Goal: Feedback & Contribution: Submit feedback/report problem

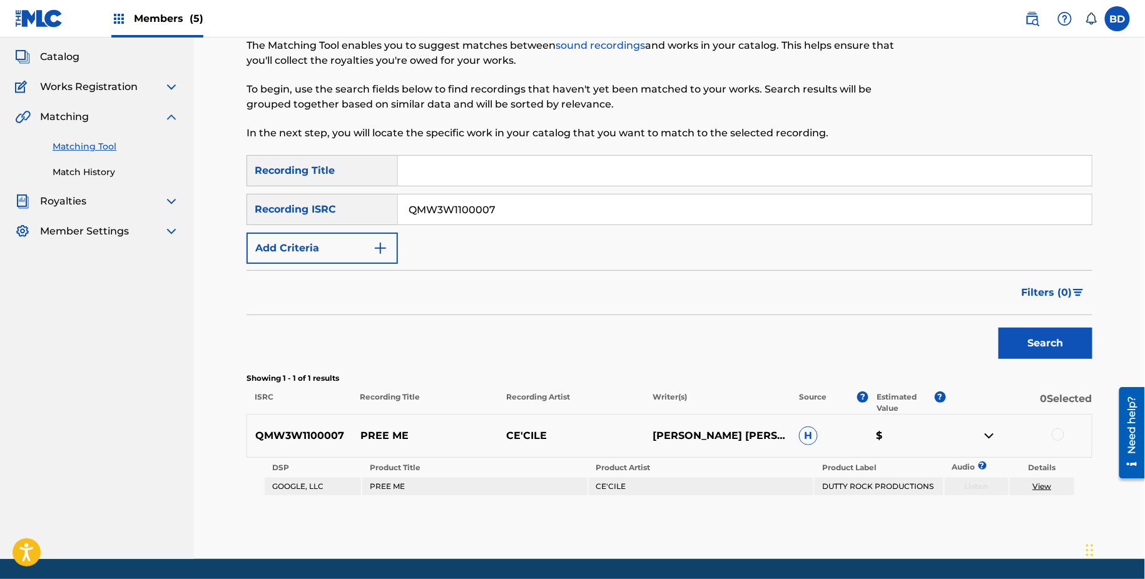
click at [484, 204] on input "QMW3W1100007" at bounding box center [745, 210] width 694 height 30
click at [998, 328] on button "Search" at bounding box center [1045, 343] width 94 height 31
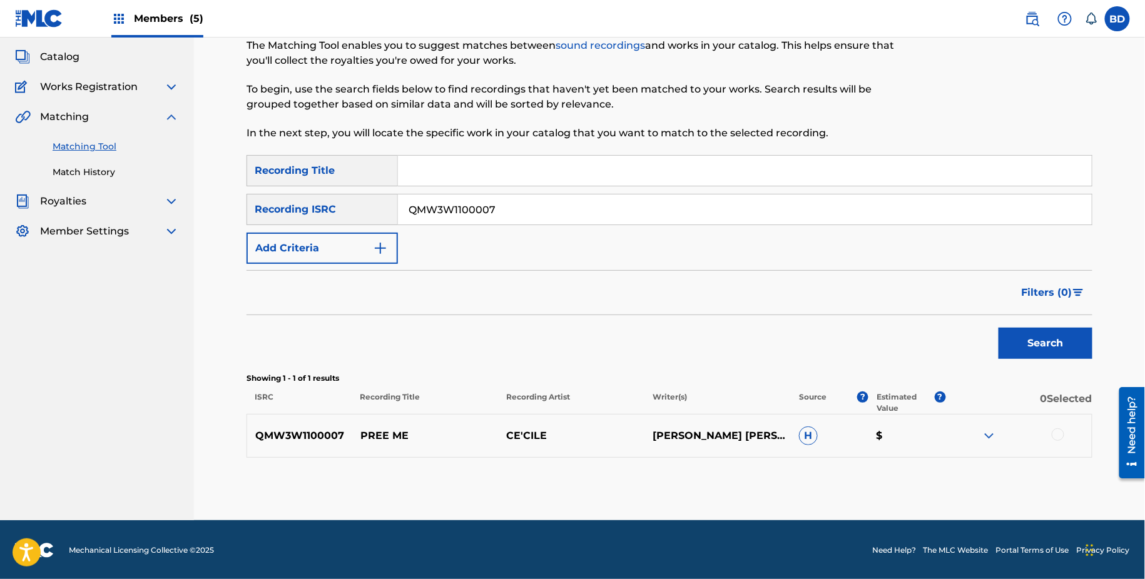
click at [384, 429] on p "PREE ME" at bounding box center [425, 436] width 146 height 15
copy p "PREE ME"
click at [989, 432] on img at bounding box center [988, 436] width 15 height 15
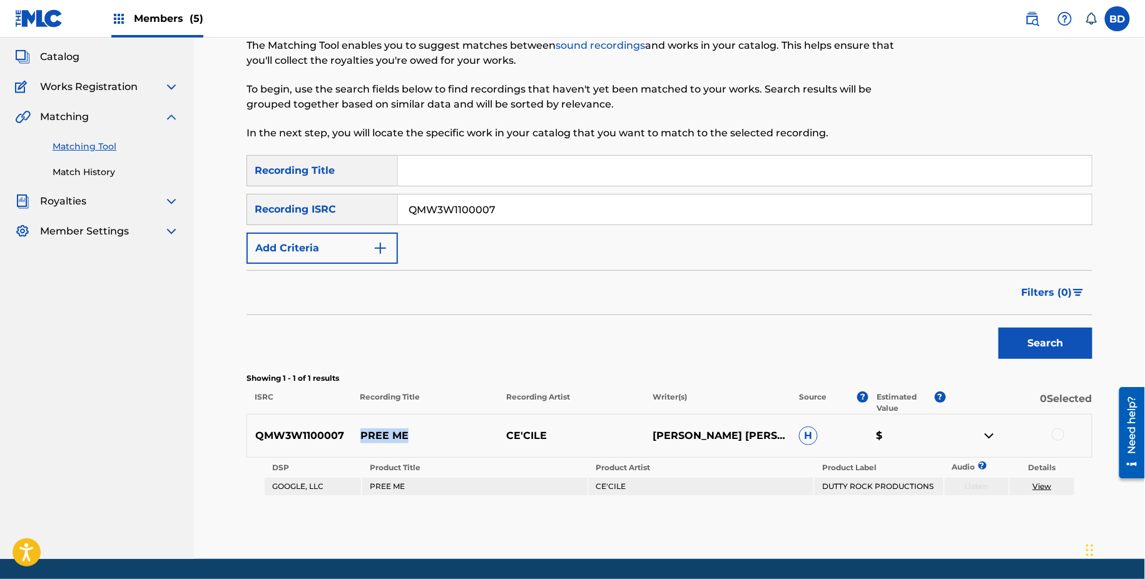
scroll to position [106, 0]
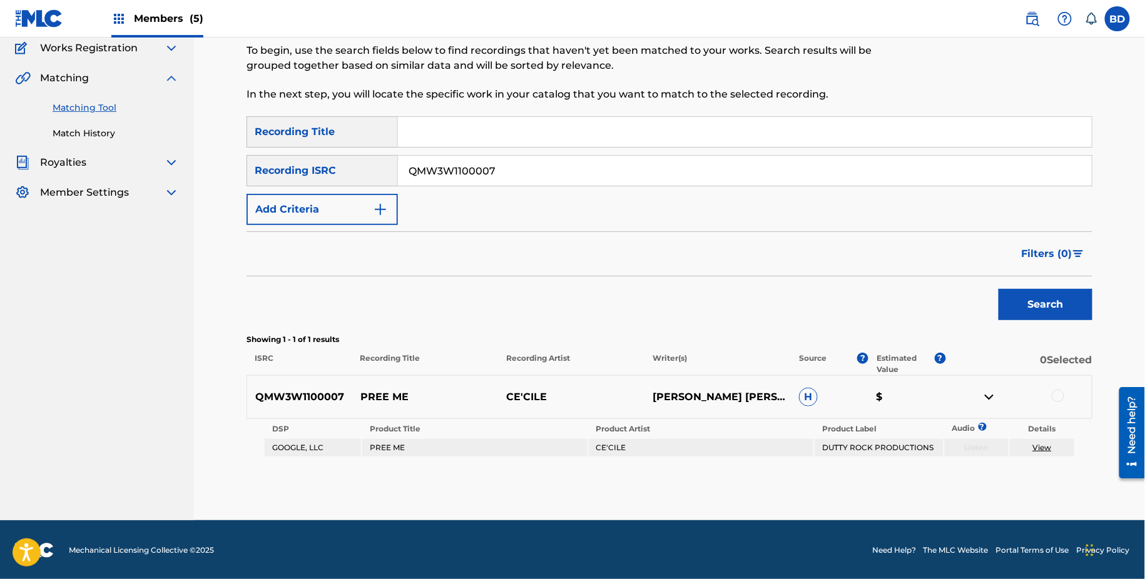
click at [522, 180] on input "QMW3W1100007" at bounding box center [745, 171] width 694 height 30
paste input "PREE ME"
type input "QMW3W1100007"
click at [379, 440] on td "PREE ME" at bounding box center [474, 448] width 225 height 18
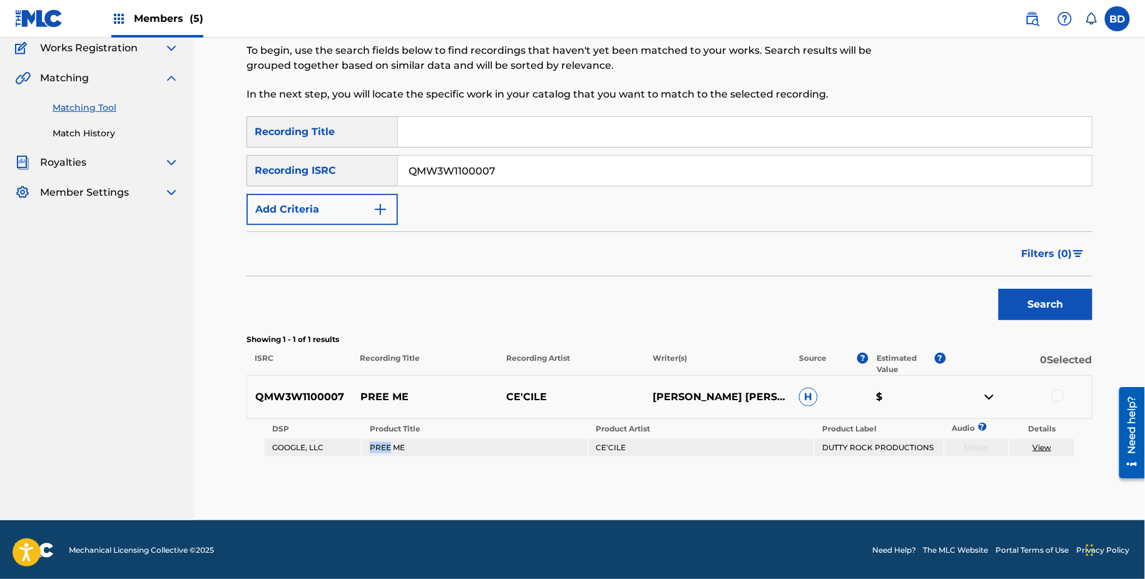
click at [379, 440] on td "PREE ME" at bounding box center [474, 448] width 225 height 18
click at [606, 446] on td "CE'CILE" at bounding box center [701, 448] width 225 height 18
copy td "CE'CILE"
click at [1058, 399] on div at bounding box center [1058, 396] width 13 height 13
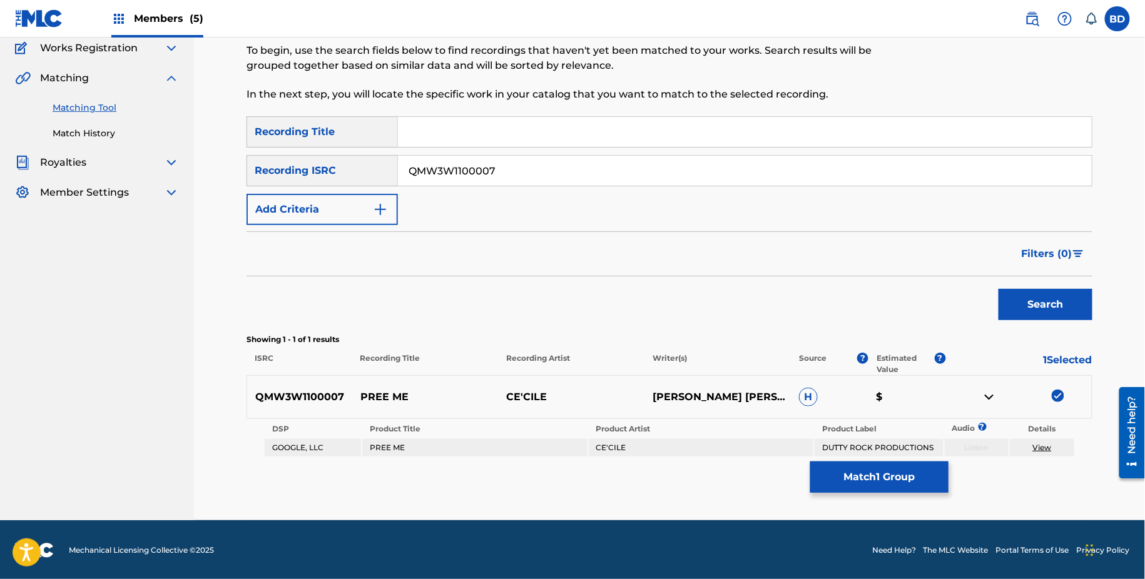
click at [1045, 449] on link "View" at bounding box center [1042, 447] width 19 height 9
click at [843, 494] on div "Matching Tool The Matching Tool enables you to suggest matches between sound re…" at bounding box center [669, 241] width 846 height 558
click at [843, 473] on button "Match 1 Group" at bounding box center [879, 477] width 138 height 31
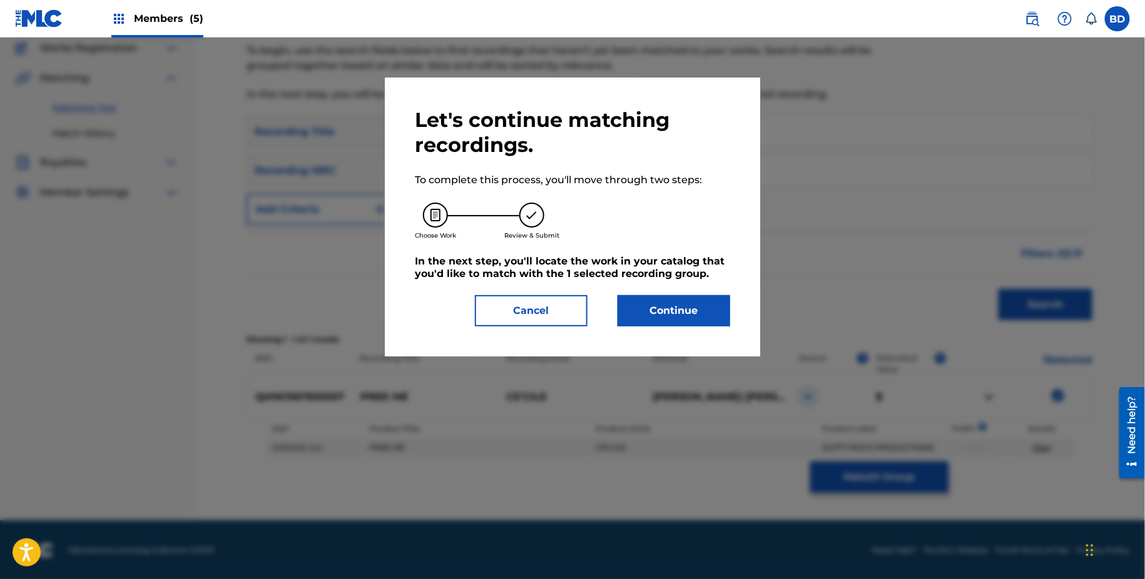
click at [683, 345] on div "Let's continue matching recordings. To complete this process, you'll move throu…" at bounding box center [572, 217] width 375 height 279
click at [683, 319] on button "Continue" at bounding box center [673, 310] width 113 height 31
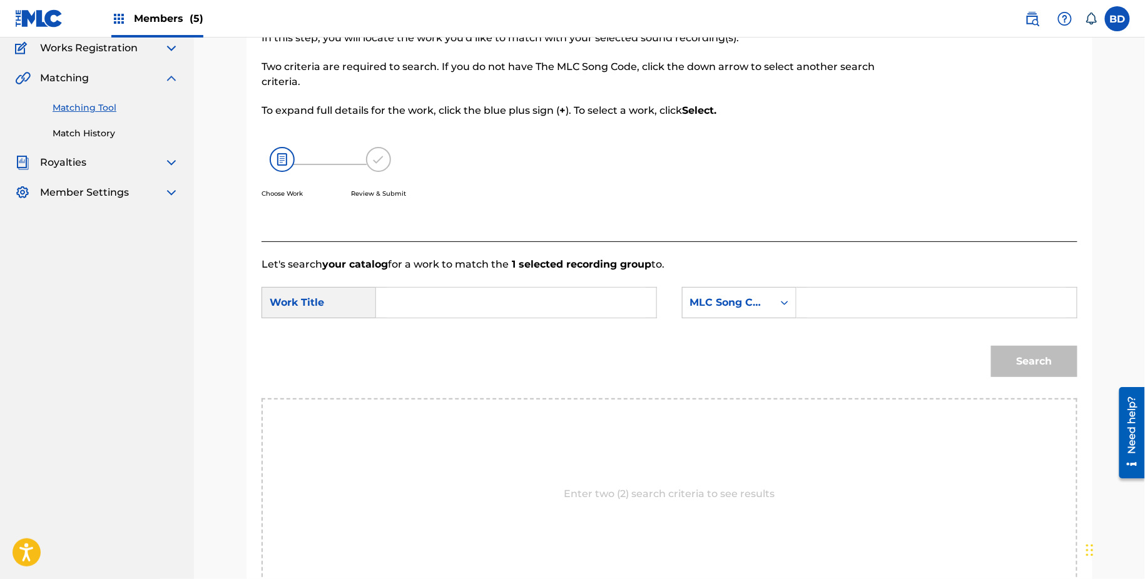
click at [838, 232] on div "Match Usage - Select Work In this step, you will locate the work you'd like to …" at bounding box center [575, 118] width 628 height 248
click at [824, 296] on input "Search Form" at bounding box center [936, 303] width 259 height 30
paste input "P6548P"
type input "P6548P"
click at [631, 299] on input "Search Form" at bounding box center [516, 303] width 259 height 30
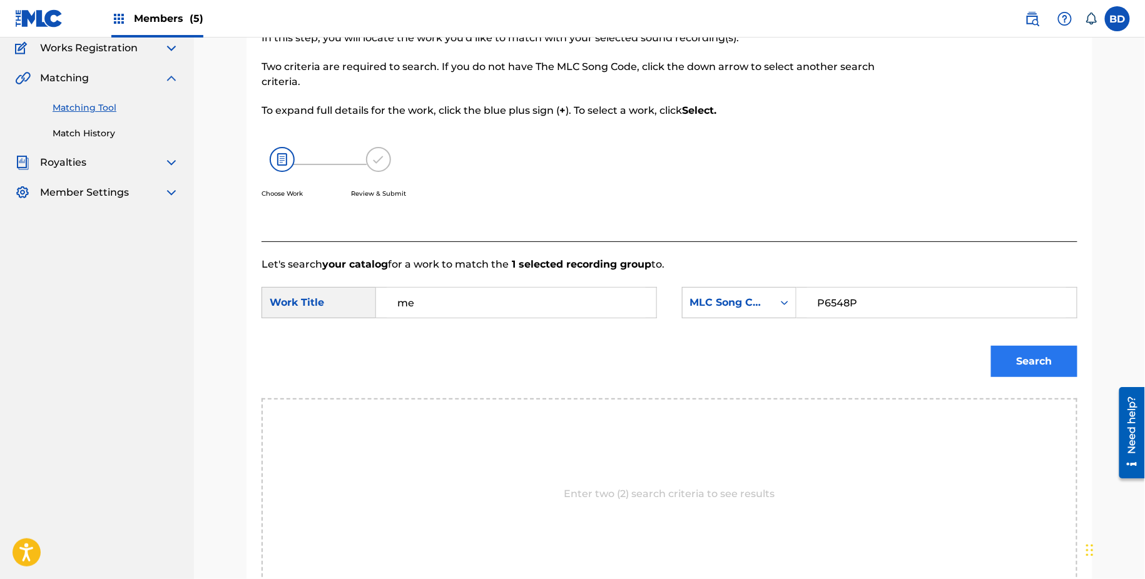
type input "me"
click at [1052, 359] on button "Search" at bounding box center [1034, 361] width 86 height 31
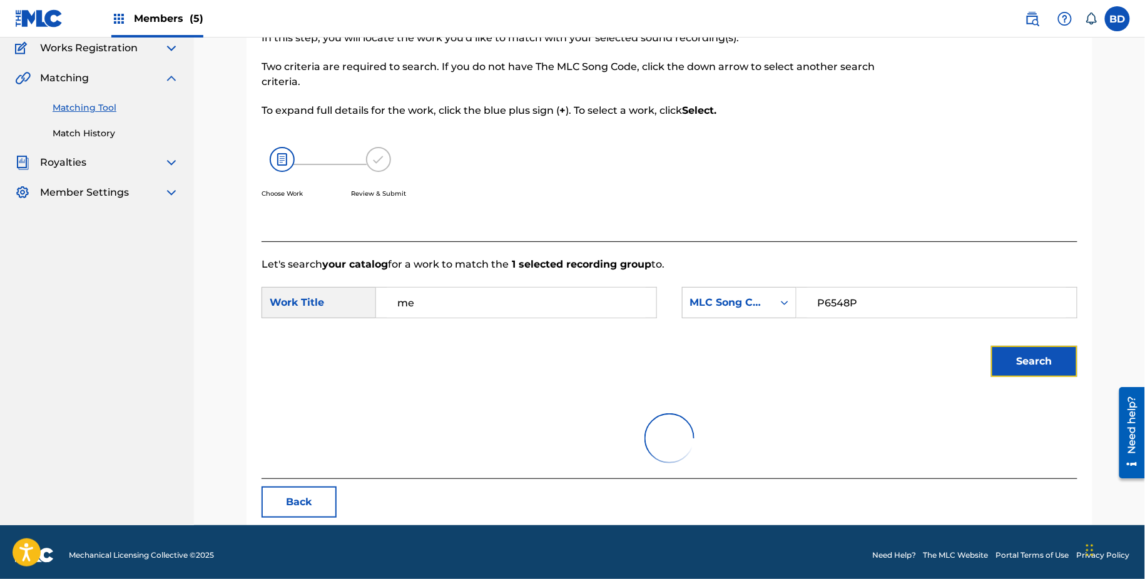
scroll to position [111, 0]
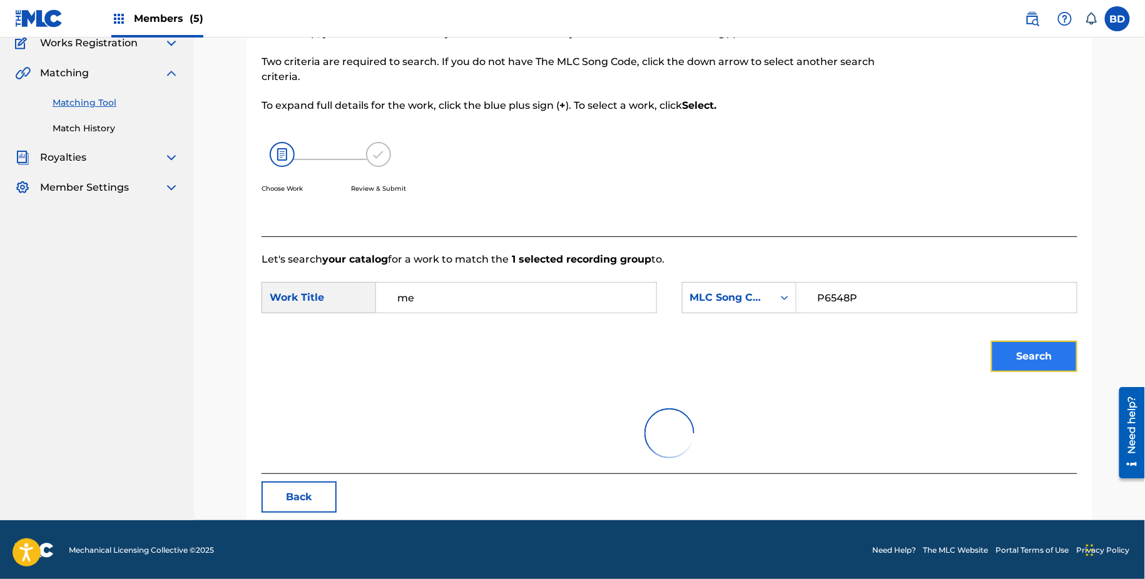
click at [1044, 358] on button "Search" at bounding box center [1034, 356] width 86 height 31
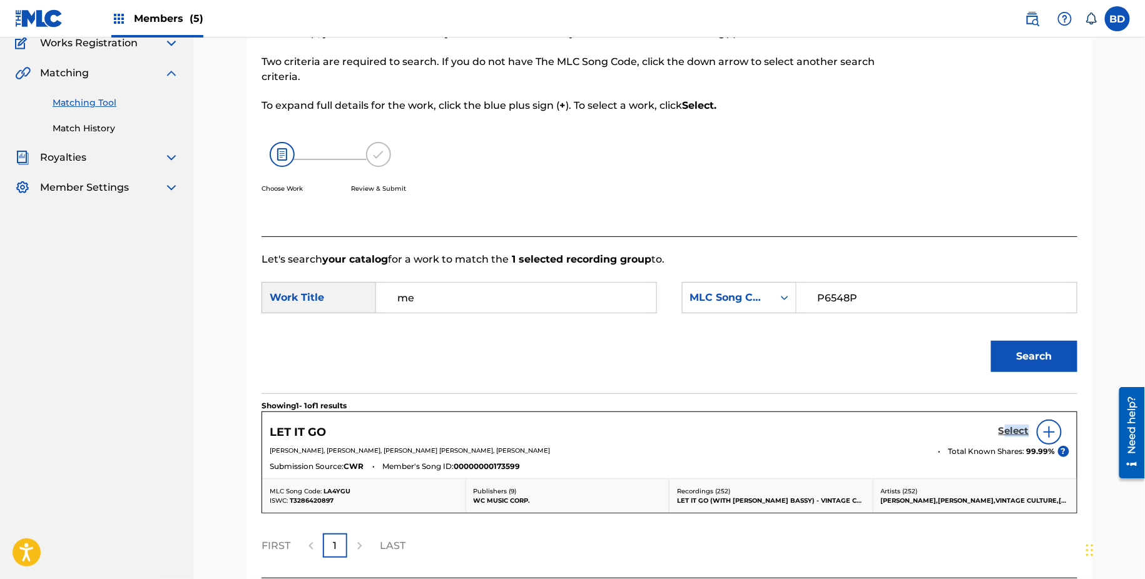
click at [1007, 436] on link "Select" at bounding box center [1013, 432] width 31 height 14
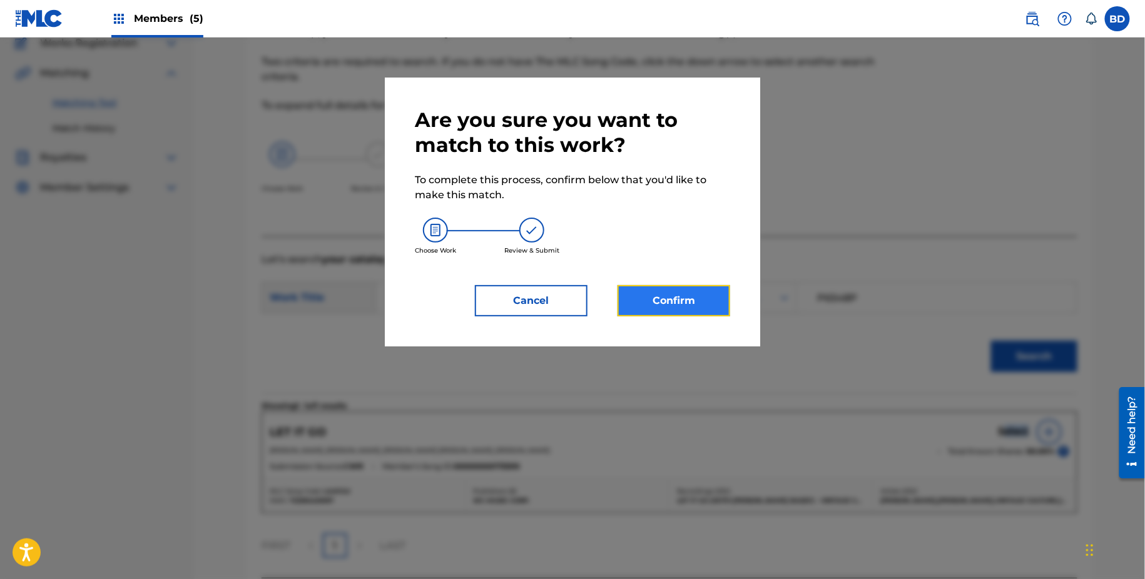
click at [714, 293] on button "Confirm" at bounding box center [673, 300] width 113 height 31
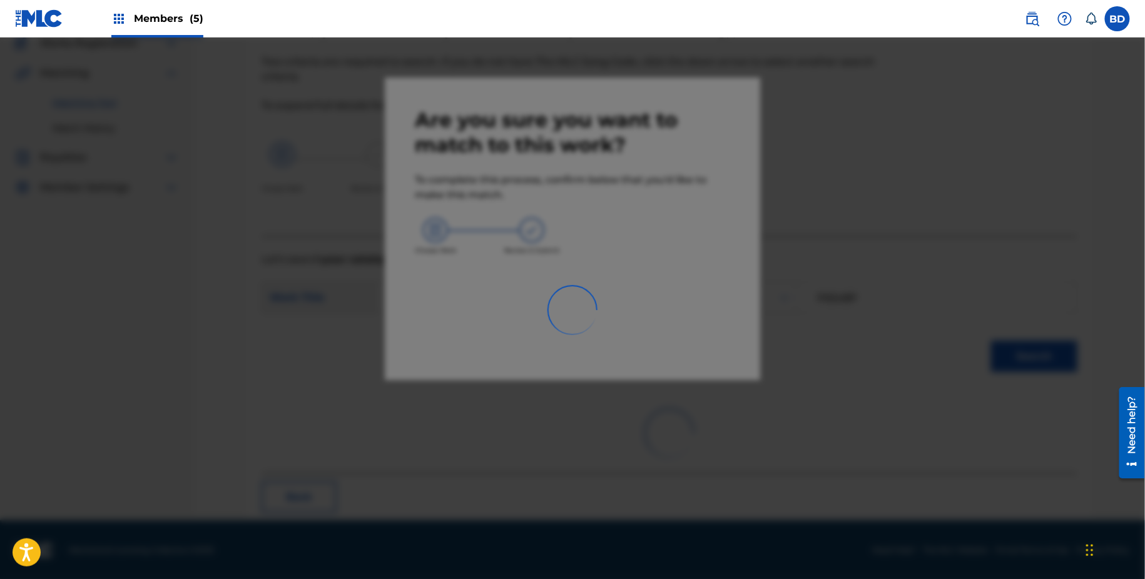
scroll to position [0, 0]
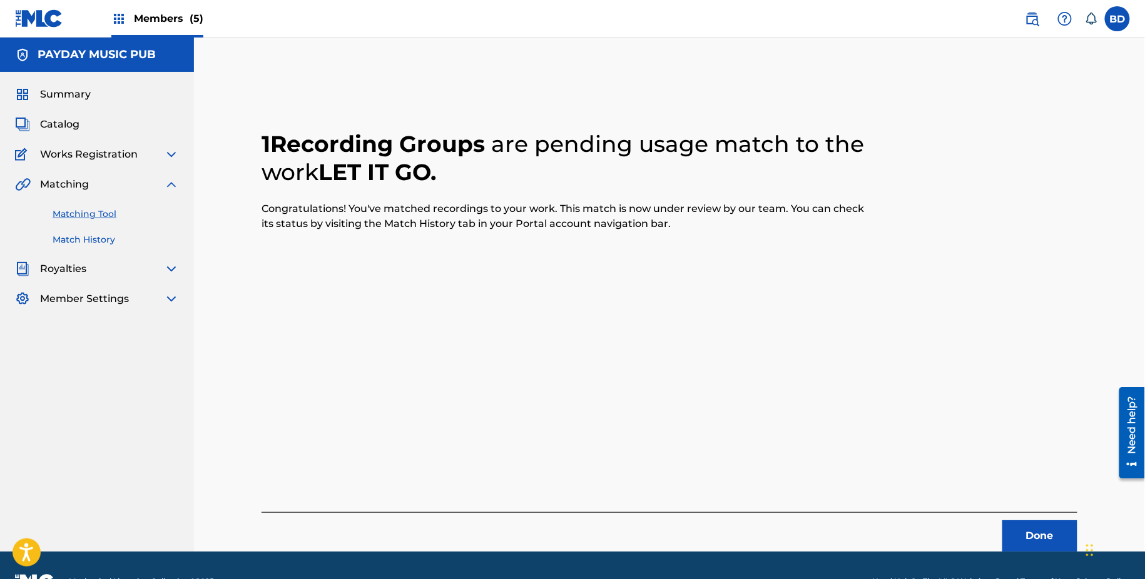
click at [58, 241] on link "Match History" at bounding box center [116, 239] width 126 height 13
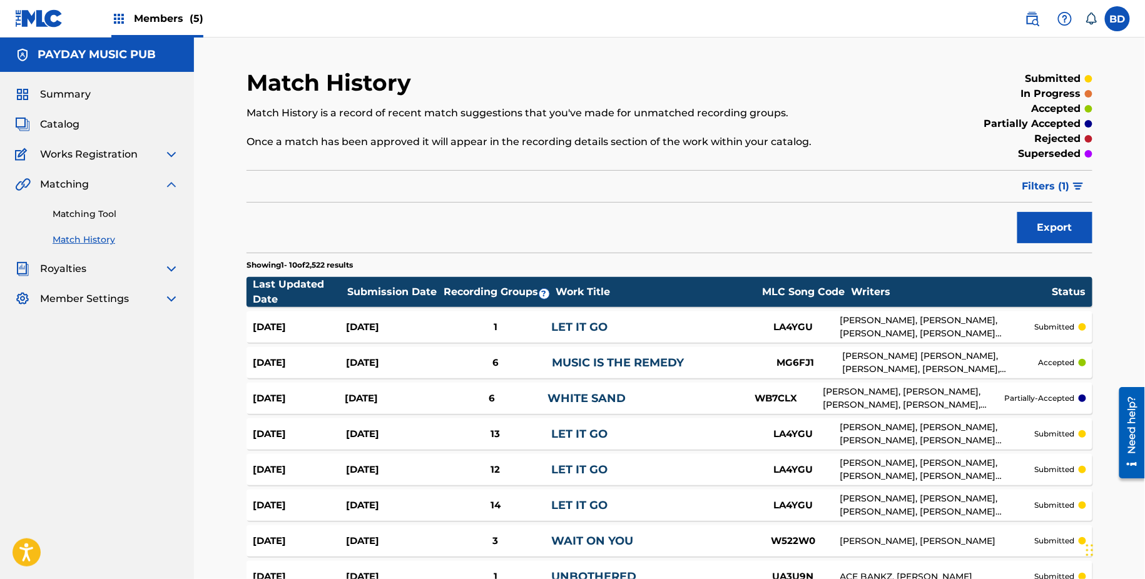
click at [440, 312] on div "Sep 23, 2025 Sep 23, 2025 1 LET IT GO LA4YGU CHRISTIAN MARTINEZ, LUIS FERDINAND…" at bounding box center [669, 327] width 846 height 31
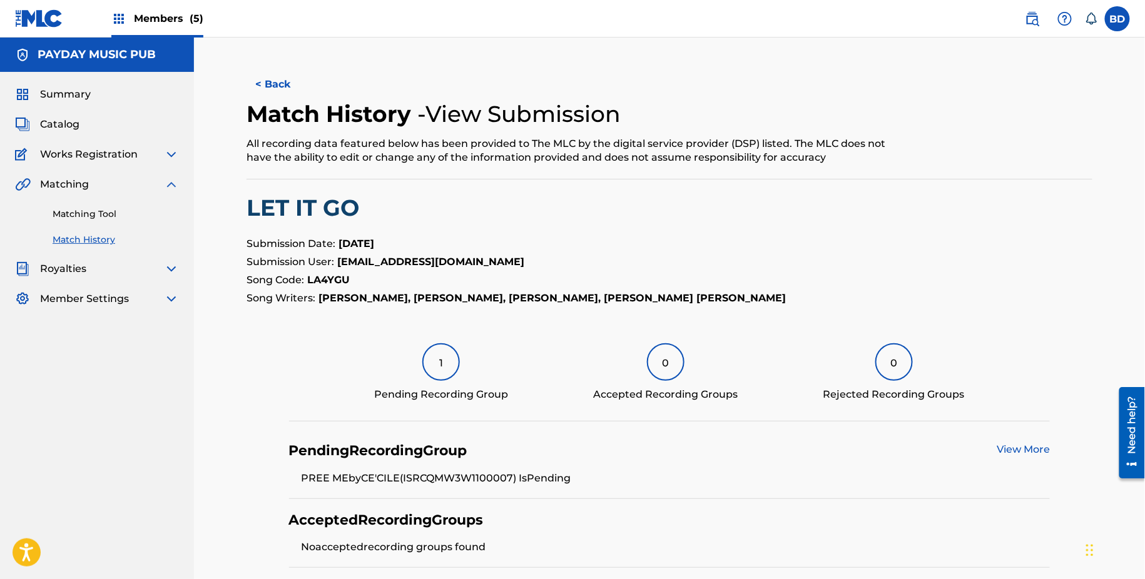
click at [131, 223] on div "Matching Tool Match History" at bounding box center [97, 219] width 164 height 54
click at [131, 213] on link "Matching Tool" at bounding box center [116, 214] width 126 height 13
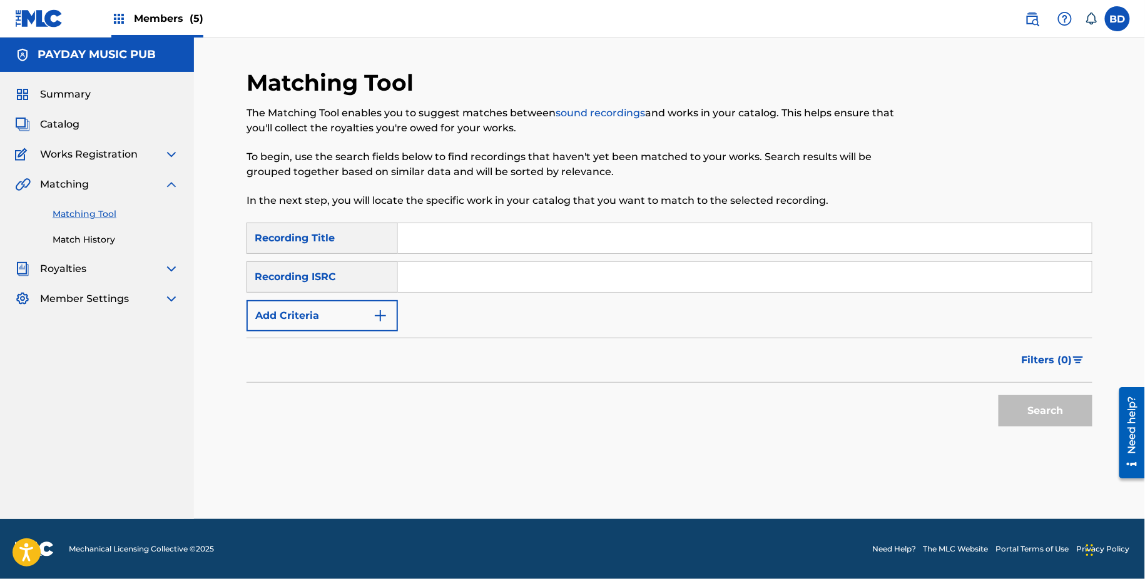
click at [525, 270] on input "Search Form" at bounding box center [745, 277] width 694 height 30
paste input "QMSNZ1603064"
click at [998, 395] on button "Search" at bounding box center [1045, 410] width 94 height 31
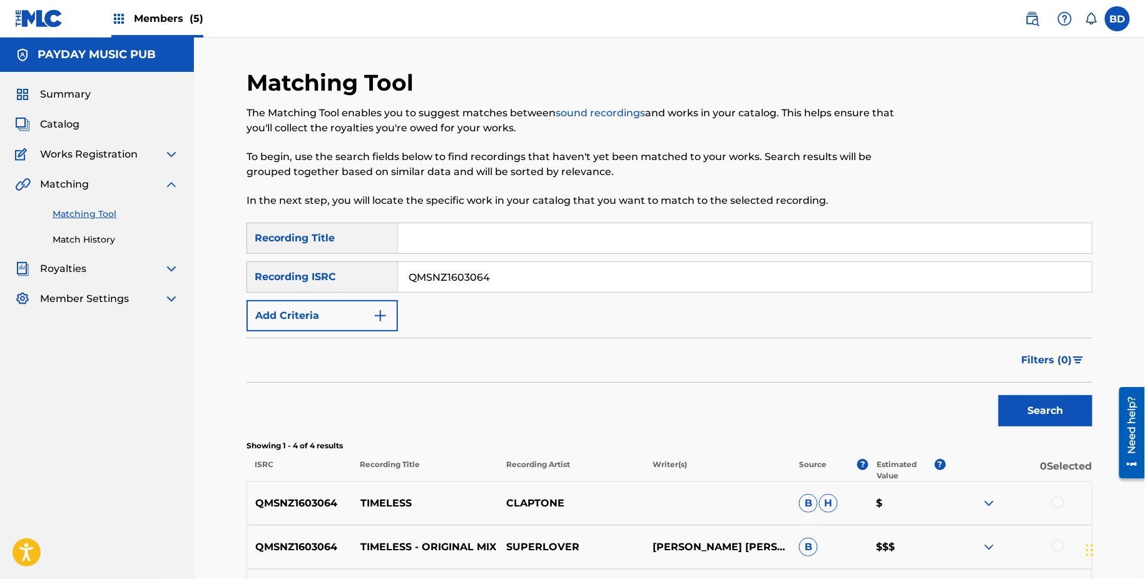
scroll to position [183, 0]
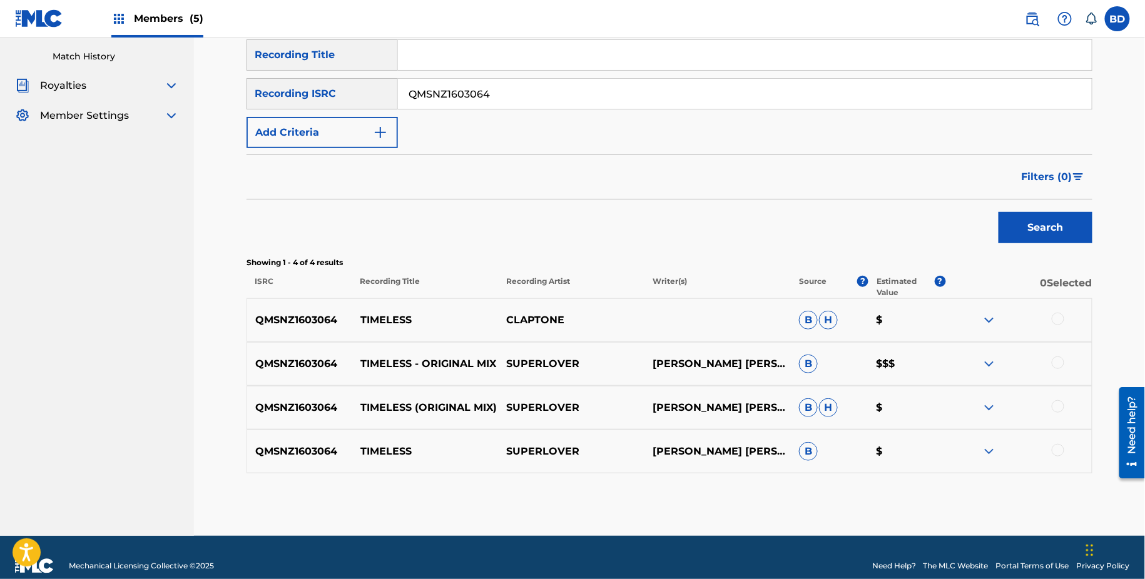
click at [380, 320] on p "TIMELESS" at bounding box center [425, 320] width 146 height 15
copy p "TIMELESS"
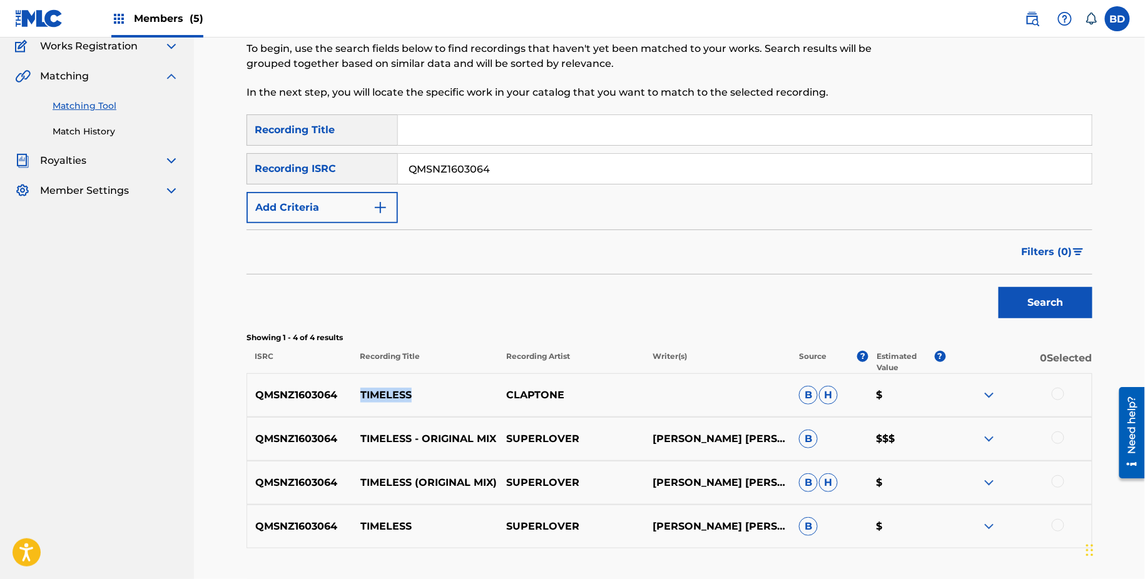
scroll to position [170, 0]
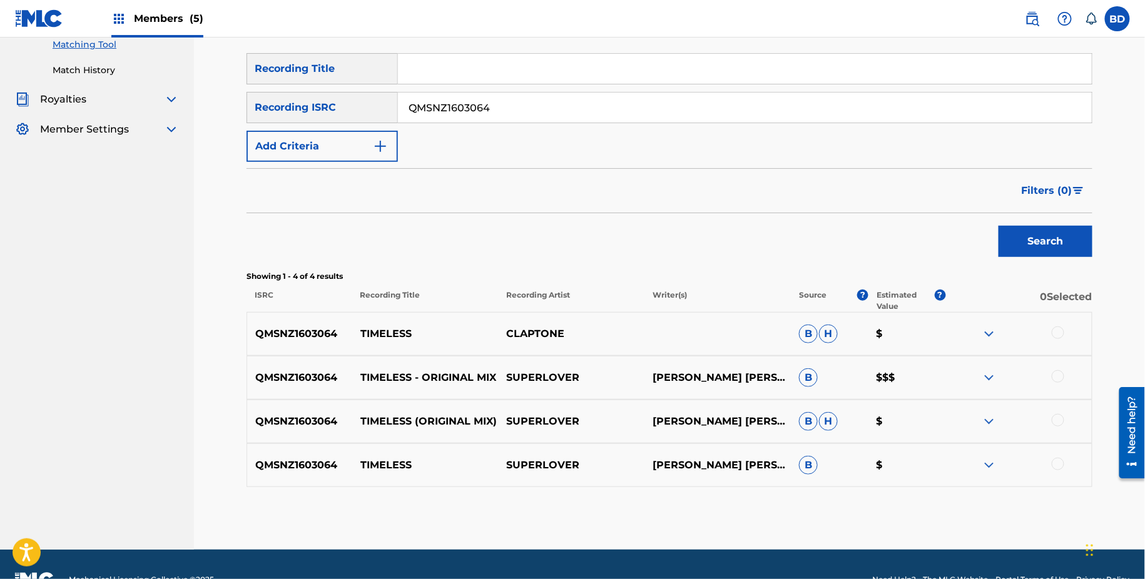
click at [457, 116] on input "QMSNZ1603064" at bounding box center [745, 108] width 694 height 30
paste input "503420"
click at [998, 226] on button "Search" at bounding box center [1045, 241] width 94 height 31
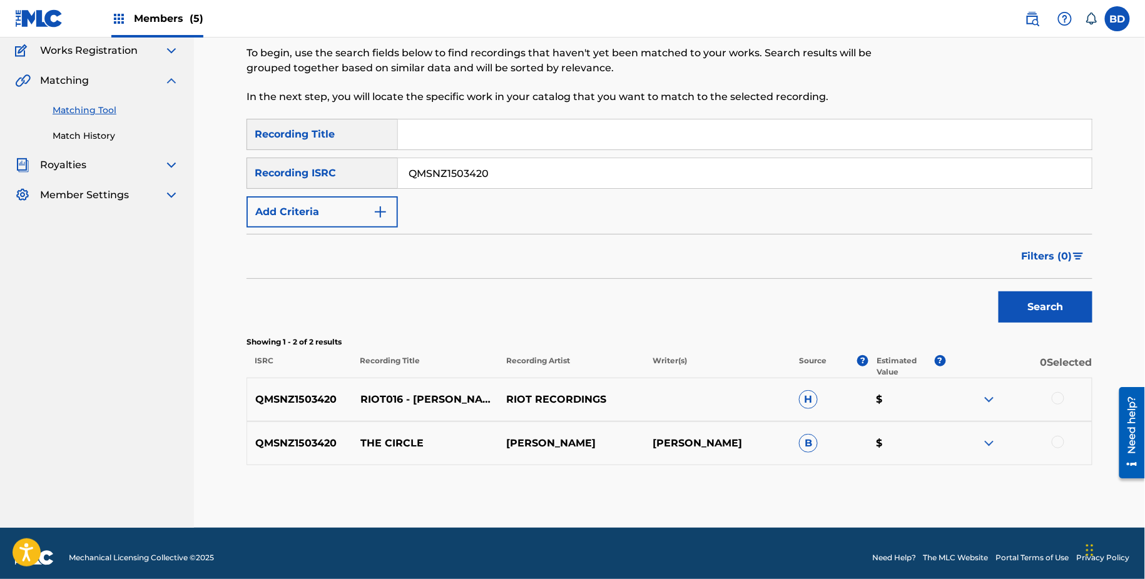
scroll to position [111, 0]
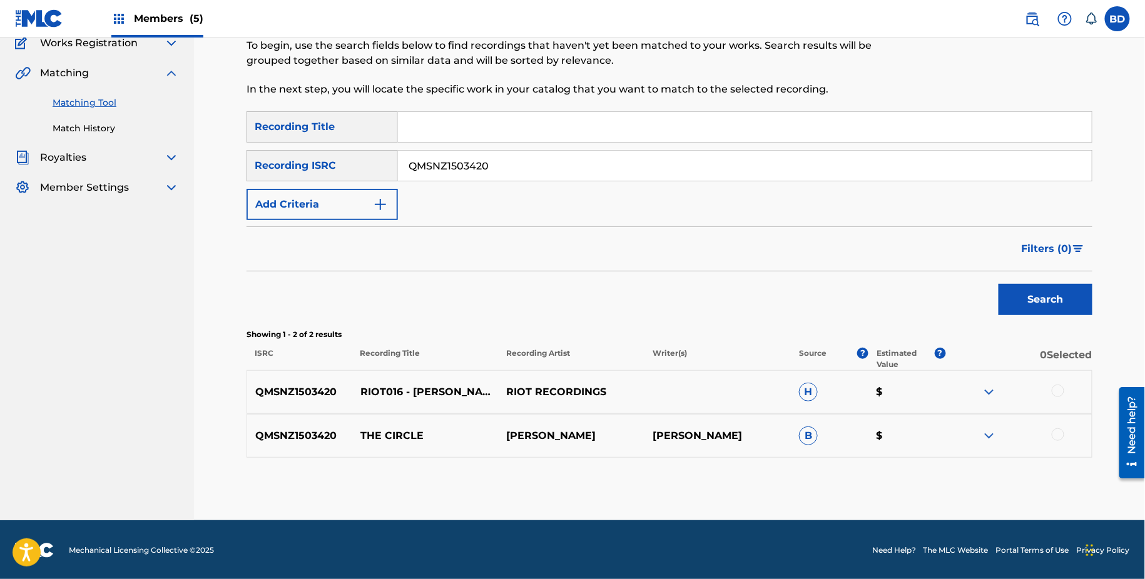
click at [980, 429] on div at bounding box center [1018, 436] width 146 height 15
click at [985, 429] on img at bounding box center [988, 436] width 15 height 15
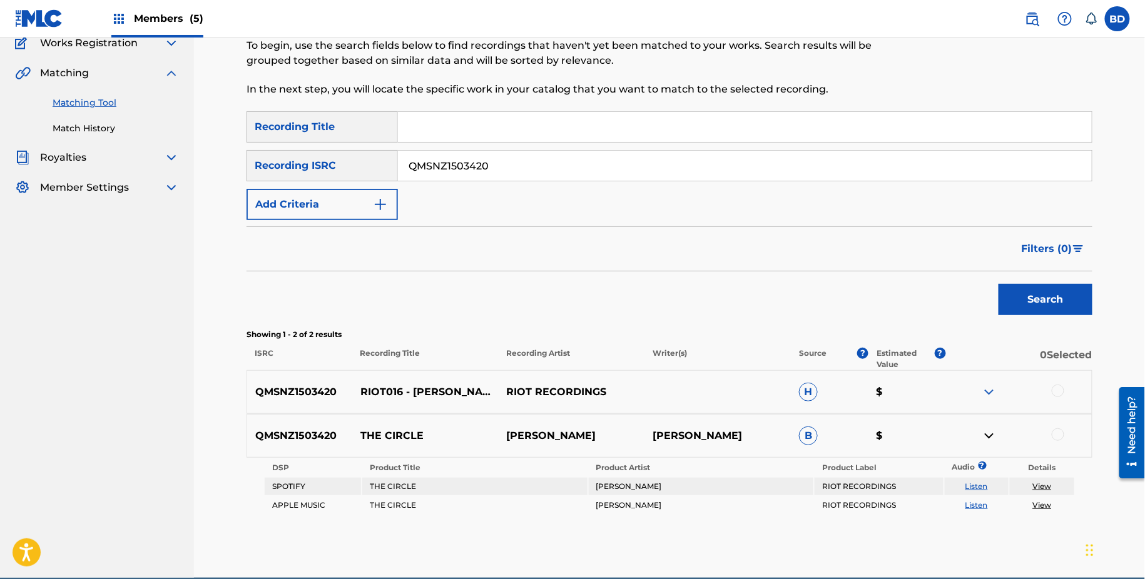
drag, startPoint x: 985, startPoint y: 428, endPoint x: 985, endPoint y: 404, distance: 23.8
click at [985, 429] on img at bounding box center [988, 436] width 15 height 15
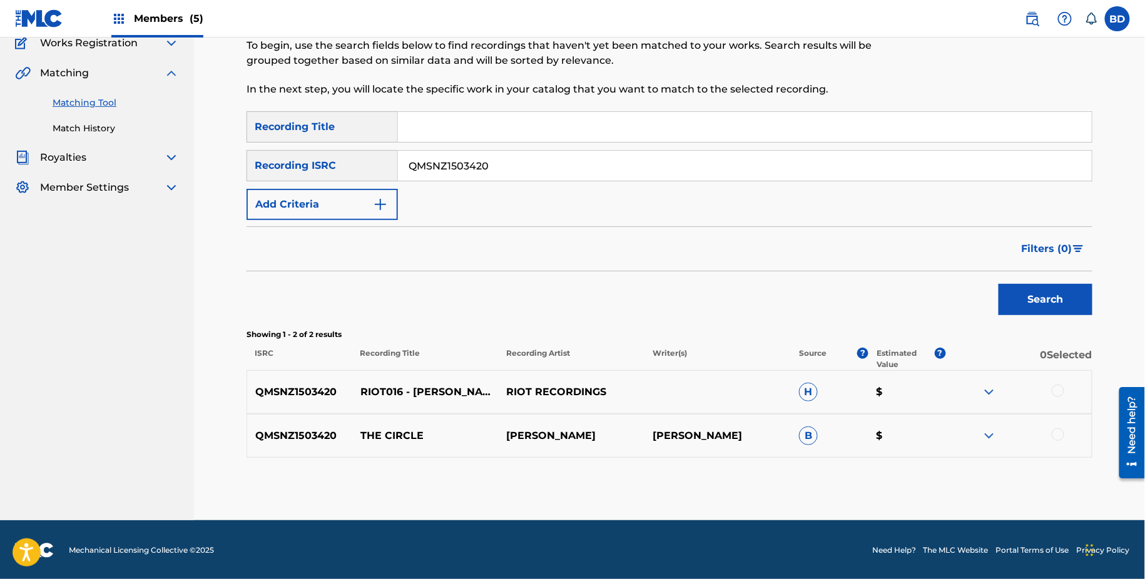
click at [985, 403] on div "QMSNZ1503420 RIOT016 - DANIEL BOON - THE CIRCLE - RIOT RECORDINGS RIOT RECORDIN…" at bounding box center [669, 392] width 846 height 44
click at [983, 426] on div "QMSNZ1503420 THE CIRCLE DANIEL BOON DANIEL BOON B $" at bounding box center [669, 436] width 846 height 44
click at [989, 440] on img at bounding box center [988, 436] width 15 height 15
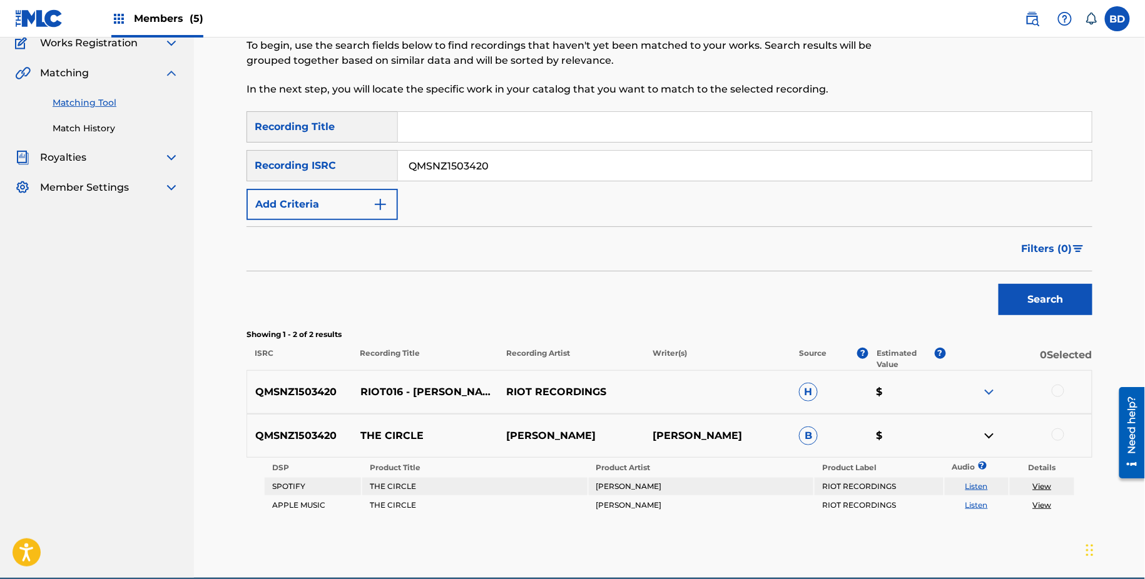
click at [989, 391] on img at bounding box center [988, 392] width 15 height 15
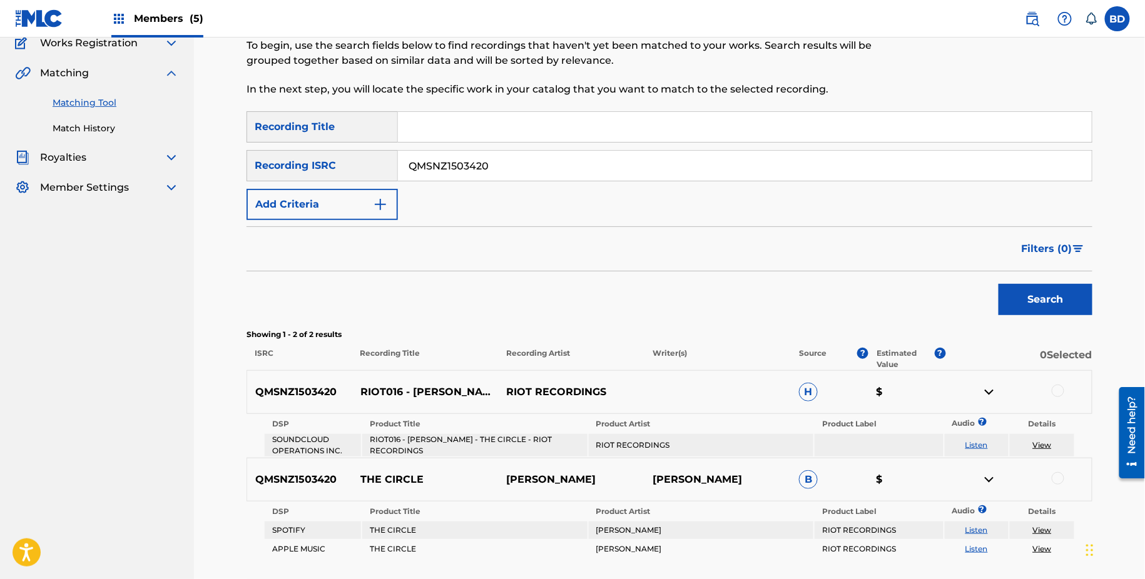
scroll to position [213, 0]
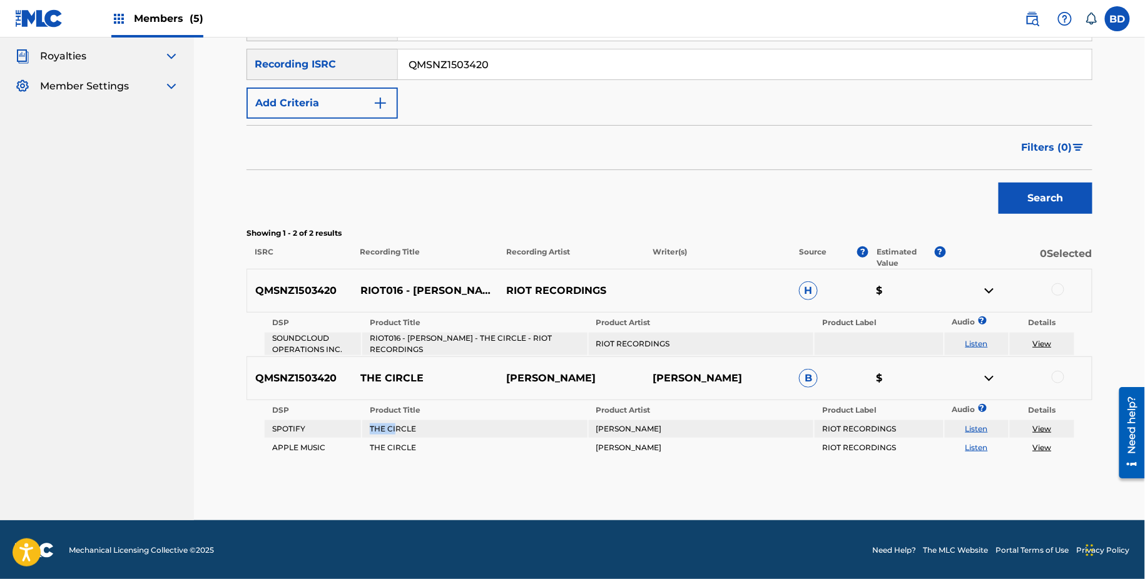
click at [395, 422] on td "THE CIRCLE" at bounding box center [474, 429] width 225 height 18
copy td "THE CIRCLE"
click at [536, 65] on input "QMSNZ1503420" at bounding box center [745, 64] width 694 height 30
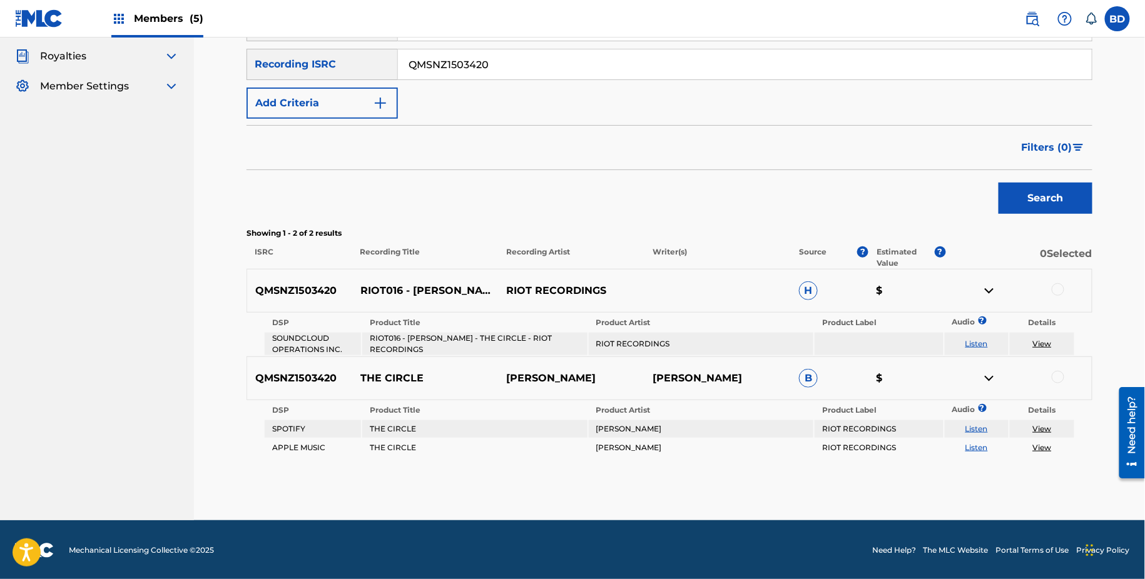
click at [536, 65] on input "QMSNZ1503420" at bounding box center [745, 64] width 694 height 30
paste input "PKX184473"
click at [998, 183] on button "Search" at bounding box center [1045, 198] width 94 height 31
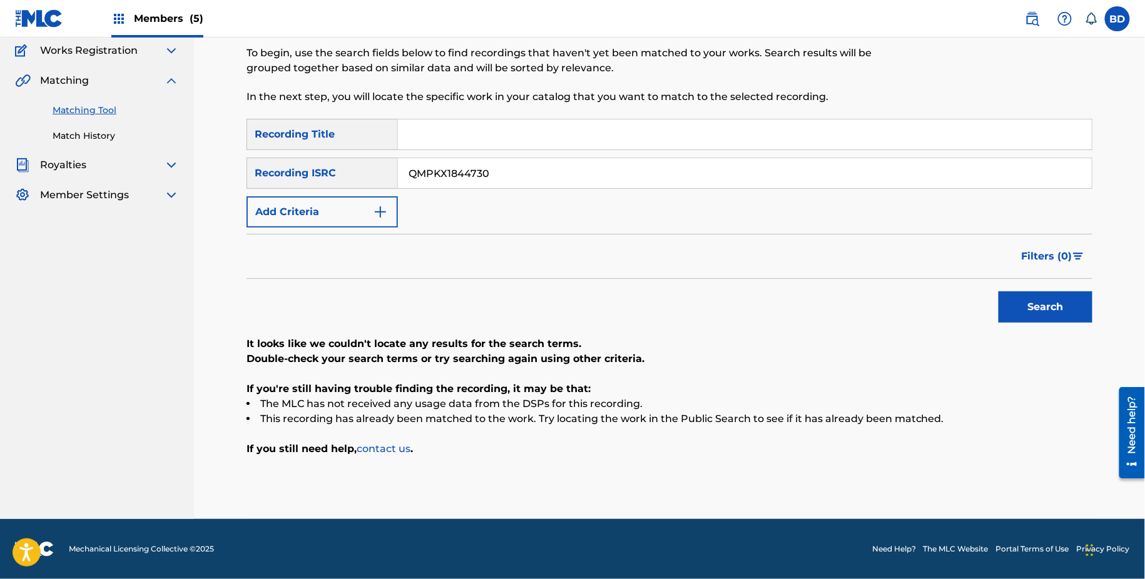
scroll to position [103, 0]
click at [437, 189] on div "QMPKX1844730" at bounding box center [745, 173] width 694 height 31
click at [437, 176] on input "QMPKX1844730" at bounding box center [745, 174] width 694 height 30
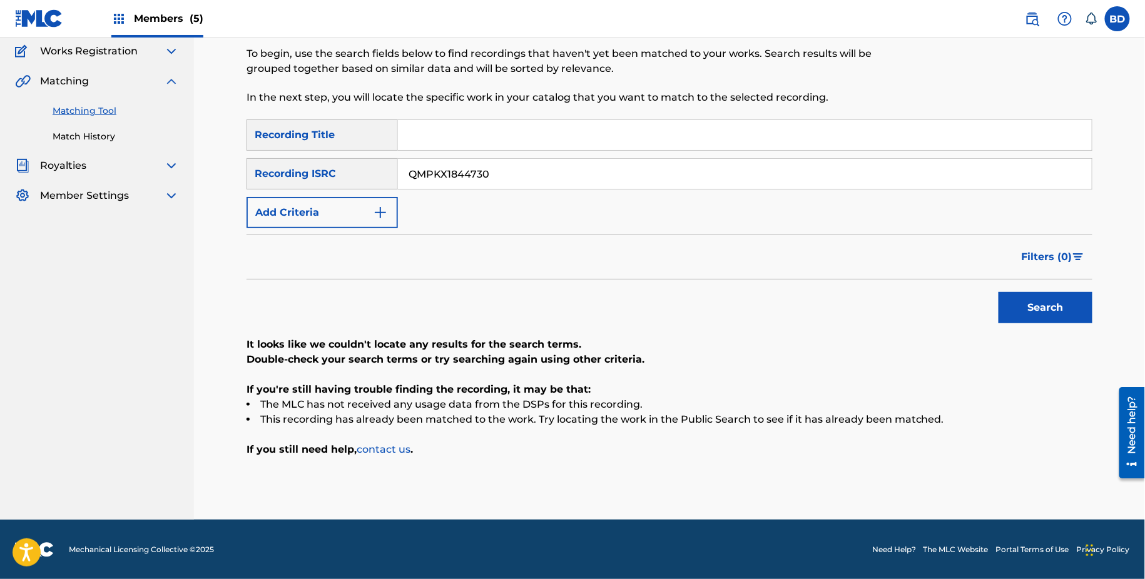
paste input "LD61406168"
click at [998, 292] on button "Search" at bounding box center [1045, 307] width 94 height 31
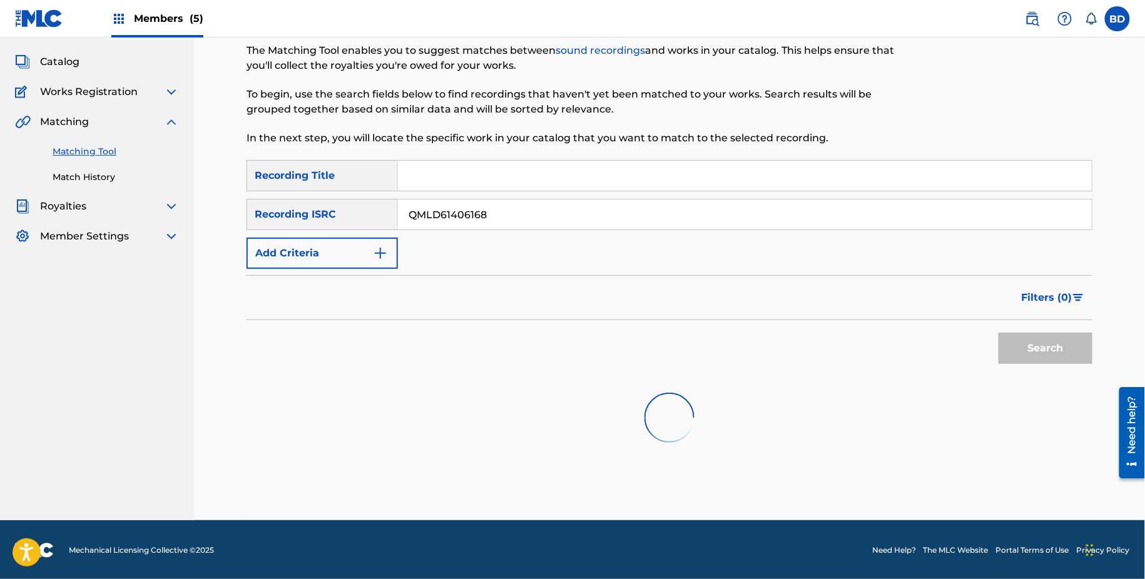
scroll to position [68, 0]
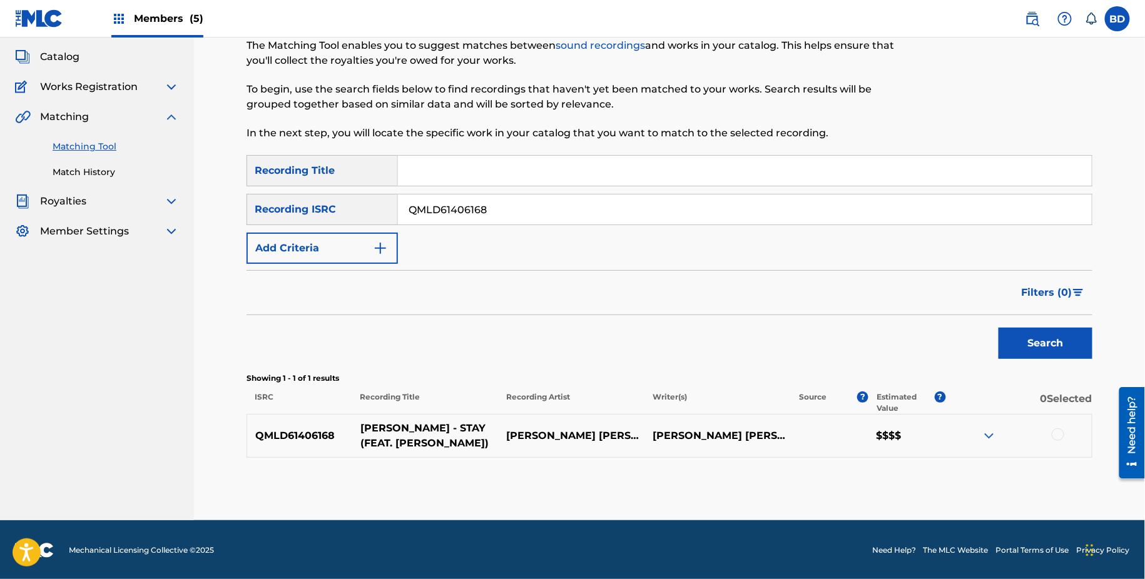
click at [455, 427] on p "CHET PORTER - STAY (FEAT. CHELSEA CUTLER)" at bounding box center [425, 436] width 146 height 30
copy p "STAY"
click at [991, 429] on img at bounding box center [988, 436] width 15 height 15
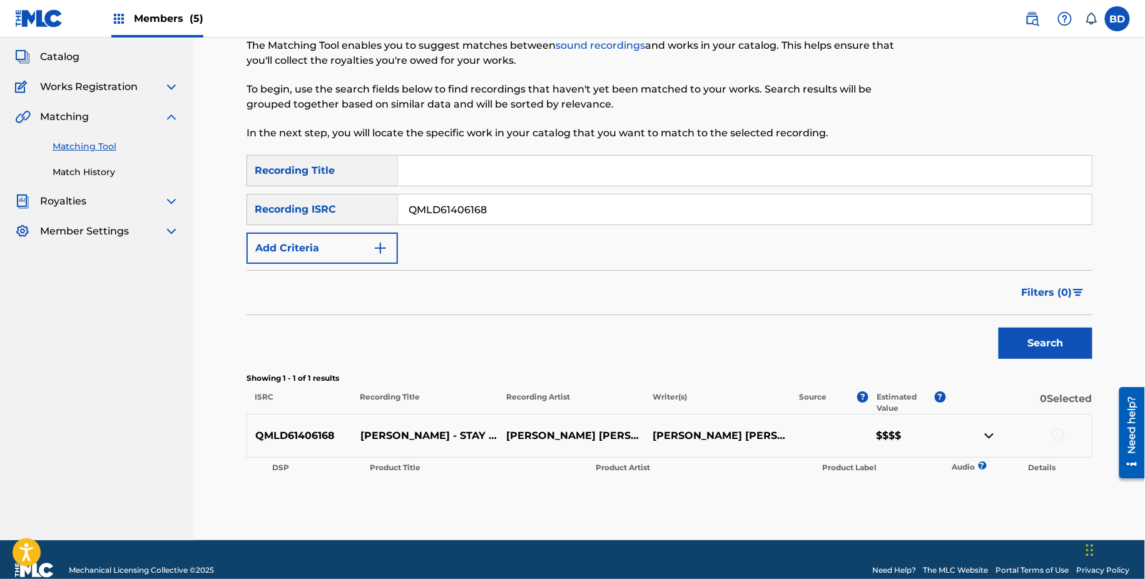
click at [445, 210] on input "QMLD61406168" at bounding box center [745, 210] width 694 height 30
paste input "JMT2103781"
click at [998, 328] on button "Search" at bounding box center [1045, 343] width 94 height 31
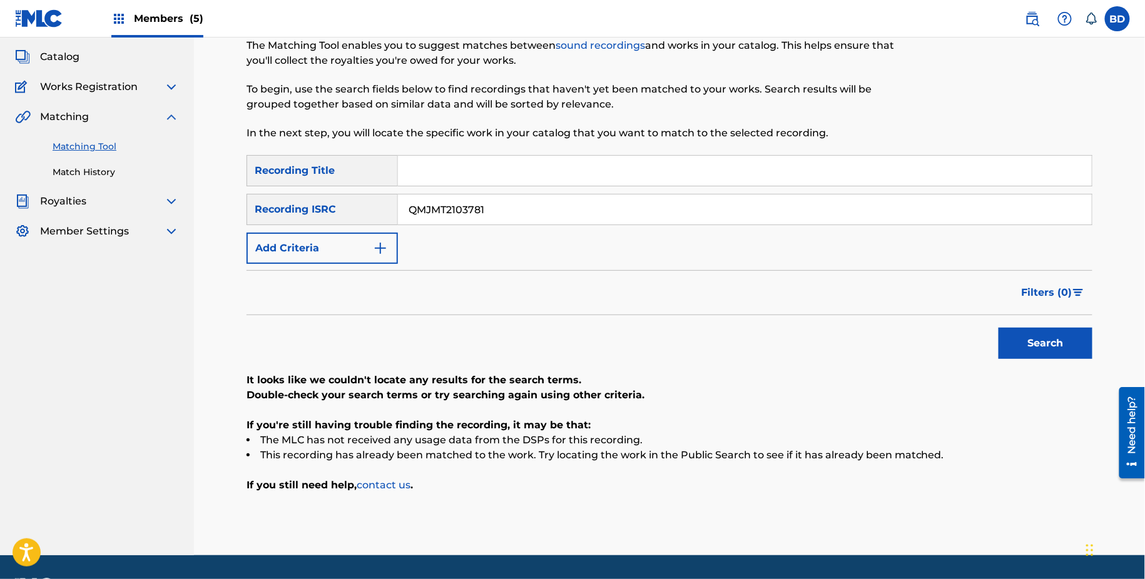
click at [566, 216] on input "QMJMT2103781" at bounding box center [745, 210] width 694 height 30
paste input "FME2305840"
click at [998, 328] on button "Search" at bounding box center [1045, 343] width 94 height 31
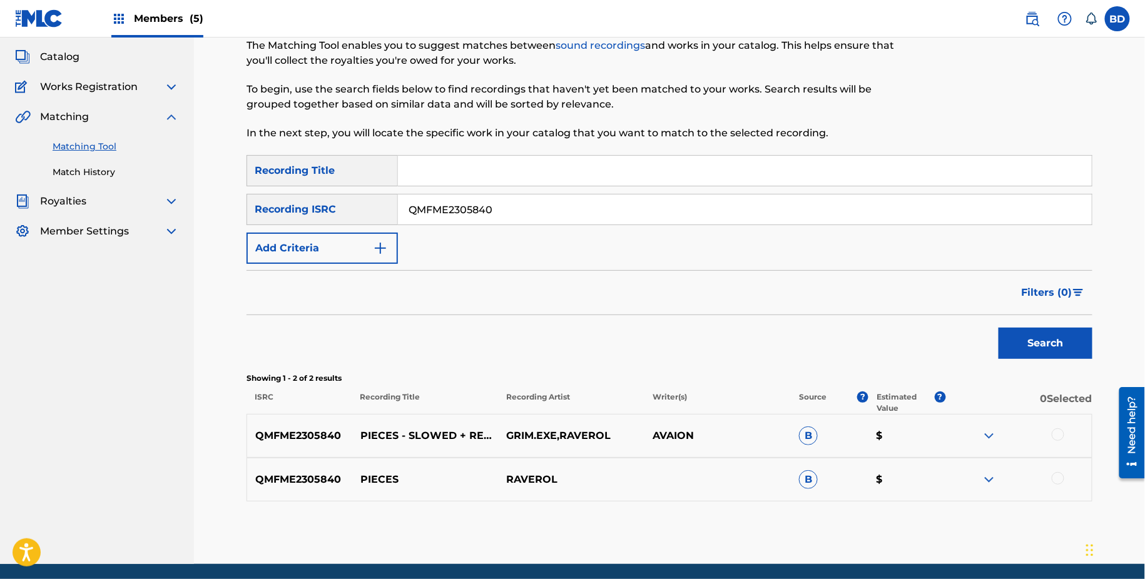
click at [983, 472] on img at bounding box center [988, 479] width 15 height 15
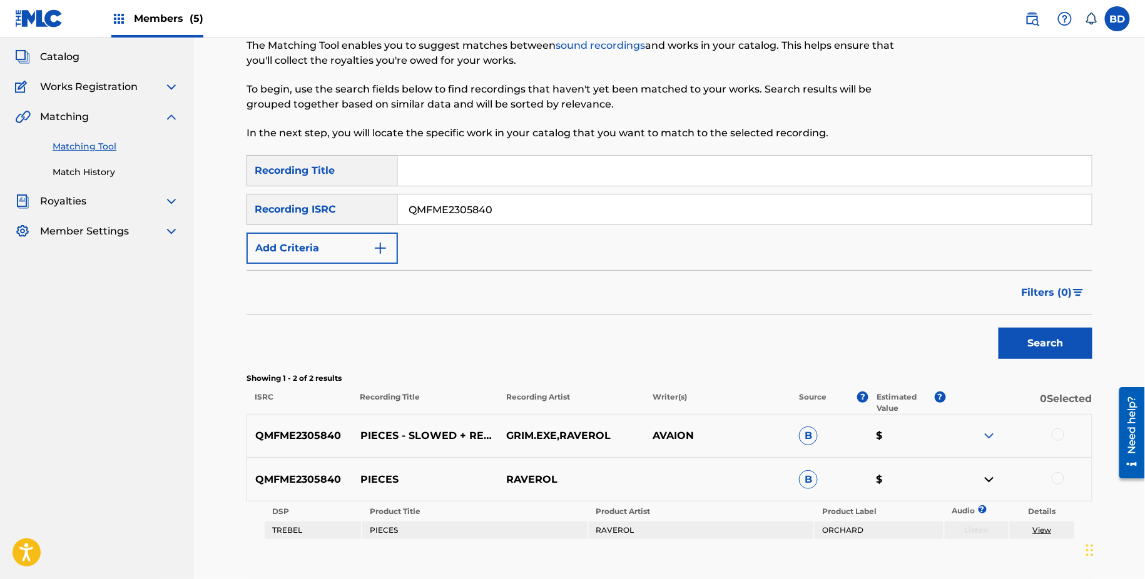
click at [986, 435] on img at bounding box center [988, 436] width 15 height 15
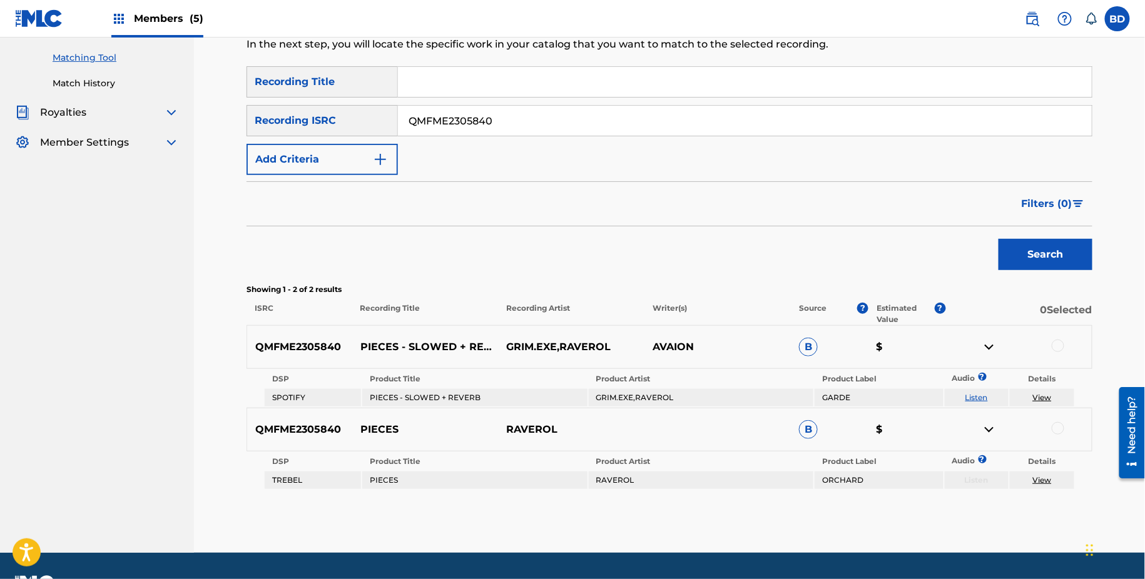
scroll to position [188, 0]
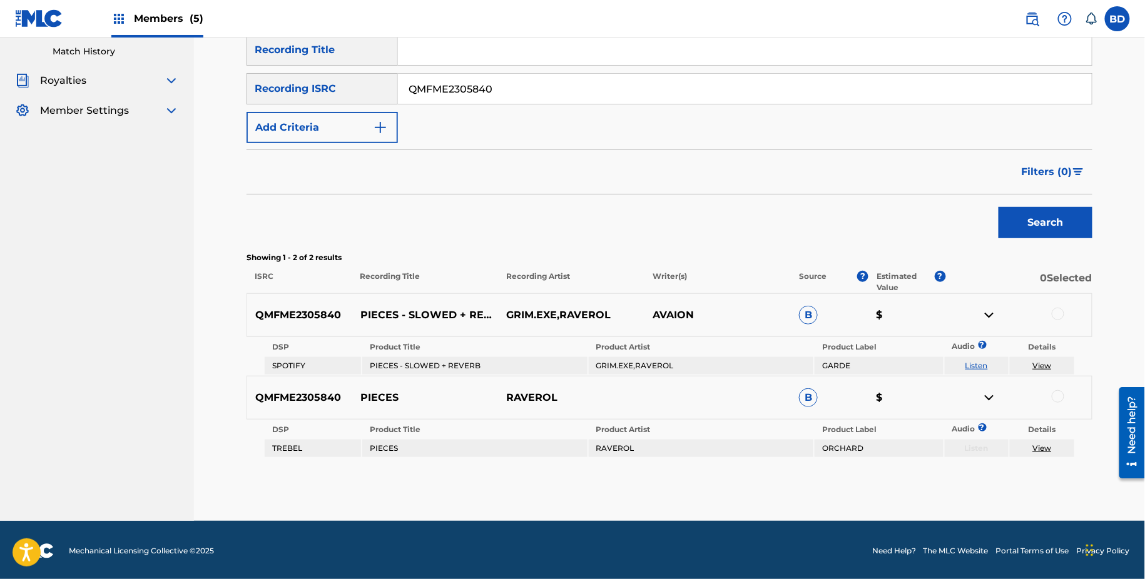
click at [373, 395] on p "PIECES" at bounding box center [425, 397] width 146 height 15
copy p "PIECES"
click at [480, 97] on input "QMFME2305840" at bounding box center [745, 89] width 694 height 30
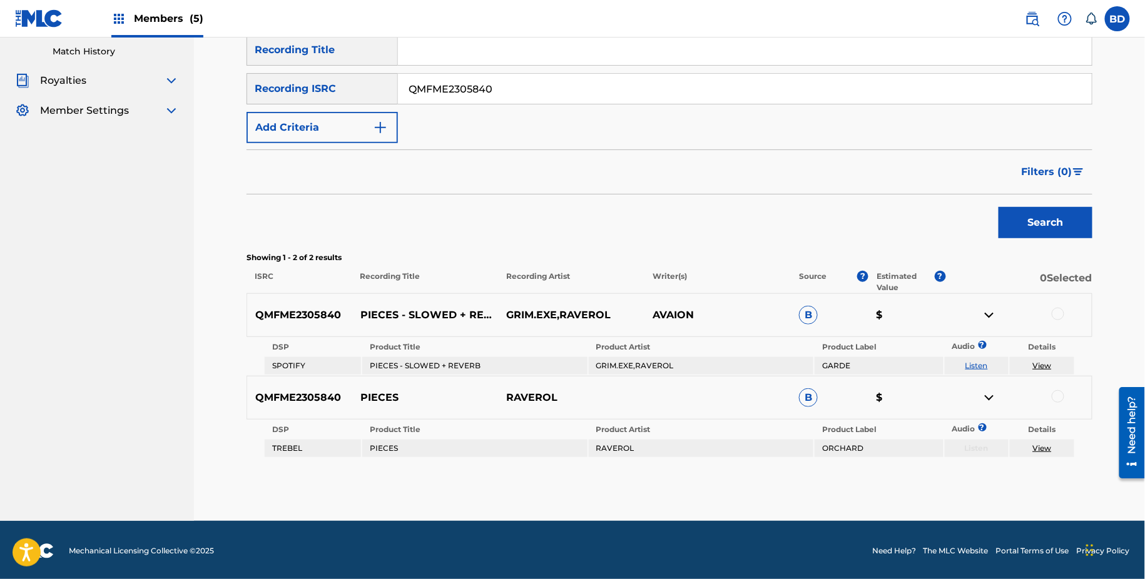
paste input "1543052"
click at [998, 207] on button "Search" at bounding box center [1045, 222] width 94 height 31
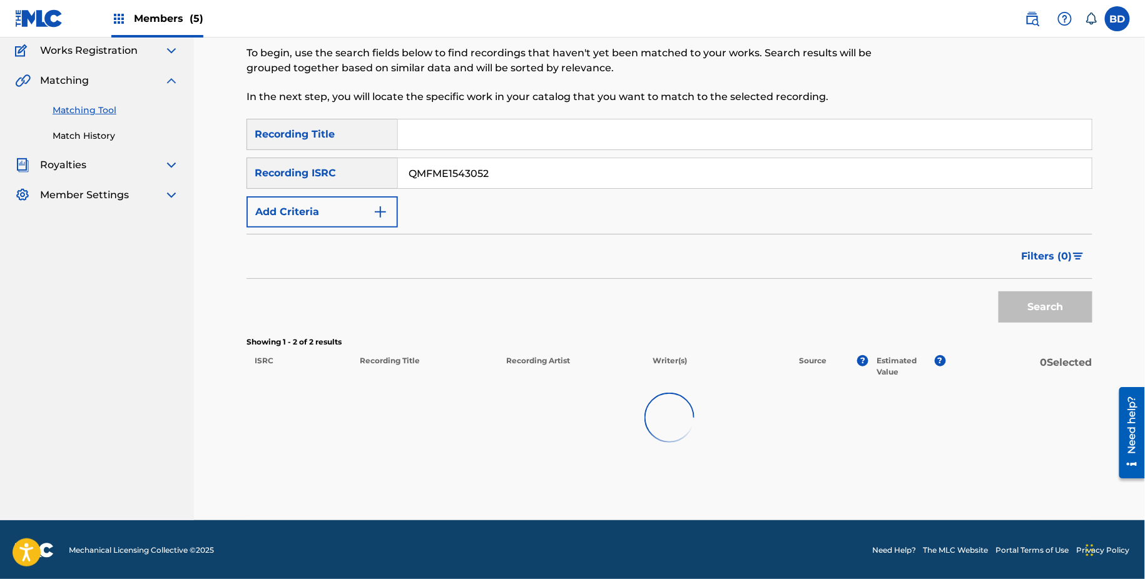
scroll to position [103, 0]
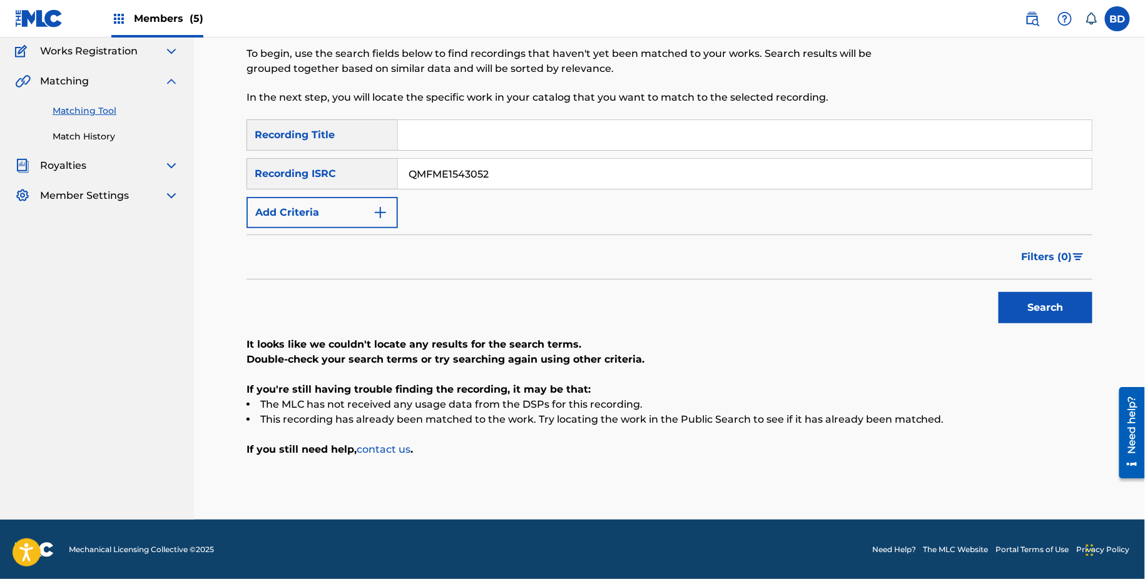
click at [472, 183] on input "QMFME1543052" at bounding box center [745, 174] width 694 height 30
paste input "DA62182878"
click at [998, 292] on button "Search" at bounding box center [1045, 307] width 94 height 31
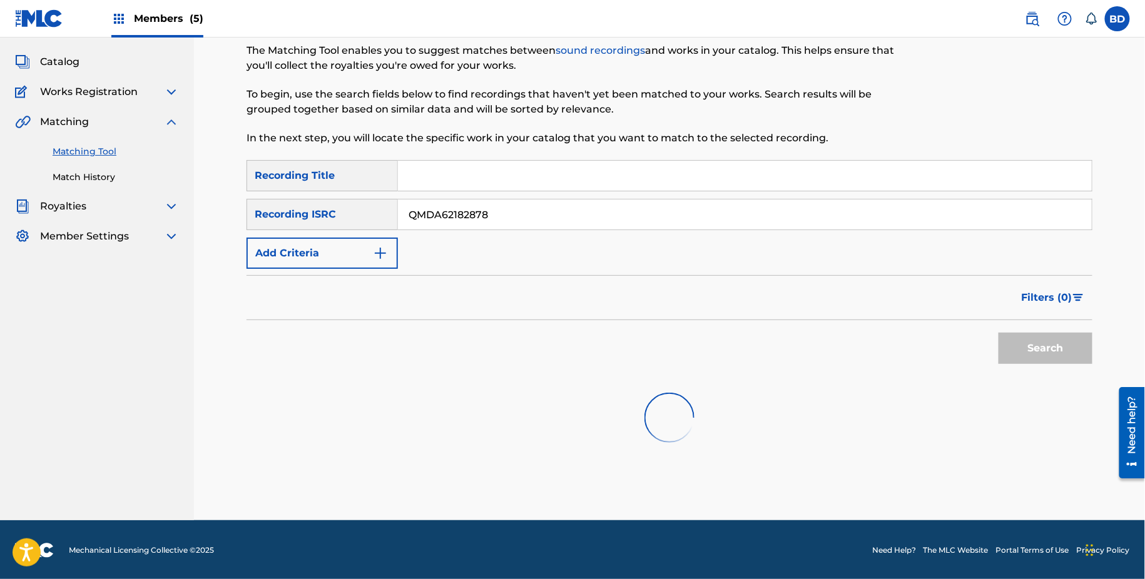
scroll to position [155, 0]
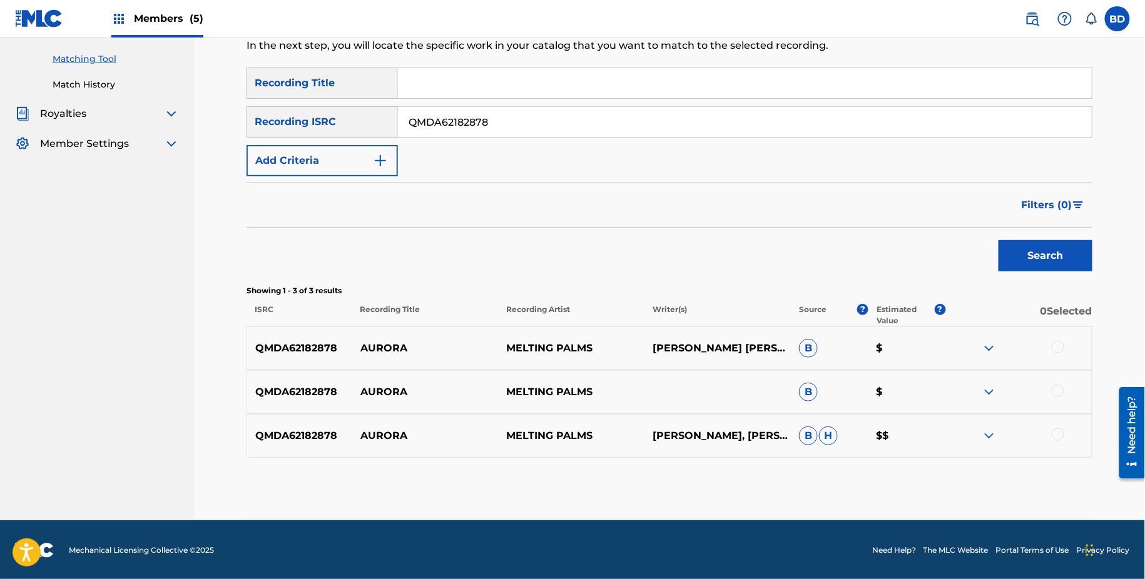
click at [372, 344] on p "AURORA" at bounding box center [425, 348] width 146 height 15
copy p "AURORA"
click at [418, 130] on input "QMDA62182878" at bounding box center [745, 122] width 694 height 30
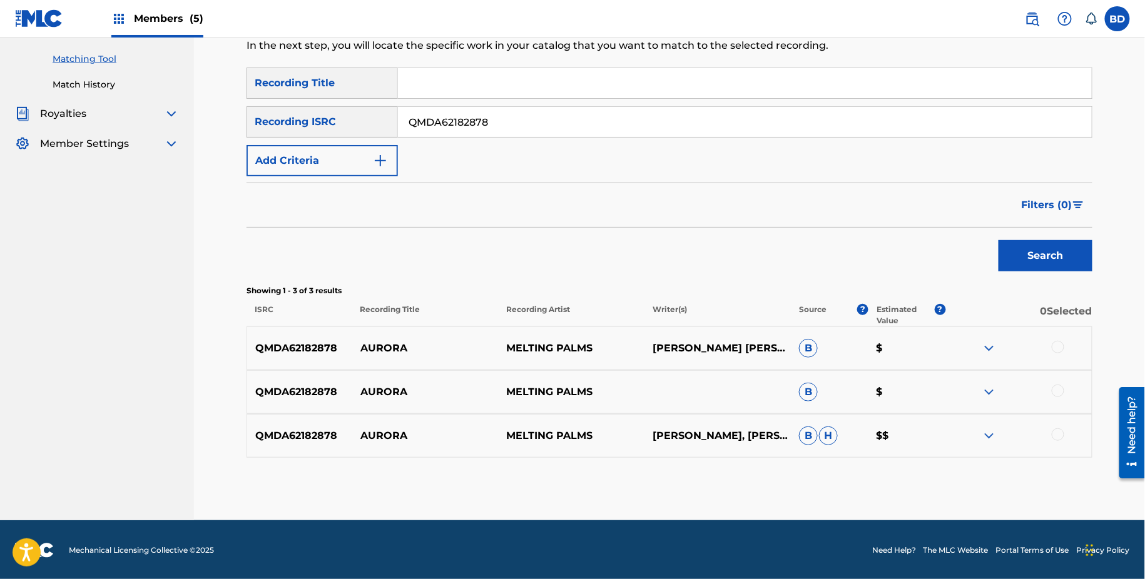
paste input "BZ92456397"
click at [998, 240] on button "Search" at bounding box center [1045, 255] width 94 height 31
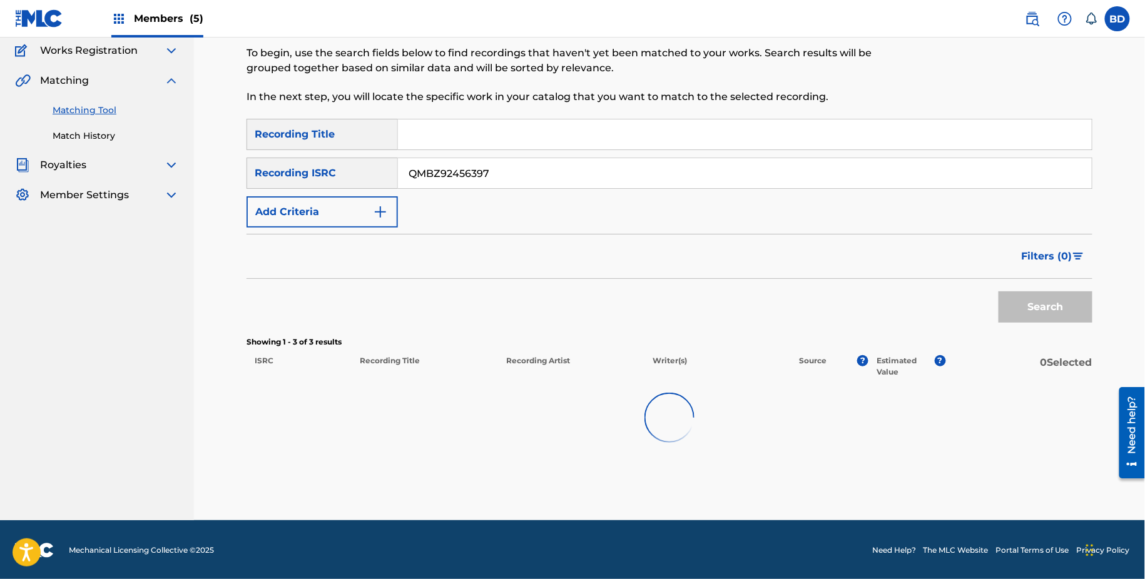
scroll to position [68, 0]
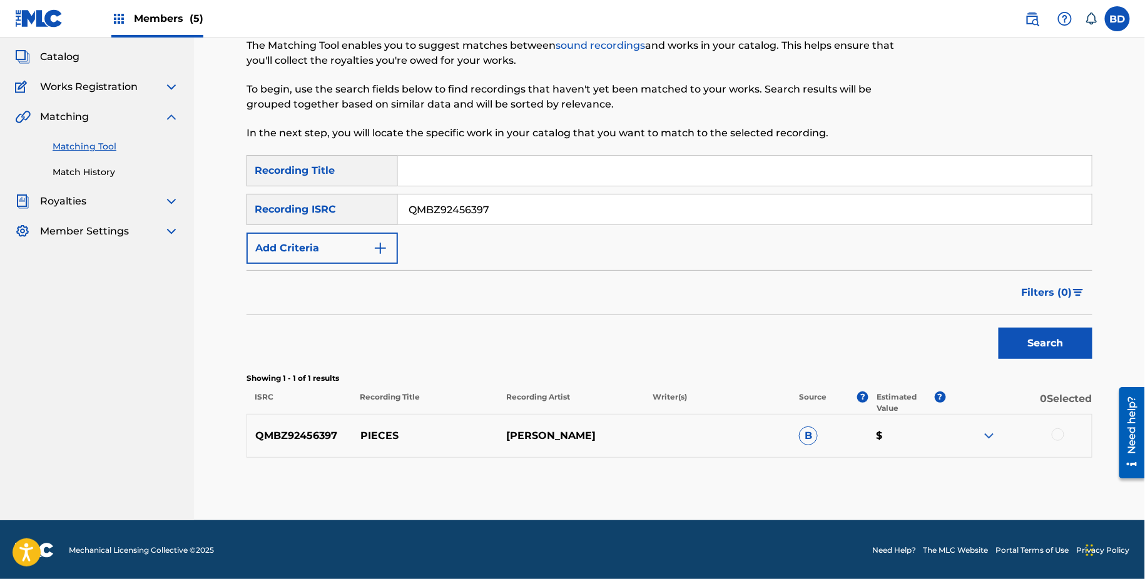
click at [988, 437] on img at bounding box center [988, 436] width 15 height 15
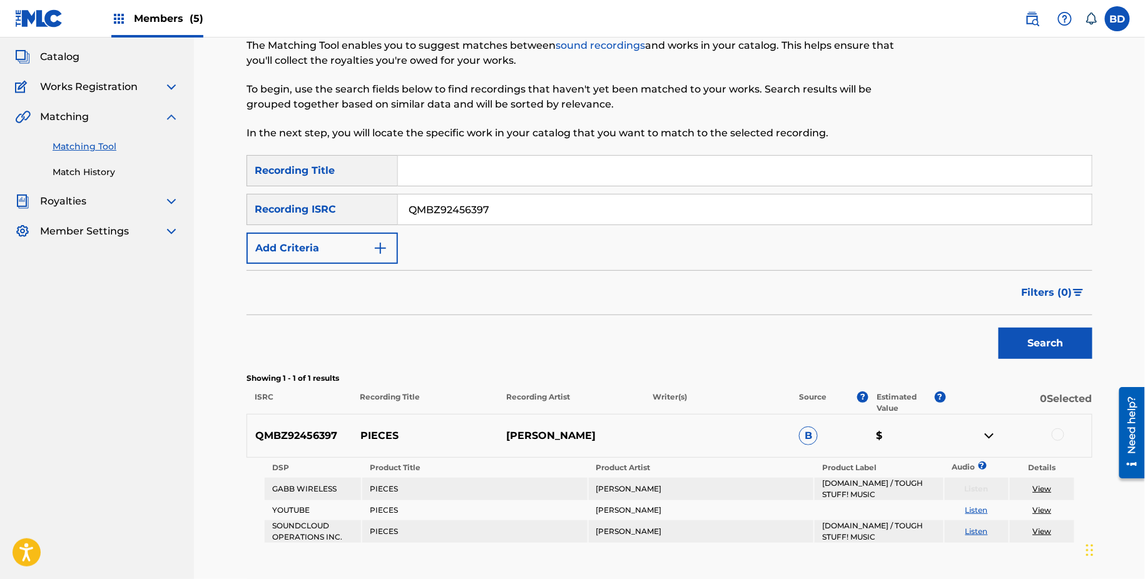
click at [380, 436] on p "PIECES" at bounding box center [425, 436] width 146 height 15
copy p "PIECES"
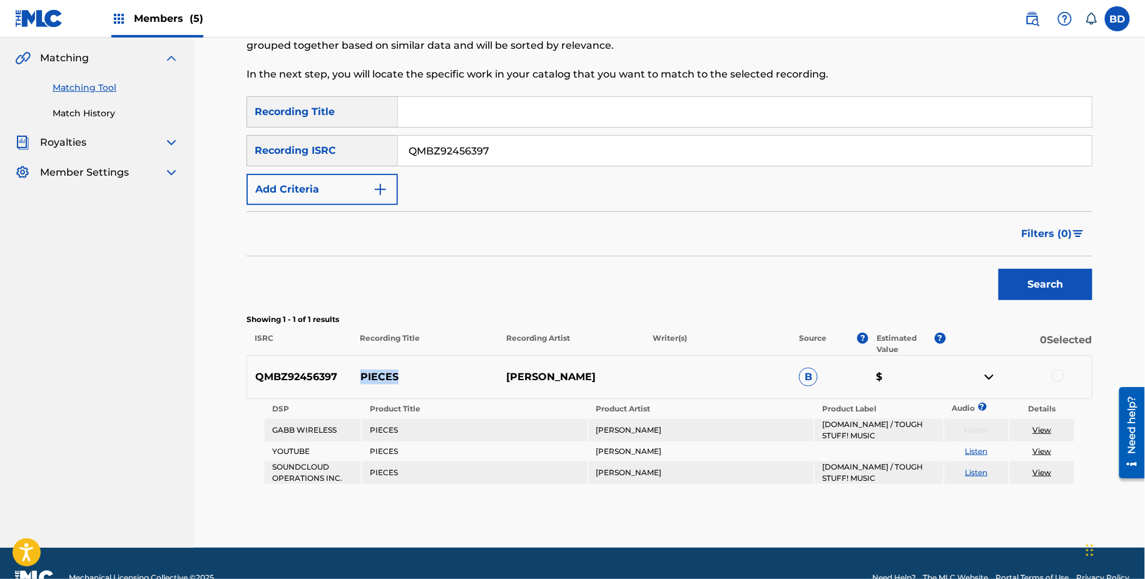
scroll to position [146, 0]
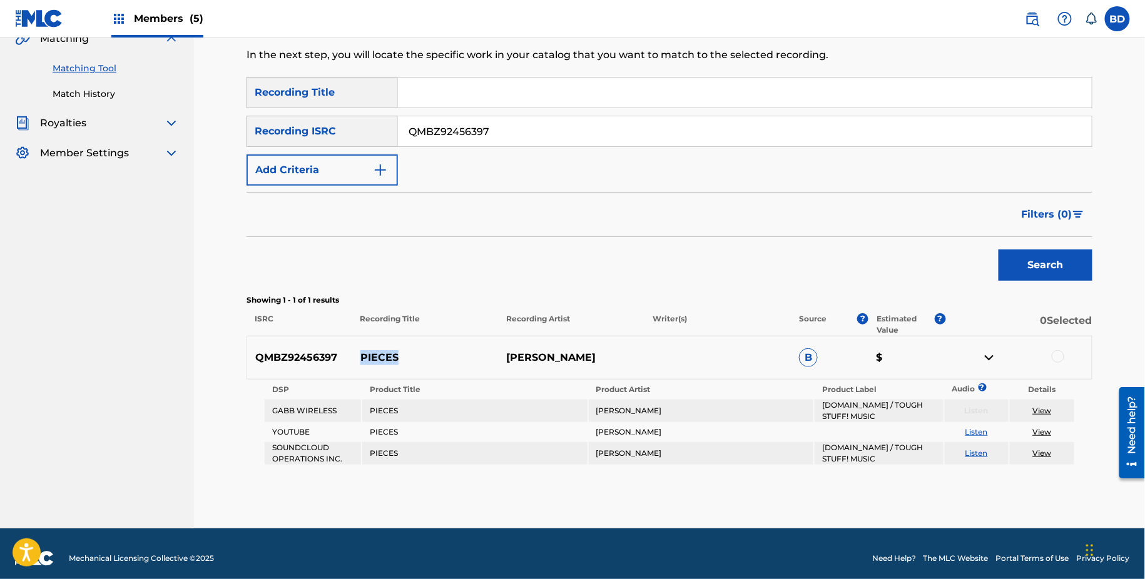
click at [460, 131] on input "QMBZ92456397" at bounding box center [745, 131] width 694 height 30
paste input "47645"
type input "QMBZ92447645"
click at [998, 250] on button "Search" at bounding box center [1045, 265] width 94 height 31
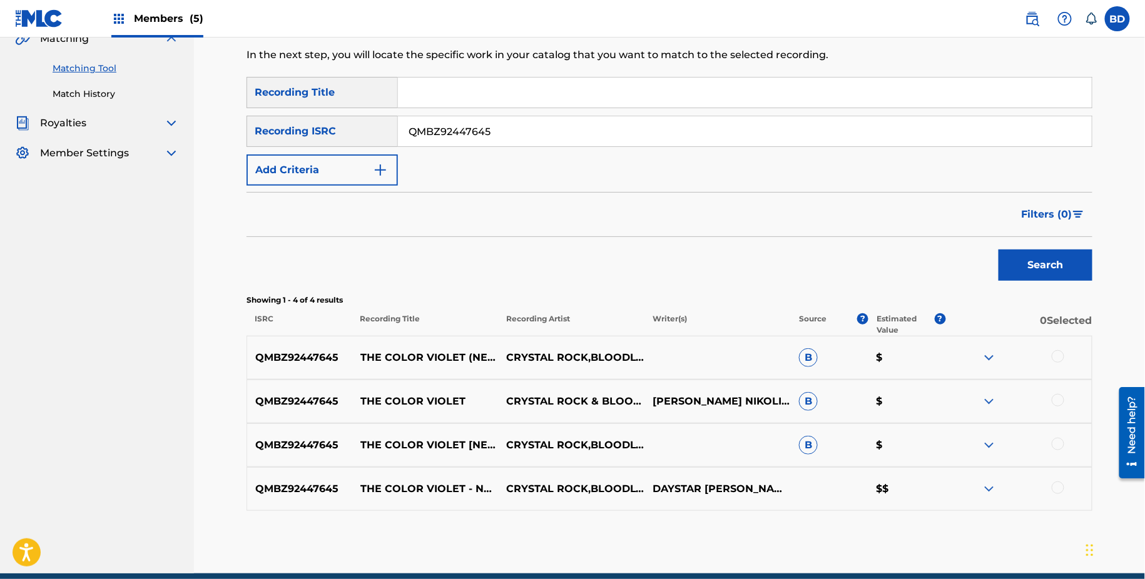
click at [991, 443] on img at bounding box center [988, 445] width 15 height 15
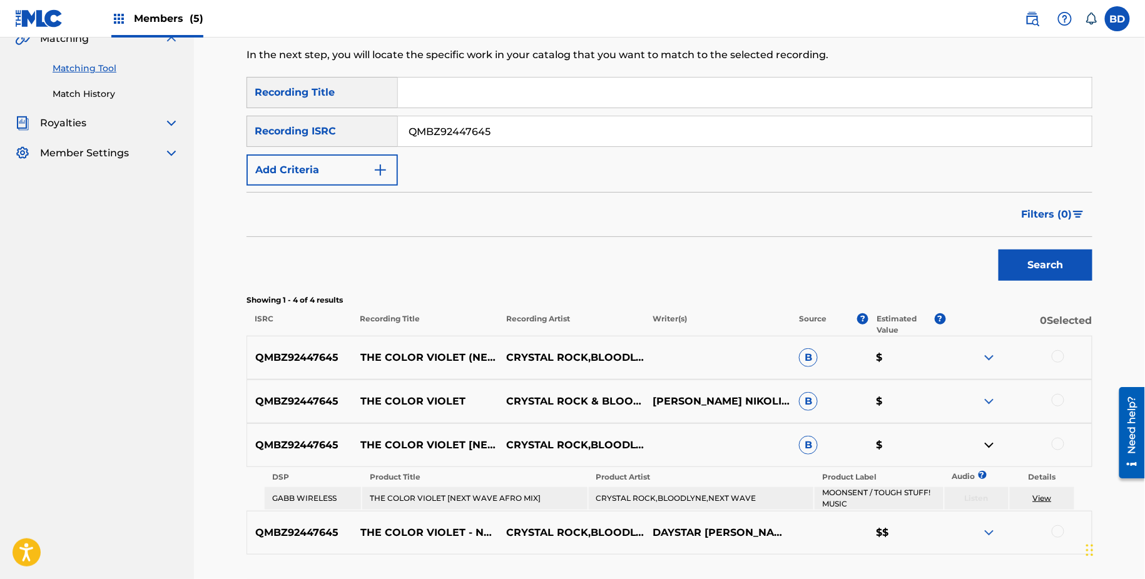
click at [988, 395] on img at bounding box center [988, 401] width 15 height 15
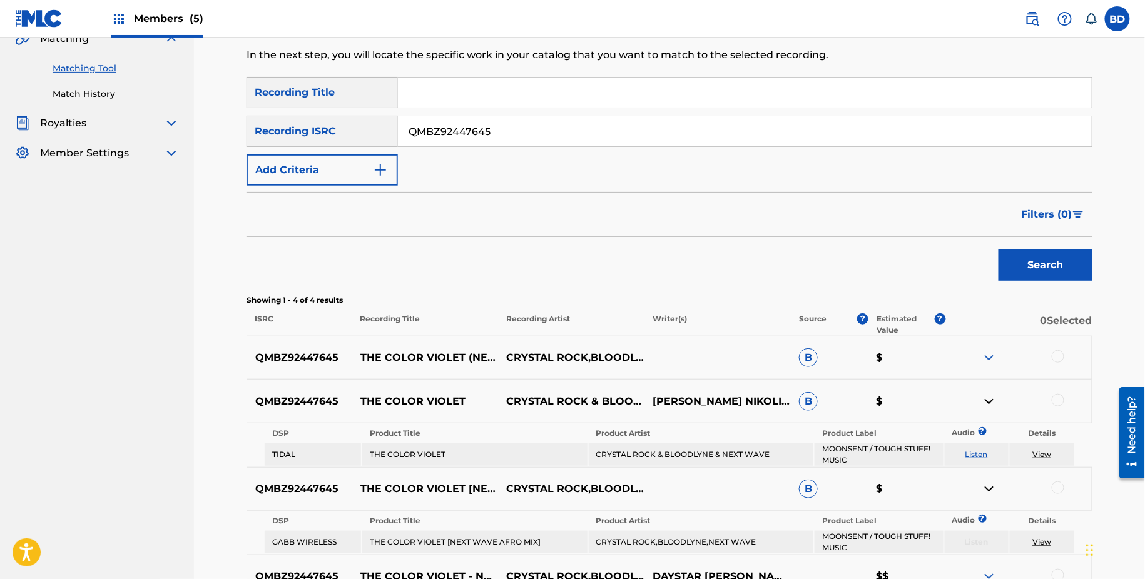
click at [988, 354] on img at bounding box center [988, 357] width 15 height 15
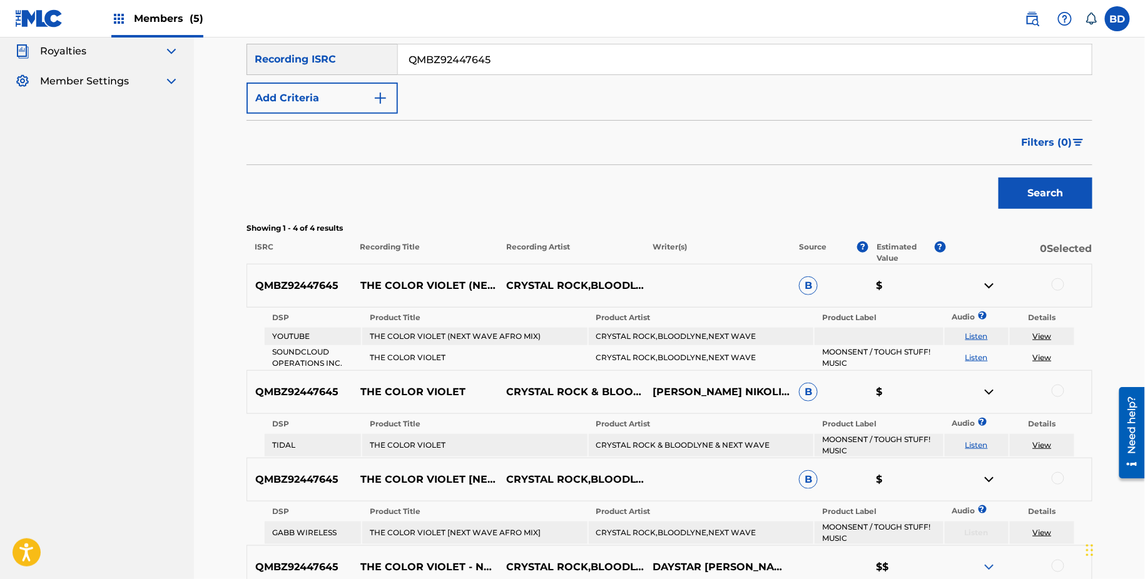
scroll to position [279, 0]
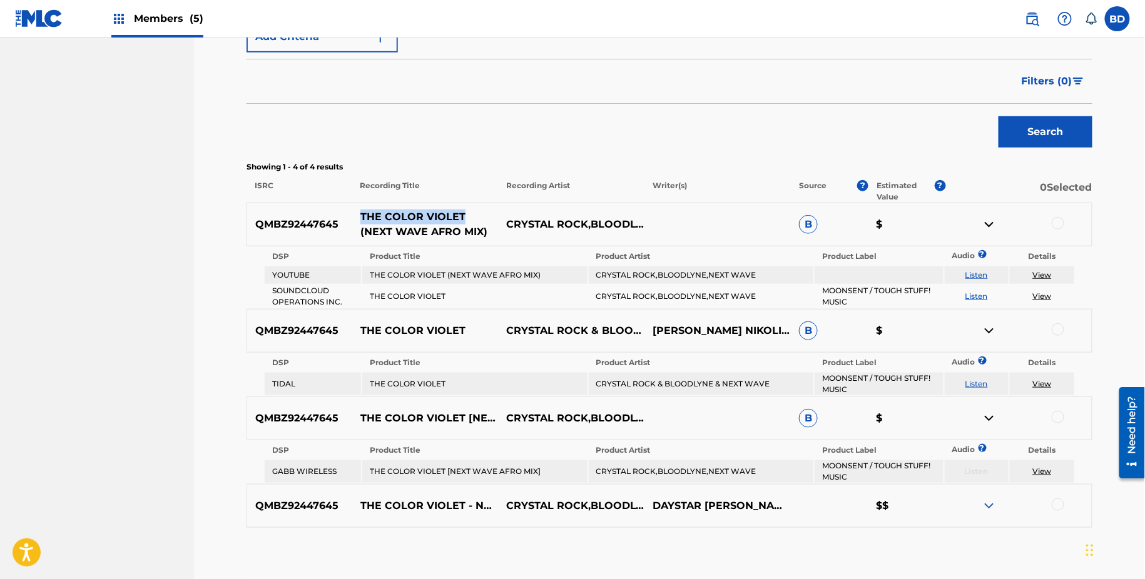
drag, startPoint x: 355, startPoint y: 218, endPoint x: 459, endPoint y: 217, distance: 104.5
click at [459, 217] on p "THE COLOR VIOLET (NEXT WAVE AFRO MIX)" at bounding box center [425, 225] width 146 height 30
copy p "THE COLOR VIOLET"
click at [1058, 219] on div at bounding box center [1058, 223] width 13 height 13
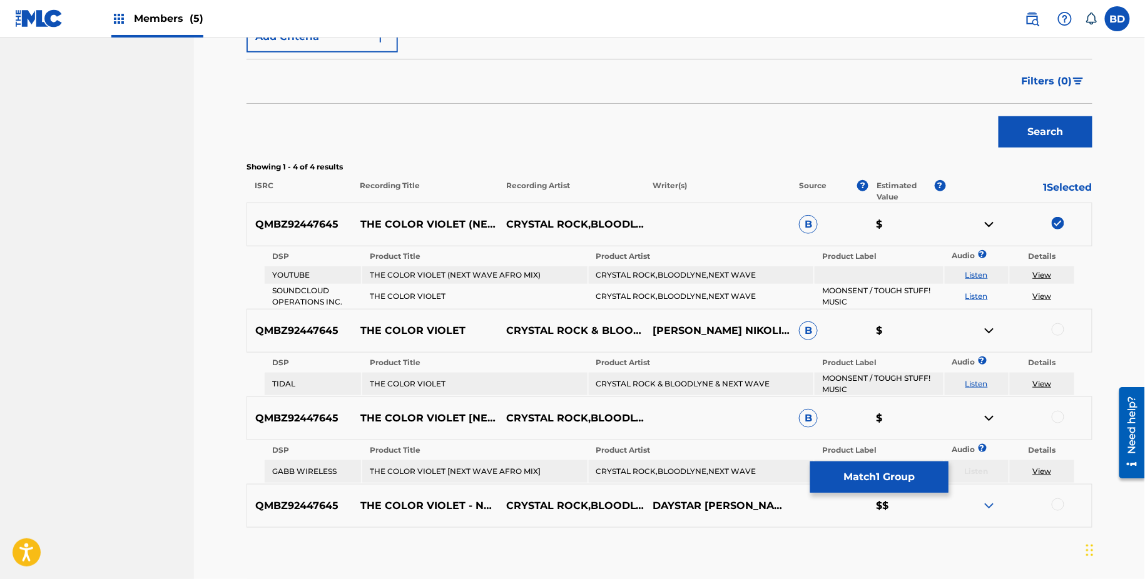
click at [988, 228] on img at bounding box center [988, 224] width 15 height 15
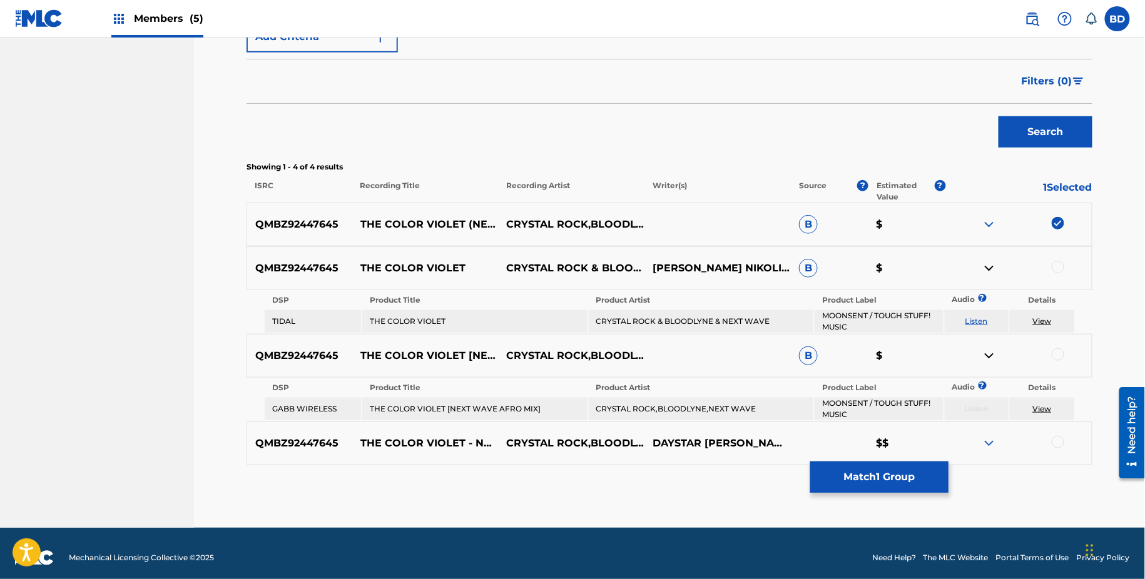
click at [993, 220] on img at bounding box center [988, 224] width 15 height 15
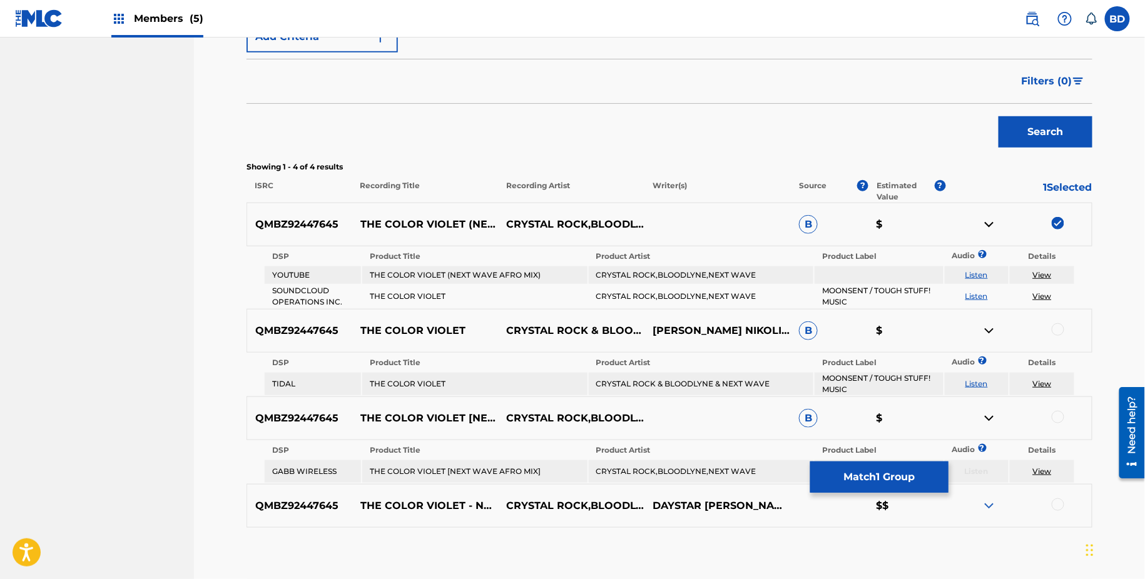
click at [469, 270] on td "THE COLOR VIOLET (NEXT WAVE AFRO MIX)" at bounding box center [474, 275] width 225 height 18
copy td "THE COLOR VIOLET (NEXT WAVE AFRO MIX)"
click at [993, 225] on img at bounding box center [988, 224] width 15 height 15
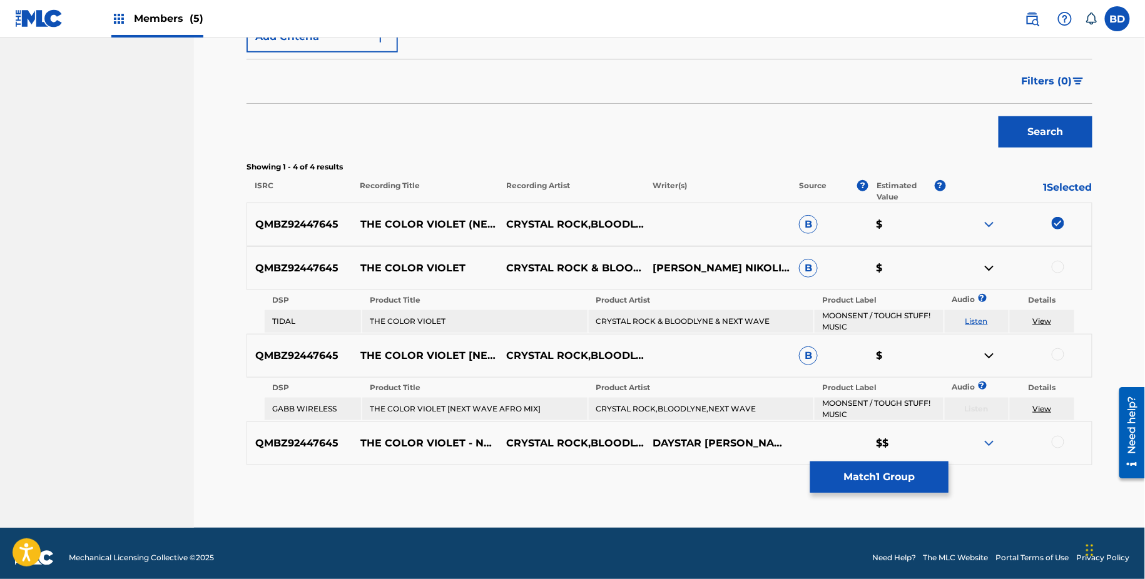
click at [498, 410] on td "THE COLOR VIOLET [NEXT WAVE AFRO MIX]" at bounding box center [474, 409] width 225 height 23
click at [667, 320] on td "CRYSTAL ROCK & BLOODLYNE & NEXT WAVE" at bounding box center [701, 321] width 225 height 23
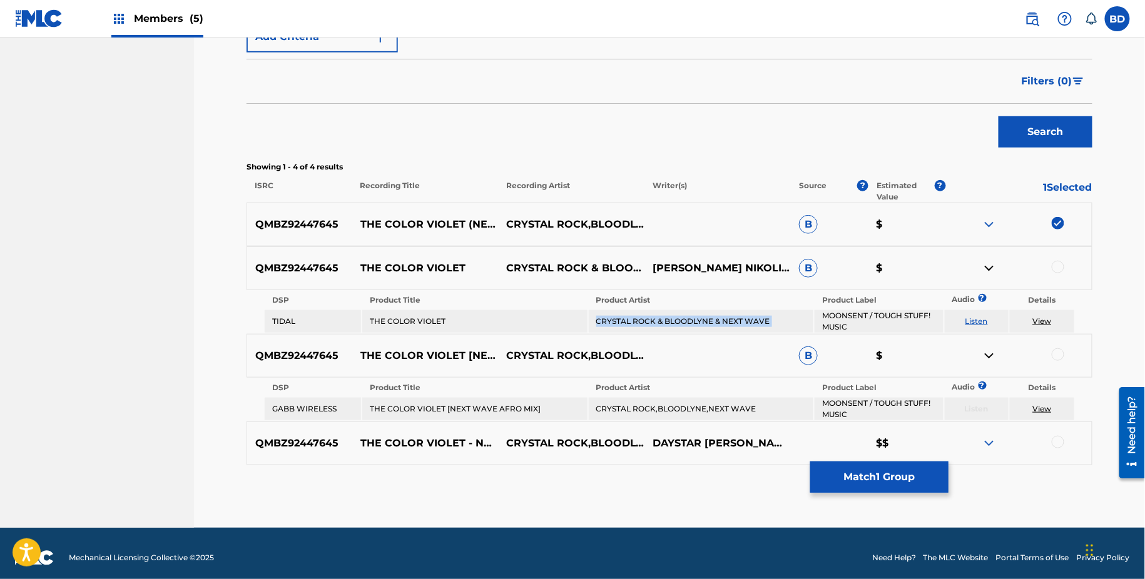
click at [667, 320] on td "CRYSTAL ROCK & BLOODLYNE & NEXT WAVE" at bounding box center [701, 321] width 225 height 23
click at [653, 407] on td "CRYSTAL ROCK,BLOODLYNE,NEXT WAVE" at bounding box center [701, 409] width 225 height 23
click at [1058, 266] on div at bounding box center [1058, 267] width 13 height 13
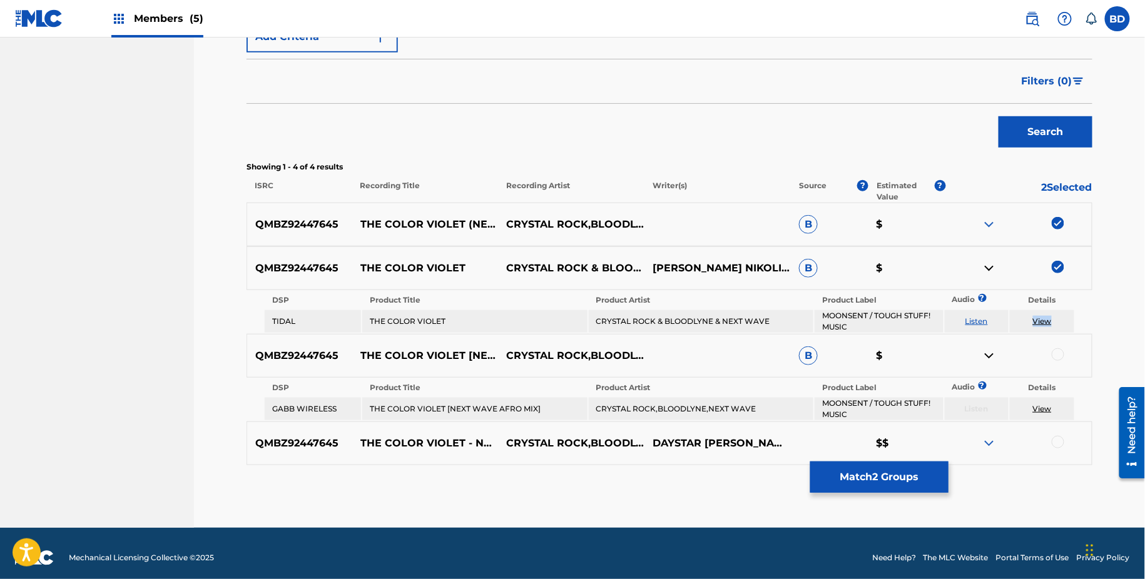
click at [994, 262] on img at bounding box center [988, 268] width 15 height 15
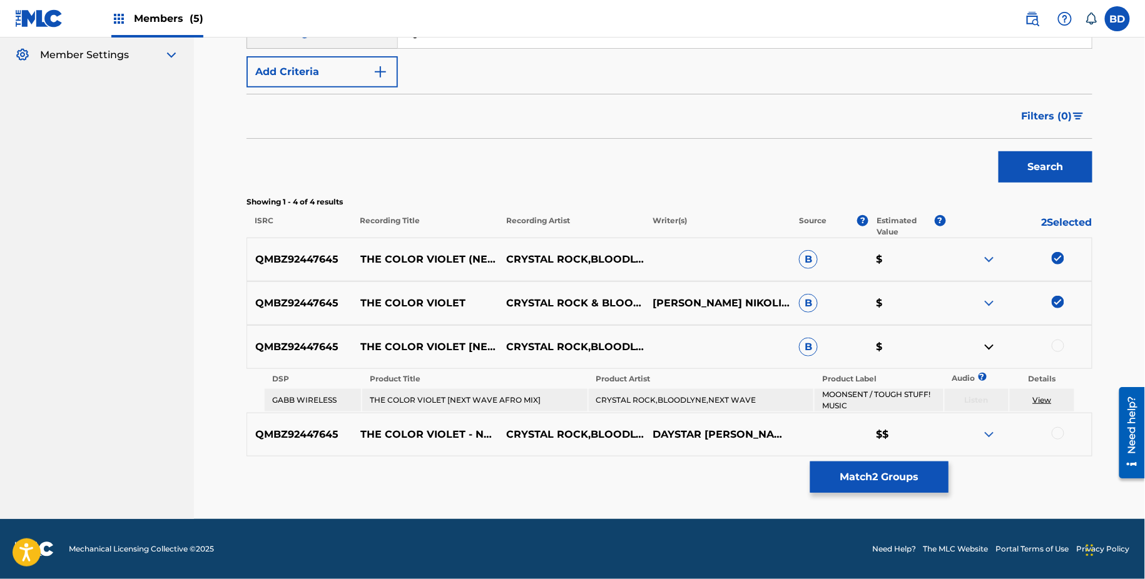
scroll to position [243, 0]
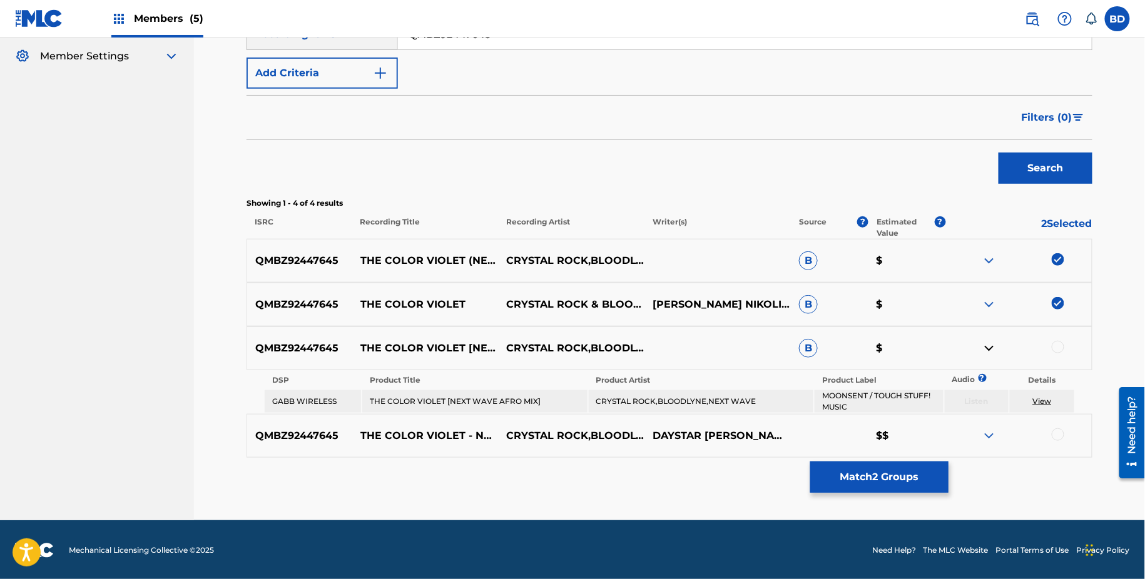
click at [1060, 343] on div at bounding box center [1058, 347] width 13 height 13
click at [835, 479] on button "Match 3 Groups" at bounding box center [879, 477] width 138 height 31
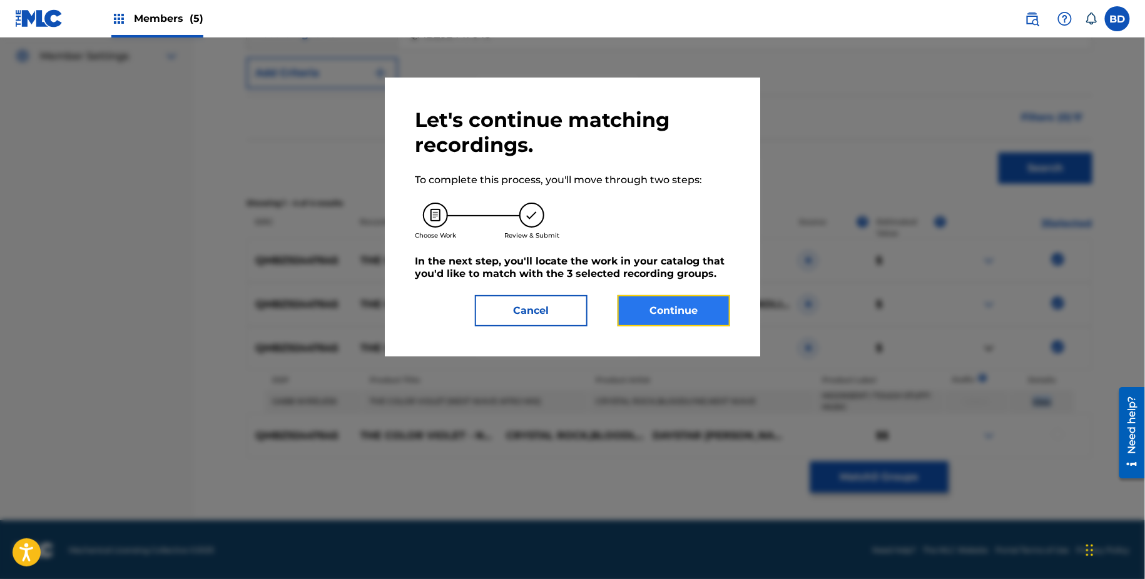
click at [677, 313] on button "Continue" at bounding box center [673, 310] width 113 height 31
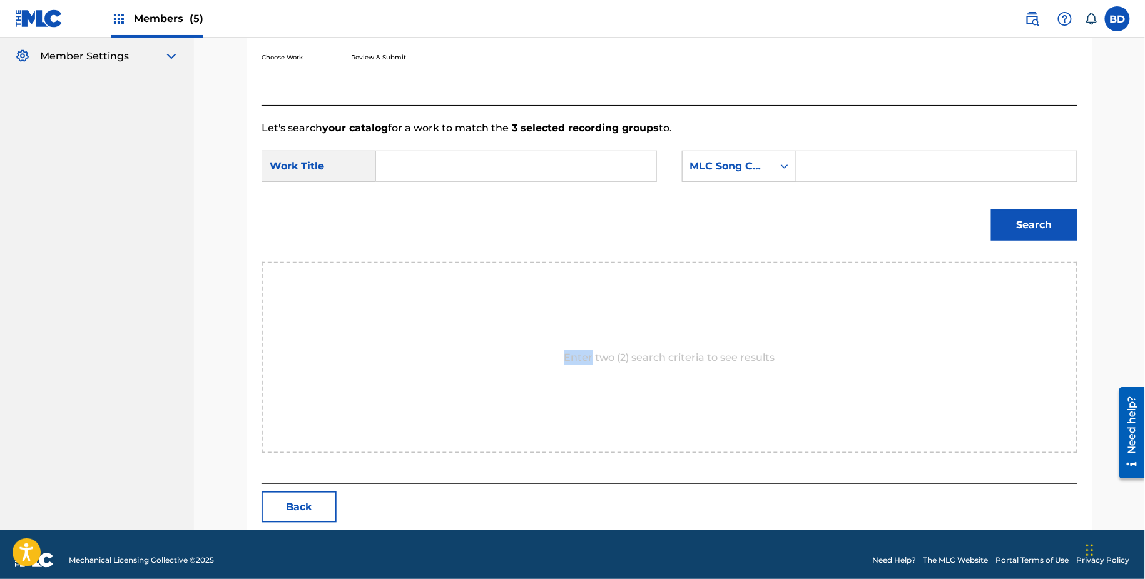
click at [677, 313] on div "Enter two (2) search criteria to see results" at bounding box center [669, 357] width 816 height 191
click at [830, 147] on form "SearchWithCriteriab1cbe9bf-f45b-4e82-a1e0-449ab992f94c Work Title SearchWithCri…" at bounding box center [669, 199] width 816 height 126
click at [826, 151] on input "Search Form" at bounding box center [936, 166] width 259 height 30
paste input "TE344P"
type input "TE344P"
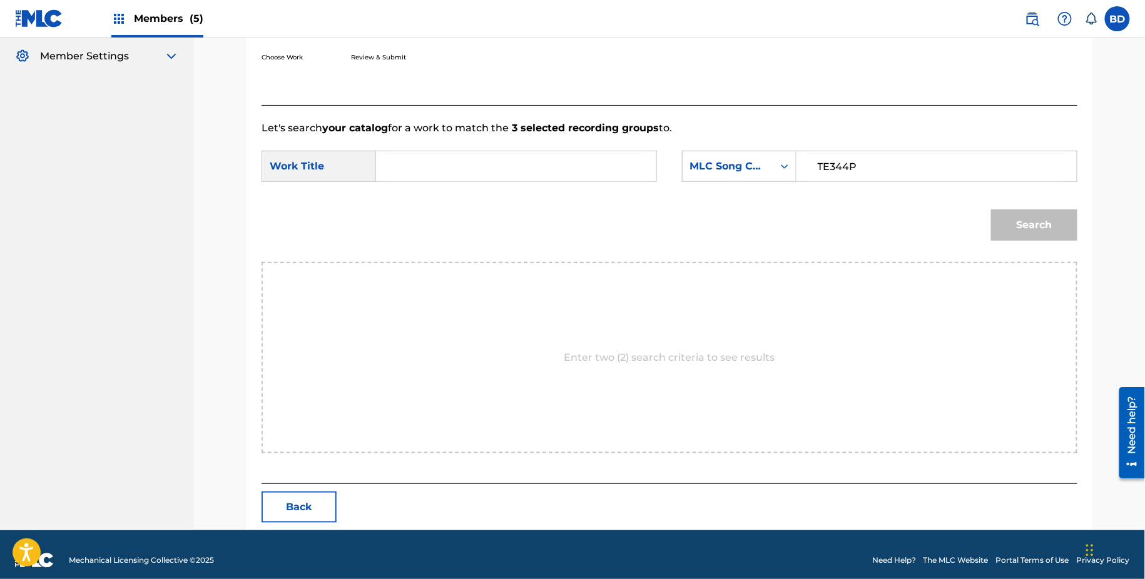
click at [562, 159] on input "Search Form" at bounding box center [516, 166] width 259 height 30
type input "the"
click at [1043, 212] on button "Search" at bounding box center [1034, 225] width 86 height 31
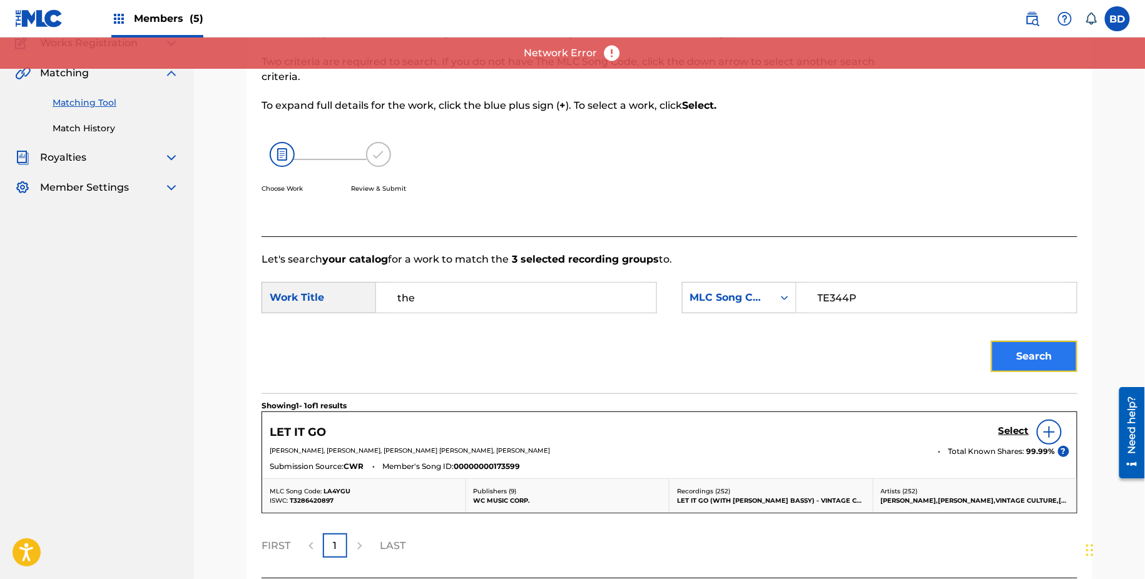
scroll to position [215, 0]
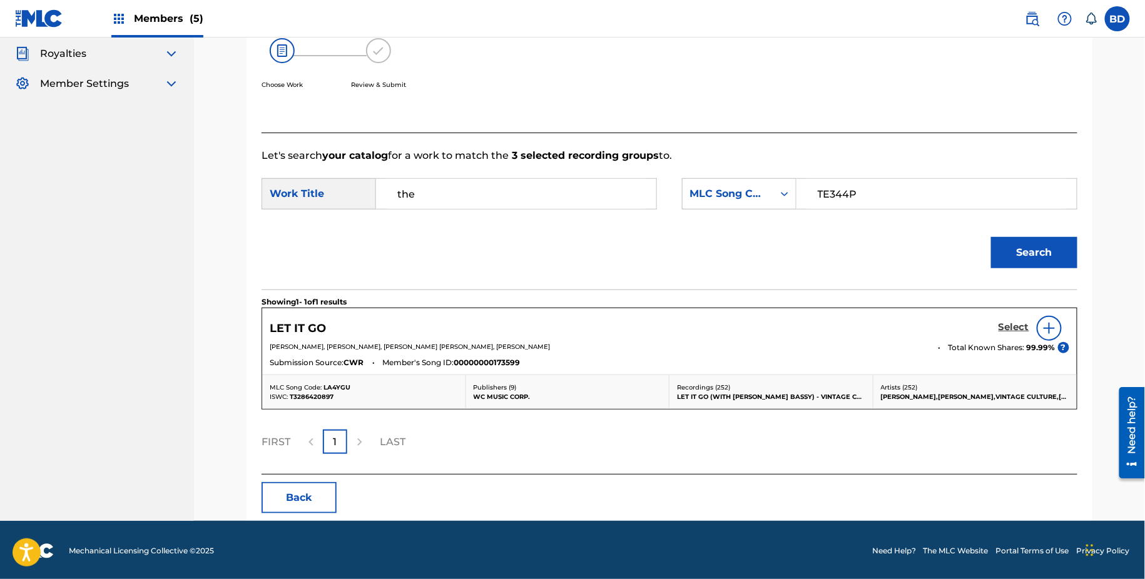
click at [1010, 331] on h5 "Select" at bounding box center [1013, 328] width 31 height 12
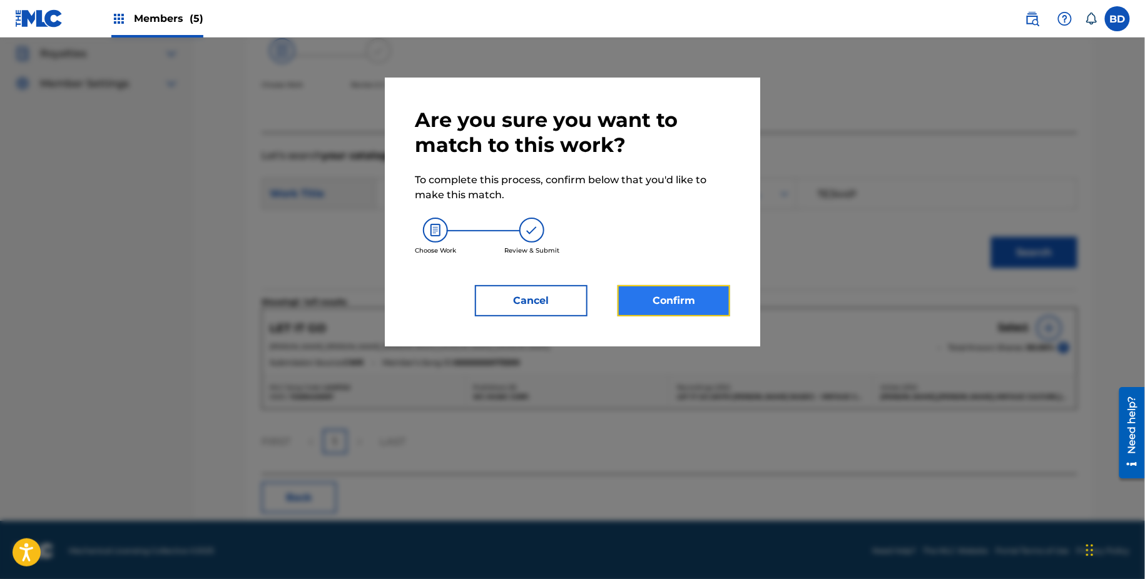
click at [701, 285] on button "Confirm" at bounding box center [673, 300] width 113 height 31
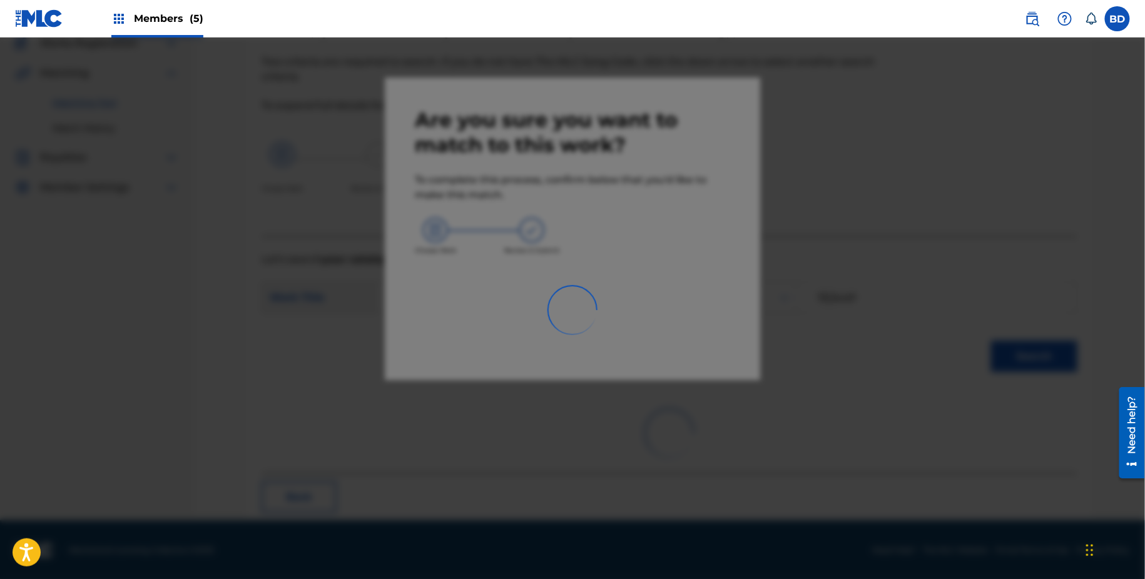
scroll to position [0, 0]
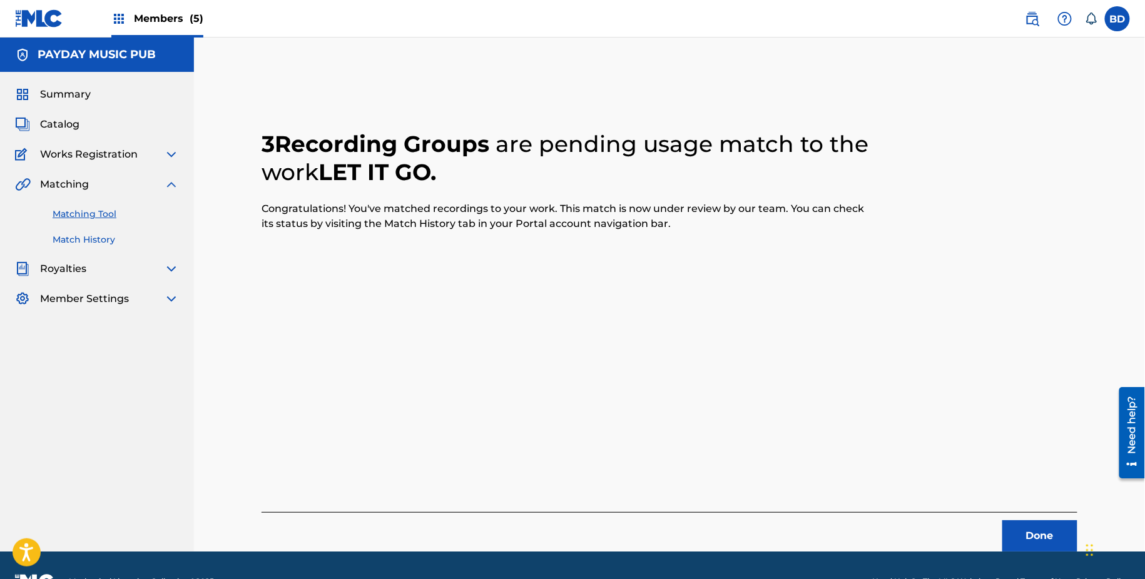
click at [129, 238] on link "Match History" at bounding box center [116, 239] width 126 height 13
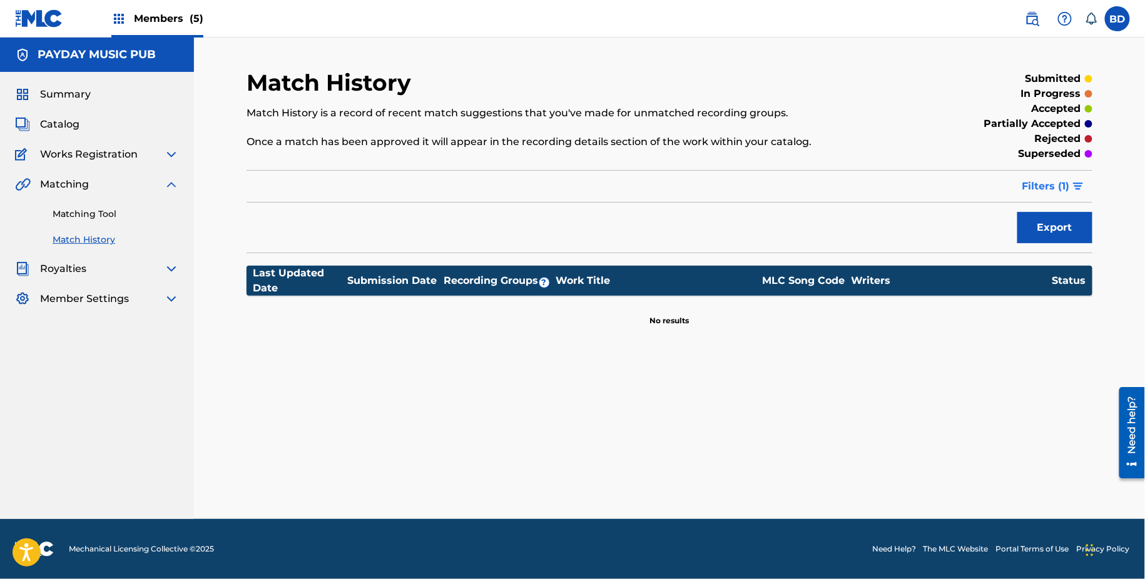
click at [1047, 172] on button "Filters ( 1 )" at bounding box center [1054, 186] width 78 height 31
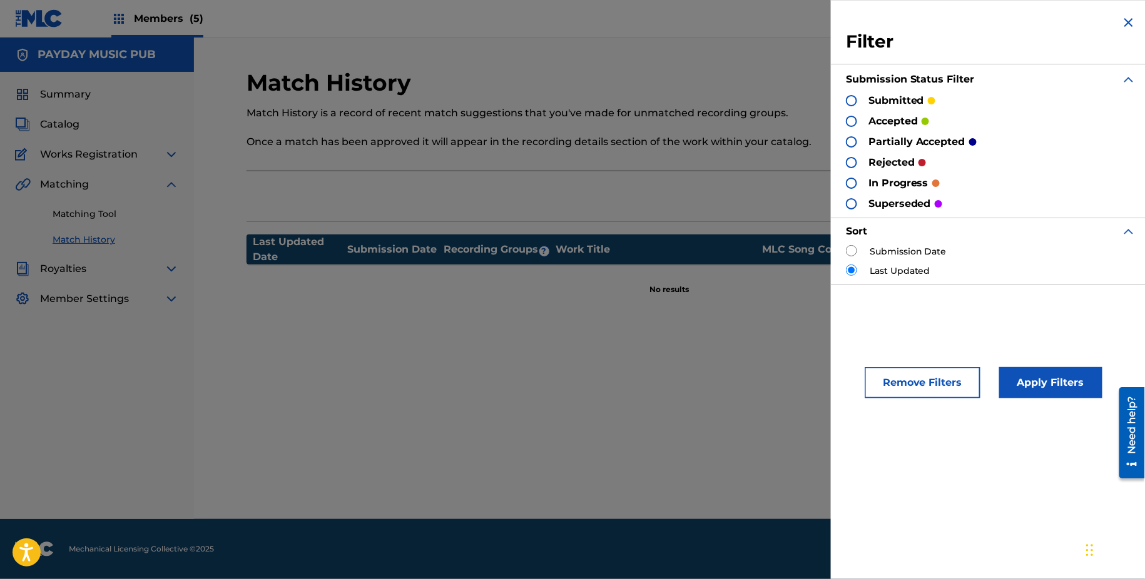
click at [852, 246] on input "radio" at bounding box center [851, 250] width 11 height 11
radio input "true"
click at [1062, 382] on button "Apply Filters" at bounding box center [1050, 382] width 103 height 31
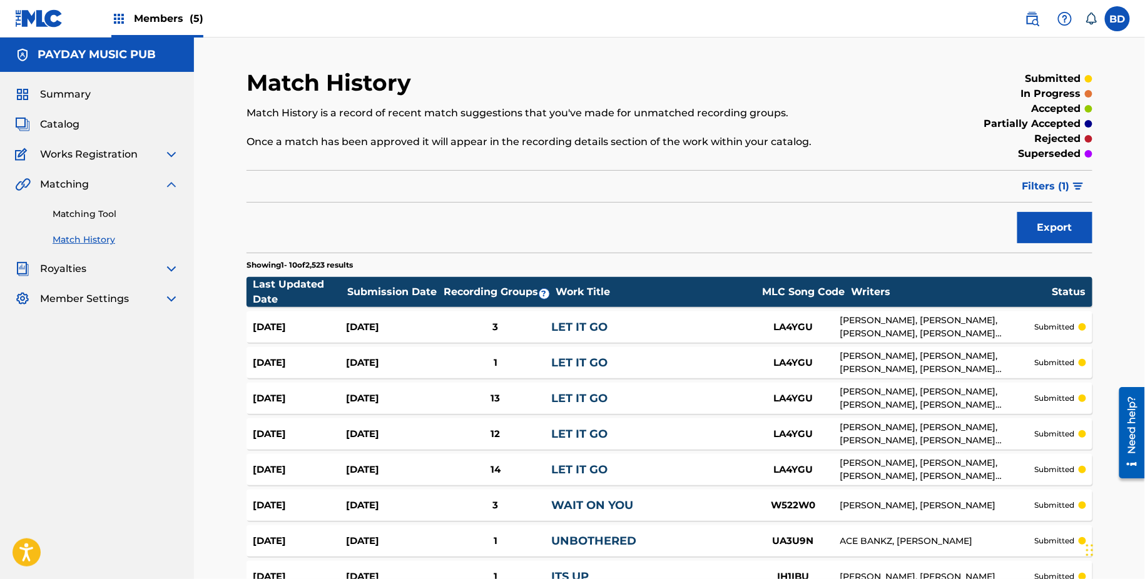
click at [768, 333] on div "LA4YGU" at bounding box center [793, 327] width 94 height 14
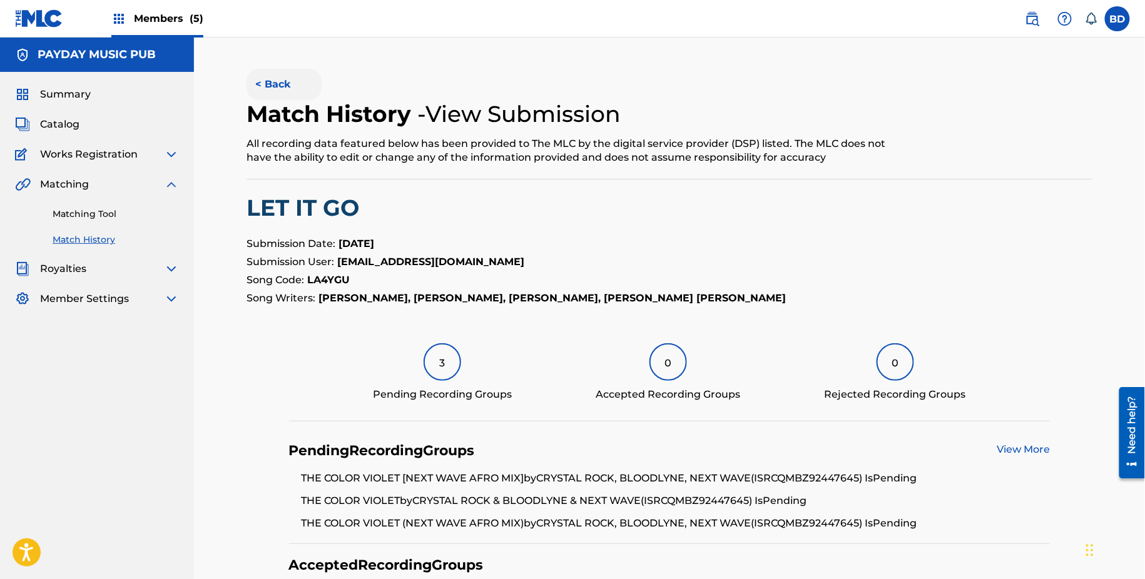
click at [275, 78] on button "< Back" at bounding box center [283, 84] width 75 height 31
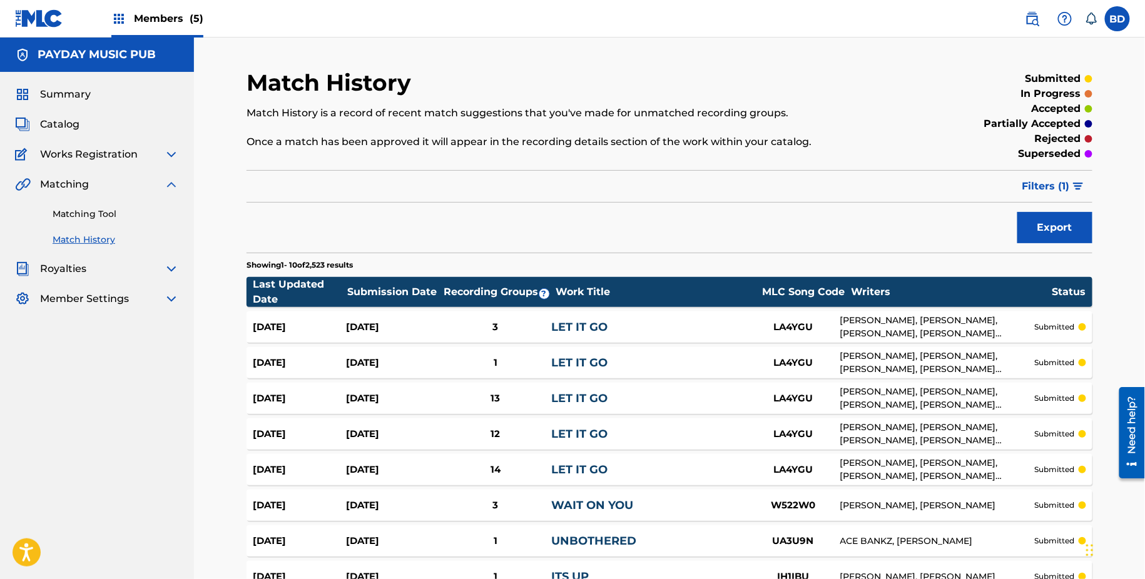
click at [1069, 158] on p "superseded" at bounding box center [1049, 153] width 63 height 15
click at [1033, 193] on span "Filters ( 1 )" at bounding box center [1046, 186] width 48 height 15
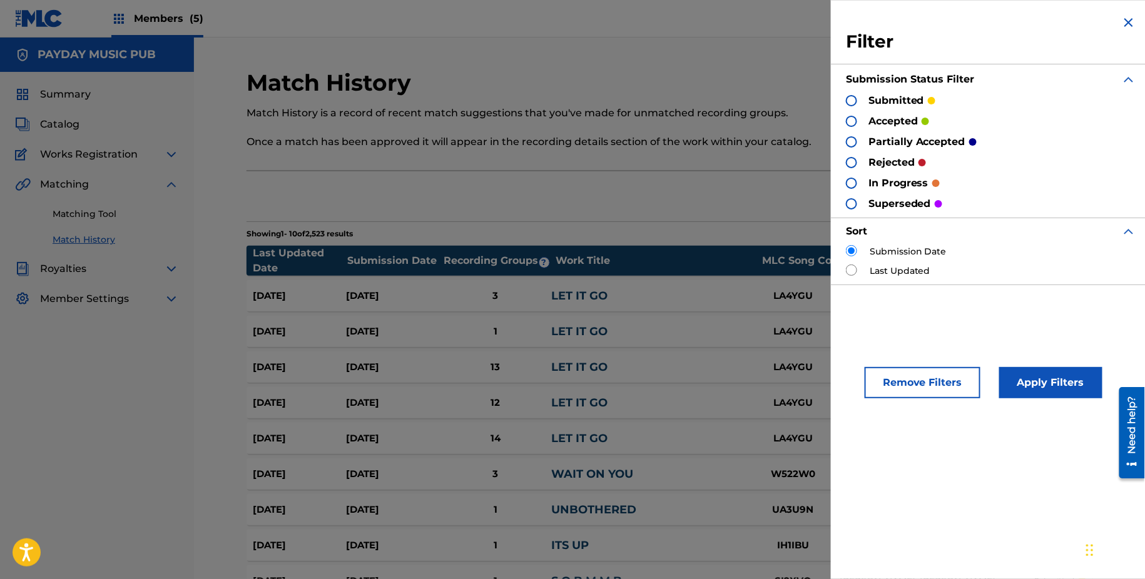
click at [1033, 193] on div "submitted accepted partially accepted rejected in progress superseded" at bounding box center [991, 152] width 290 height 118
click at [1074, 384] on button "Apply Filters" at bounding box center [1050, 382] width 103 height 31
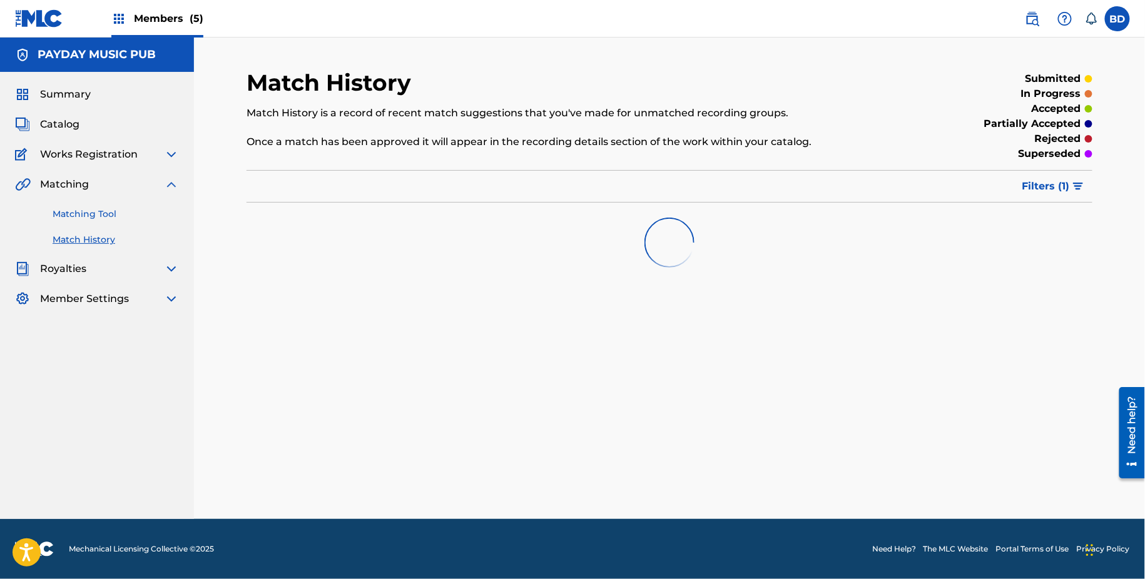
click at [108, 214] on link "Matching Tool" at bounding box center [116, 214] width 126 height 13
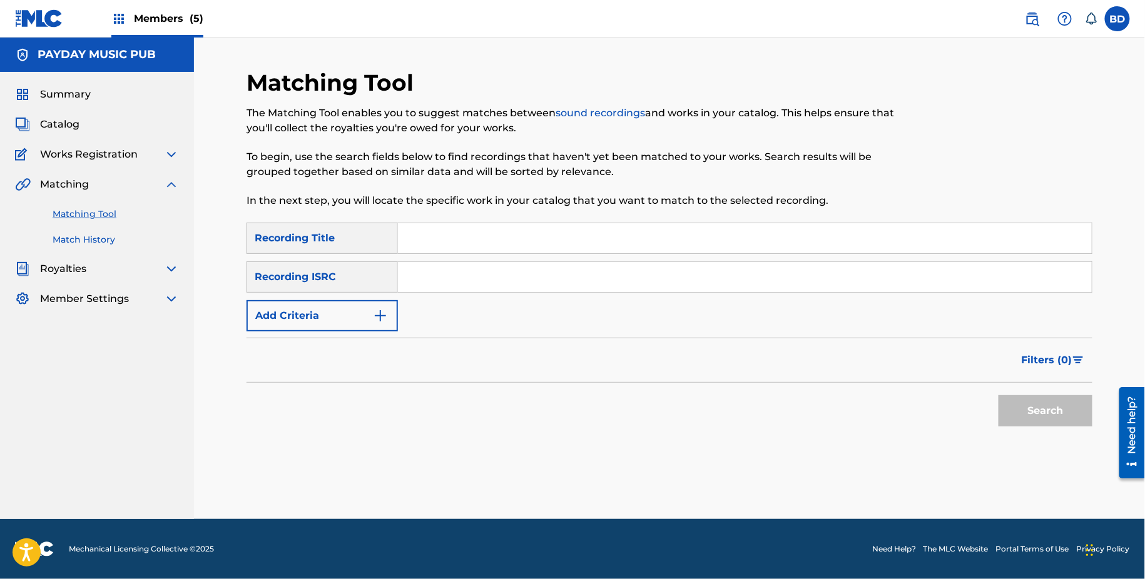
click at [108, 238] on link "Match History" at bounding box center [116, 239] width 126 height 13
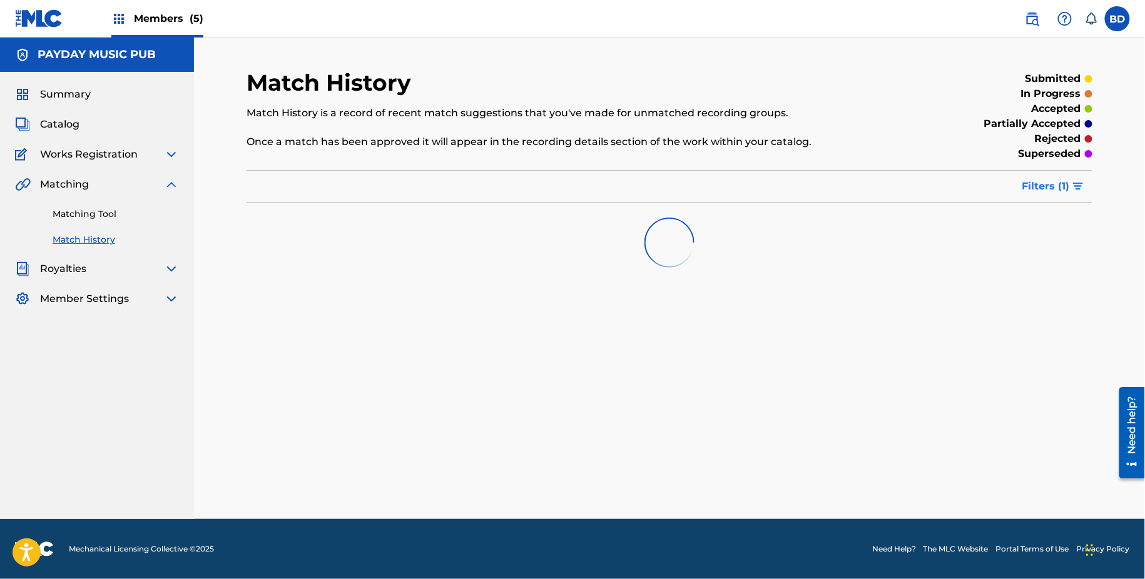
click at [1032, 195] on button "Filters ( 1 )" at bounding box center [1054, 186] width 78 height 31
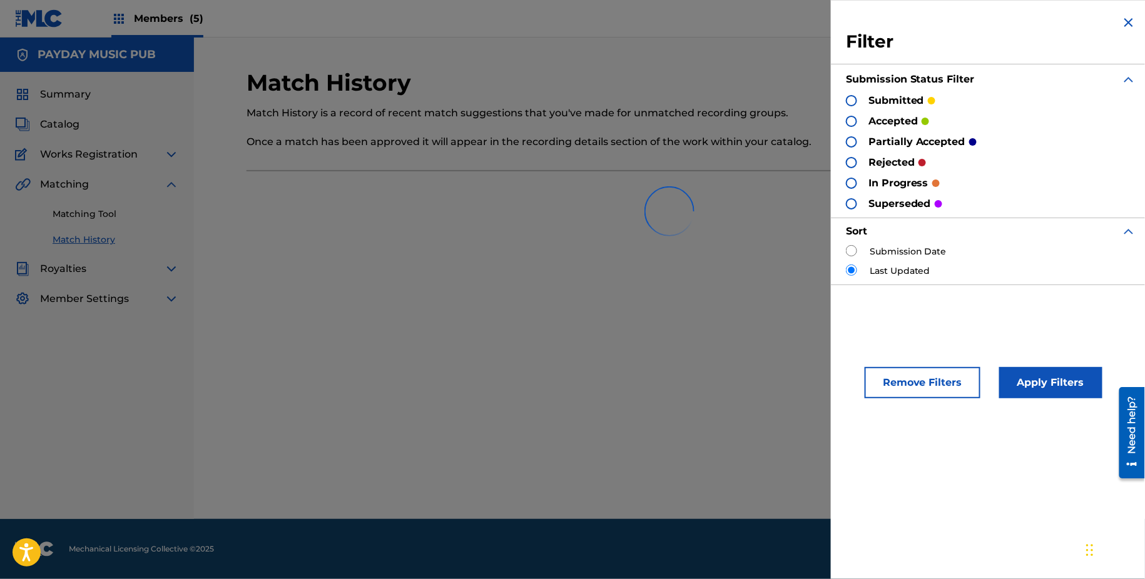
click at [860, 253] on div "Submission Date" at bounding box center [991, 251] width 290 height 13
click at [852, 248] on div at bounding box center [669, 211] width 846 height 80
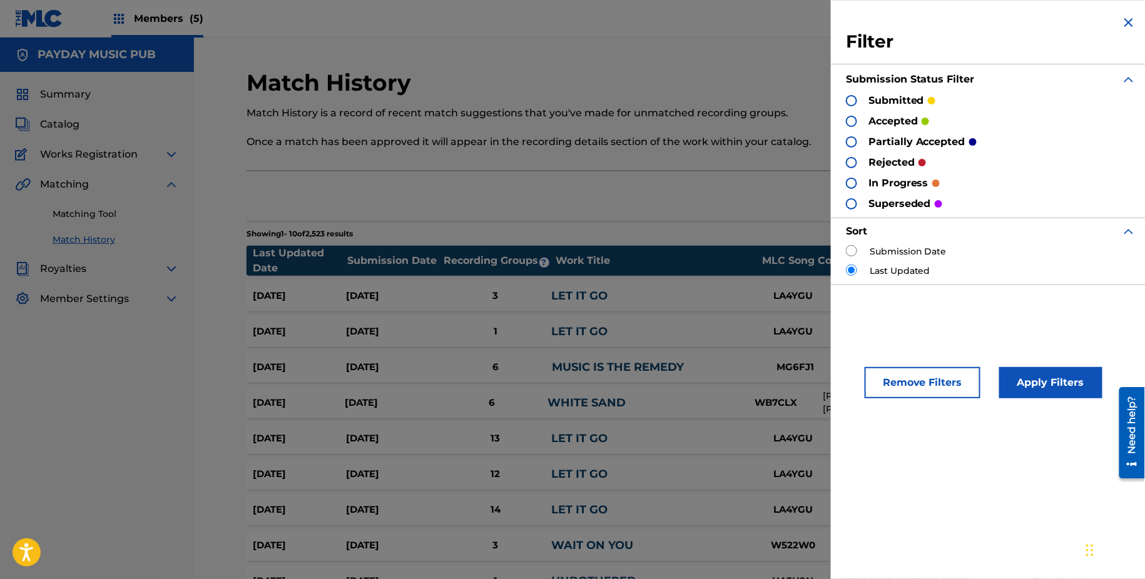
click at [855, 245] on input "radio" at bounding box center [851, 250] width 11 height 11
radio input "true"
click at [1026, 374] on button "Apply Filters" at bounding box center [1050, 382] width 103 height 31
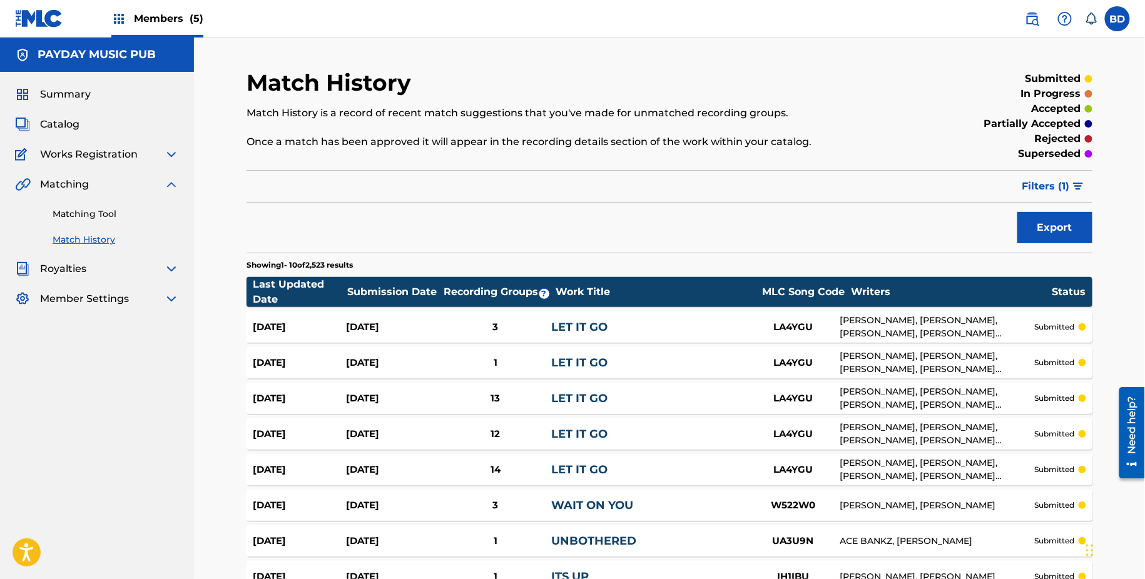
click at [855, 329] on div "CHRISTIAN MARTINEZ, LUIS FERDINAND VEGA, MARC GRIFFIN, STEVE JR MARTINEZ" at bounding box center [937, 327] width 195 height 26
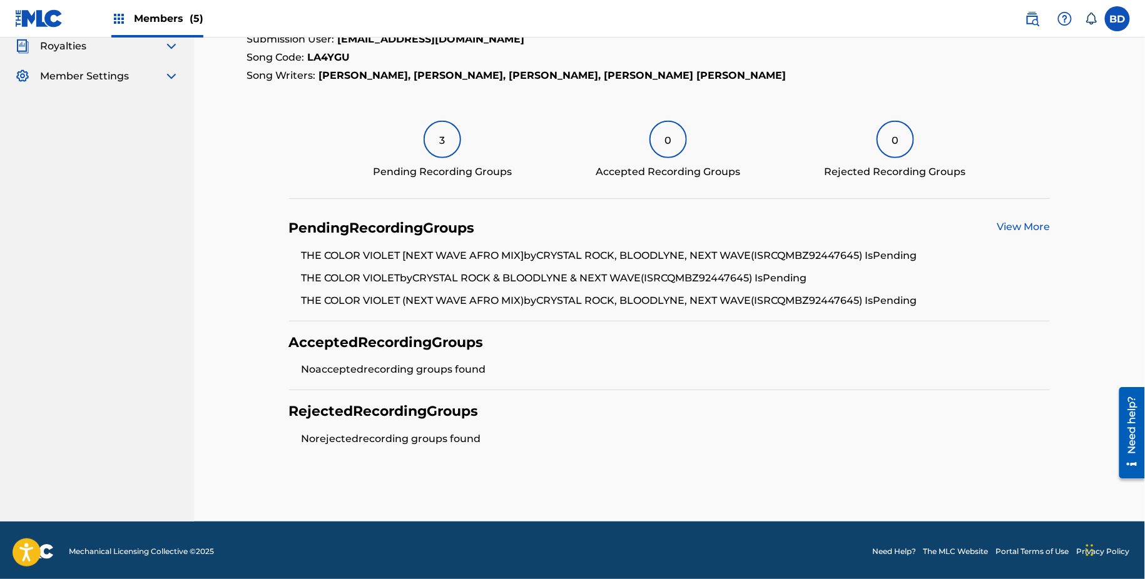
scroll to position [221, 0]
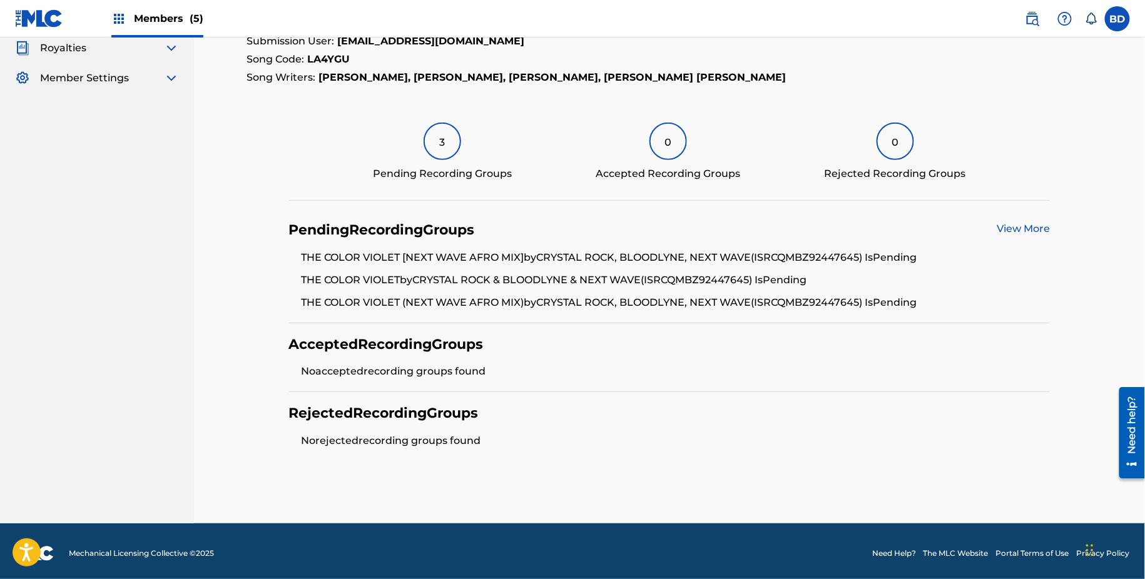
click at [713, 324] on div "Accepted Recording Groups No accepted recording groups found" at bounding box center [669, 357] width 761 height 69
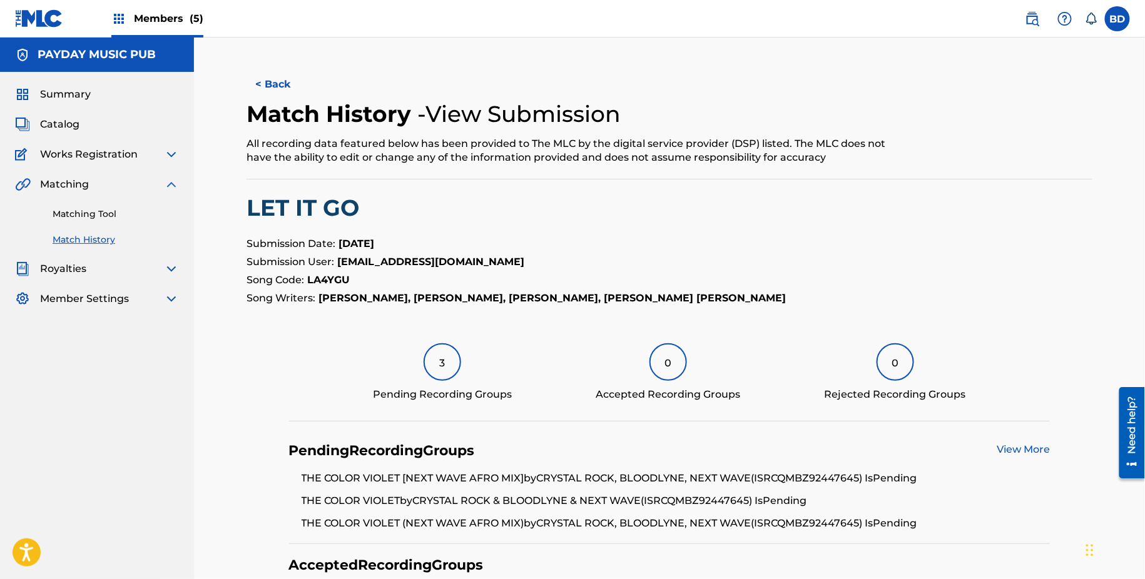
click at [1026, 439] on div "Pending Recording Groups View More THE COLOR VIOLET [NEXT WAVE AFRO MIX] by CRY…" at bounding box center [669, 487] width 761 height 114
click at [1024, 445] on link "View More" at bounding box center [1023, 450] width 53 height 12
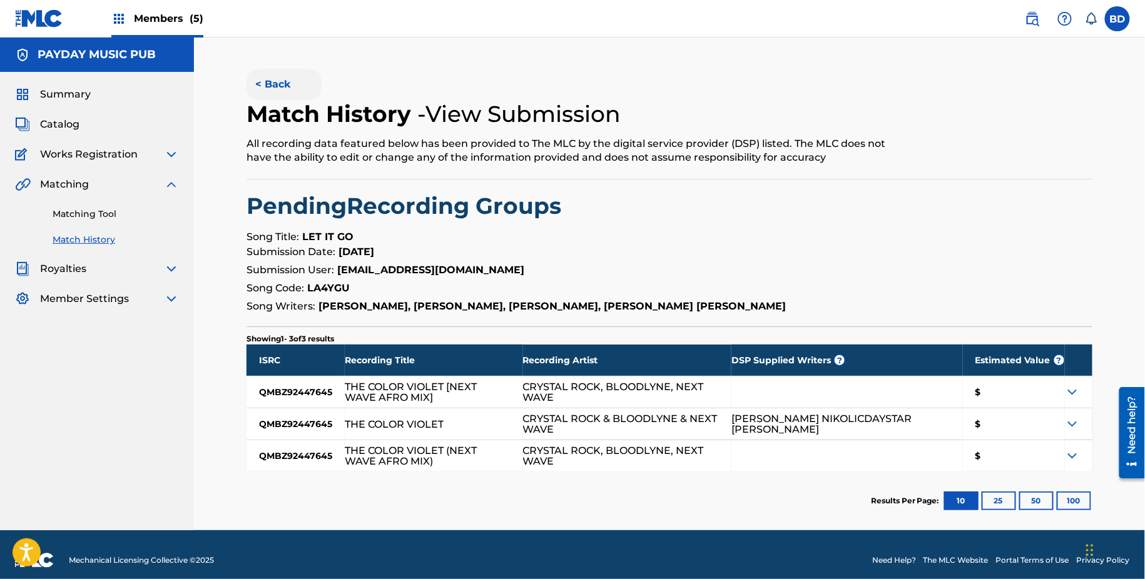
click at [262, 89] on button "< Back" at bounding box center [283, 84] width 75 height 31
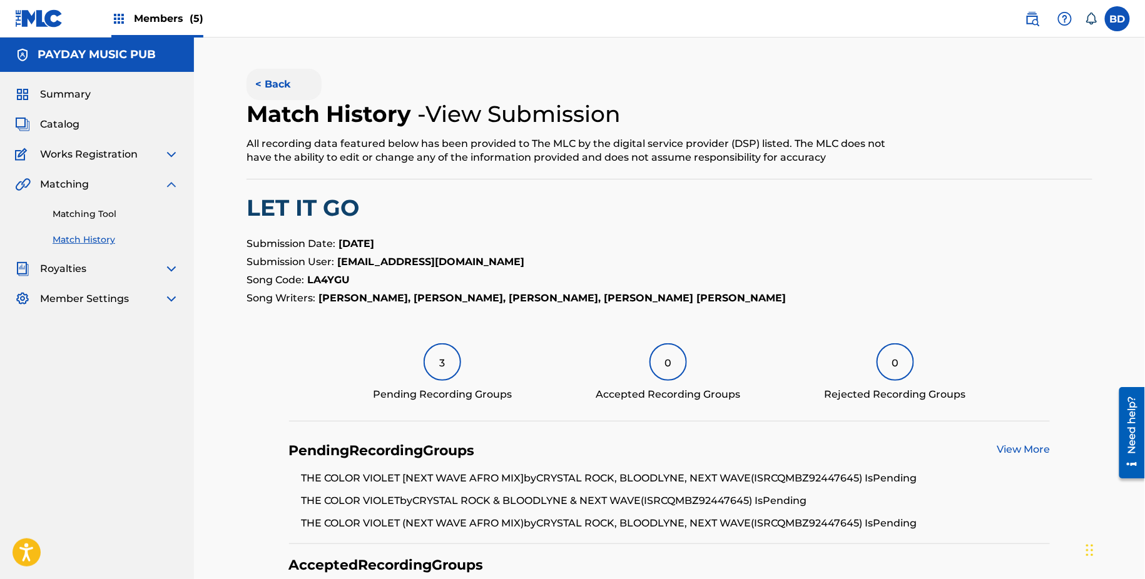
click at [262, 89] on button "< Back" at bounding box center [283, 84] width 75 height 31
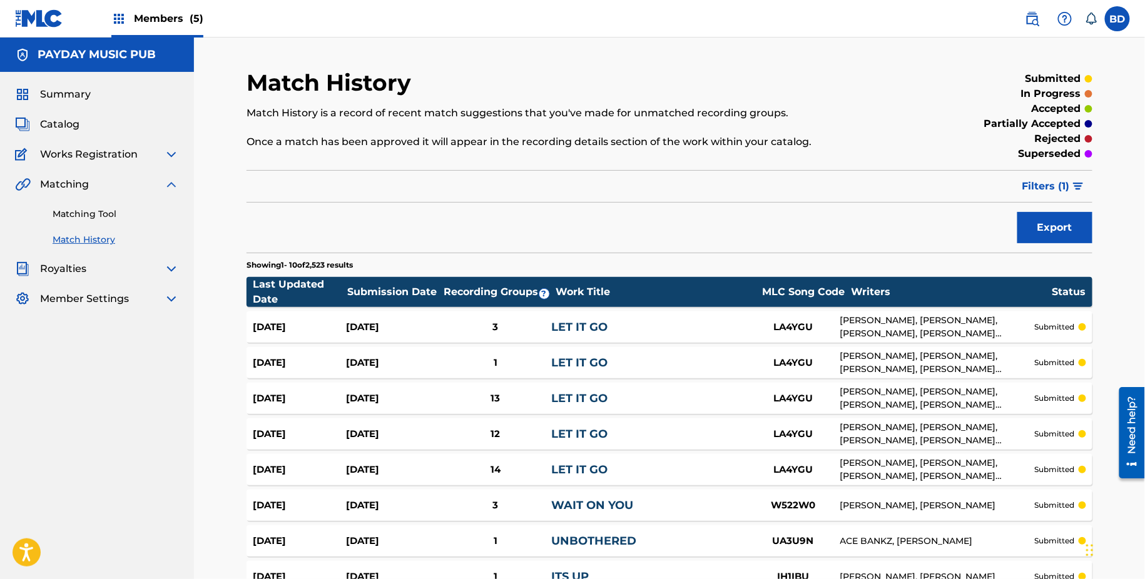
click at [474, 353] on div "Sep 23, 2025 Sep 23, 2025 1 LET IT GO LA4YGU CHRISTIAN MARTINEZ, LUIS FERDINAND…" at bounding box center [669, 362] width 846 height 31
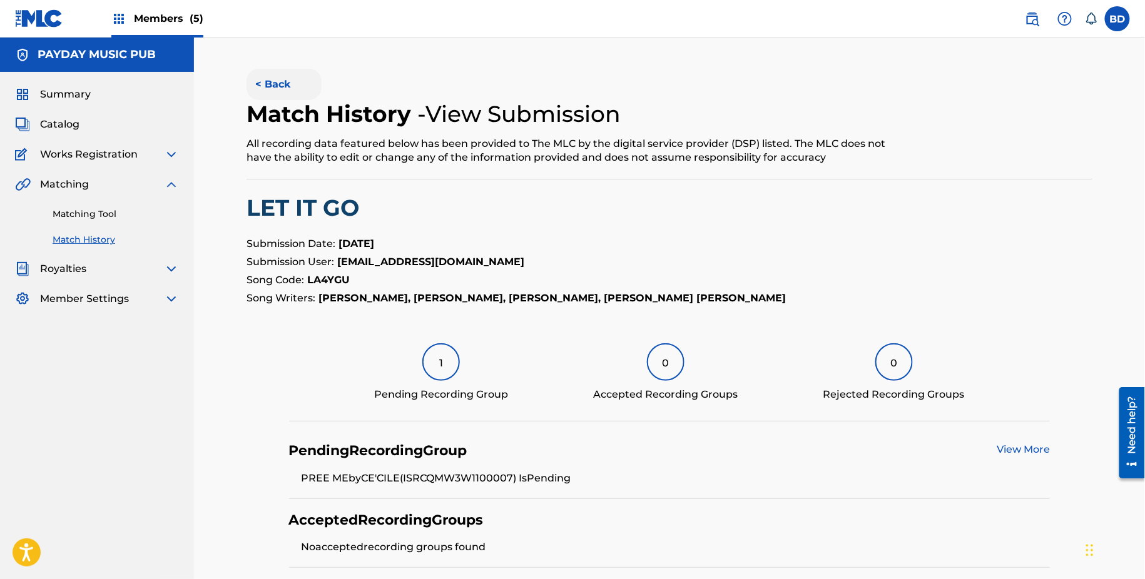
click at [277, 81] on button "< Back" at bounding box center [283, 84] width 75 height 31
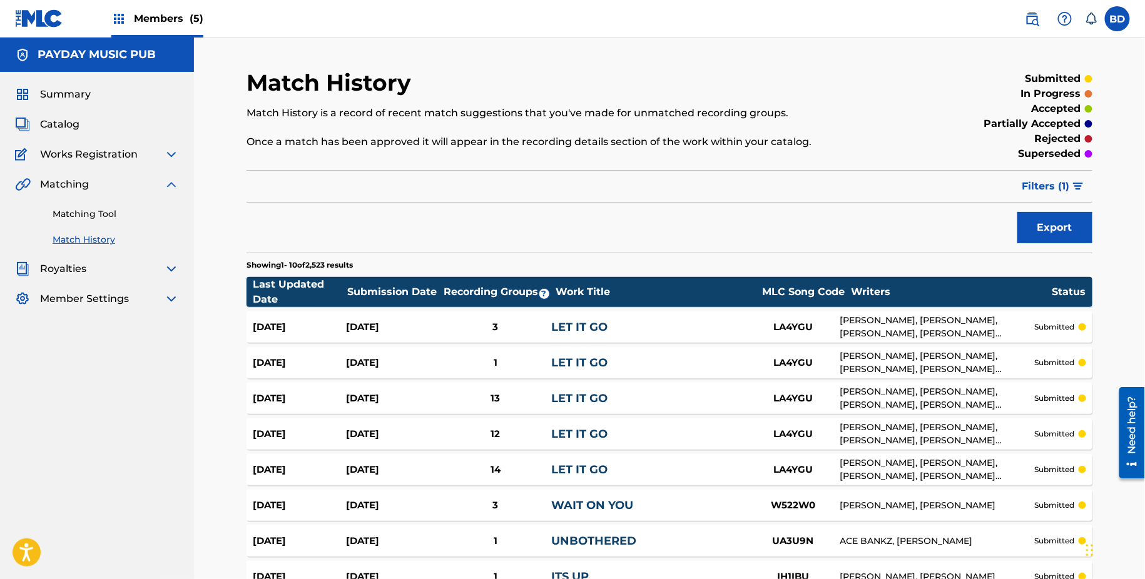
scroll to position [43, 0]
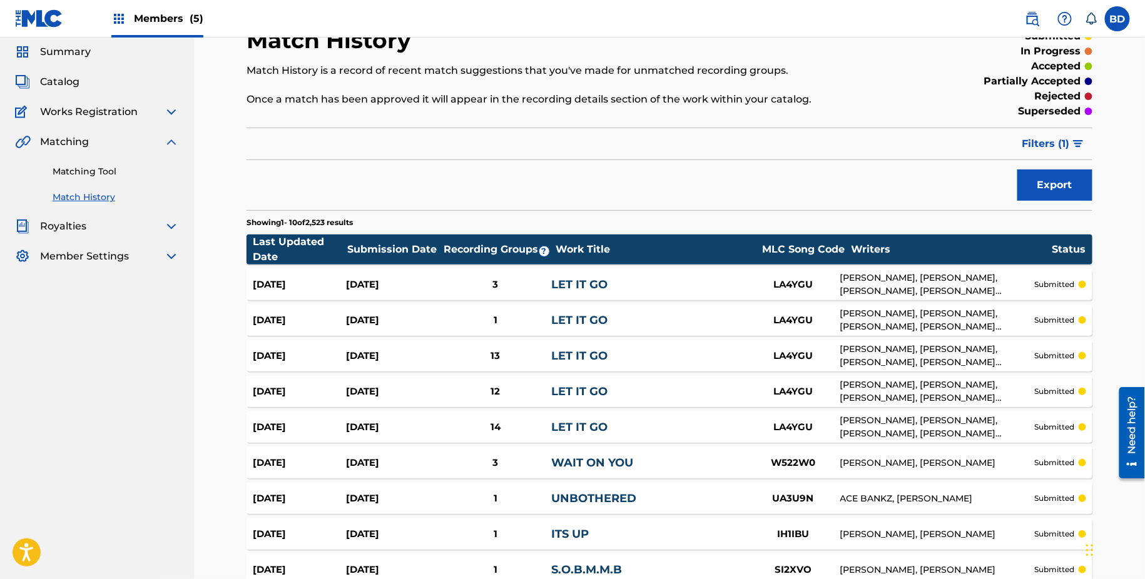
click at [611, 348] on div "LET IT GO" at bounding box center [648, 356] width 195 height 17
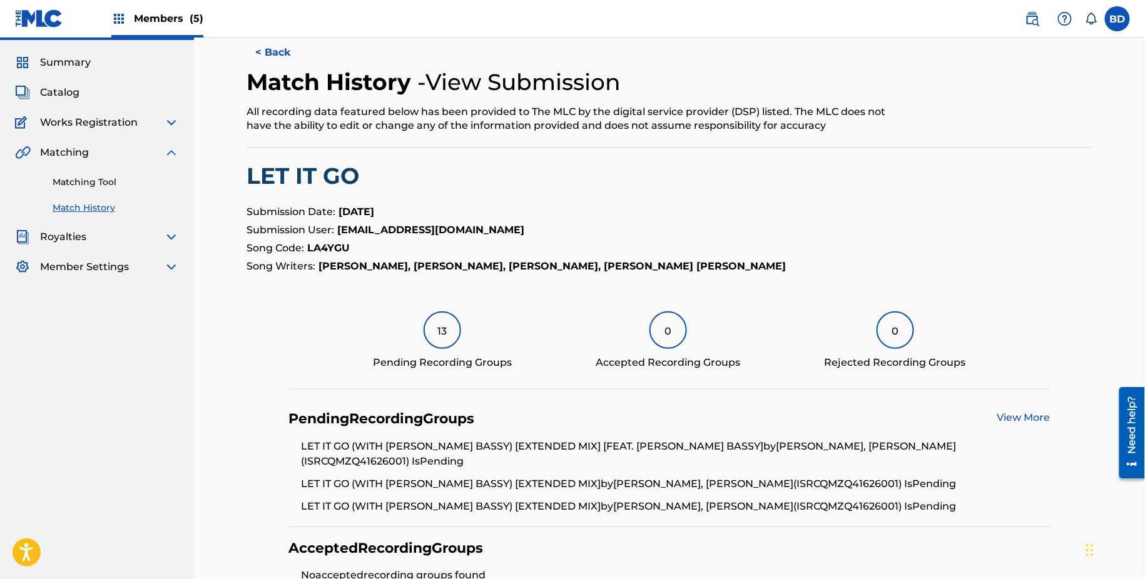
scroll to position [26, 0]
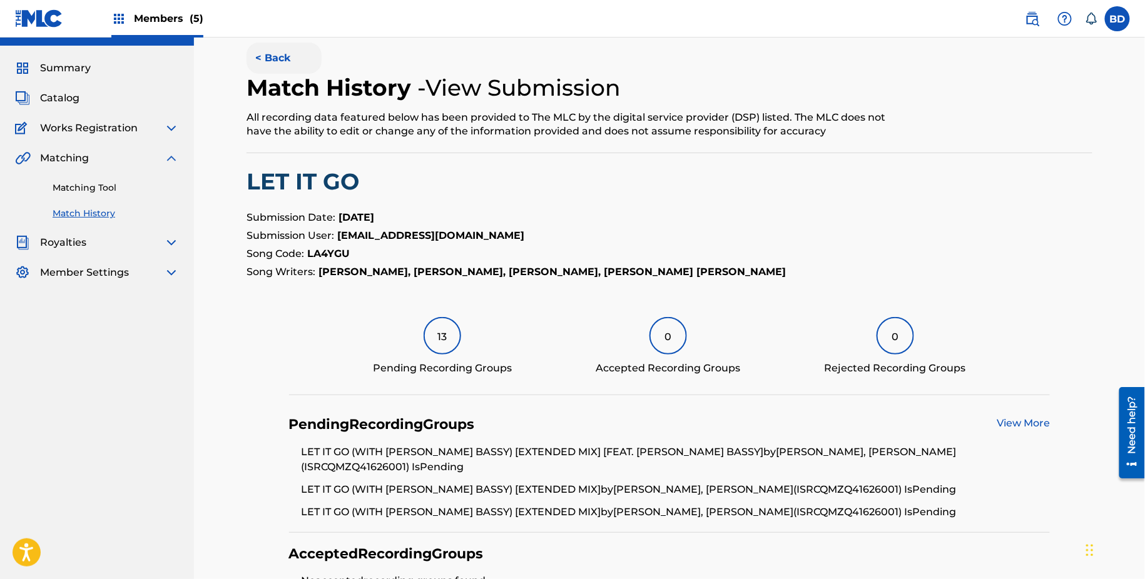
click at [294, 58] on button "< Back" at bounding box center [283, 58] width 75 height 31
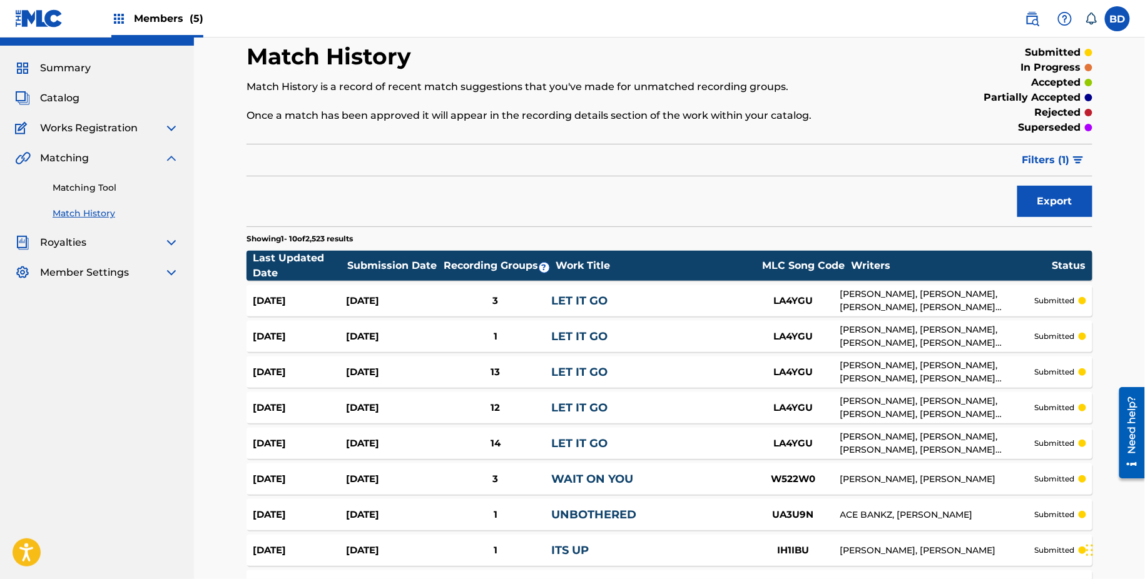
scroll to position [43, 0]
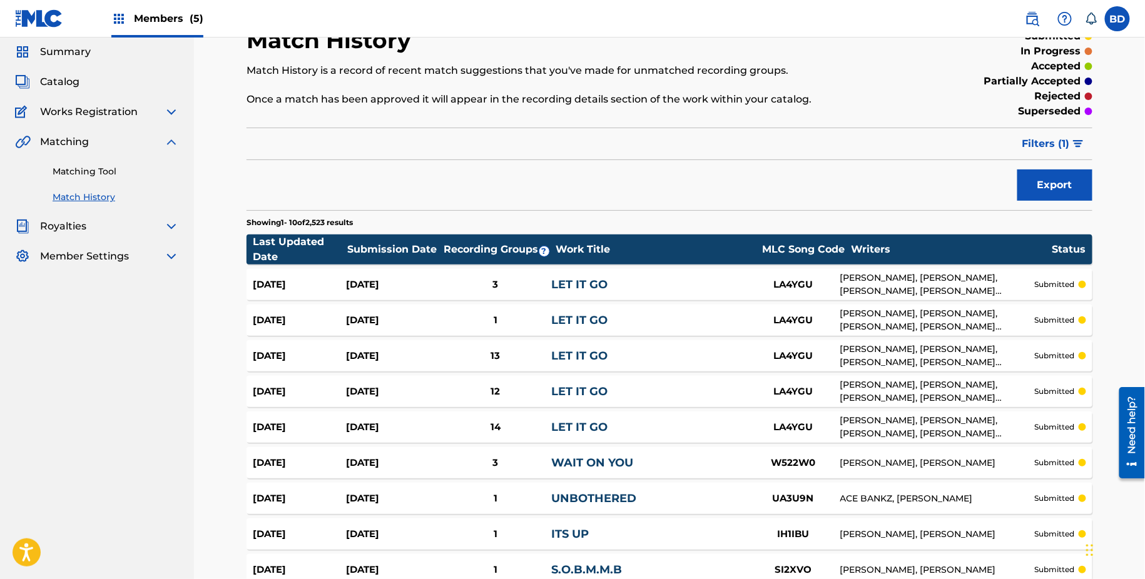
click at [522, 387] on div "12" at bounding box center [495, 392] width 112 height 14
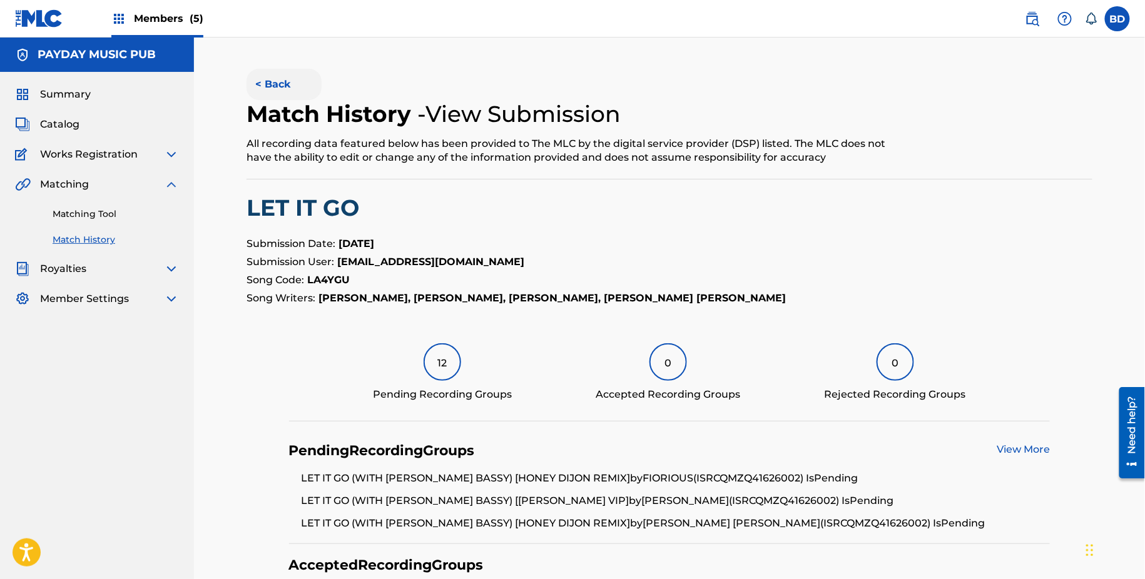
click at [266, 89] on button "< Back" at bounding box center [283, 84] width 75 height 31
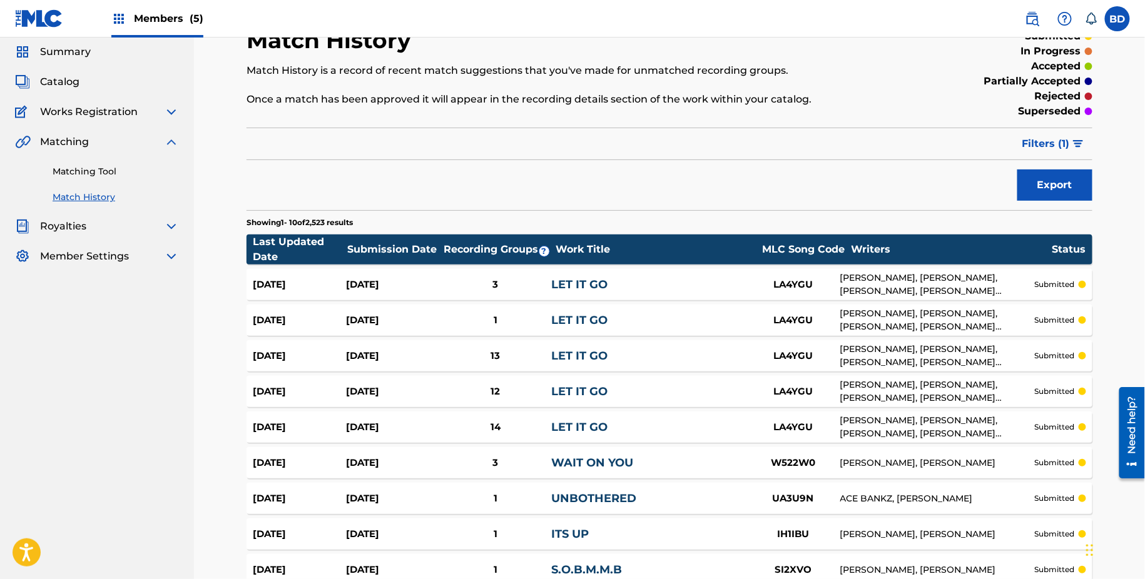
scroll to position [29, 0]
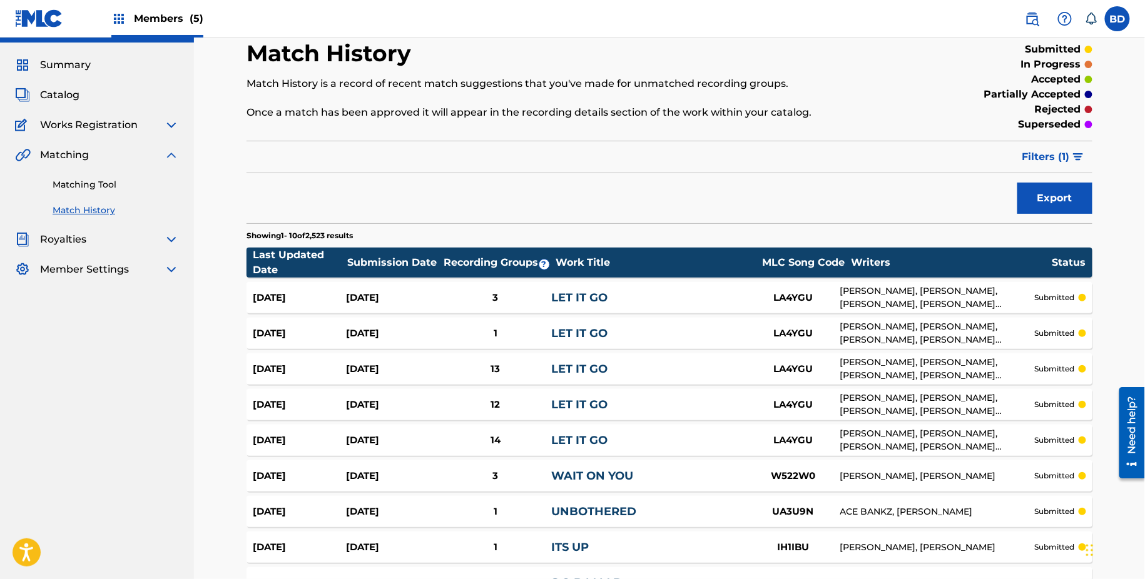
click at [450, 439] on div "14" at bounding box center [495, 441] width 112 height 14
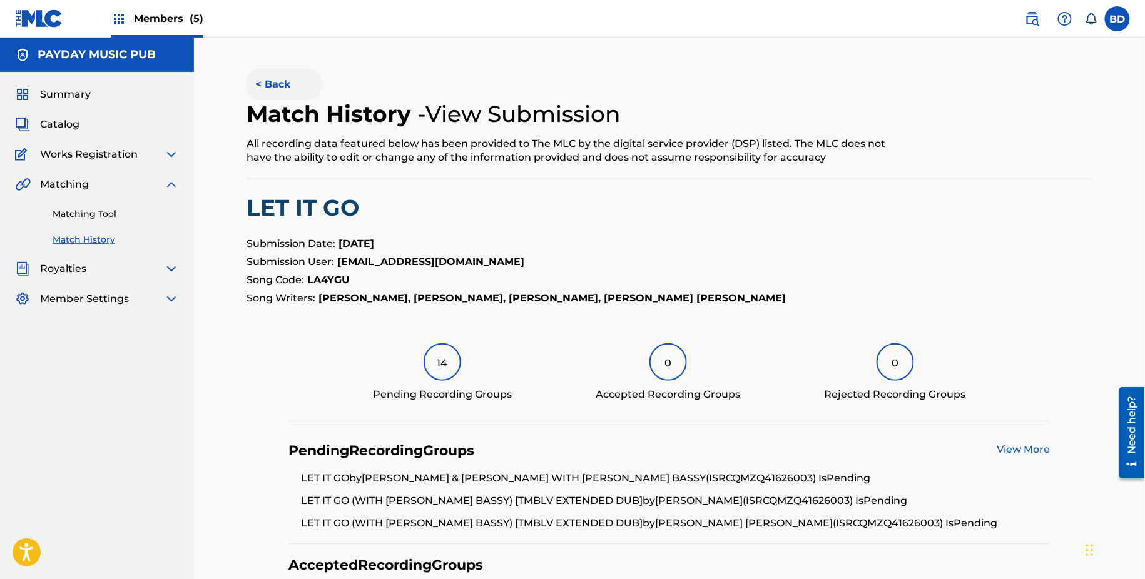
click at [278, 78] on button "< Back" at bounding box center [283, 84] width 75 height 31
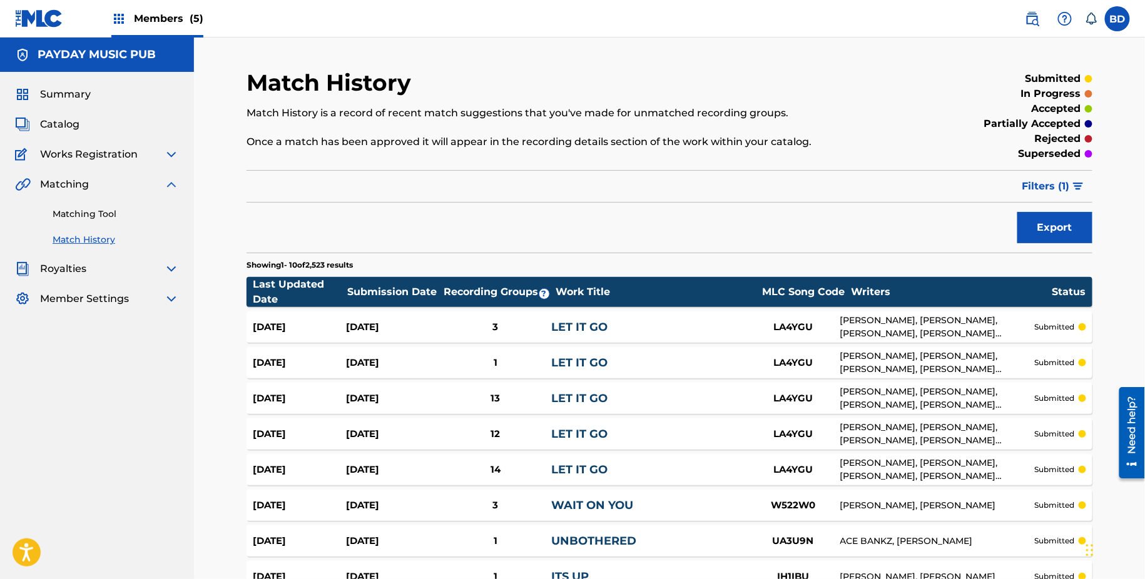
scroll to position [24, 0]
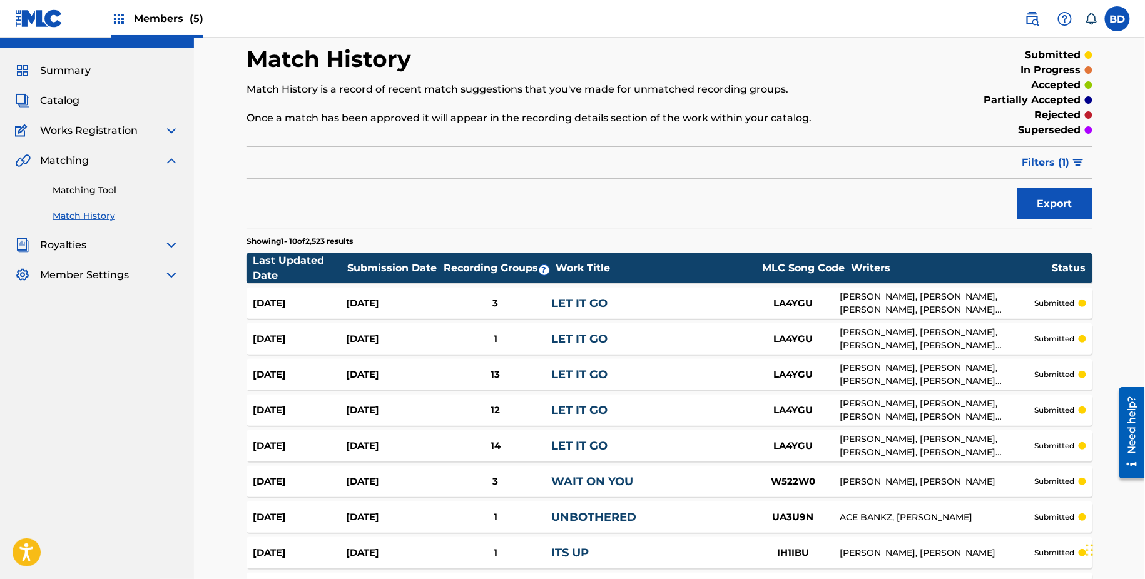
click at [447, 373] on div "13" at bounding box center [495, 375] width 112 height 14
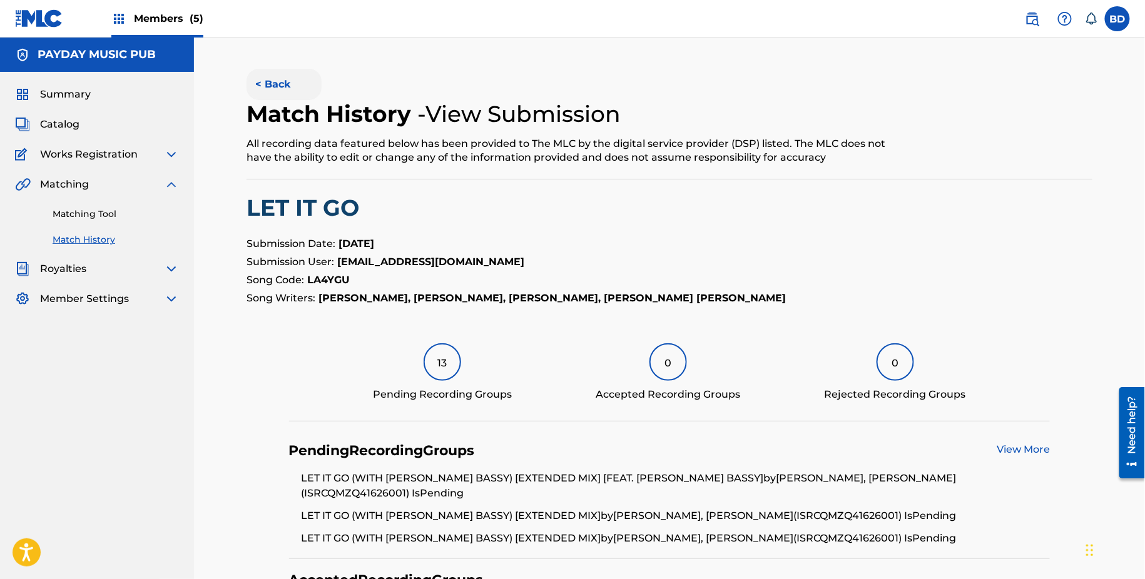
click at [265, 77] on button "< Back" at bounding box center [283, 84] width 75 height 31
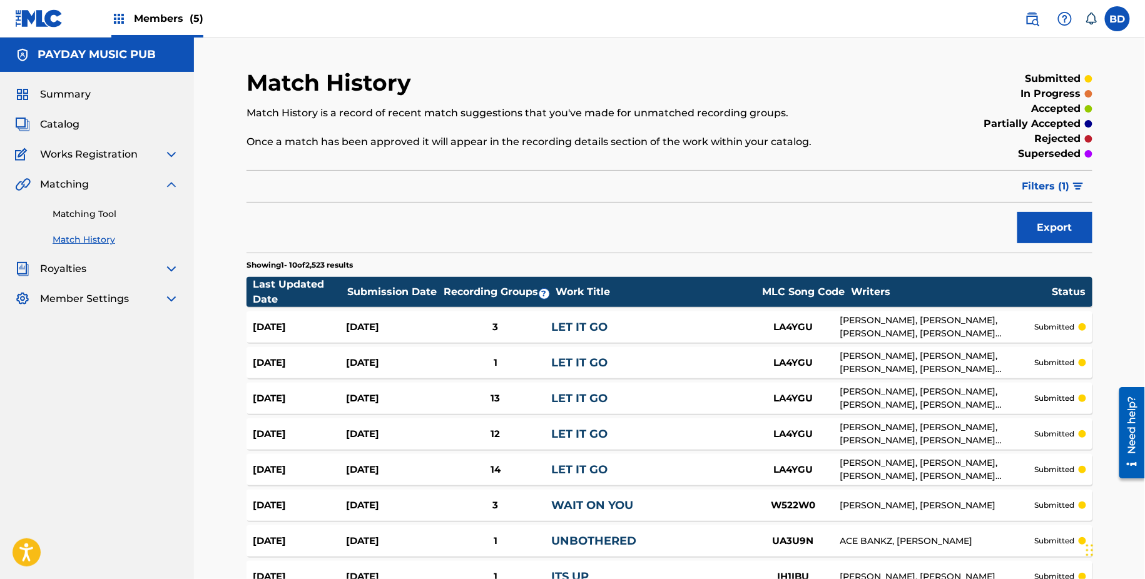
scroll to position [24, 0]
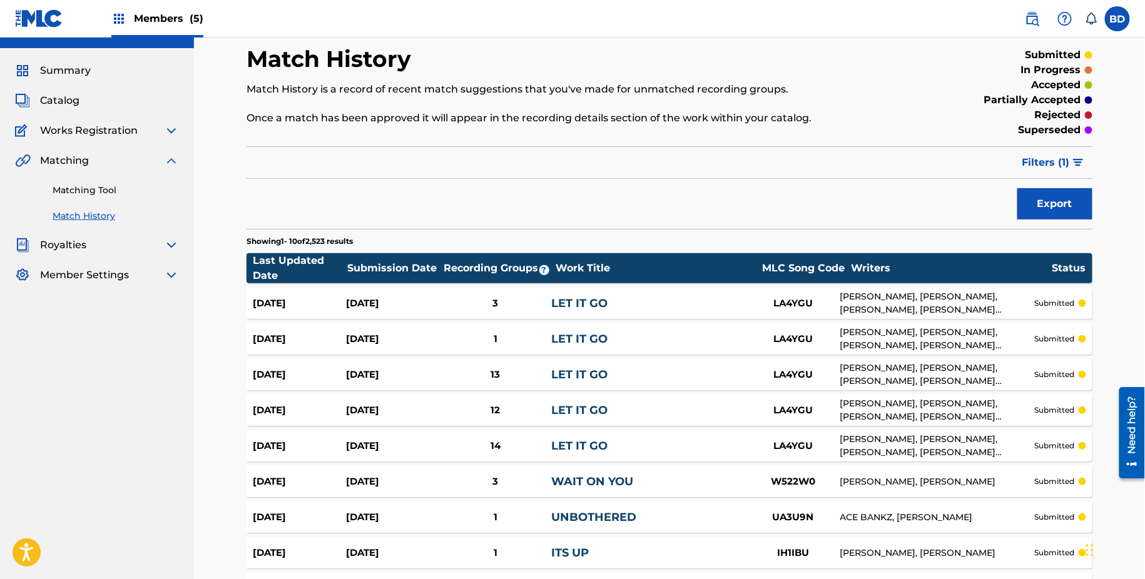
click at [407, 335] on div "[DATE]" at bounding box center [392, 339] width 93 height 14
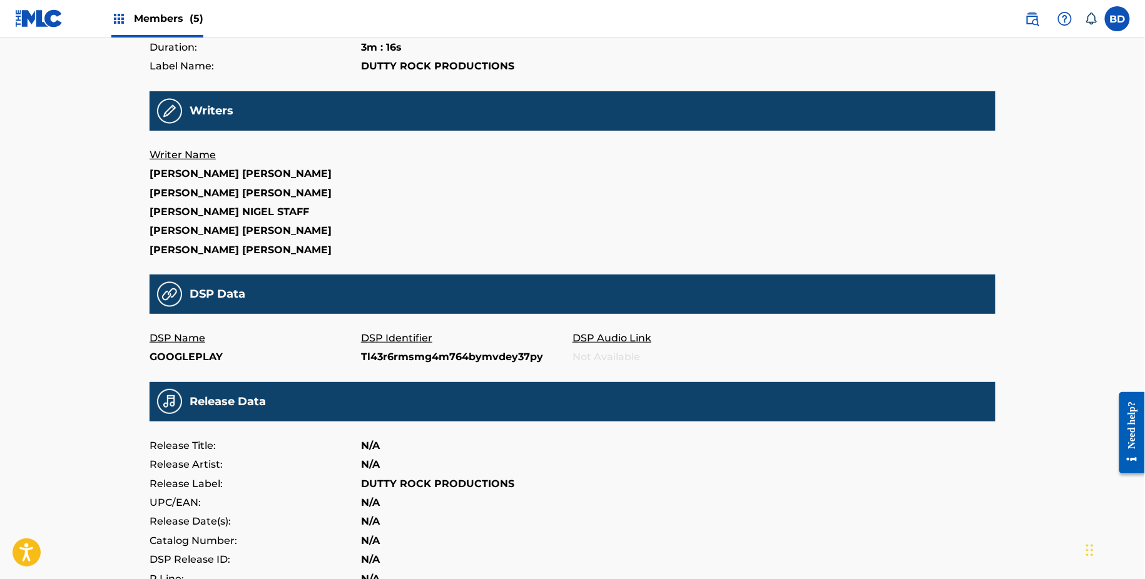
scroll to position [378, 0]
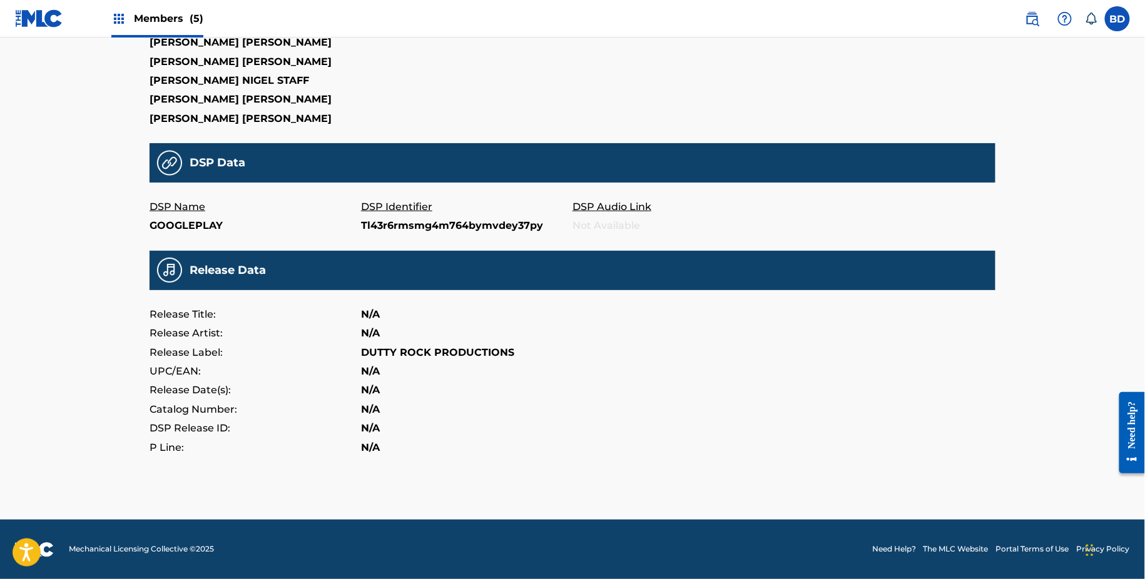
click at [419, 224] on p "Tl43r6rmsmg4m764bymvdey37py" at bounding box center [466, 225] width 211 height 19
copy p "Tl43r6rmsmg4m764bymvdey37py"
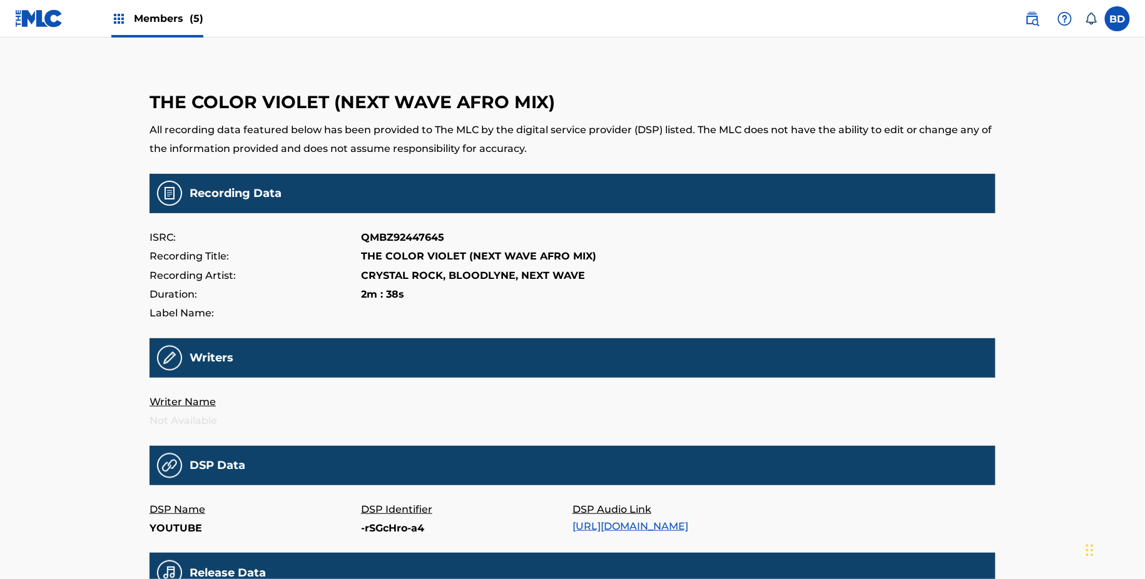
click at [385, 527] on p "-rSGcHro-a4" at bounding box center [466, 528] width 211 height 19
copy p "-rSGcHro-a4"
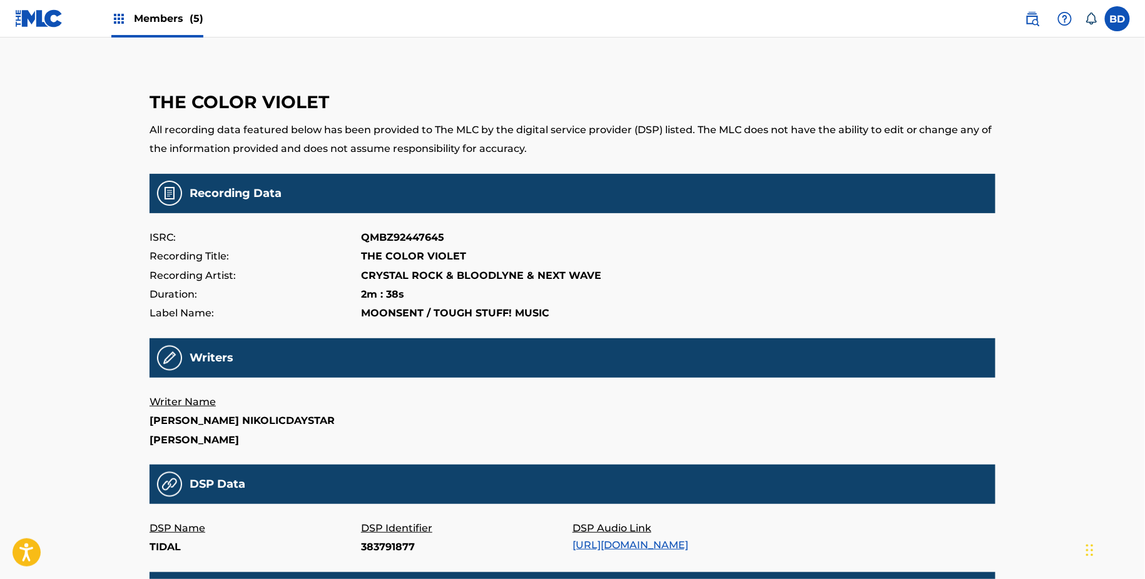
click at [373, 557] on p "383791877" at bounding box center [466, 547] width 211 height 19
copy p "383791877"
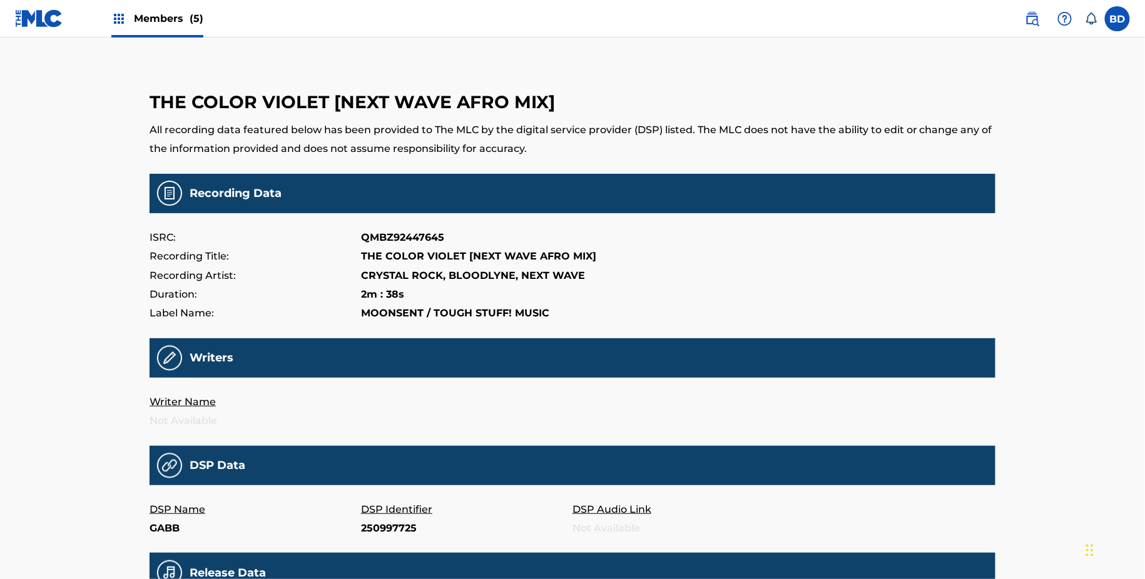
click at [394, 528] on p "250997725" at bounding box center [466, 528] width 211 height 19
copy p "250997725"
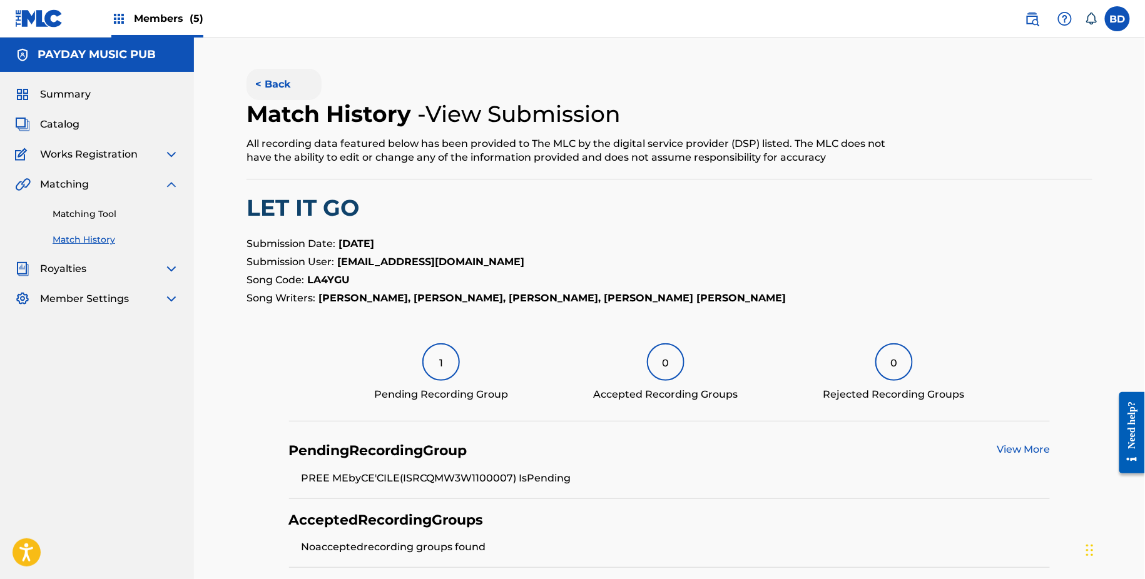
click at [267, 85] on button "< Back" at bounding box center [283, 84] width 75 height 31
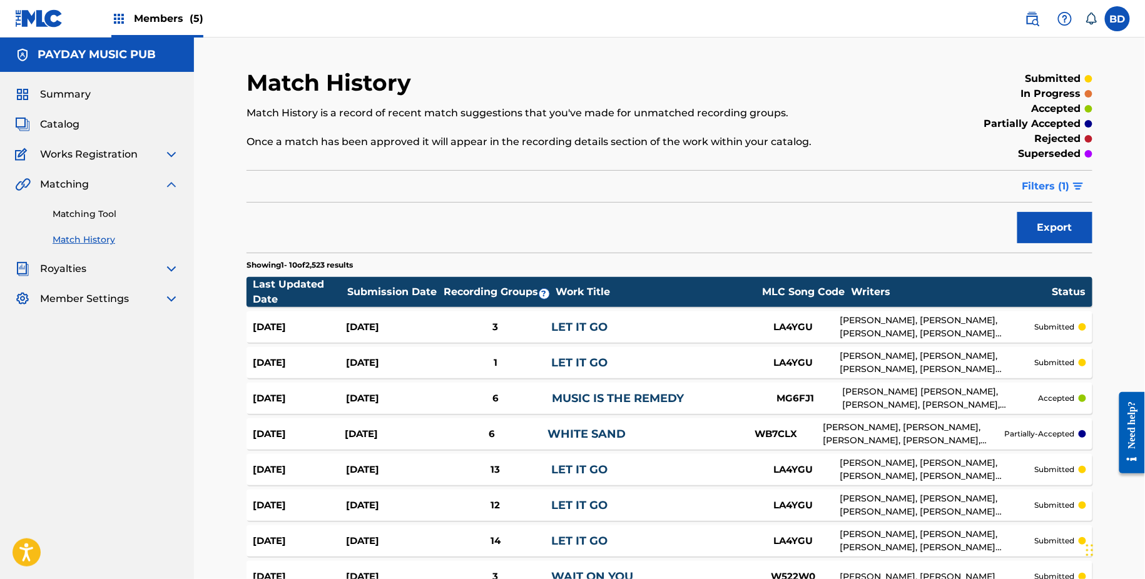
click at [1062, 195] on button "Filters ( 1 )" at bounding box center [1054, 186] width 78 height 31
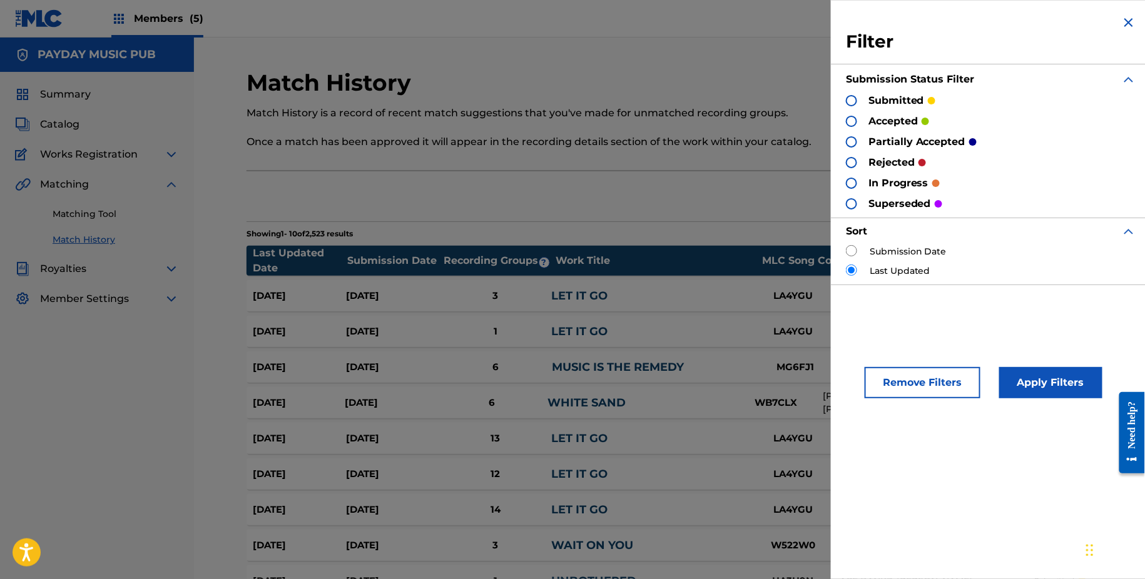
click at [849, 255] on input "radio" at bounding box center [851, 250] width 11 height 11
radio input "true"
click at [1027, 369] on button "Apply Filters" at bounding box center [1050, 382] width 103 height 31
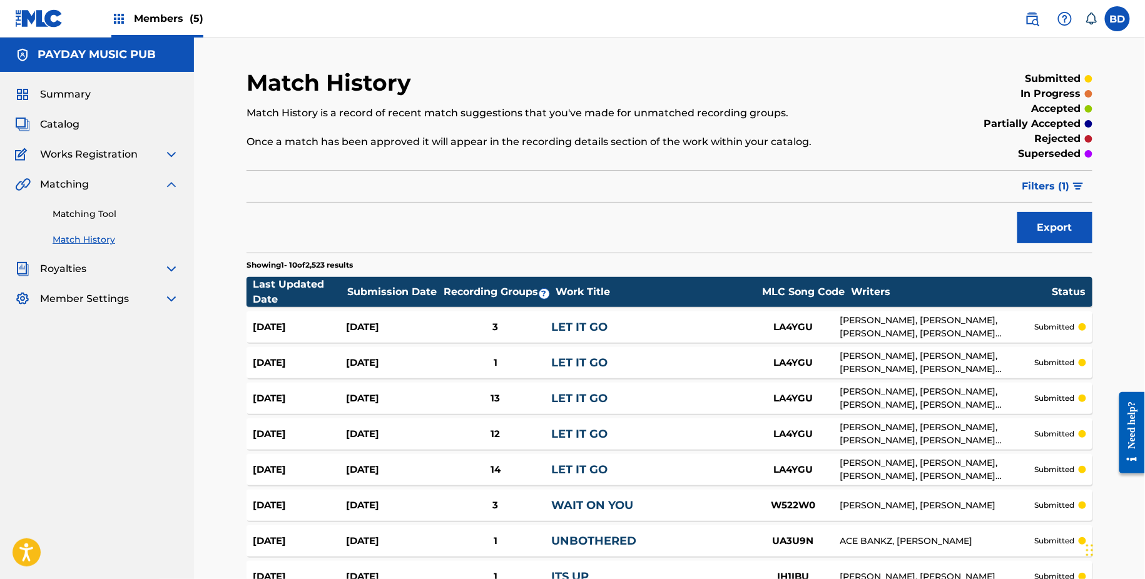
click at [779, 394] on div "LA4YGU" at bounding box center [793, 399] width 94 height 14
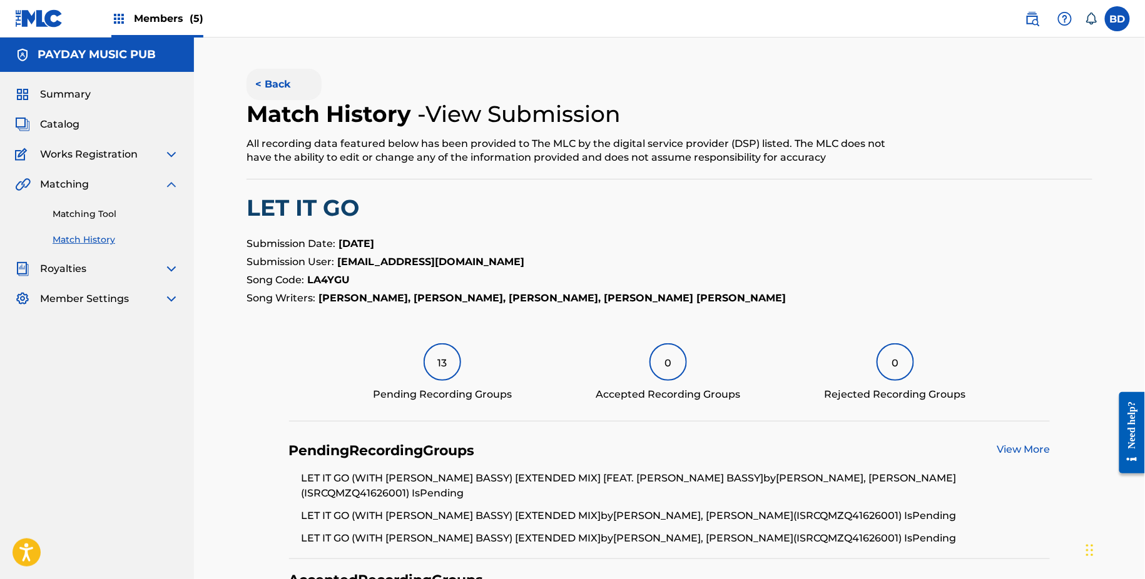
click at [265, 88] on button "< Back" at bounding box center [283, 84] width 75 height 31
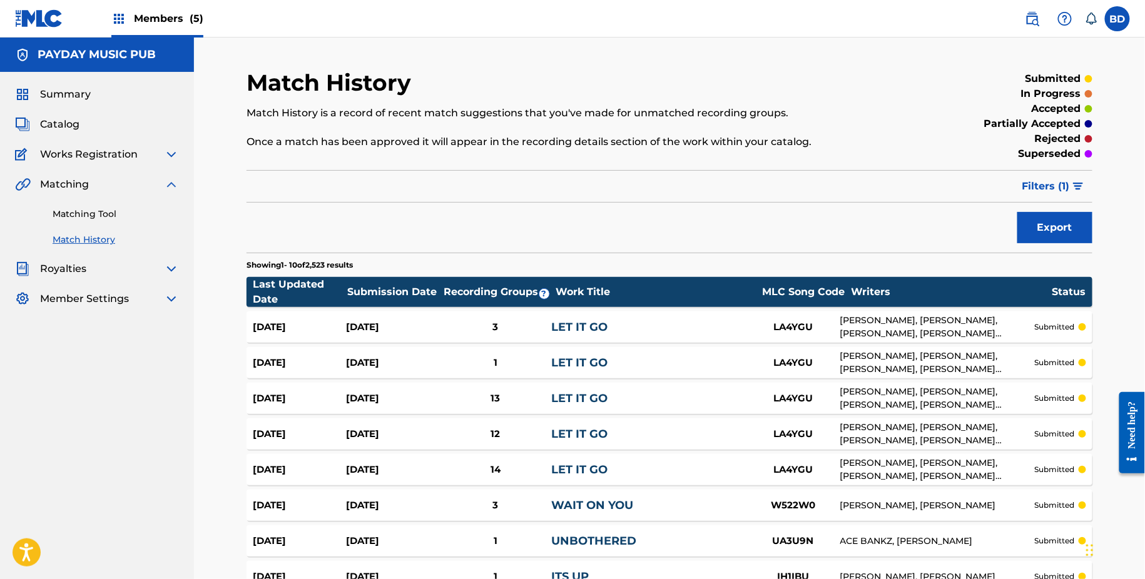
click at [434, 361] on div "Sep 23, 2025" at bounding box center [392, 363] width 93 height 14
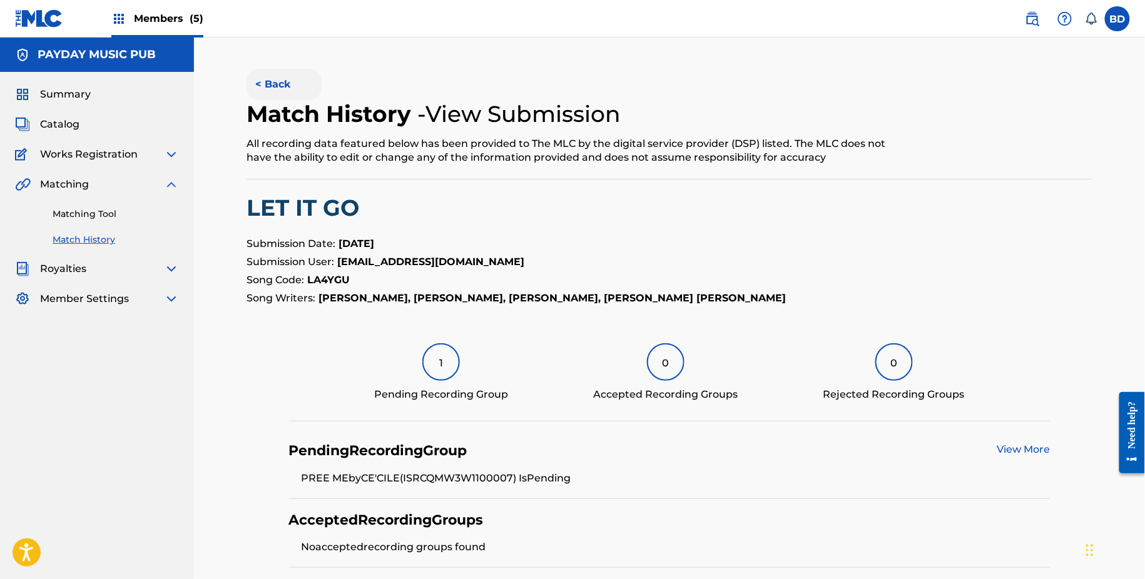
click at [270, 85] on button "< Back" at bounding box center [283, 84] width 75 height 31
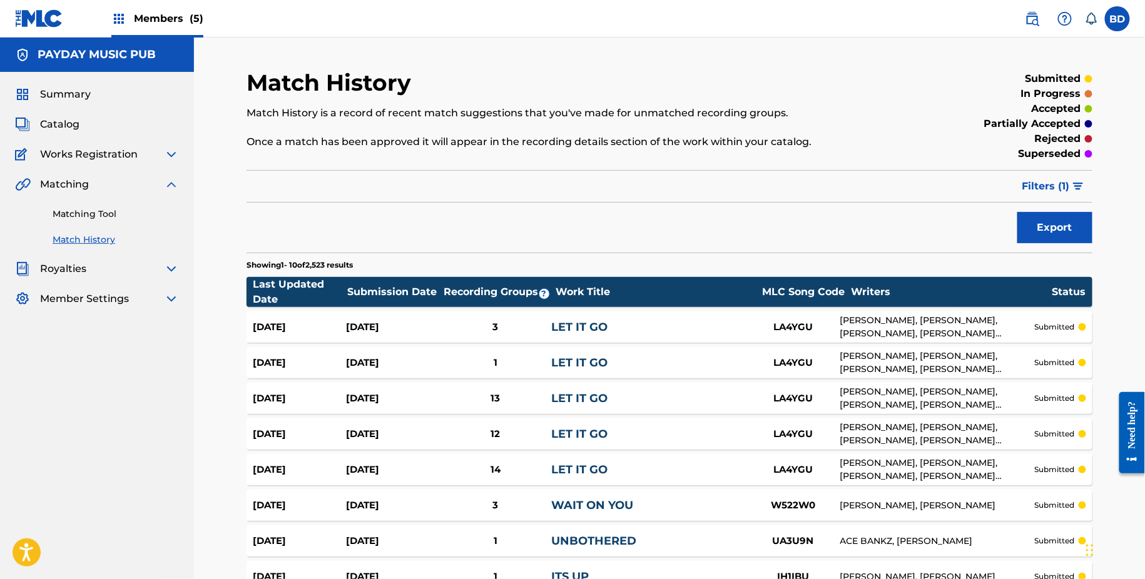
click at [409, 314] on div "Sep 23, 2025 Sep 23, 2025 3 LET IT GO LA4YGU CHRISTIAN MARTINEZ, LUIS FERDINAND…" at bounding box center [669, 327] width 846 height 31
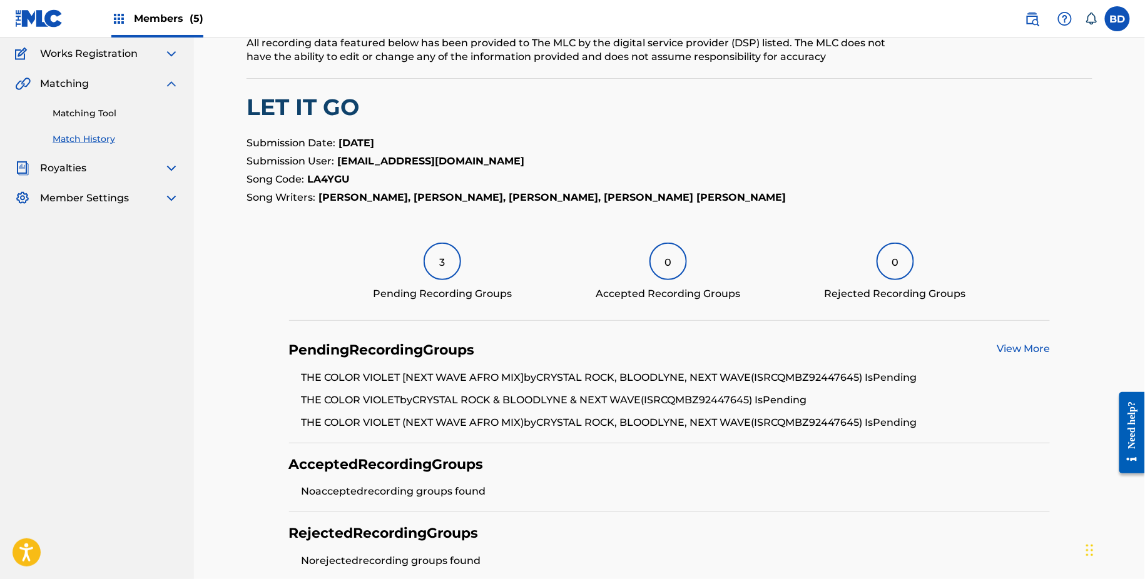
scroll to position [38, 0]
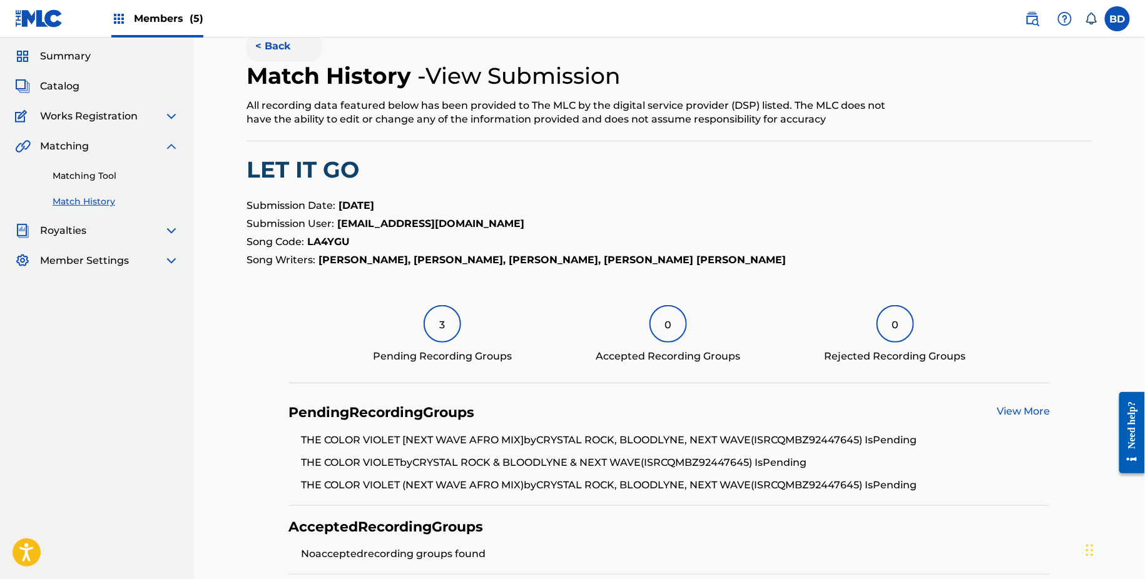
click at [253, 53] on button "< Back" at bounding box center [283, 46] width 75 height 31
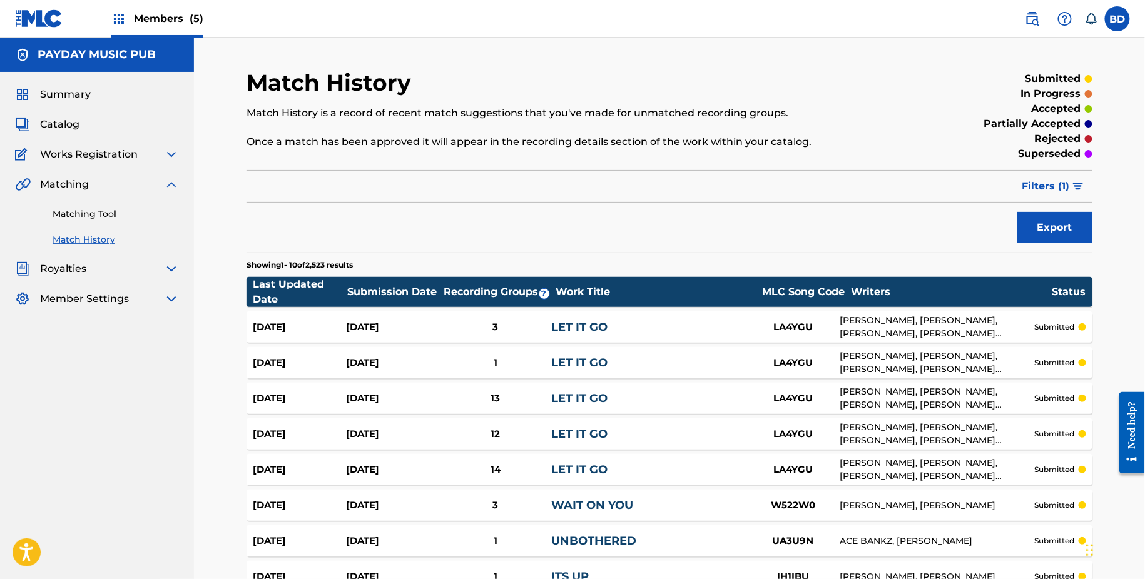
scroll to position [1, 0]
click at [390, 325] on div "Sep 23, 2025" at bounding box center [392, 327] width 93 height 14
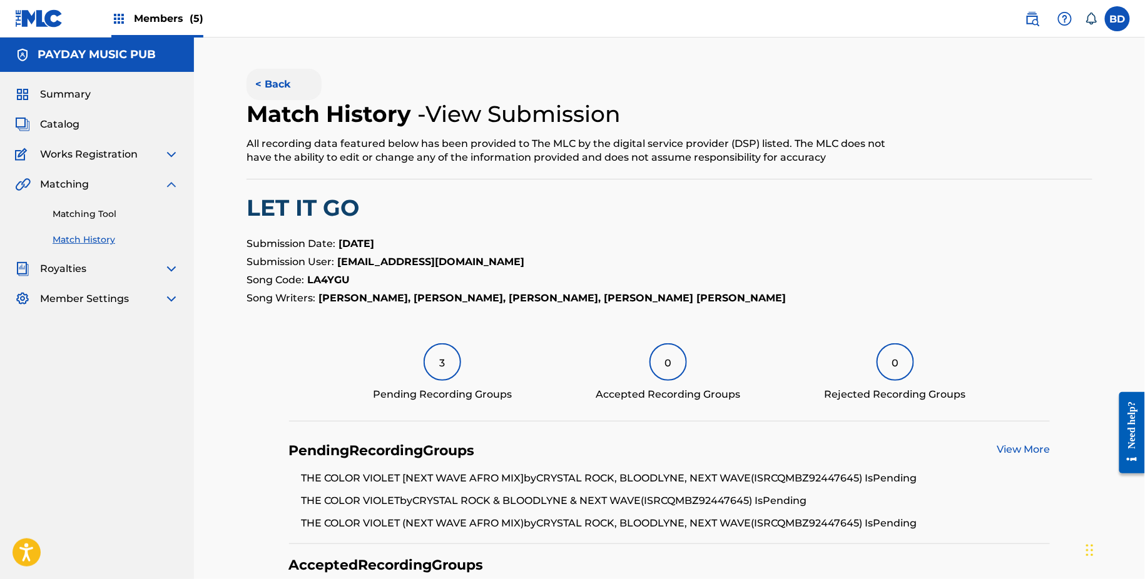
click at [275, 76] on button "< Back" at bounding box center [283, 84] width 75 height 31
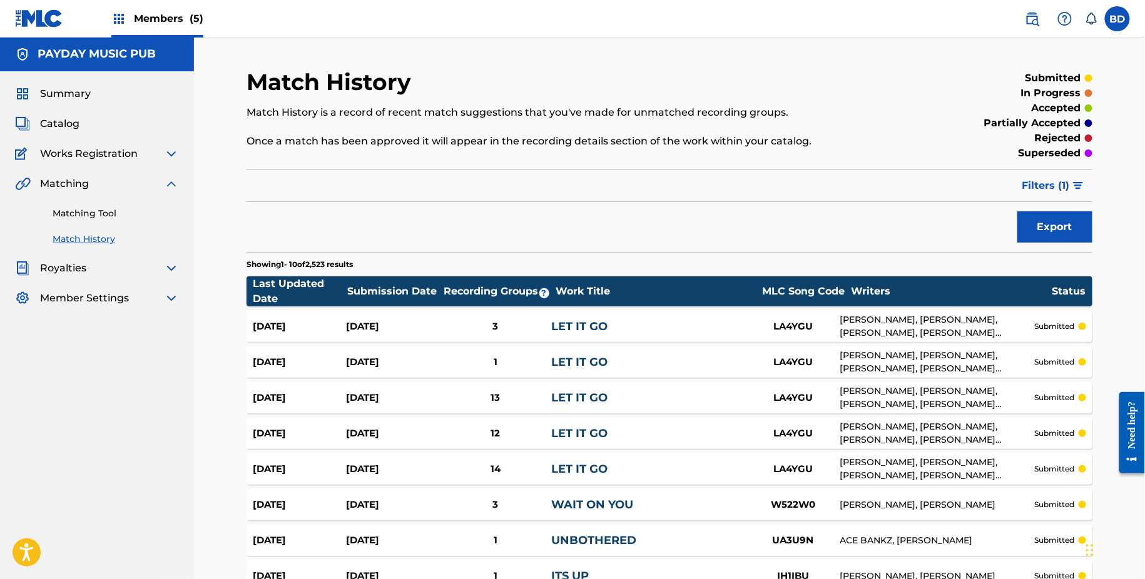
click at [418, 357] on div "Sep 23, 2025" at bounding box center [392, 362] width 93 height 14
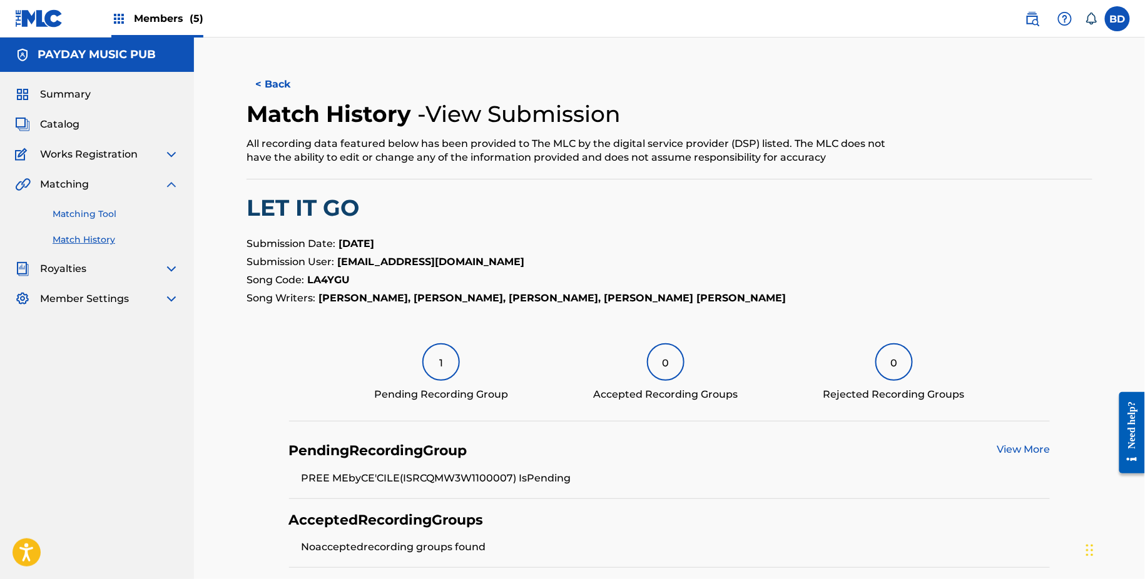
click at [121, 215] on link "Matching Tool" at bounding box center [116, 214] width 126 height 13
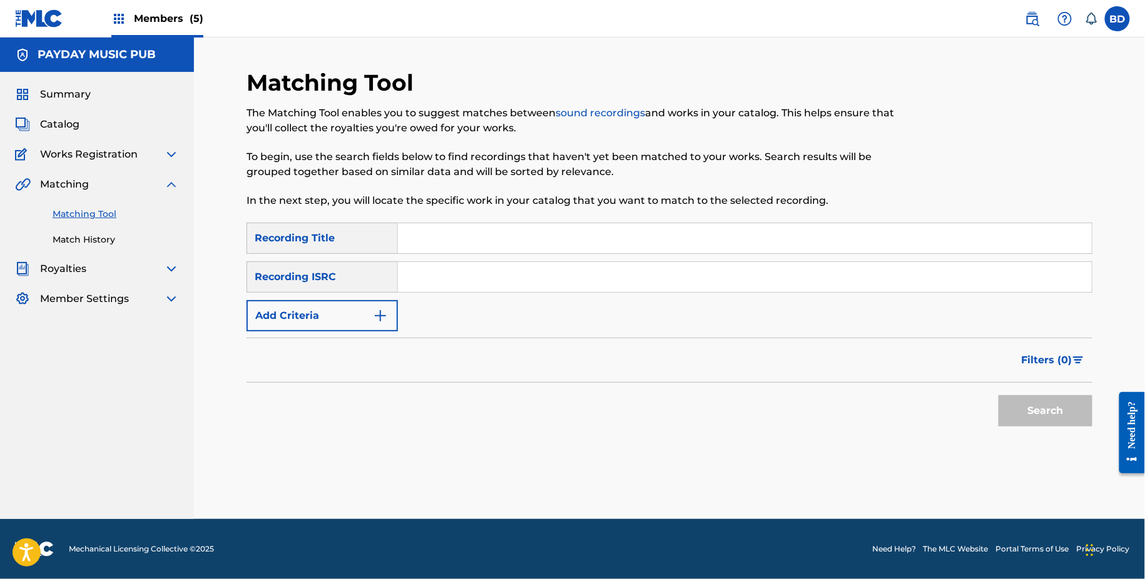
click at [566, 274] on input "Search Form" at bounding box center [745, 277] width 694 height 30
paste input "QMBZ92447645"
type input "QMBZ92447645"
click at [998, 395] on button "Search" at bounding box center [1045, 410] width 94 height 31
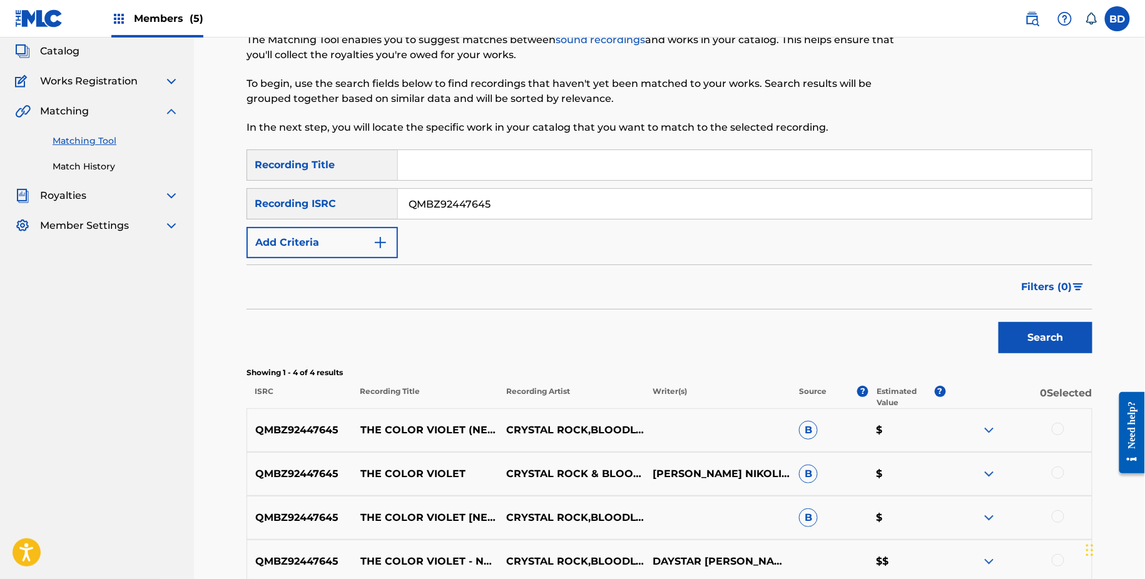
scroll to position [199, 0]
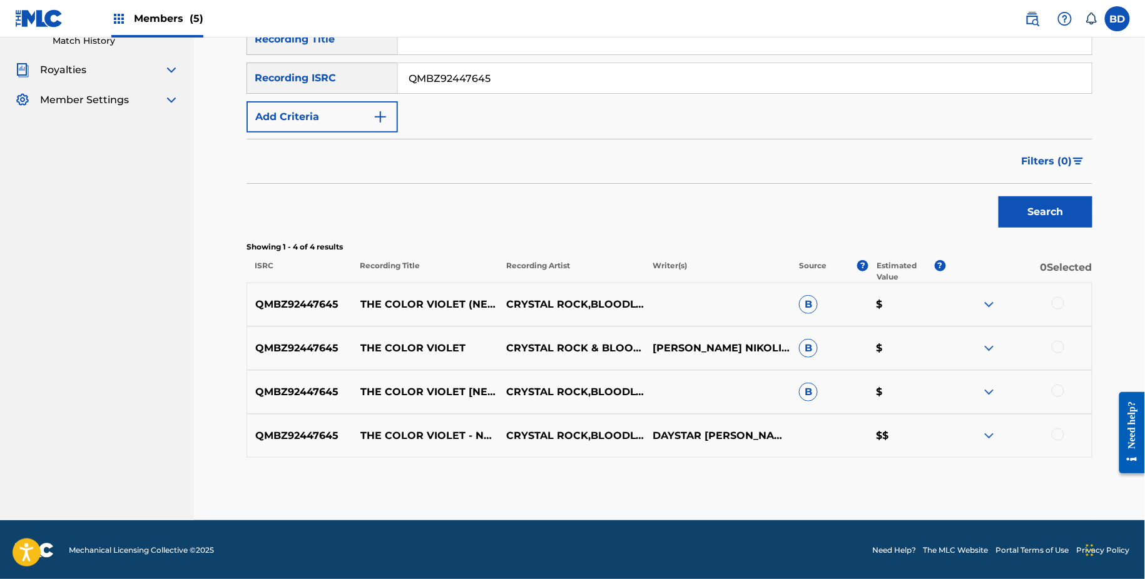
click at [1053, 386] on div at bounding box center [1058, 391] width 13 height 13
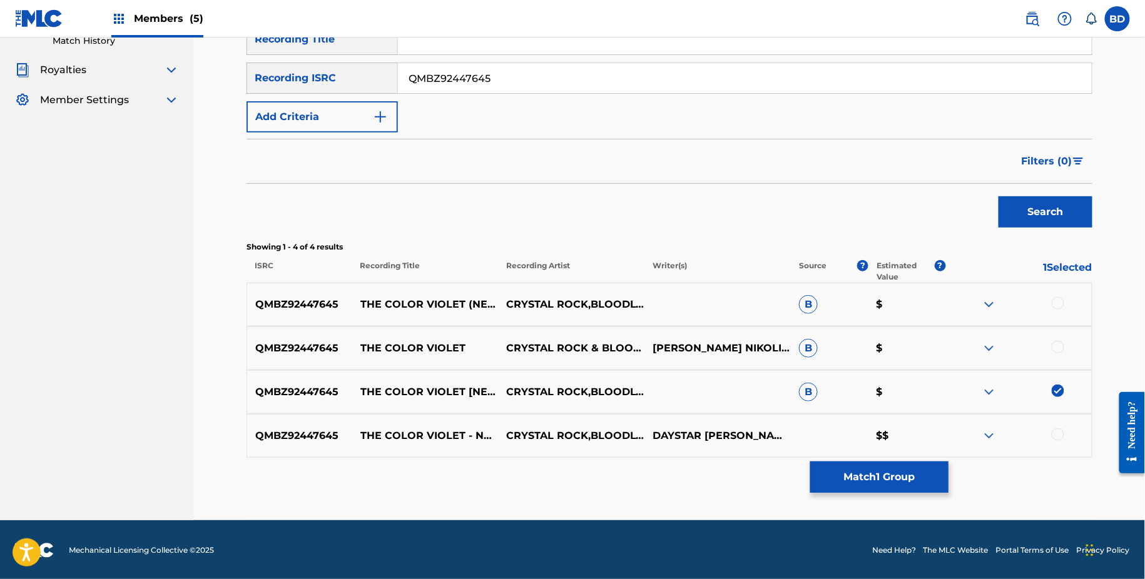
click at [1053, 350] on div at bounding box center [1018, 348] width 146 height 15
click at [1053, 333] on div "QMBZ92447645 THE COLOR VIOLET CRYSTAL ROCK & BLOODLYNE & NEXT WAVE MICHAEL HERN…" at bounding box center [669, 349] width 846 height 44
click at [1054, 341] on div at bounding box center [1058, 347] width 13 height 13
click at [1054, 299] on div at bounding box center [1058, 303] width 13 height 13
click at [841, 499] on div "Matching Tool The Matching Tool enables you to suggest matches between sound re…" at bounding box center [669, 195] width 846 height 651
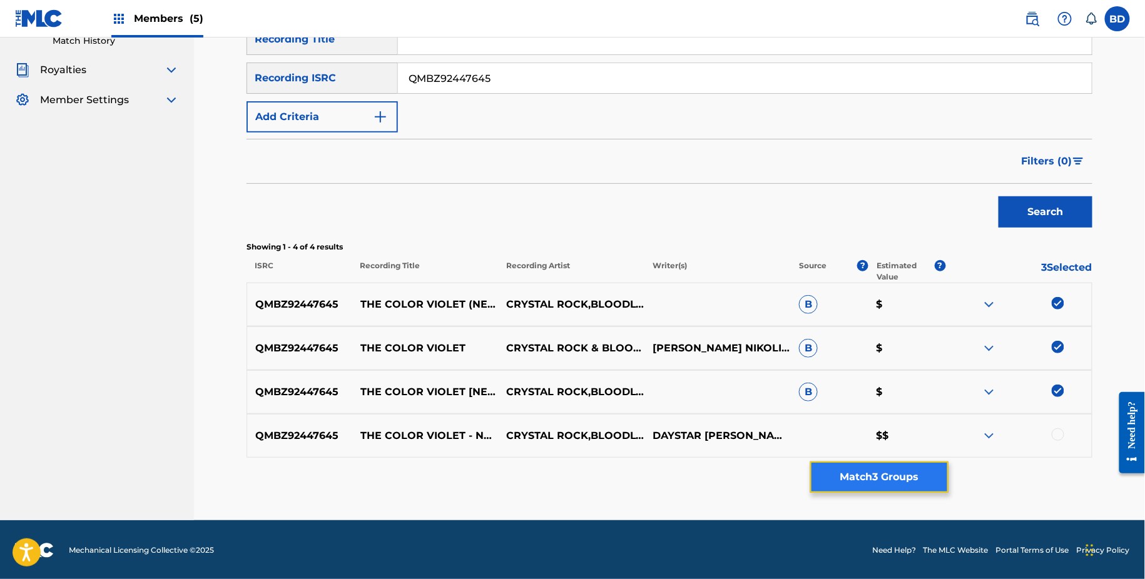
click at [836, 479] on button "Match 3 Groups" at bounding box center [879, 477] width 138 height 31
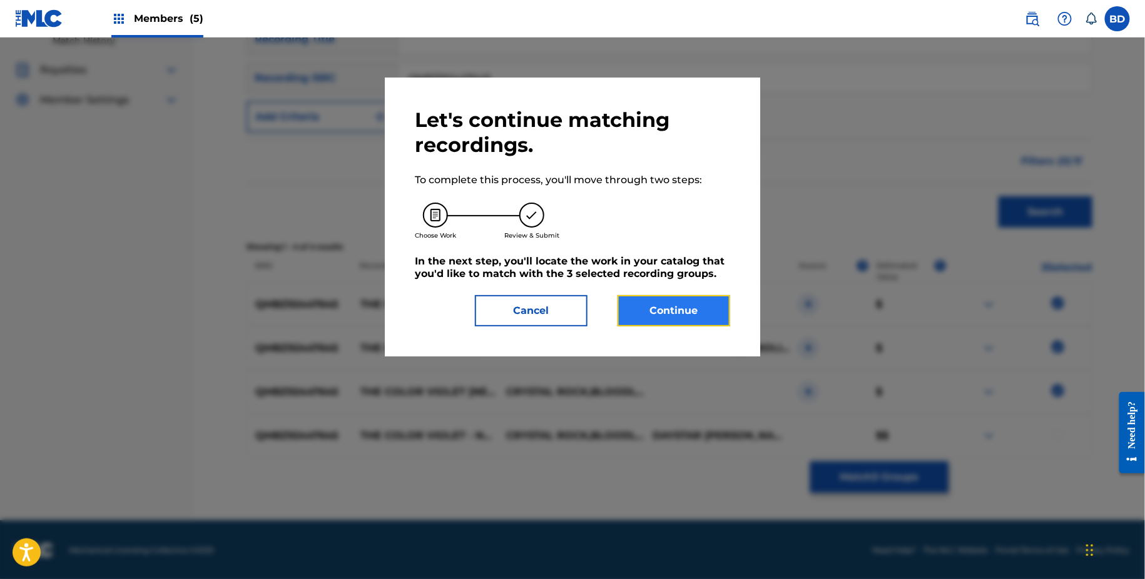
click at [651, 315] on button "Continue" at bounding box center [673, 310] width 113 height 31
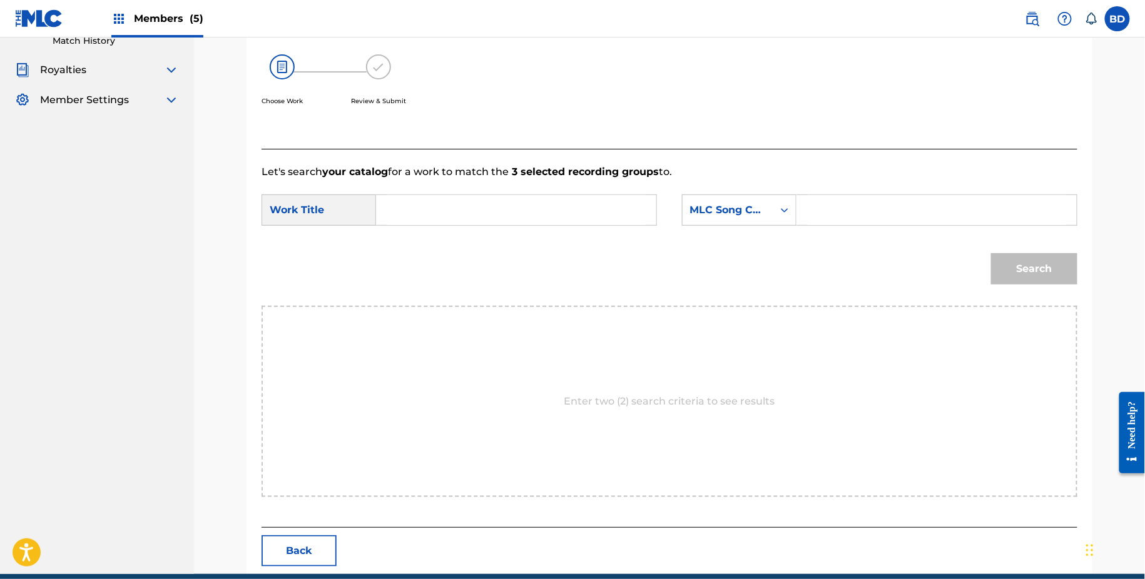
click at [864, 197] on input "Search Form" at bounding box center [936, 210] width 259 height 30
paste input "QMBZ92447645"
type input "QMBZ92447645"
click at [624, 200] on input "Search Form" at bounding box center [516, 210] width 259 height 30
type input "the"
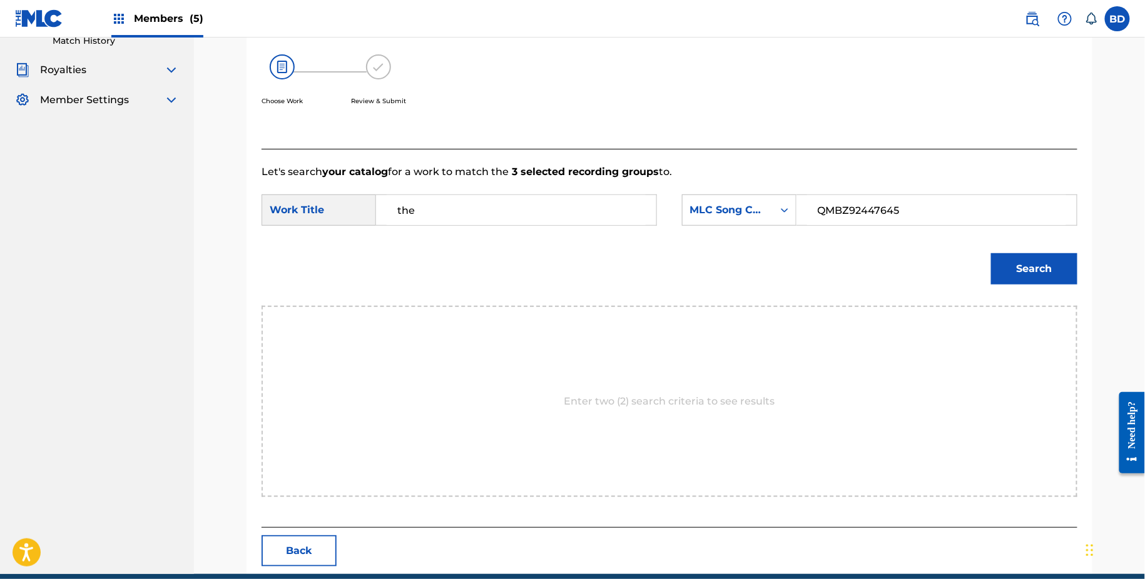
click at [901, 213] on input "QMBZ92447645" at bounding box center [936, 210] width 259 height 30
paste input "TE344P"
type input "TE344P"
click at [1017, 272] on button "Search" at bounding box center [1034, 268] width 86 height 31
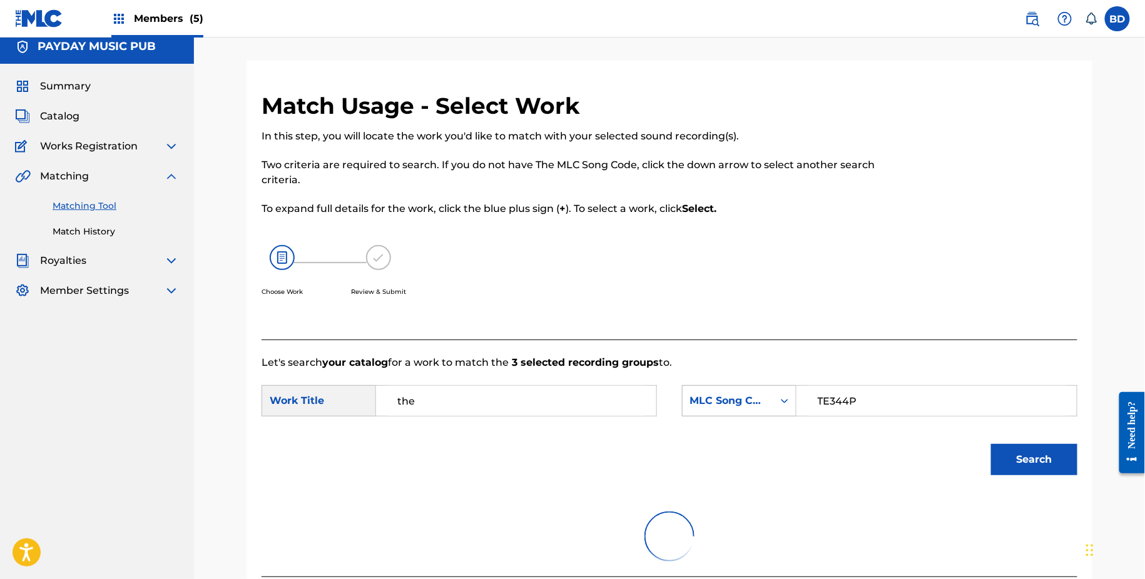
click at [742, 407] on div "MLC Song Code" at bounding box center [739, 400] width 114 height 31
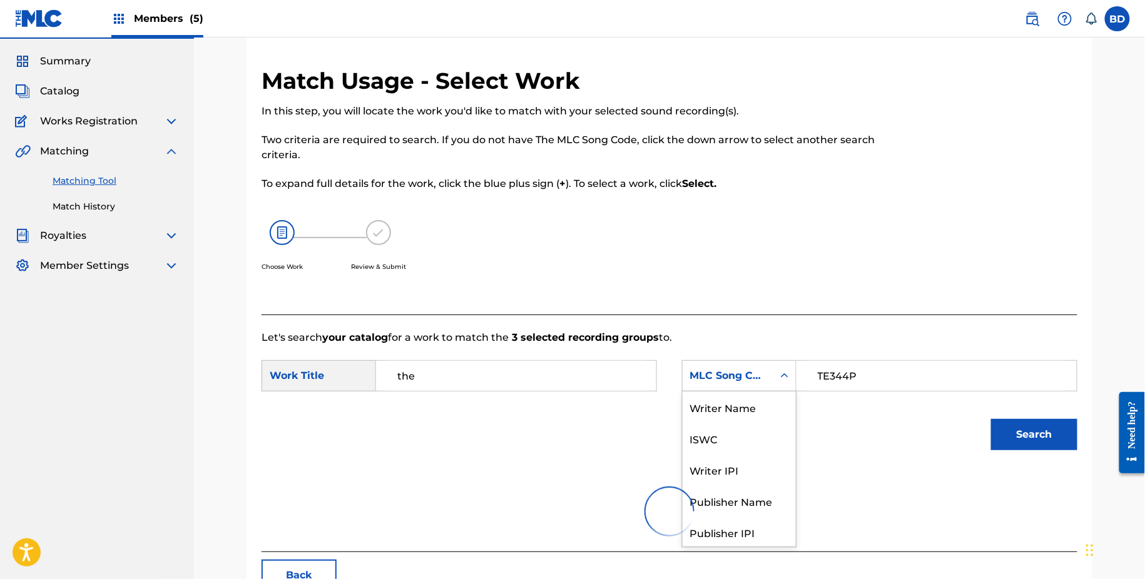
scroll to position [46, 0]
click at [769, 343] on p "Let's search your catalog for a work to match the 3 selected recording groups t…" at bounding box center [669, 337] width 816 height 15
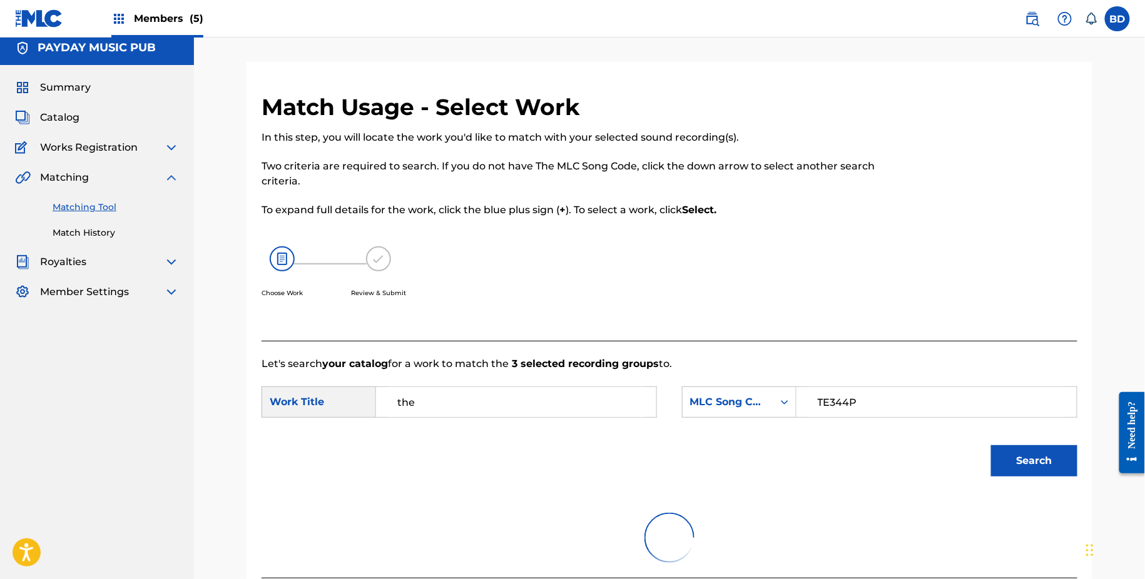
scroll to position [0, 0]
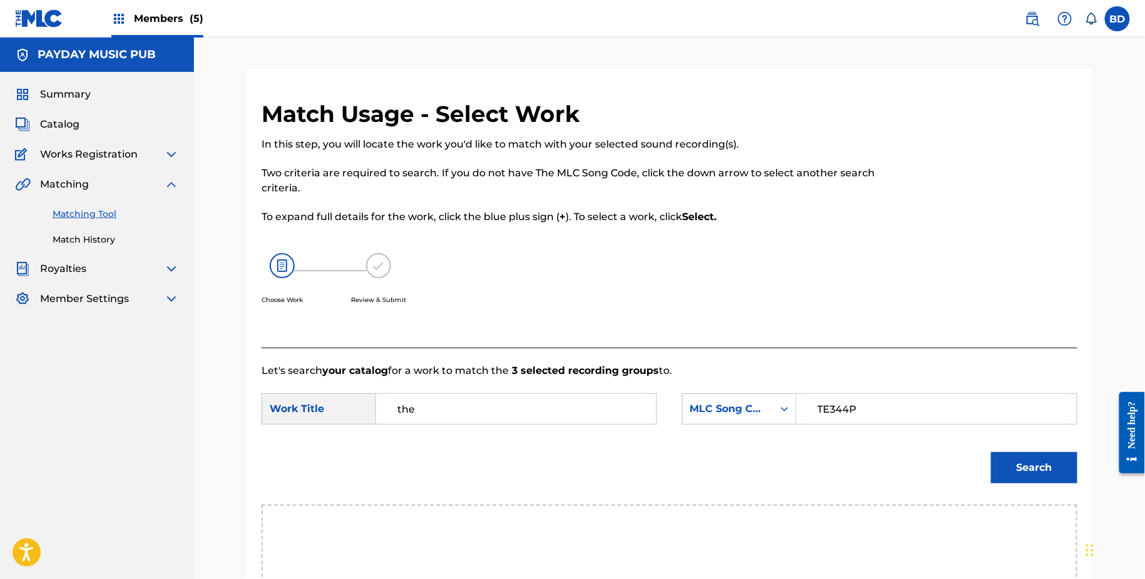
click at [1055, 486] on div "Search" at bounding box center [1031, 465] width 93 height 50
click at [1053, 467] on button "Search" at bounding box center [1034, 467] width 86 height 31
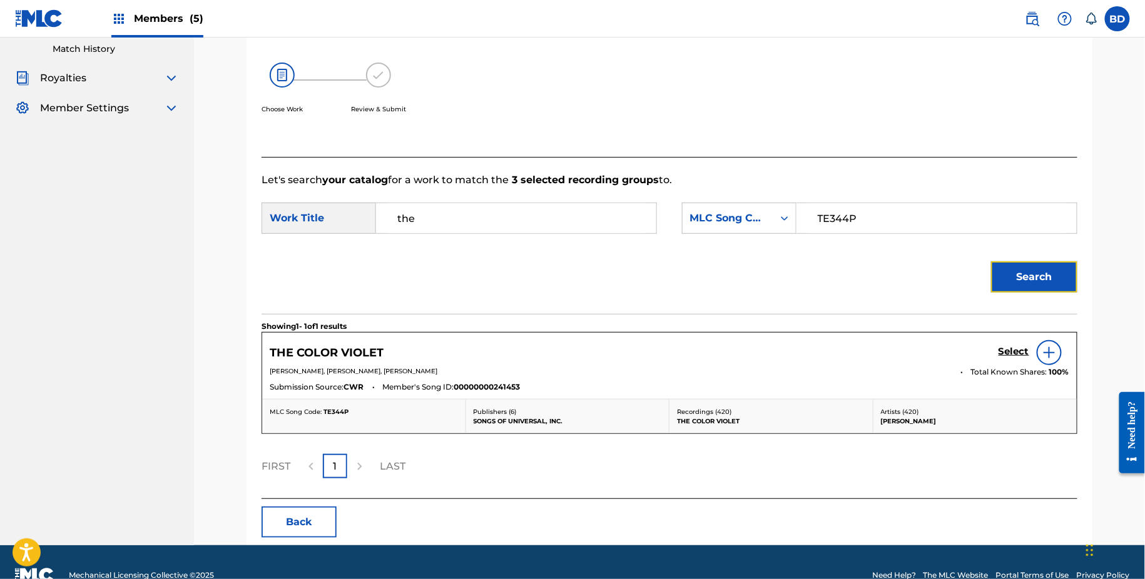
scroll to position [191, 0]
click at [998, 352] on div "THE COLOR VIOLET Select" at bounding box center [669, 352] width 799 height 25
click at [1003, 352] on h5 "Select" at bounding box center [1013, 351] width 31 height 12
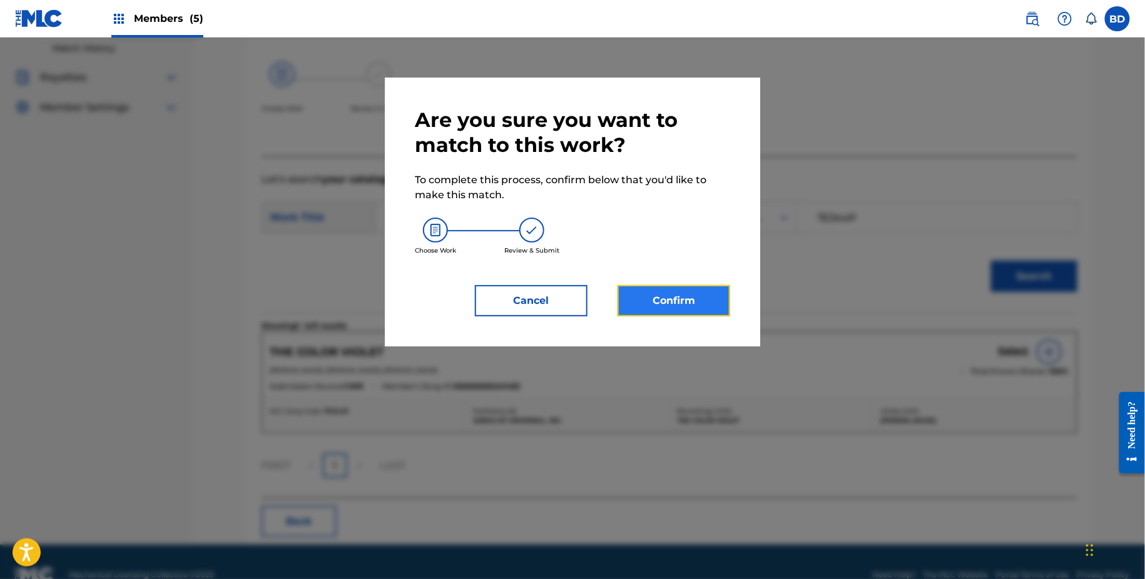
click at [678, 308] on button "Confirm" at bounding box center [673, 300] width 113 height 31
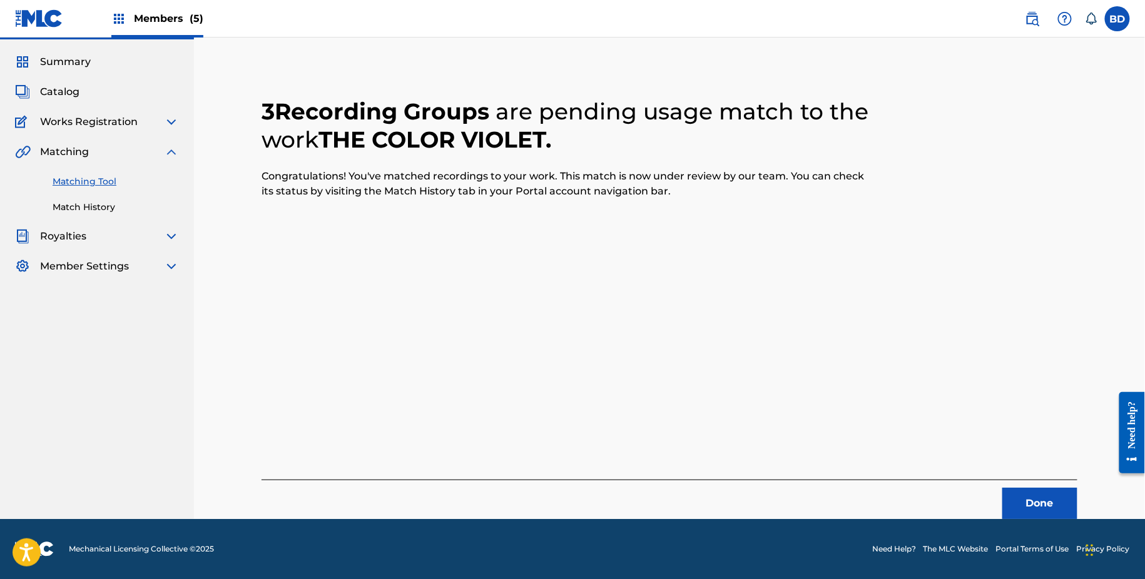
scroll to position [33, 0]
click at [63, 204] on link "Match History" at bounding box center [116, 207] width 126 height 13
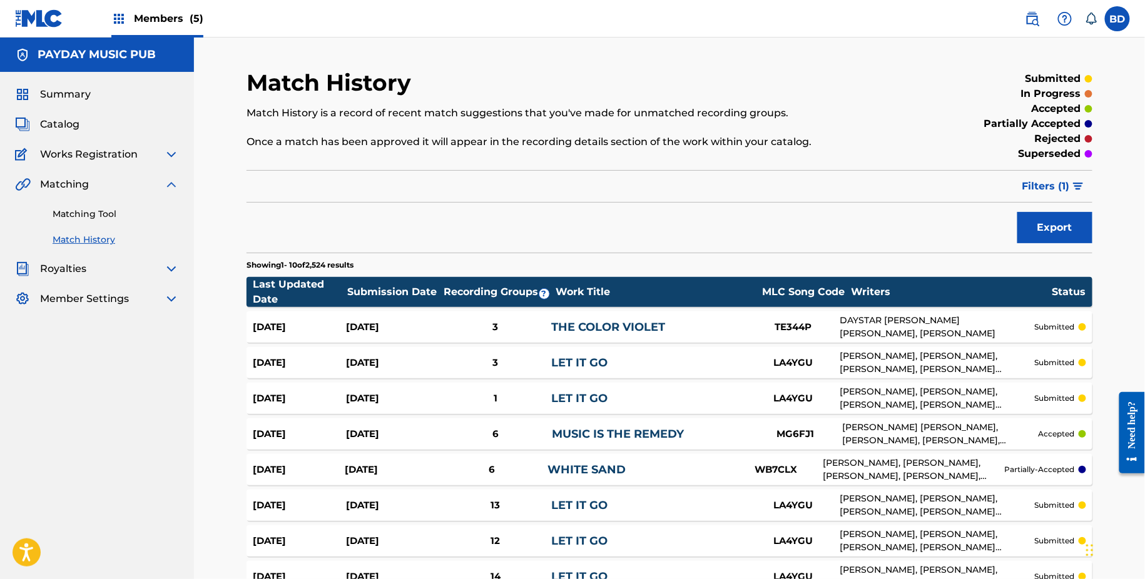
click at [581, 317] on div "Sep 23, 2025 Sep 23, 2025 3 THE COLOR VIOLET TE344P DAYSTAR PETERSON, DEJAN NIK…" at bounding box center [669, 327] width 846 height 31
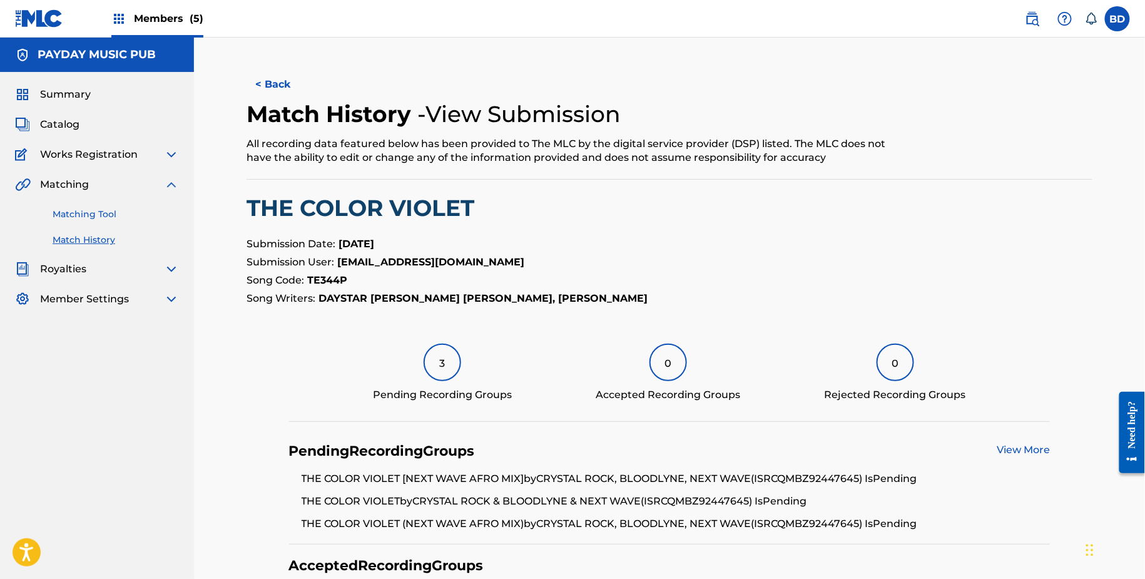
click at [94, 218] on link "Matching Tool" at bounding box center [116, 214] width 126 height 13
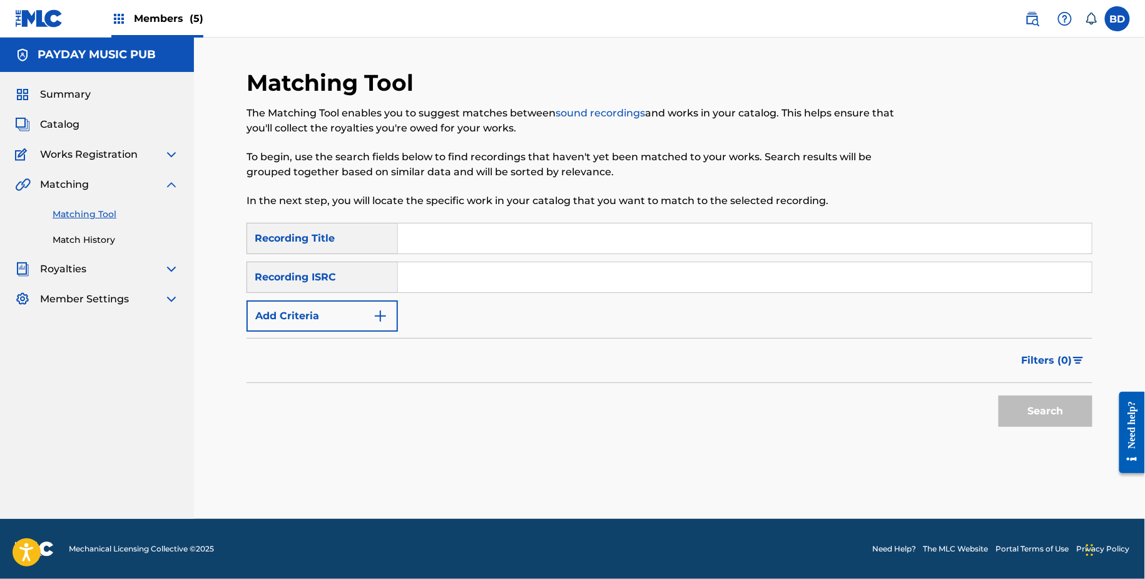
click at [558, 261] on div "SearchWithCriteria7de73969-ebf6-49d5-9b04-91dde053494a Recording Title SearchWi…" at bounding box center [669, 277] width 846 height 109
click at [558, 271] on input "Search Form" at bounding box center [745, 277] width 694 height 30
paste input "QMW3W1100007"
type input "QMW3W1100007"
click at [998, 395] on button "Search" at bounding box center [1045, 410] width 94 height 31
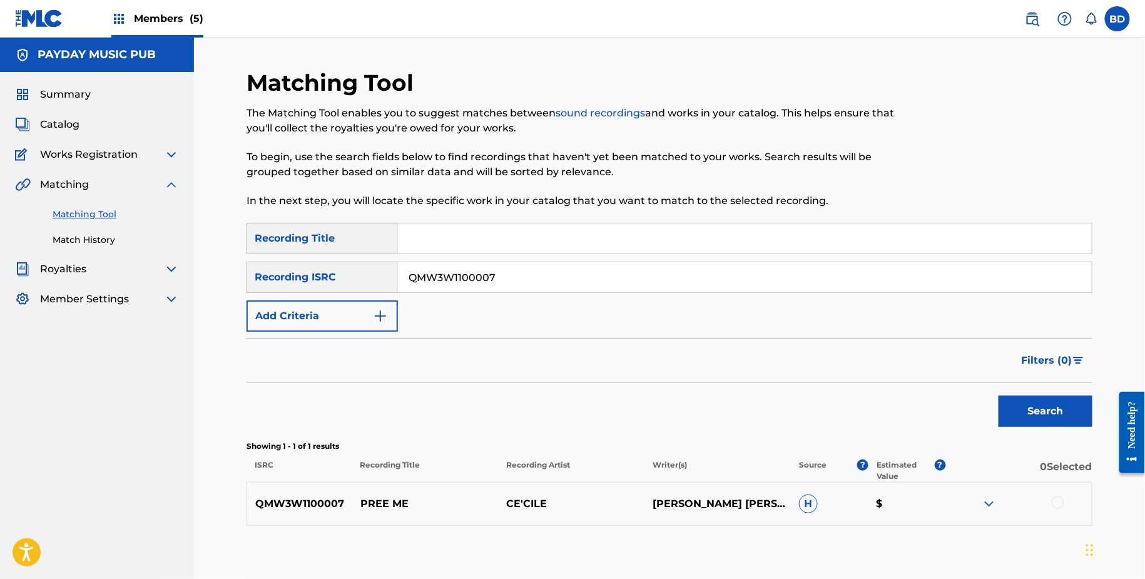
scroll to position [1, 0]
click at [1053, 505] on div at bounding box center [1058, 501] width 13 height 13
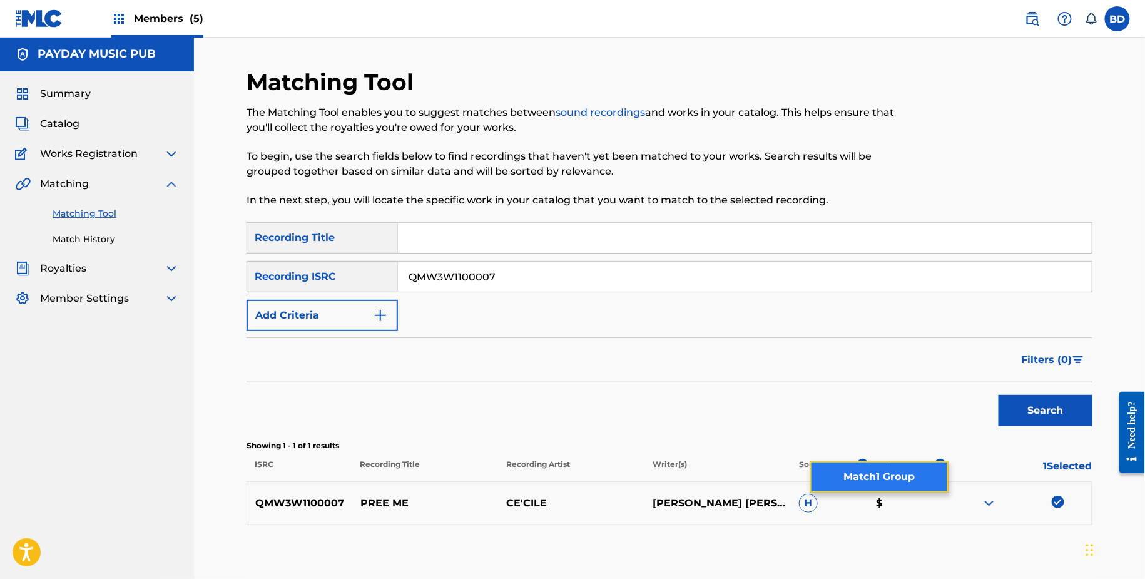
click at [892, 484] on button "Match 1 Group" at bounding box center [879, 476] width 138 height 31
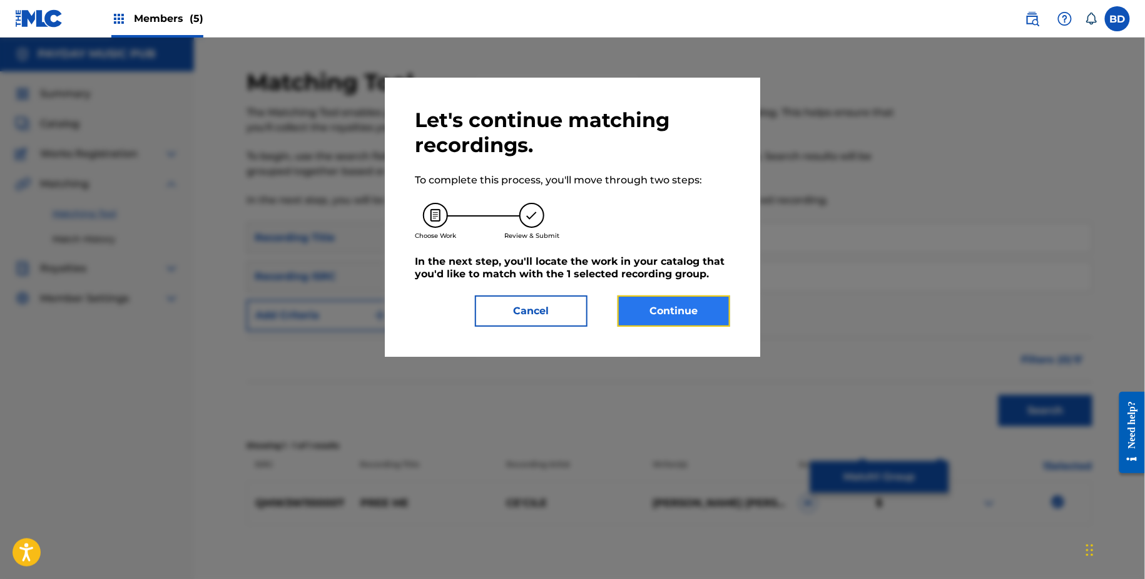
click at [674, 310] on button "Continue" at bounding box center [673, 310] width 113 height 31
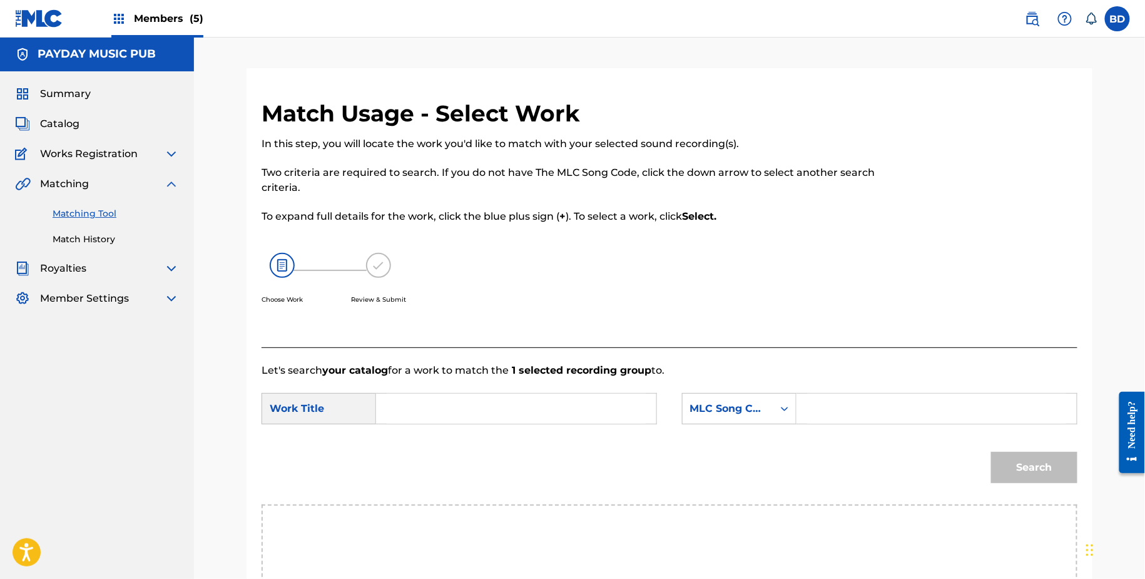
click at [836, 404] on input "Search Form" at bounding box center [936, 408] width 259 height 30
paste input "P6548P"
type input "P6548P"
click at [565, 420] on input "Search Form" at bounding box center [516, 408] width 259 height 30
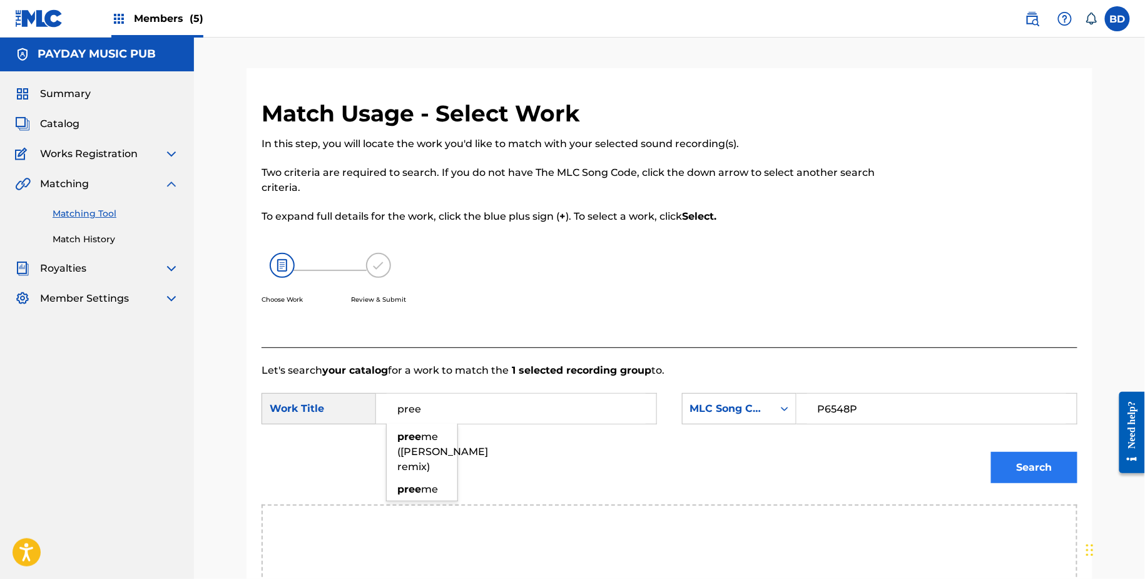
type input "pree"
click at [1013, 455] on button "Search" at bounding box center [1034, 467] width 86 height 31
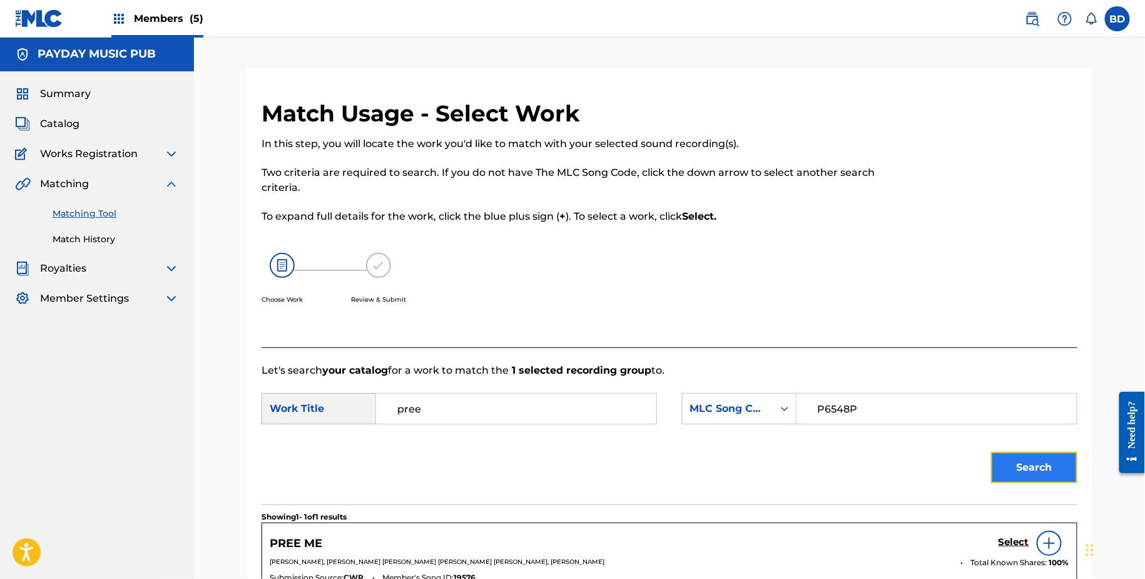
scroll to position [216, 0]
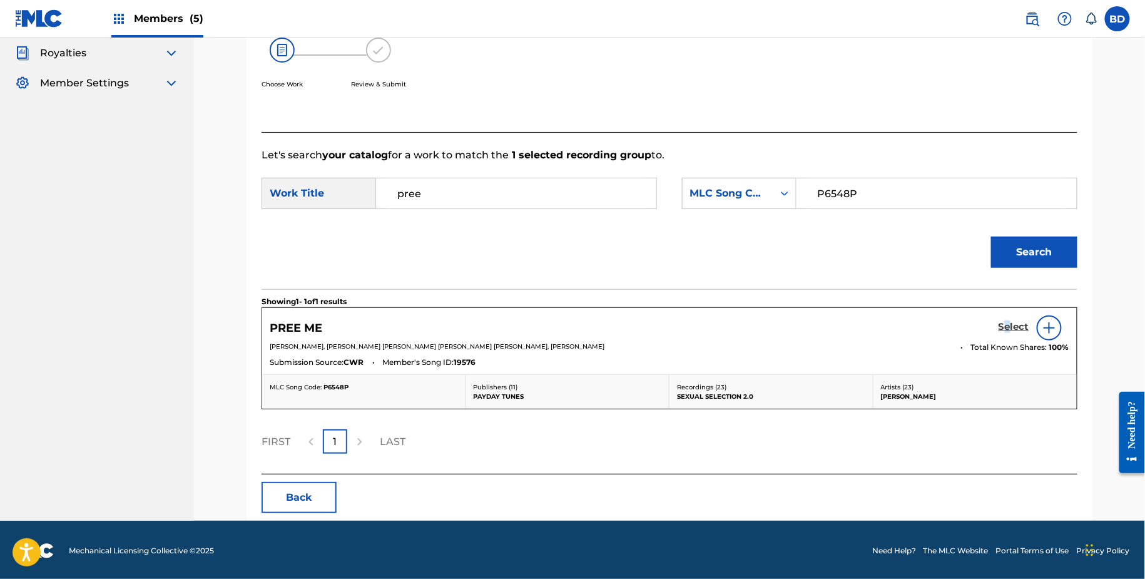
click at [1007, 331] on h5 "Select" at bounding box center [1013, 327] width 31 height 12
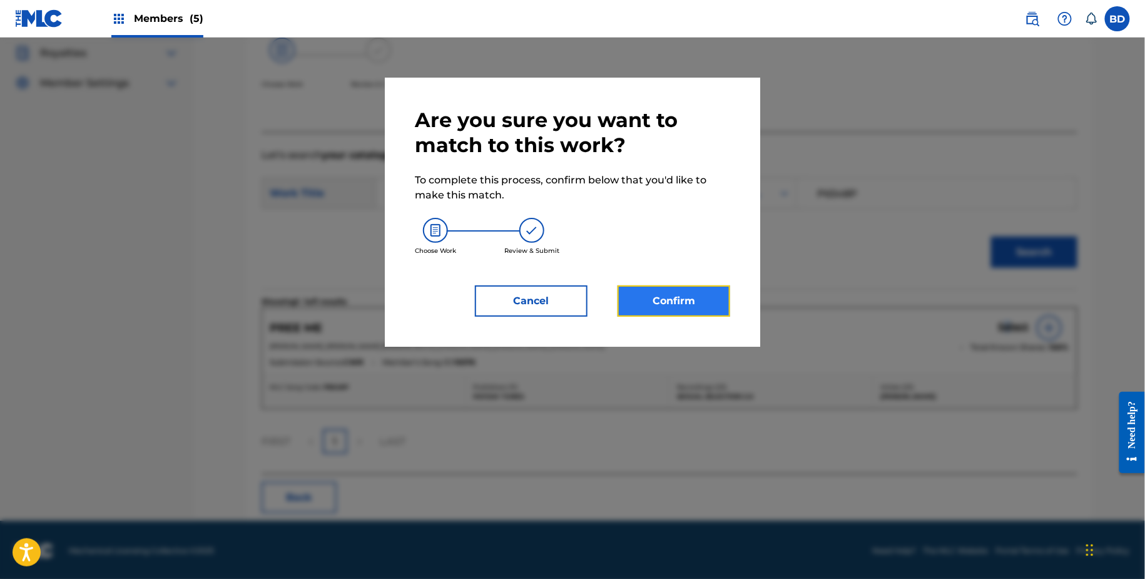
click at [637, 301] on button "Confirm" at bounding box center [673, 300] width 113 height 31
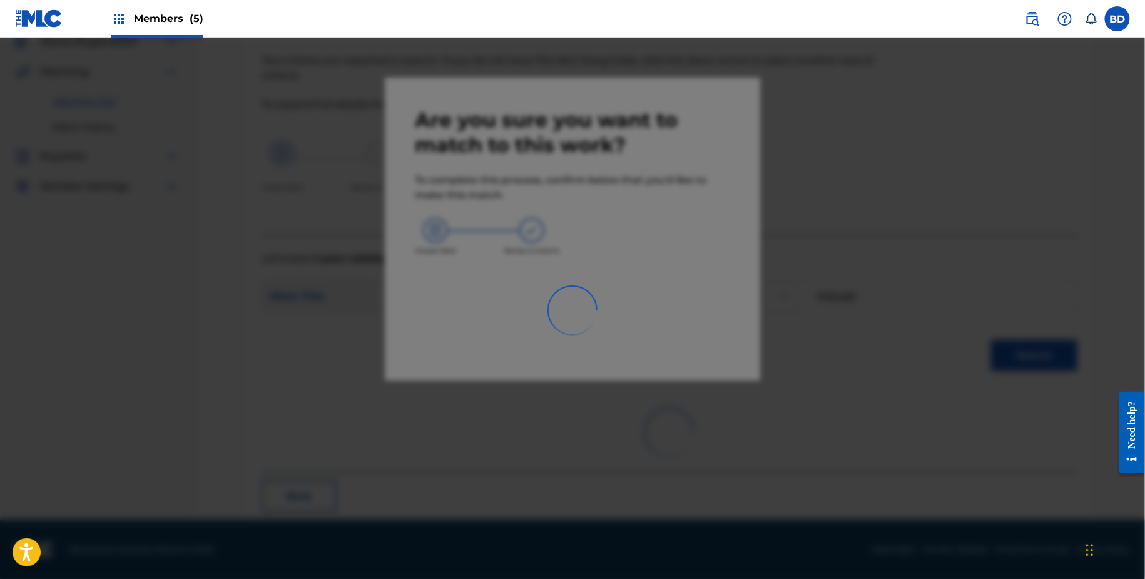
scroll to position [0, 0]
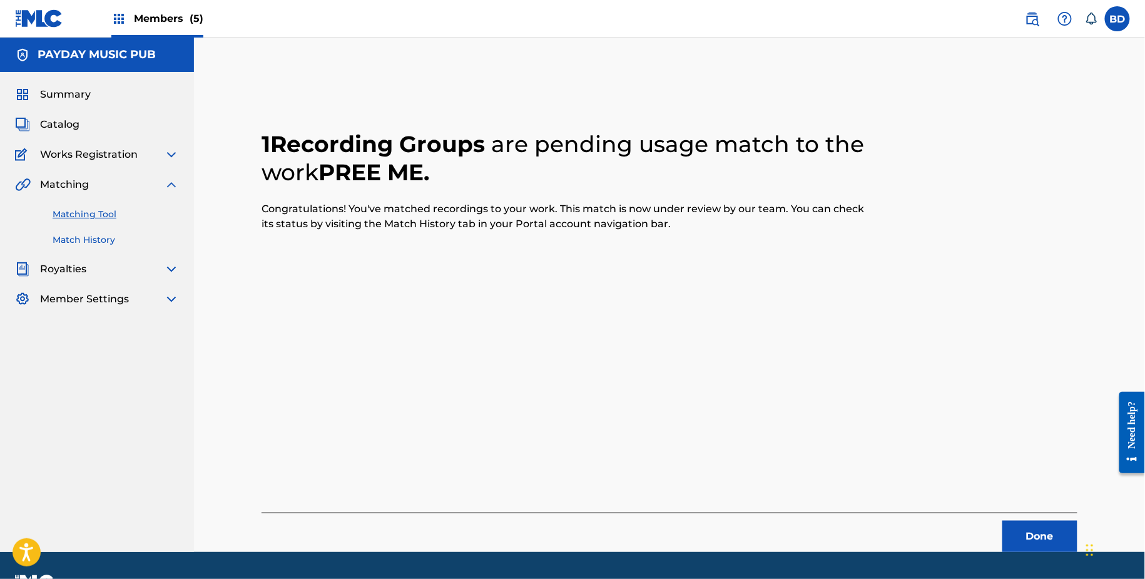
click at [98, 245] on link "Match History" at bounding box center [116, 239] width 126 height 13
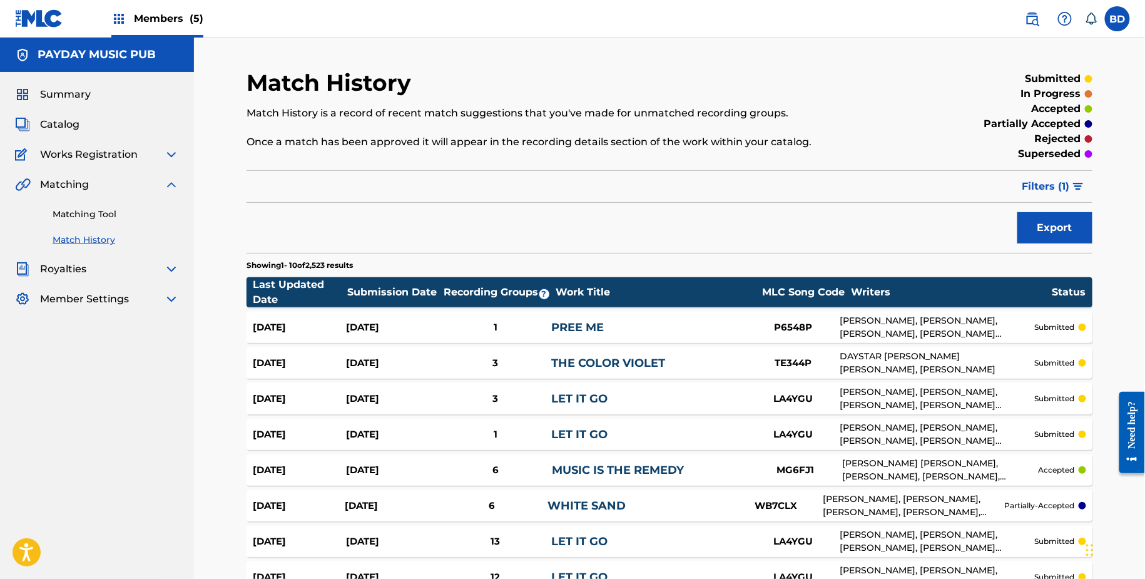
click at [603, 322] on link "PREE ME" at bounding box center [577, 327] width 53 height 14
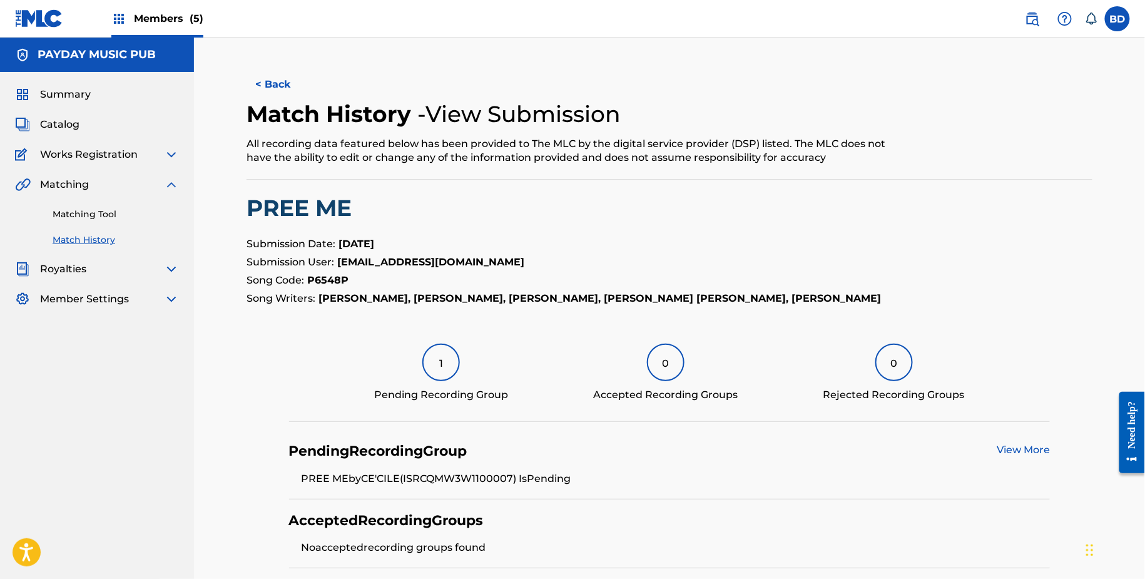
click at [120, 241] on link "Match History" at bounding box center [116, 239] width 126 height 13
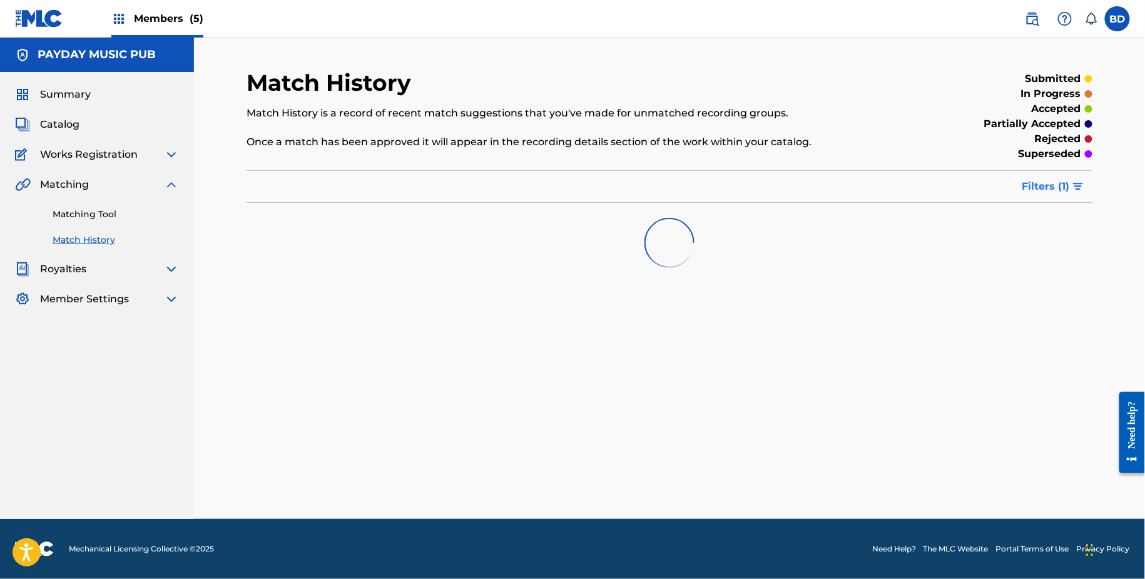
click at [1037, 178] on button "Filters ( 1 )" at bounding box center [1054, 186] width 78 height 31
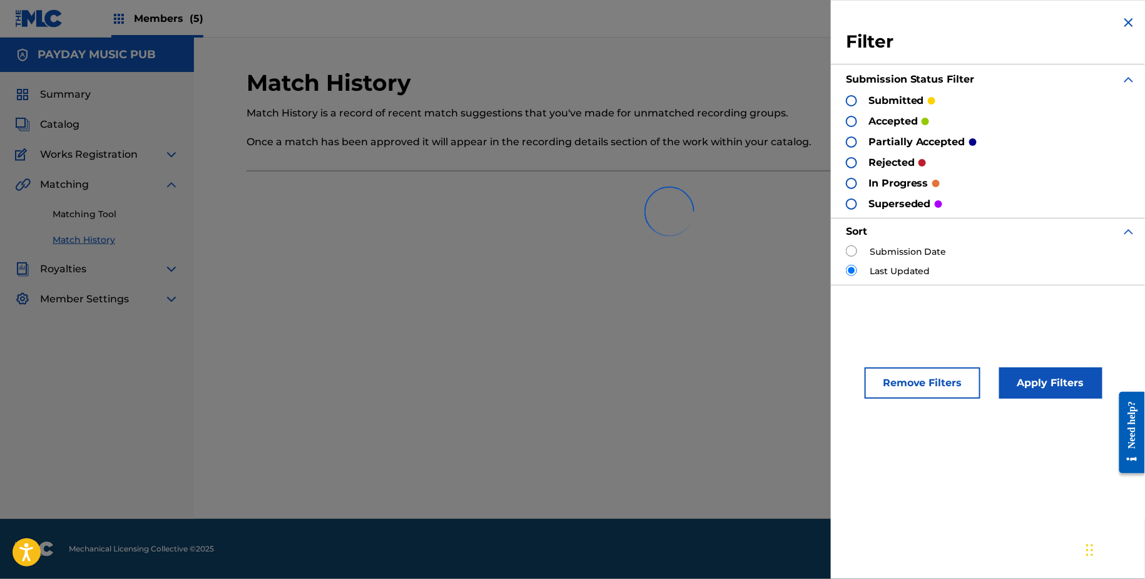
click at [840, 253] on div "Filter Submission Status Filter submitted accepted partially accepted rejected …" at bounding box center [991, 150] width 320 height 300
click at [849, 253] on input "radio" at bounding box center [851, 250] width 11 height 11
radio input "true"
click at [1033, 367] on button "Apply Filters" at bounding box center [1050, 382] width 103 height 31
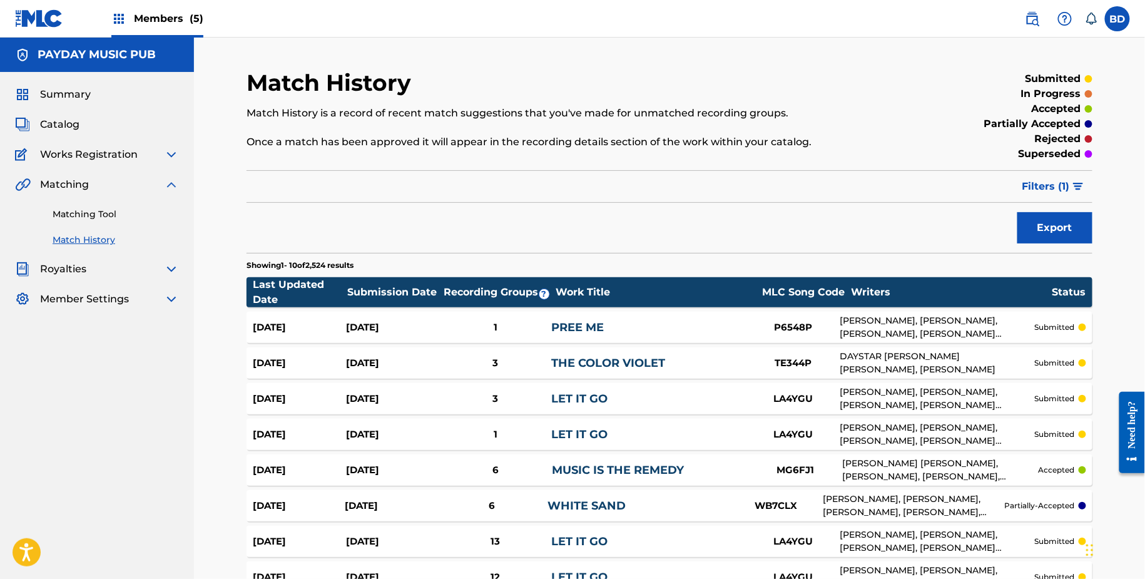
click at [607, 353] on div "Sep 23, 2025 Sep 23, 2025 3 THE COLOR VIOLET TE344P DAYSTAR PETERSON, DEJAN NIK…" at bounding box center [669, 362] width 846 height 31
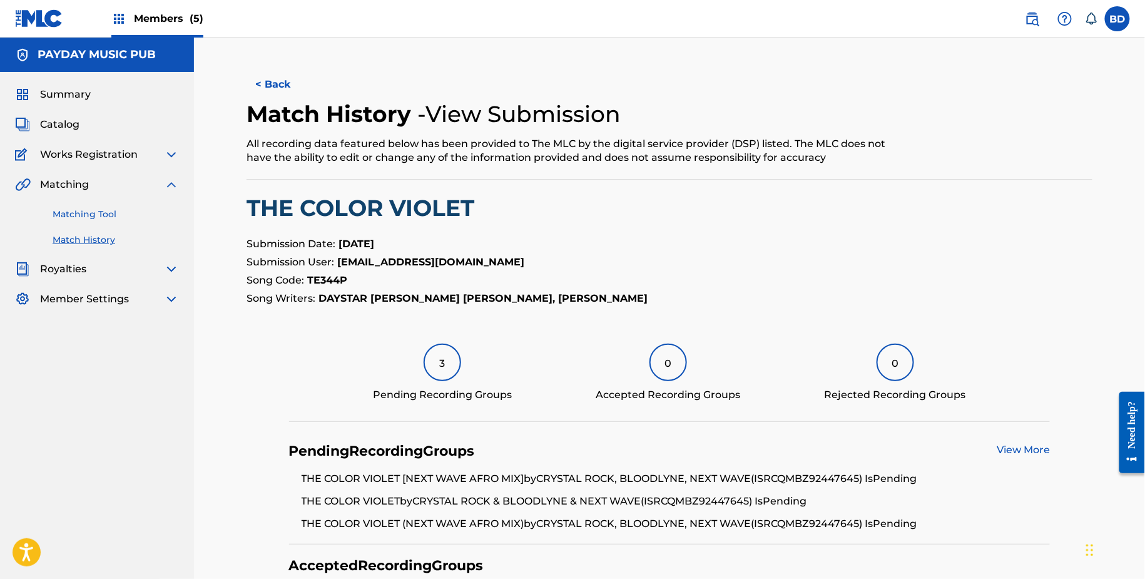
click at [109, 219] on link "Matching Tool" at bounding box center [116, 214] width 126 height 13
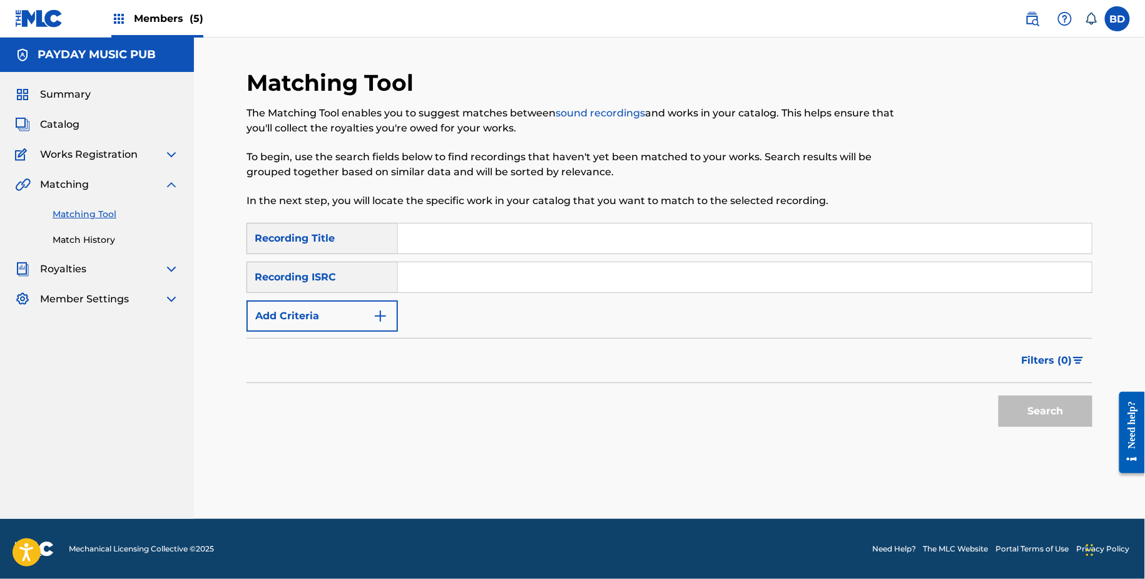
click at [491, 276] on input "Search Form" at bounding box center [745, 277] width 694 height 30
paste input "QM8B31700010"
click at [998, 395] on button "Search" at bounding box center [1045, 410] width 94 height 31
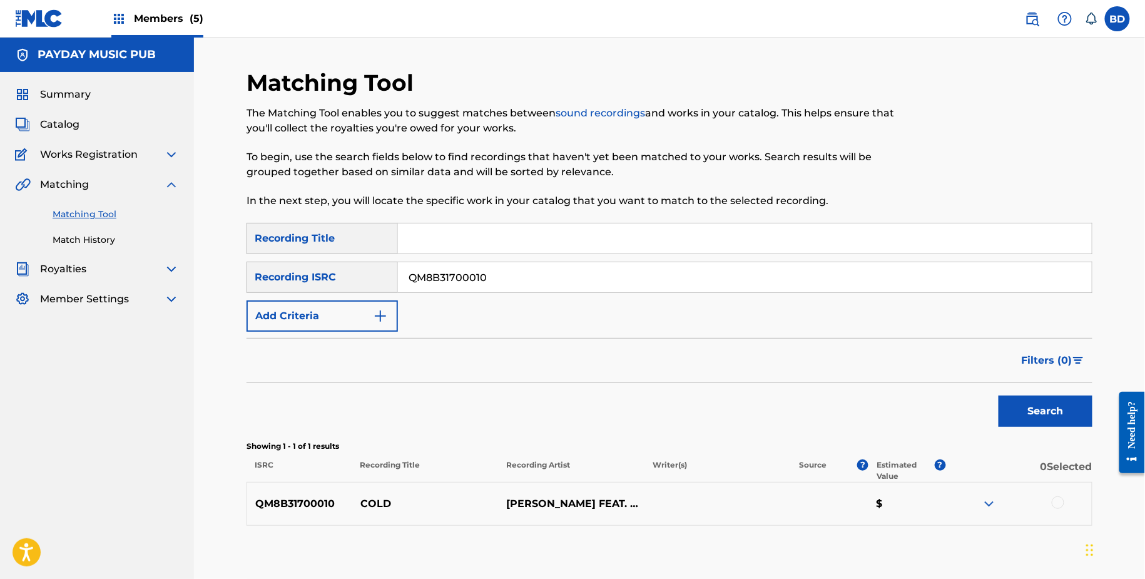
click at [465, 266] on input "QM8B31700010" at bounding box center [745, 277] width 694 height 30
paste input "7282328138"
click at [998, 395] on button "Search" at bounding box center [1045, 410] width 94 height 31
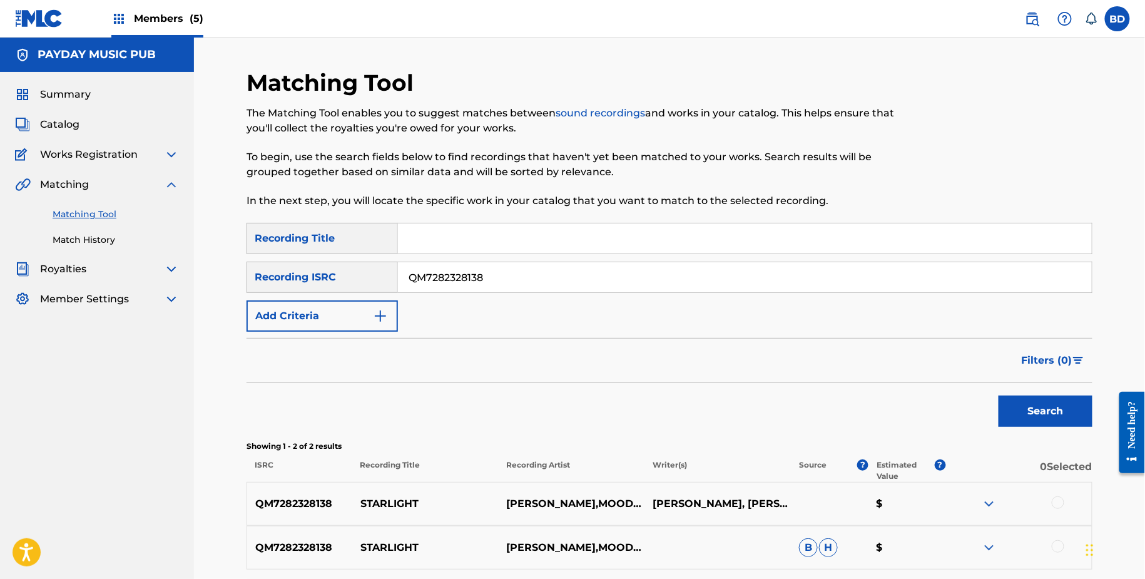
click at [391, 490] on div "QM7282328138 STARLIGHT PAUL KEEN,MOODYGEE & CHRIS VAN DUTCH JOHANN GMACHL, MARV…" at bounding box center [669, 504] width 846 height 44
copy p "STARLIGHT"
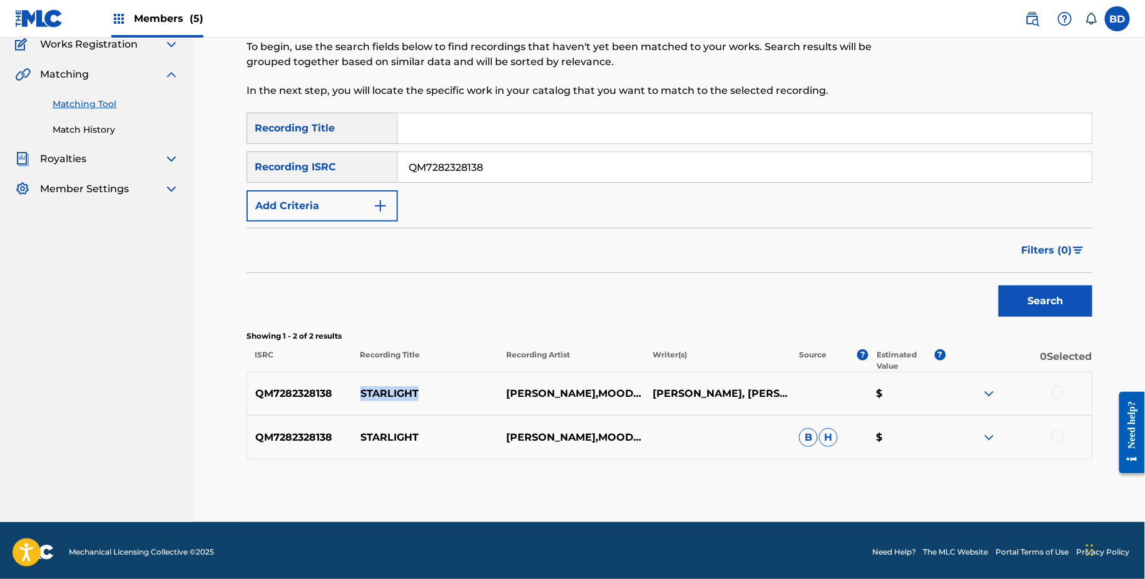
scroll to position [112, 0]
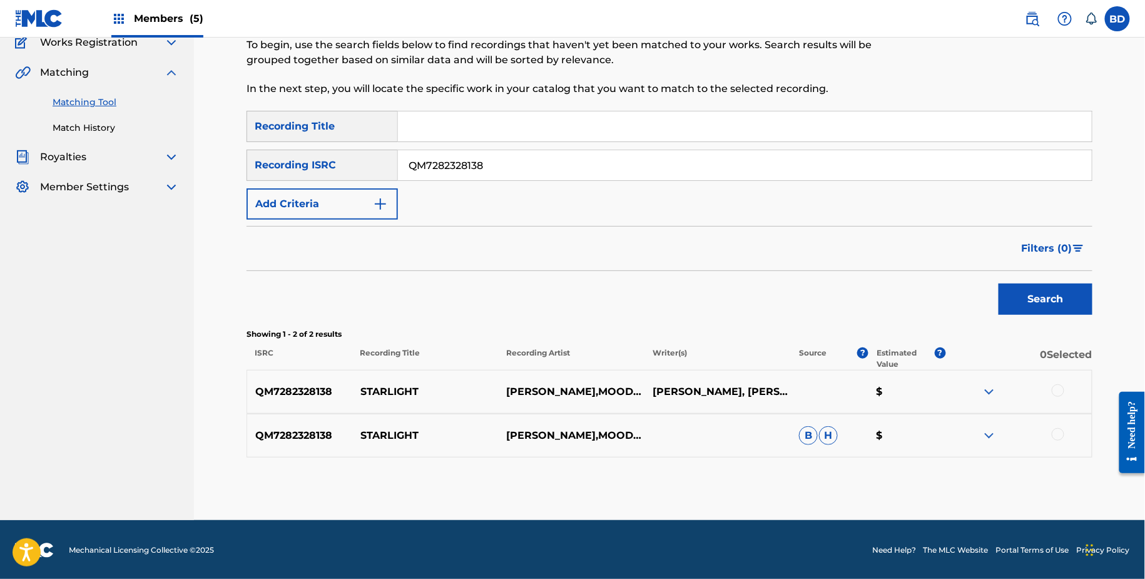
click at [530, 195] on div "SearchWithCriteria7de73969-ebf6-49d5-9b04-91dde053494a Recording Title SearchWi…" at bounding box center [669, 165] width 846 height 109
click at [530, 166] on input "QM7282328138" at bounding box center [745, 165] width 694 height 30
paste input "1852659"
click at [998, 283] on button "Search" at bounding box center [1045, 298] width 94 height 31
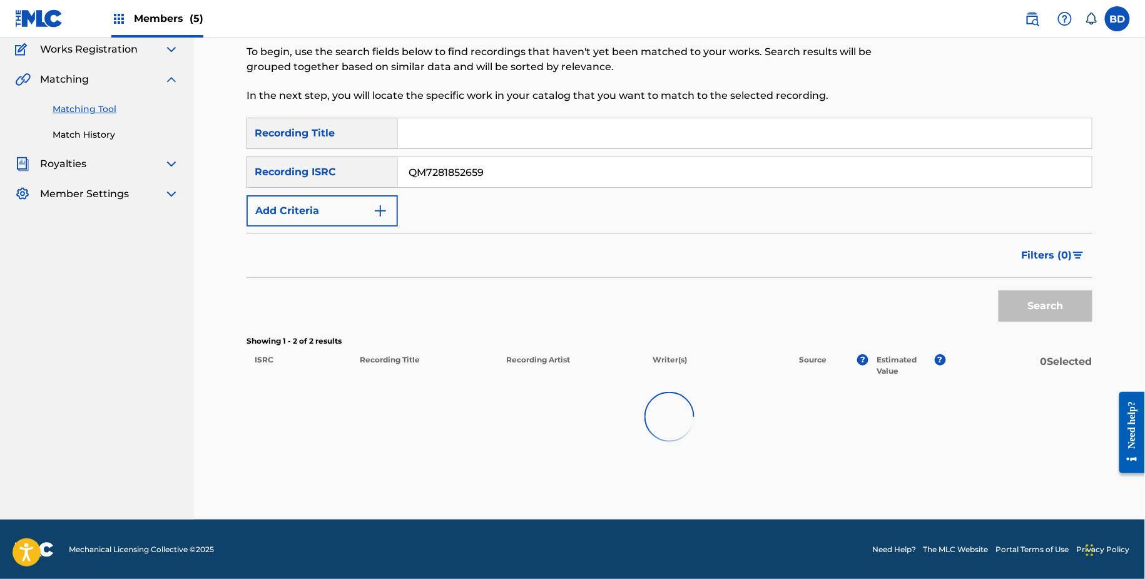
scroll to position [69, 0]
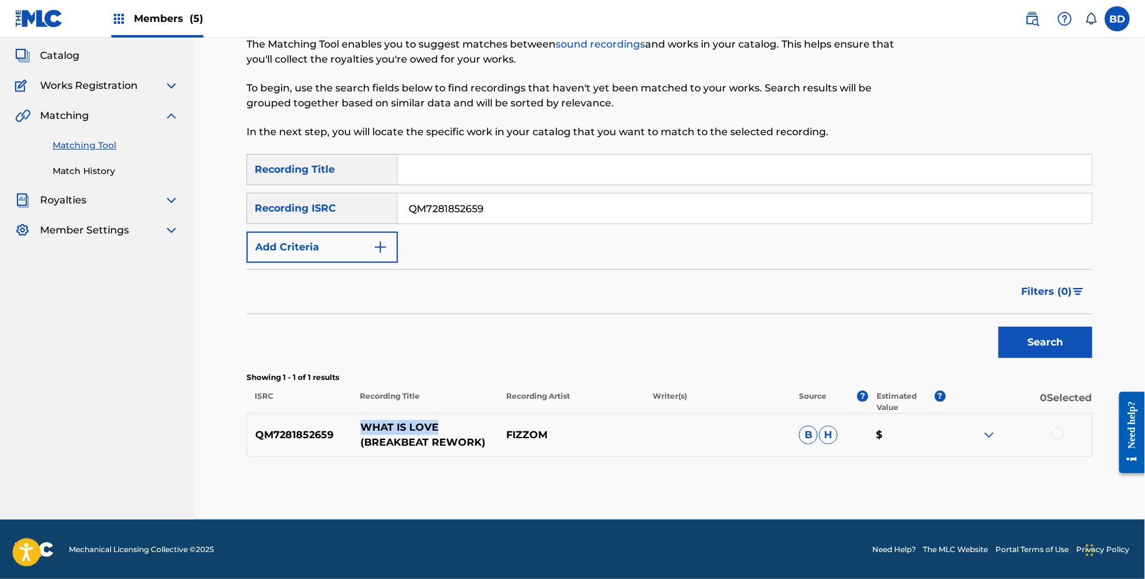
drag, startPoint x: 367, startPoint y: 427, endPoint x: 445, endPoint y: 427, distance: 78.2
click at [444, 427] on p "WHAT IS LOVE (BREAKBEAT REWORK)" at bounding box center [425, 435] width 146 height 30
copy p "WHAT IS LOVE"
click at [980, 430] on div at bounding box center [1018, 434] width 146 height 15
click at [986, 432] on img at bounding box center [988, 434] width 15 height 15
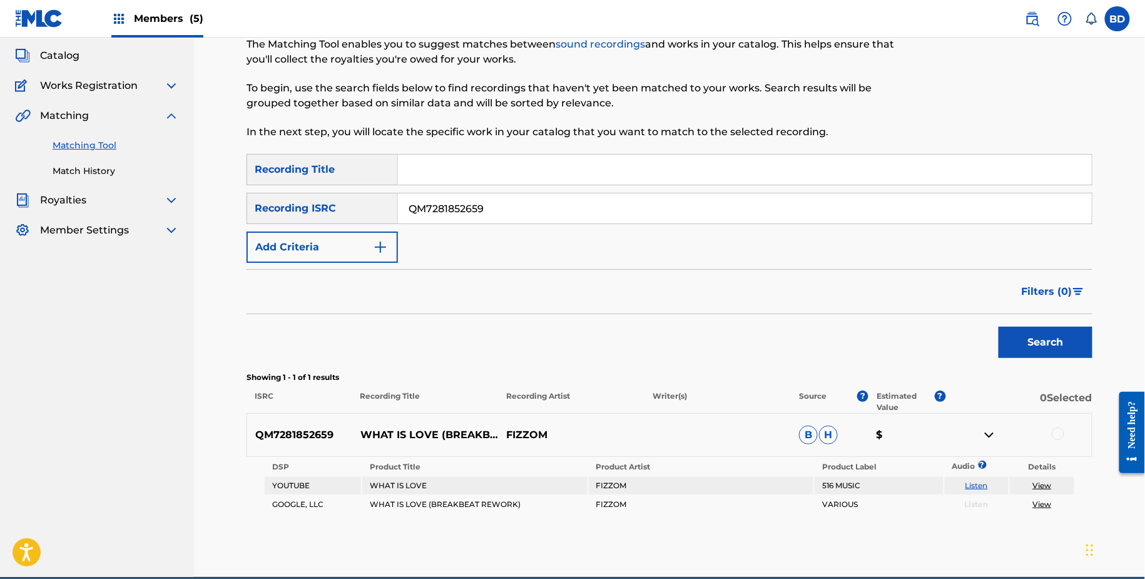
click at [499, 209] on input "QM7281852659" at bounding box center [745, 208] width 694 height 30
paste input "7"
click at [998, 327] on button "Search" at bounding box center [1045, 342] width 94 height 31
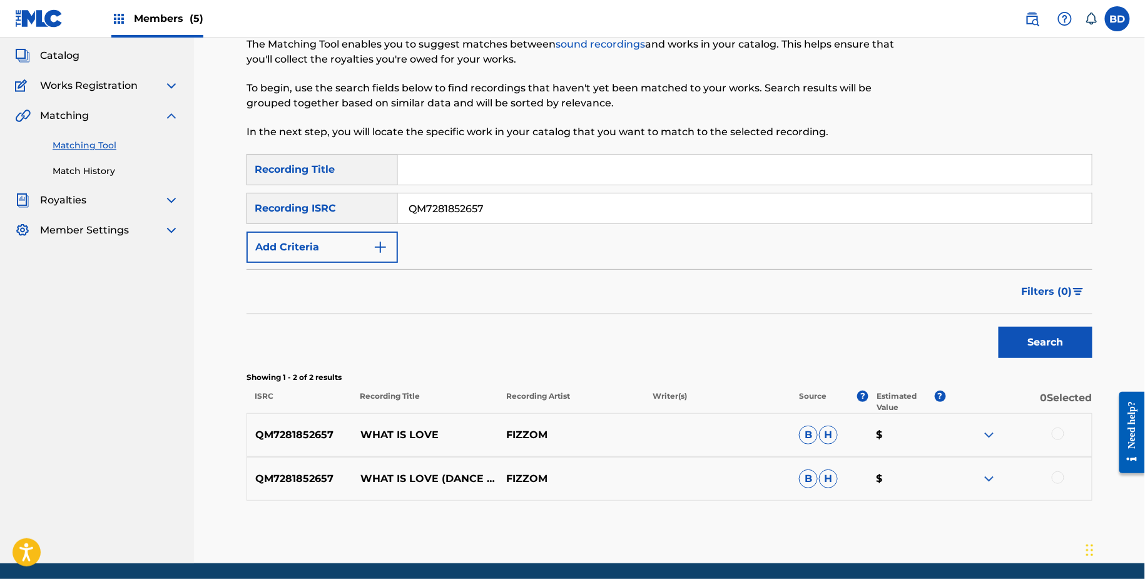
scroll to position [113, 0]
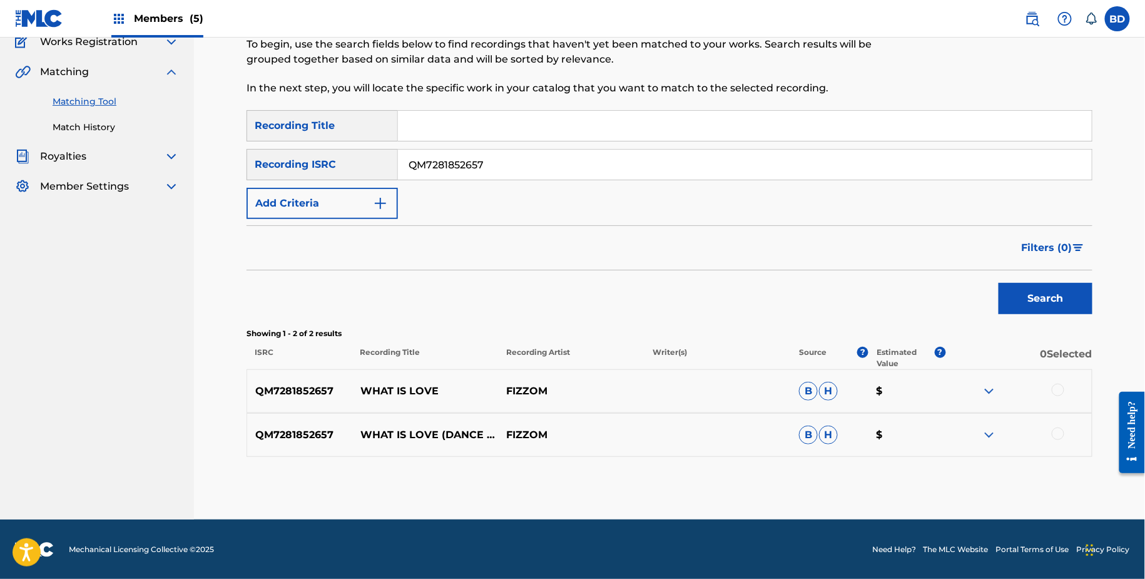
click at [990, 432] on img at bounding box center [988, 434] width 15 height 15
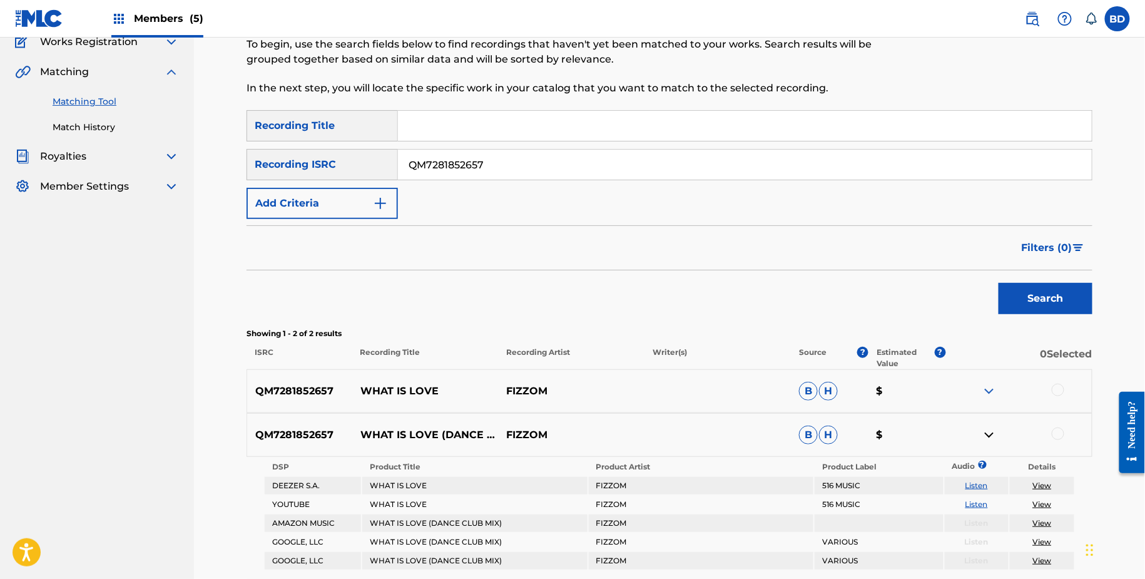
click at [990, 394] on img at bounding box center [988, 390] width 15 height 15
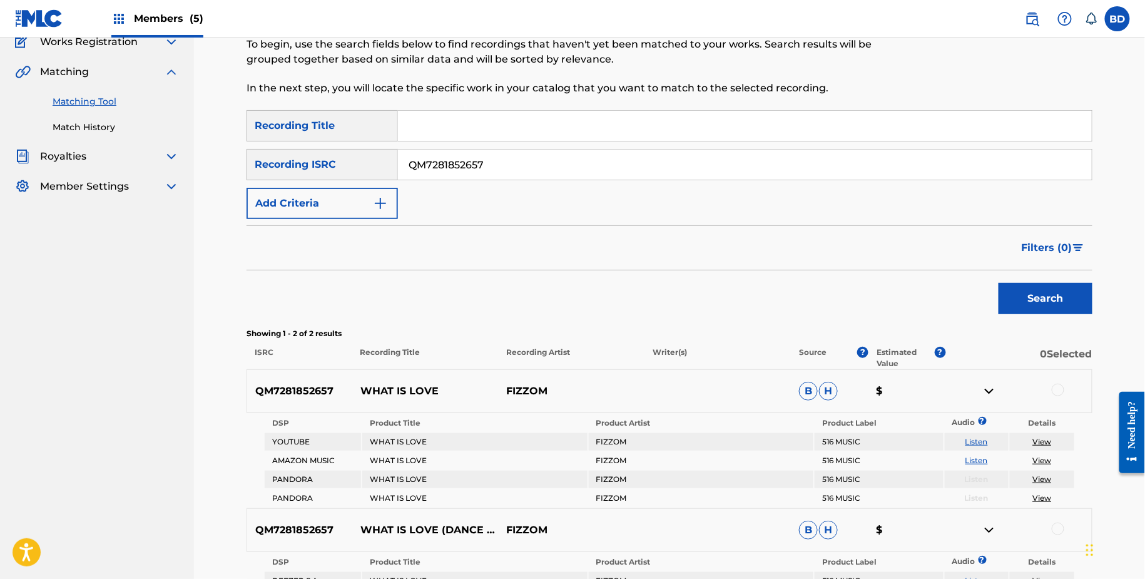
scroll to position [320, 0]
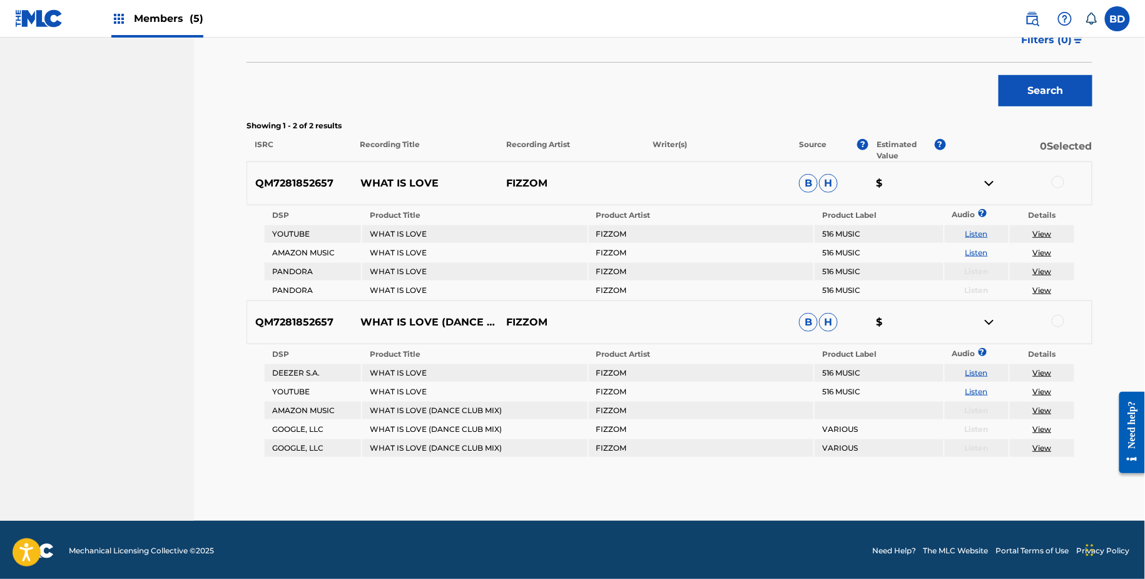
click at [417, 176] on p "WHAT IS LOVE" at bounding box center [425, 183] width 146 height 15
copy p "WHAT IS LOVE"
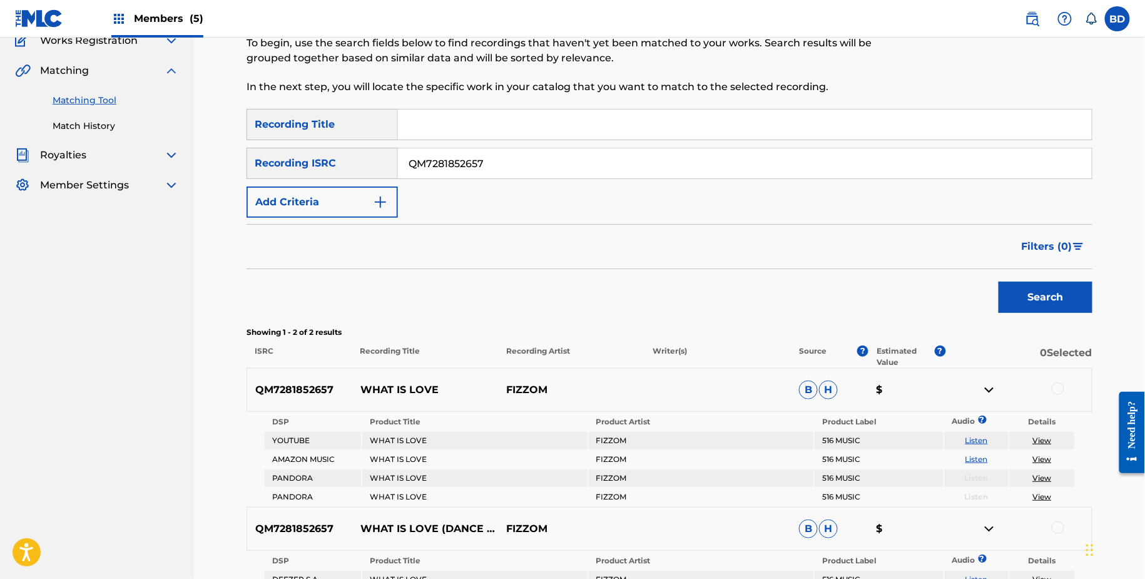
click at [496, 151] on input "QM7281852657" at bounding box center [745, 163] width 694 height 30
paste input "6"
click at [998, 281] on button "Search" at bounding box center [1045, 296] width 94 height 31
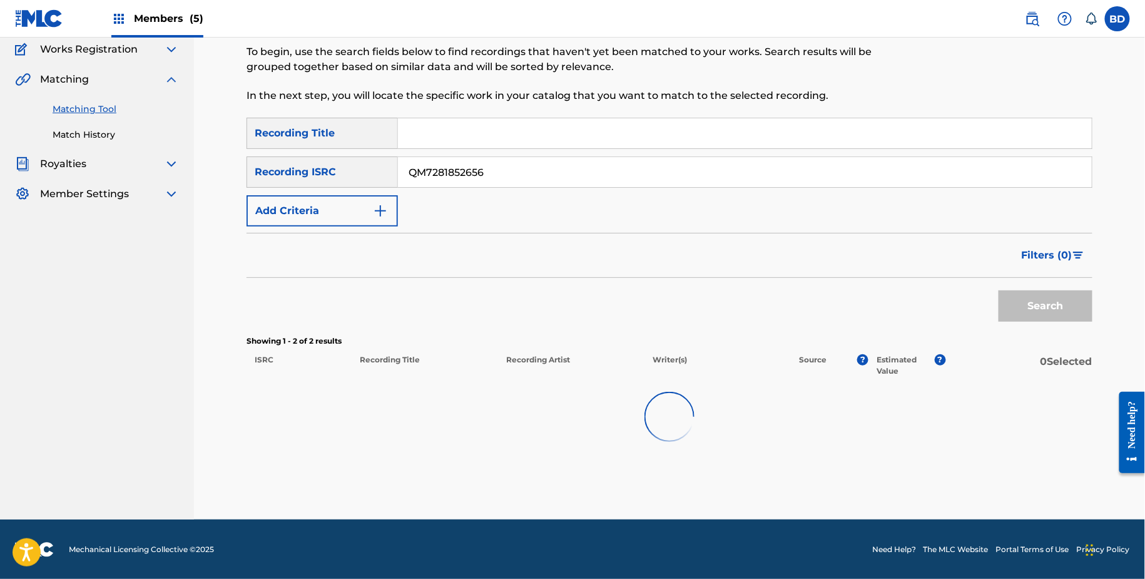
scroll to position [113, 0]
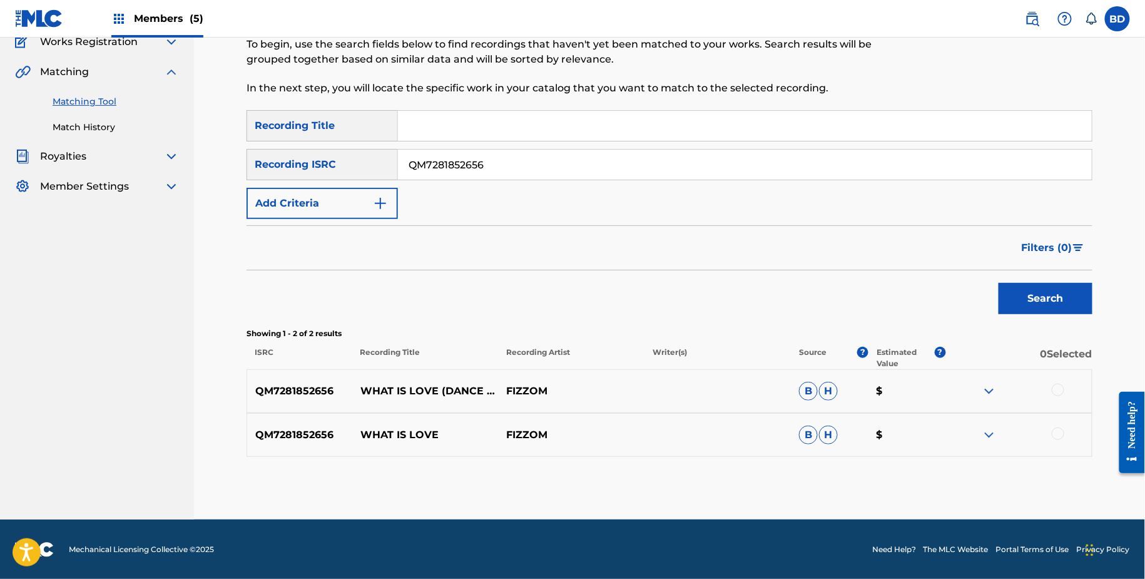
click at [424, 168] on input "QM7281852656" at bounding box center [745, 165] width 694 height 30
paste input "6MZ2040830"
click at [998, 283] on button "Search" at bounding box center [1045, 298] width 94 height 31
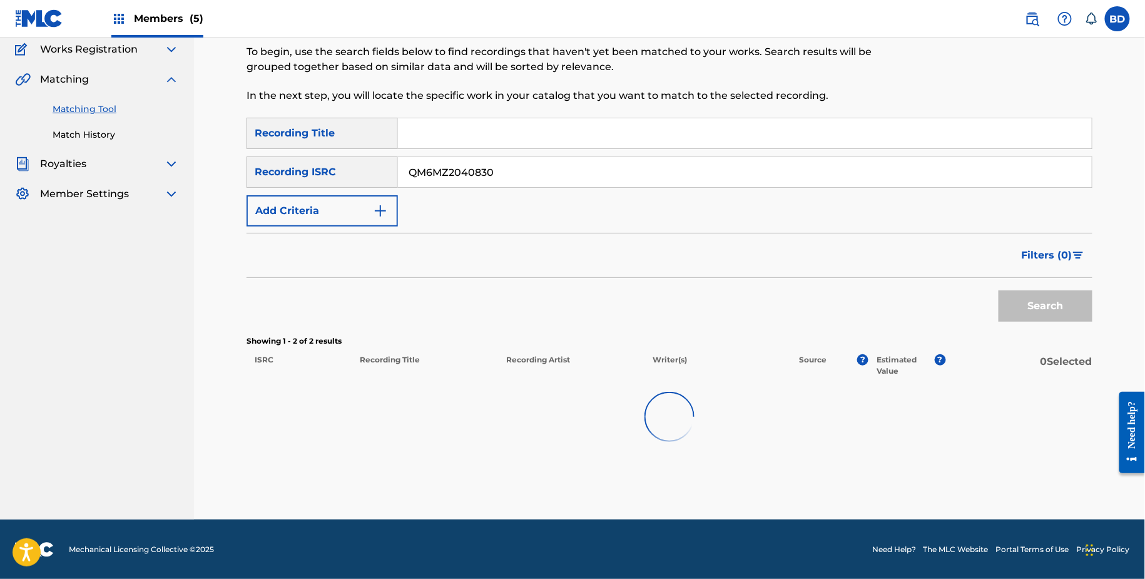
scroll to position [114, 0]
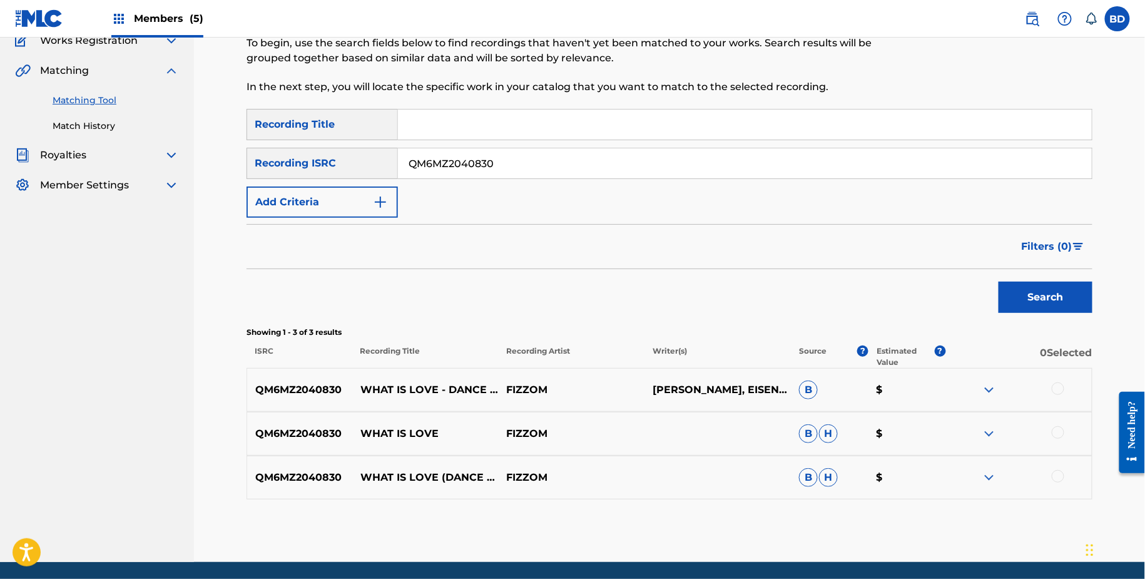
click at [489, 161] on input "QM6MZ2040830" at bounding box center [745, 163] width 694 height 30
paste input "1467196"
click at [998, 281] on button "Search" at bounding box center [1045, 296] width 94 height 31
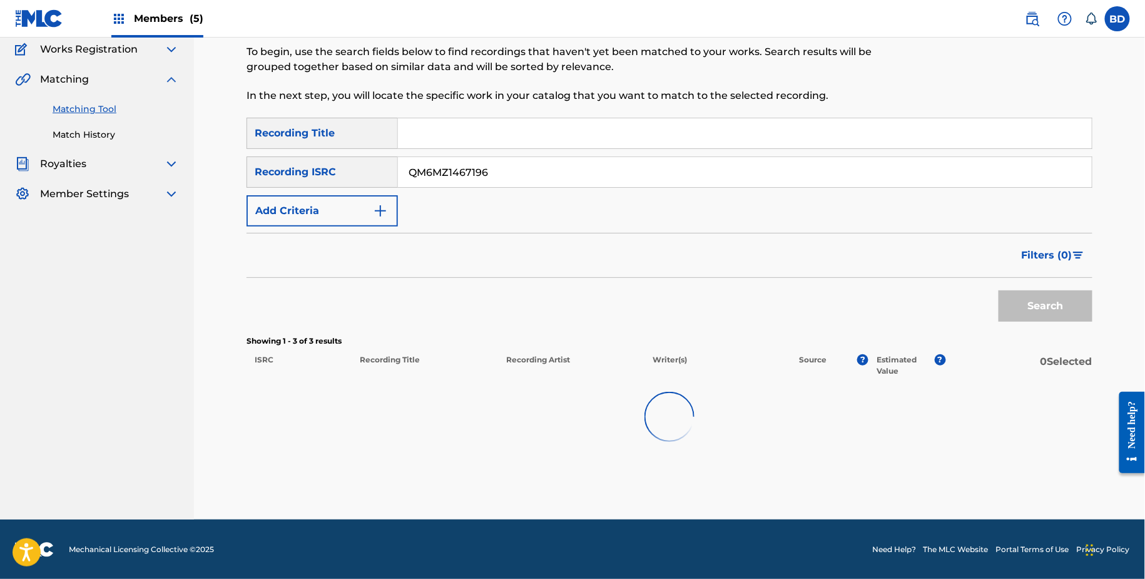
scroll to position [104, 0]
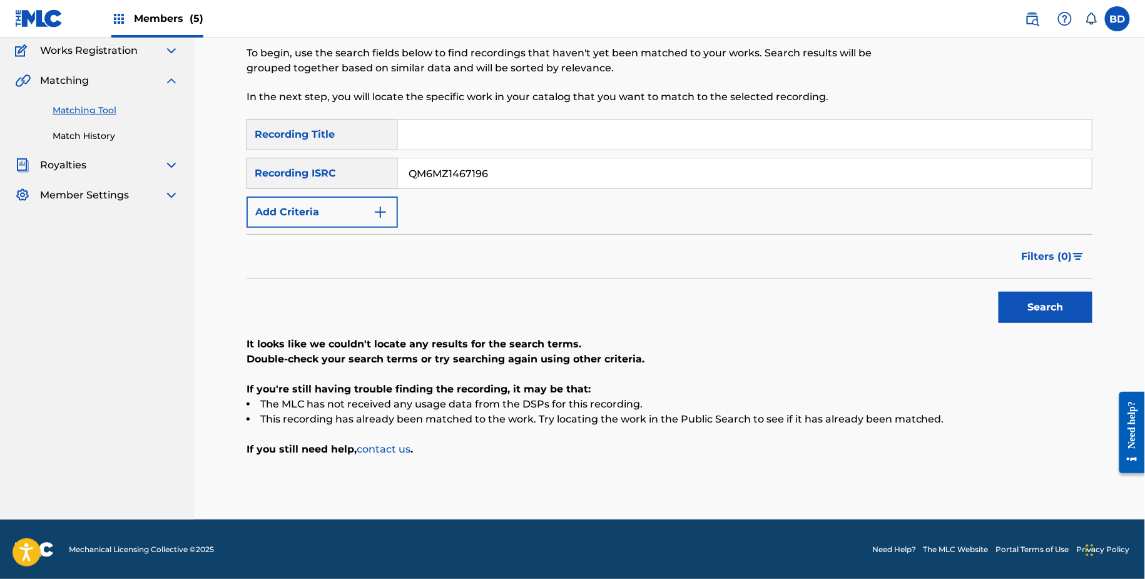
click at [502, 178] on input "QM6MZ1467196" at bounding box center [745, 173] width 694 height 30
paste input "DC1909549"
type input "QM6DC1909549"
click at [998, 292] on button "Search" at bounding box center [1045, 307] width 94 height 31
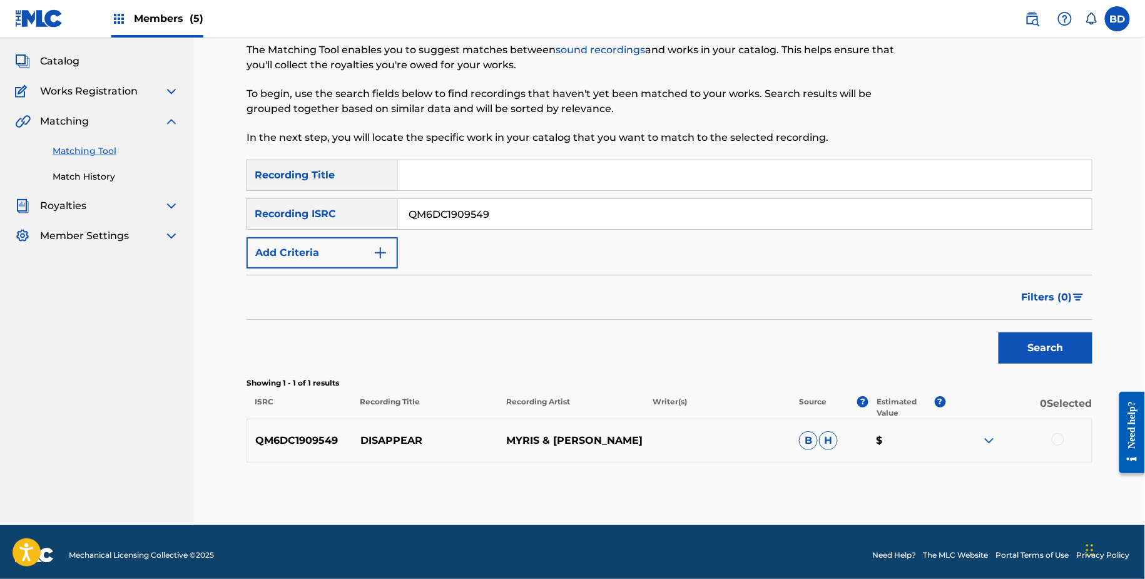
scroll to position [69, 0]
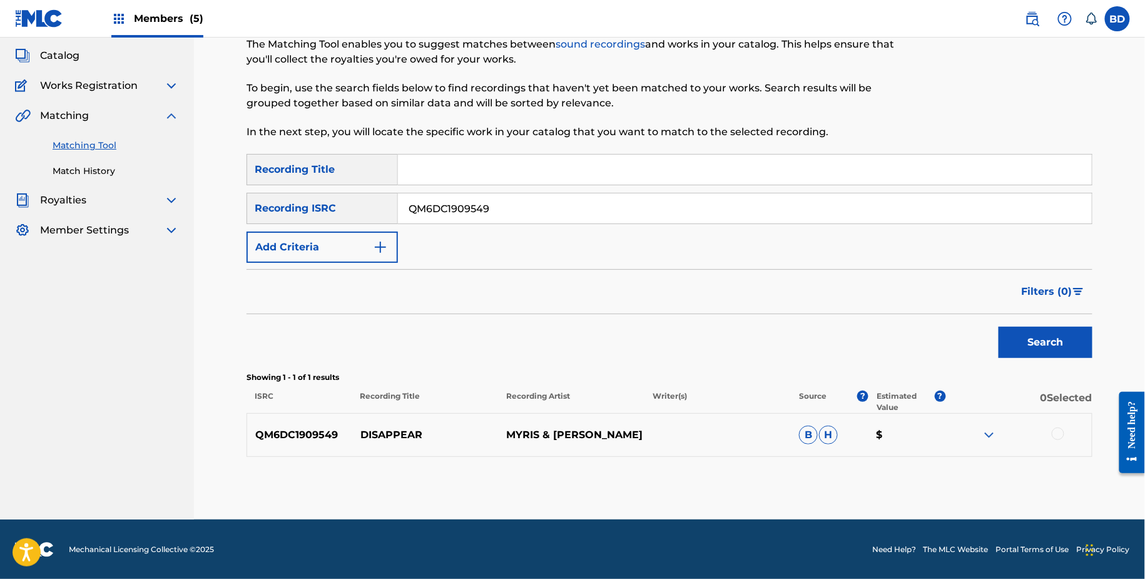
click at [989, 440] on img at bounding box center [988, 434] width 15 height 15
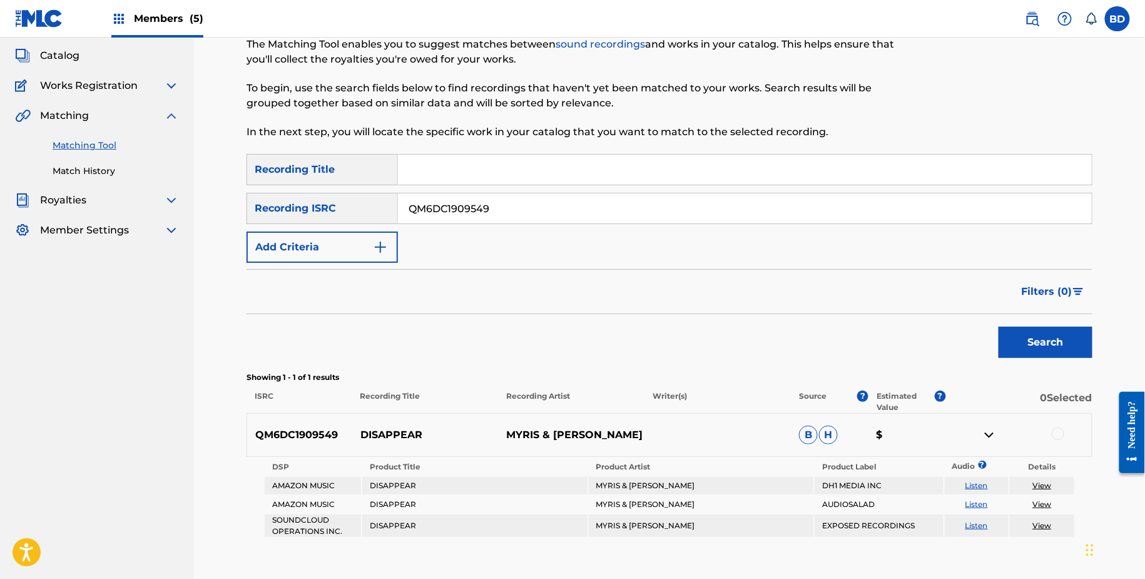
click at [390, 437] on p "DISAPPEAR" at bounding box center [425, 434] width 146 height 15
copy p "DISAPPEAR"
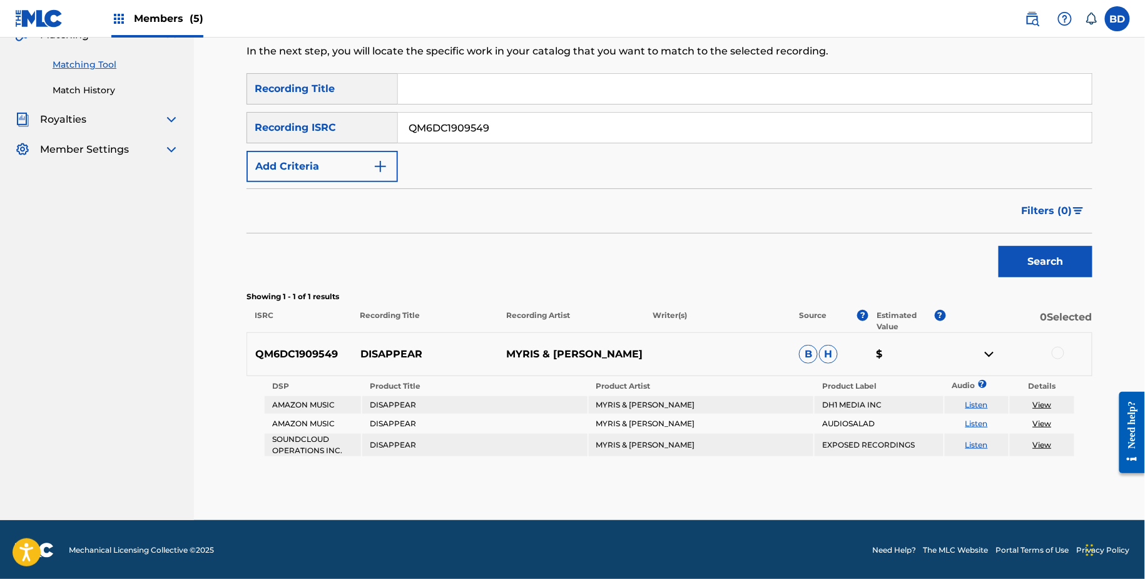
click at [1053, 351] on div at bounding box center [1058, 353] width 13 height 13
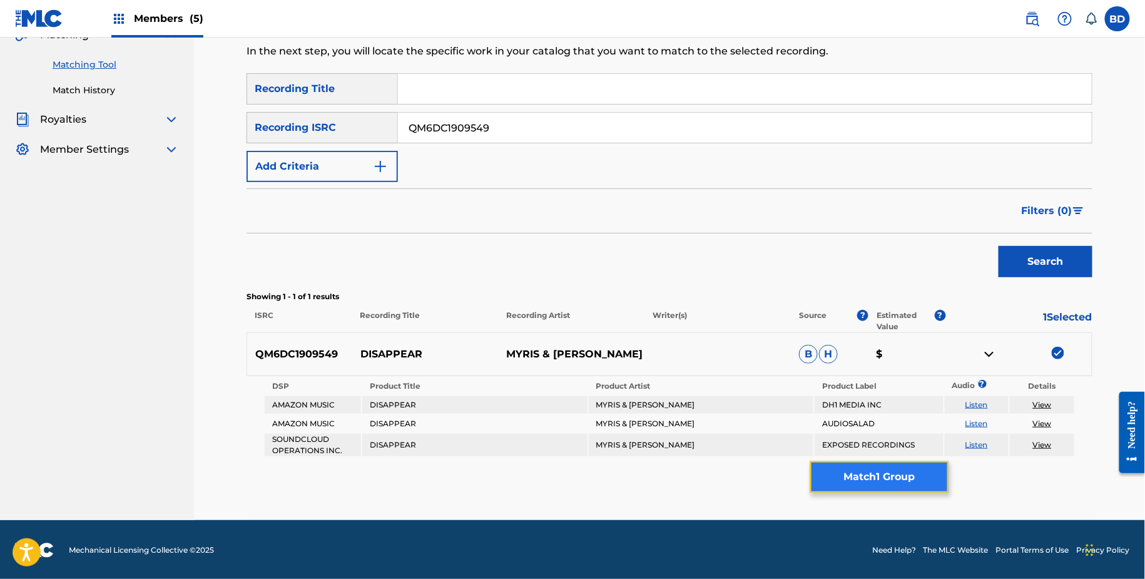
click at [845, 475] on button "Match 1 Group" at bounding box center [879, 476] width 138 height 31
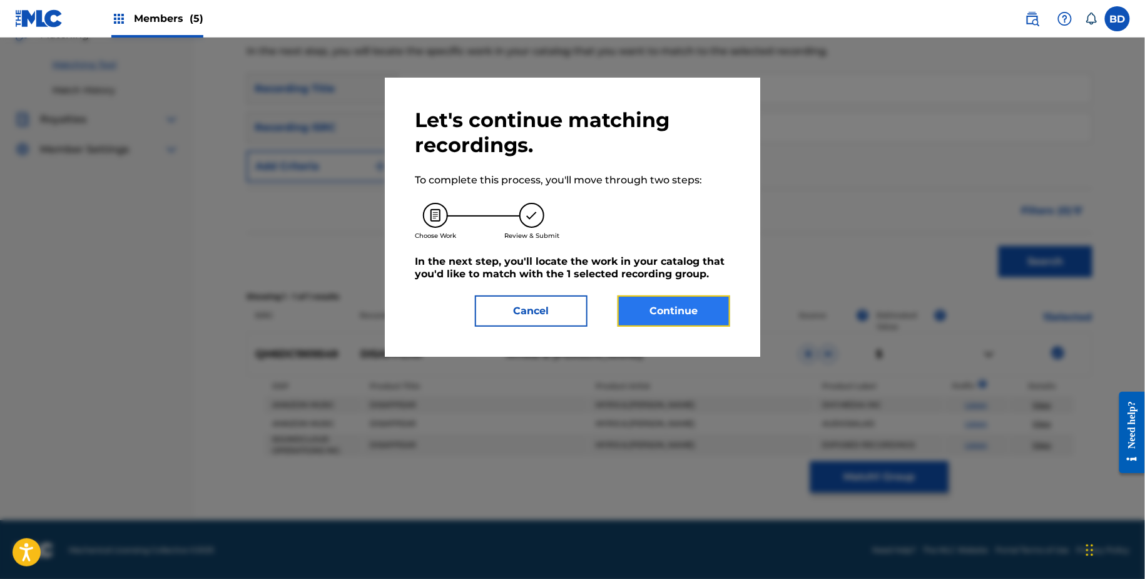
click at [653, 308] on button "Continue" at bounding box center [673, 310] width 113 height 31
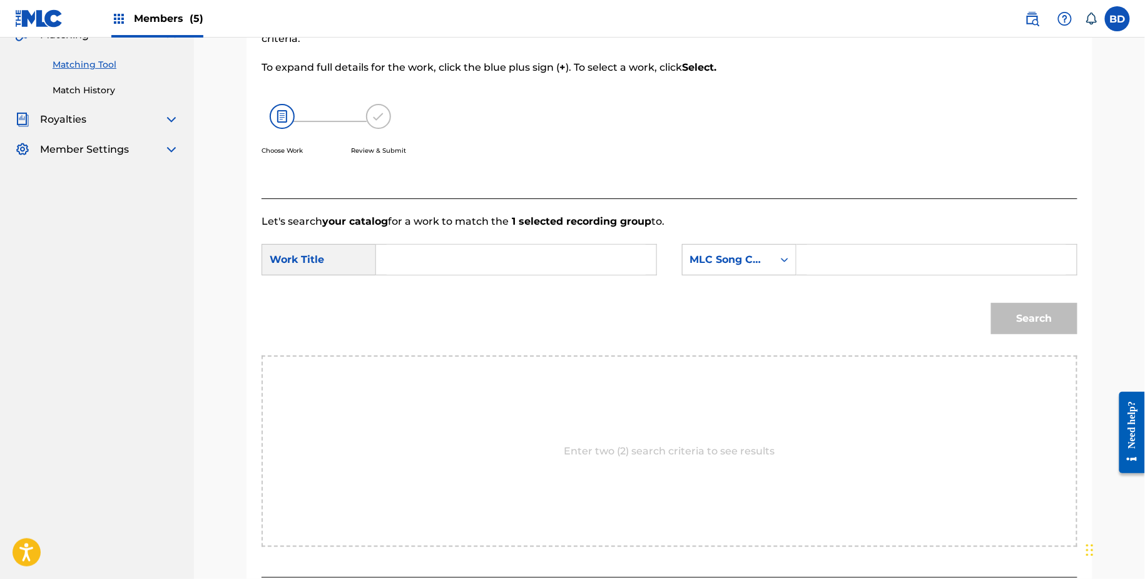
click at [843, 261] on input "Search Form" at bounding box center [936, 260] width 259 height 30
paste input "DA7PX9"
type input "DA7PX9"
click at [527, 258] on input "Search Form" at bounding box center [516, 260] width 259 height 30
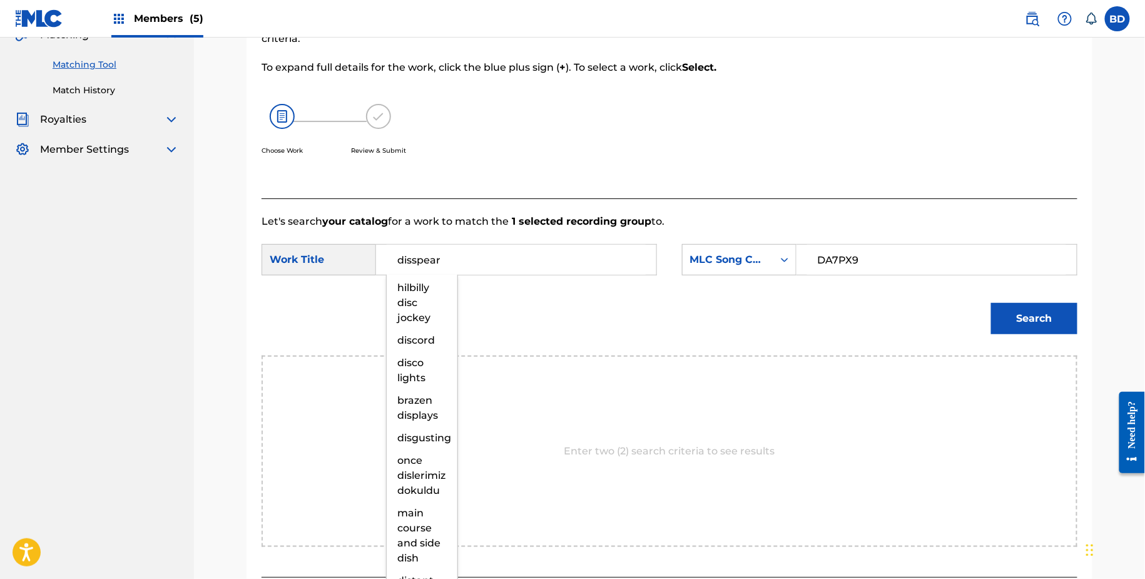
click at [991, 303] on button "Search" at bounding box center [1034, 318] width 86 height 31
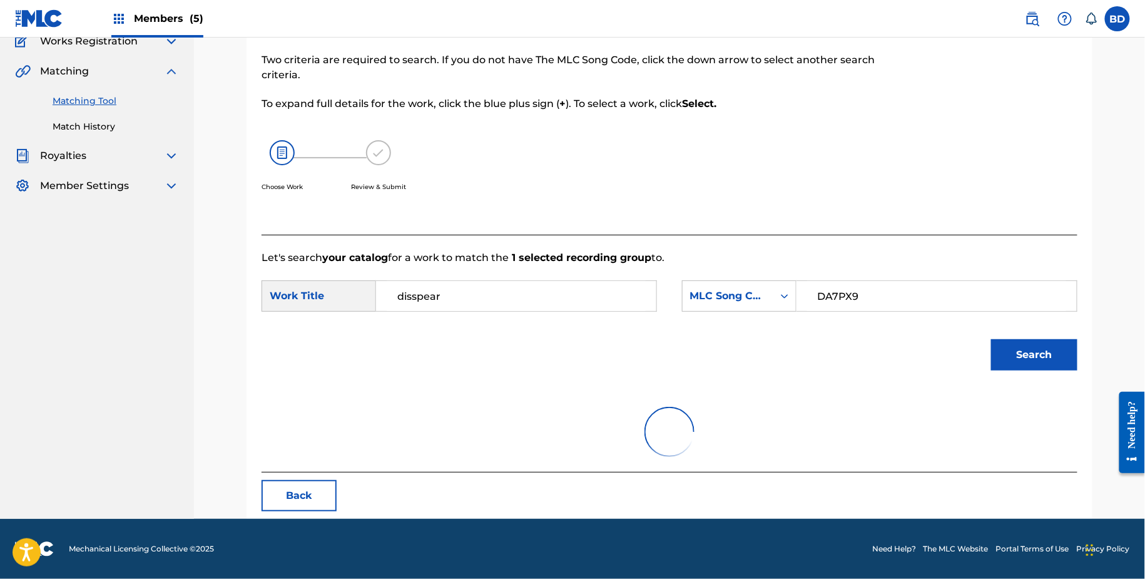
scroll to position [59, 0]
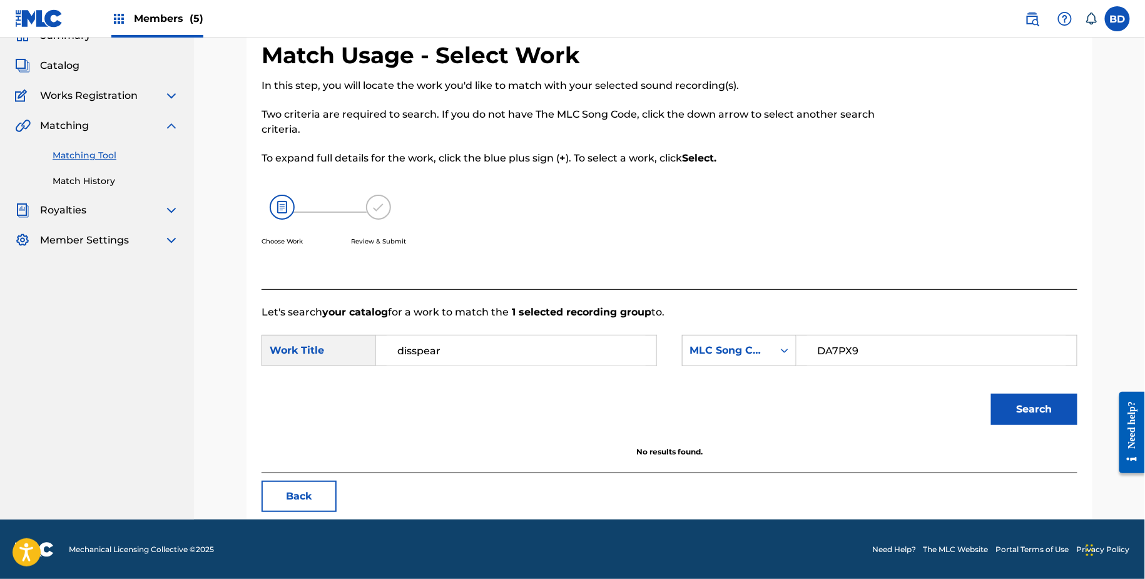
click at [574, 349] on input "disspear" at bounding box center [516, 350] width 259 height 30
click at [440, 380] on span "ppeer" at bounding box center [440, 378] width 31 height 12
click at [991, 393] on button "Search" at bounding box center [1034, 408] width 86 height 31
click at [515, 357] on input "dissappeer" at bounding box center [516, 350] width 259 height 30
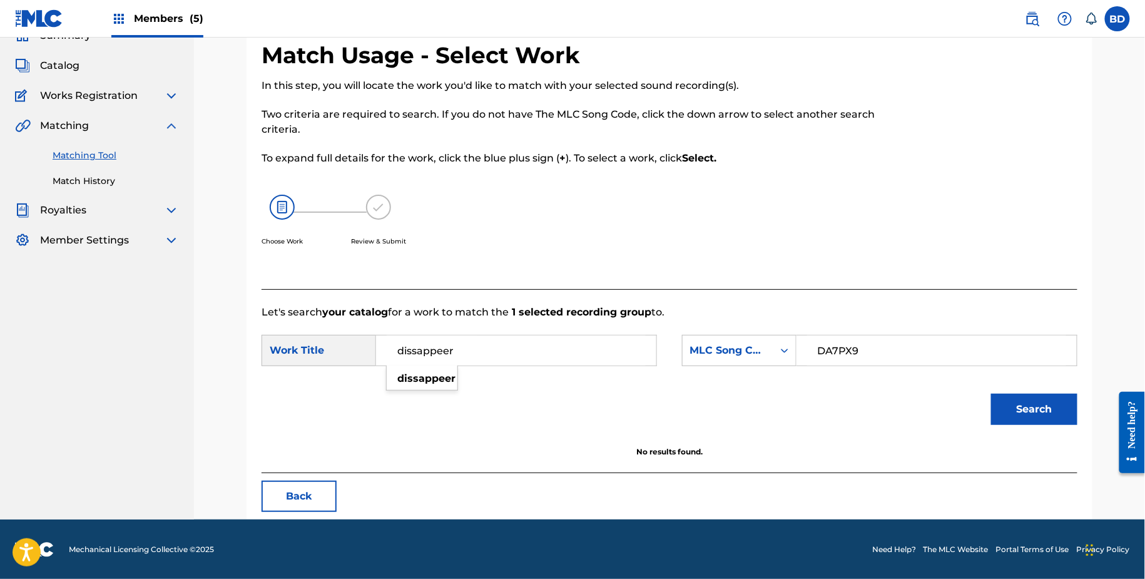
click at [515, 357] on input "dissappeer" at bounding box center [516, 350] width 259 height 30
paste input "DISAPPEAR"
type input "DISAPPEAR"
click at [991, 393] on button "Search" at bounding box center [1034, 408] width 86 height 31
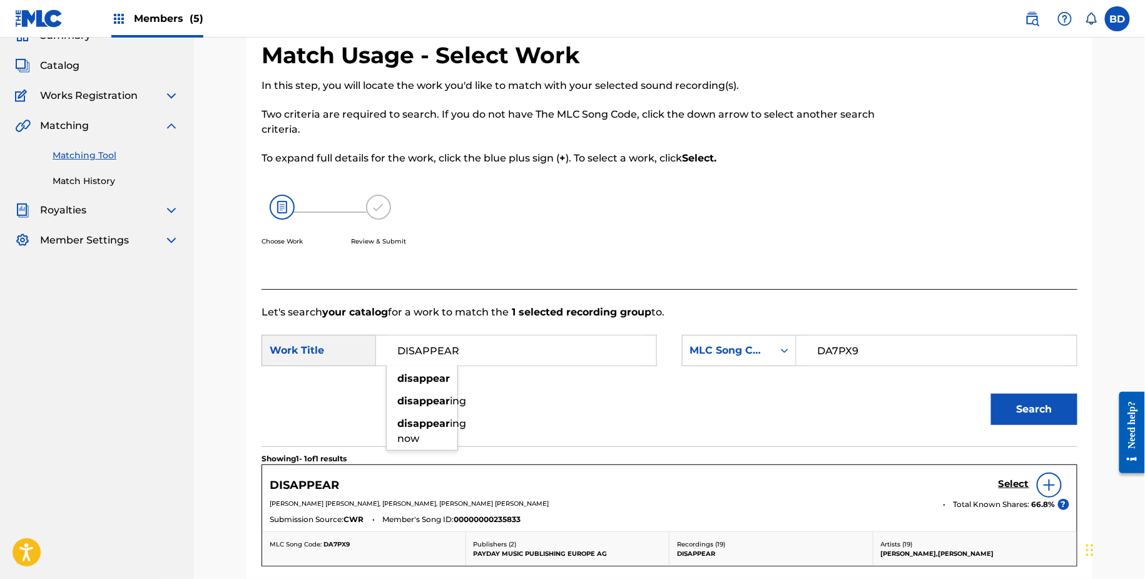
click at [633, 249] on div "Choose Work Review & Submit" at bounding box center [575, 227] width 628 height 95
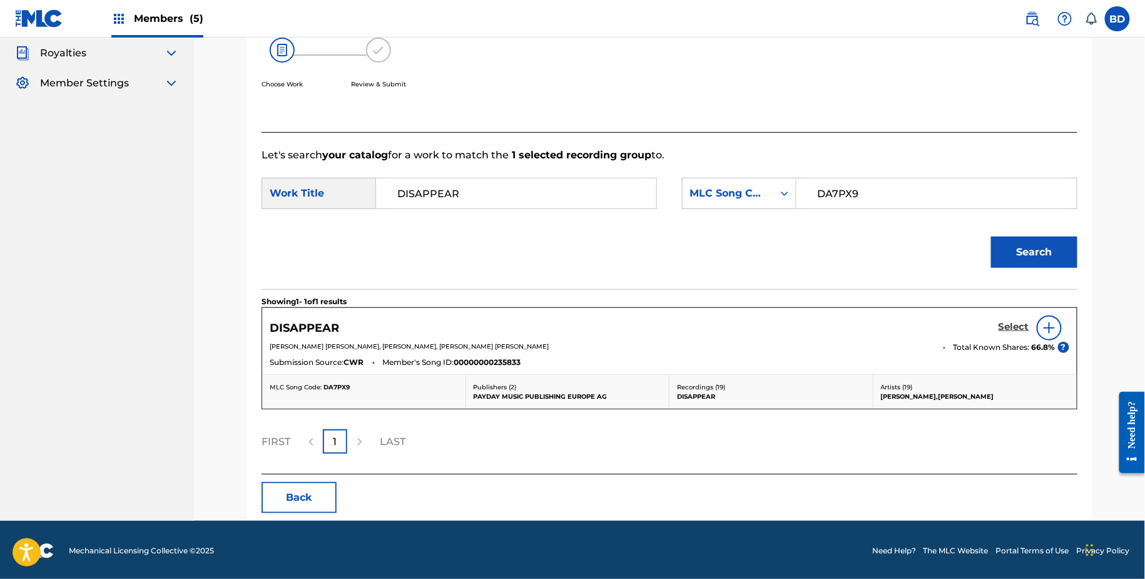
click at [1002, 323] on h5 "Select" at bounding box center [1013, 327] width 31 height 12
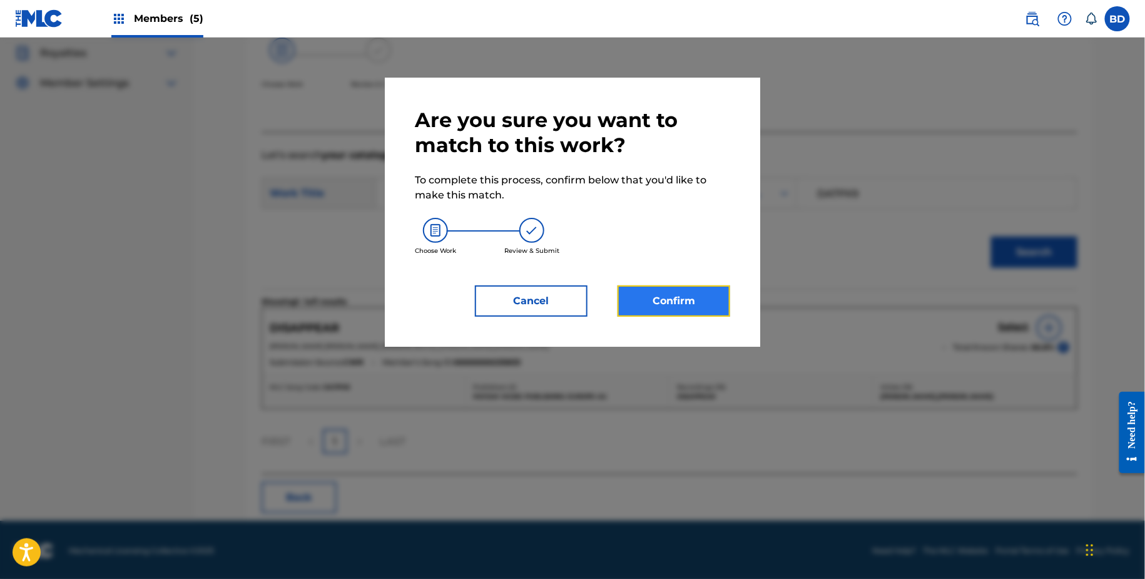
click at [685, 307] on button "Confirm" at bounding box center [673, 300] width 113 height 31
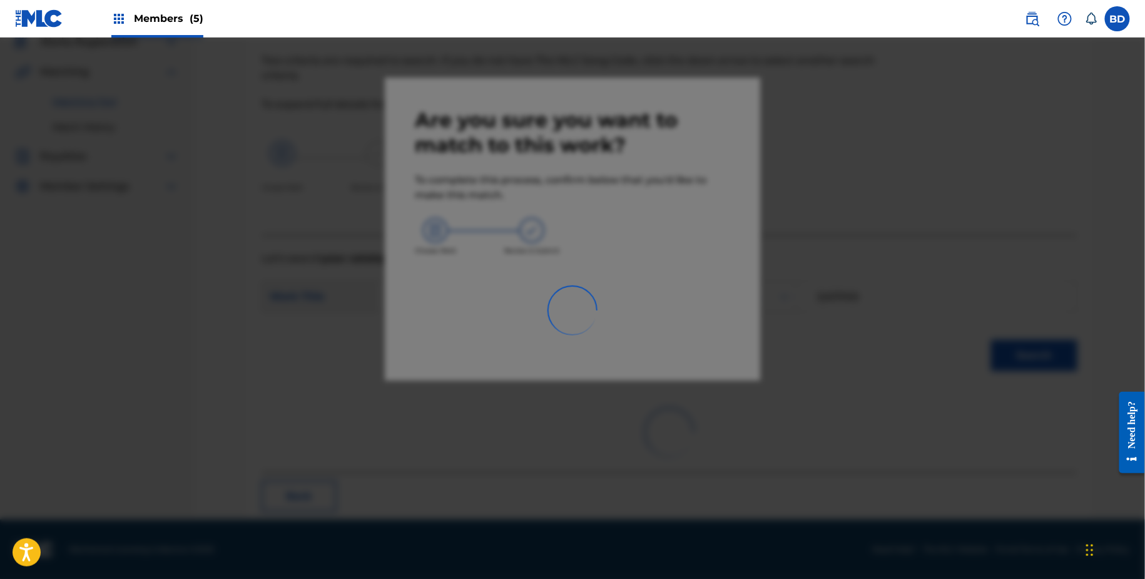
scroll to position [33, 0]
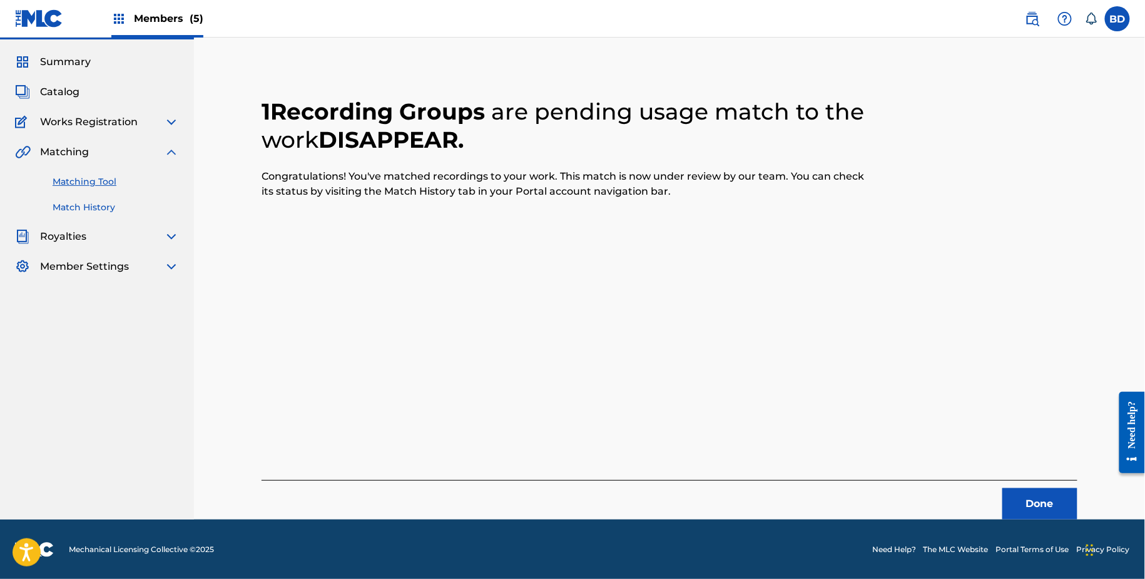
click at [77, 202] on link "Match History" at bounding box center [116, 207] width 126 height 13
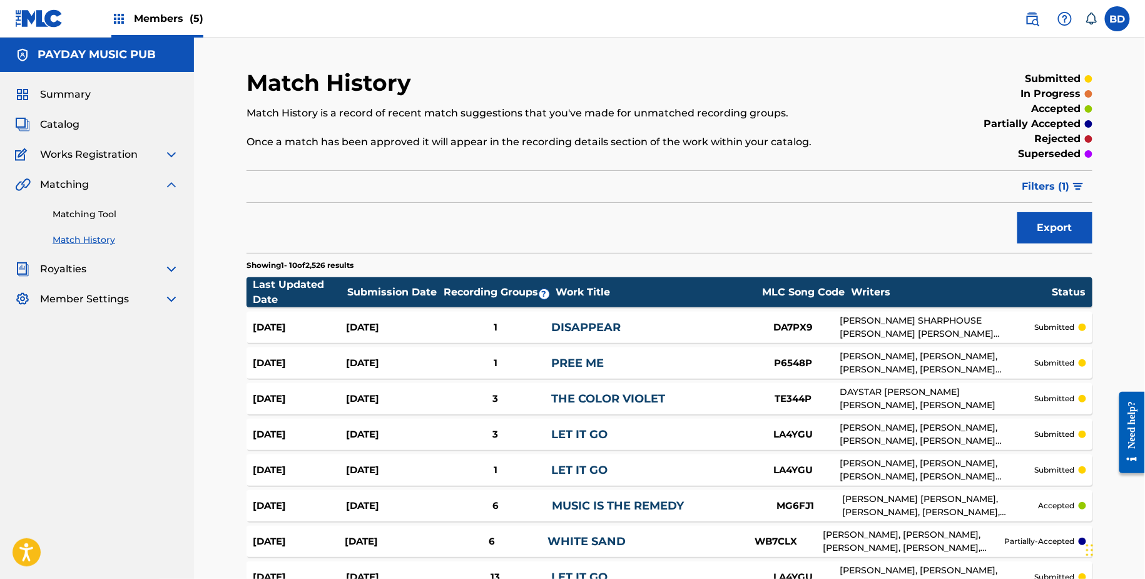
click at [534, 324] on div "1" at bounding box center [495, 327] width 112 height 14
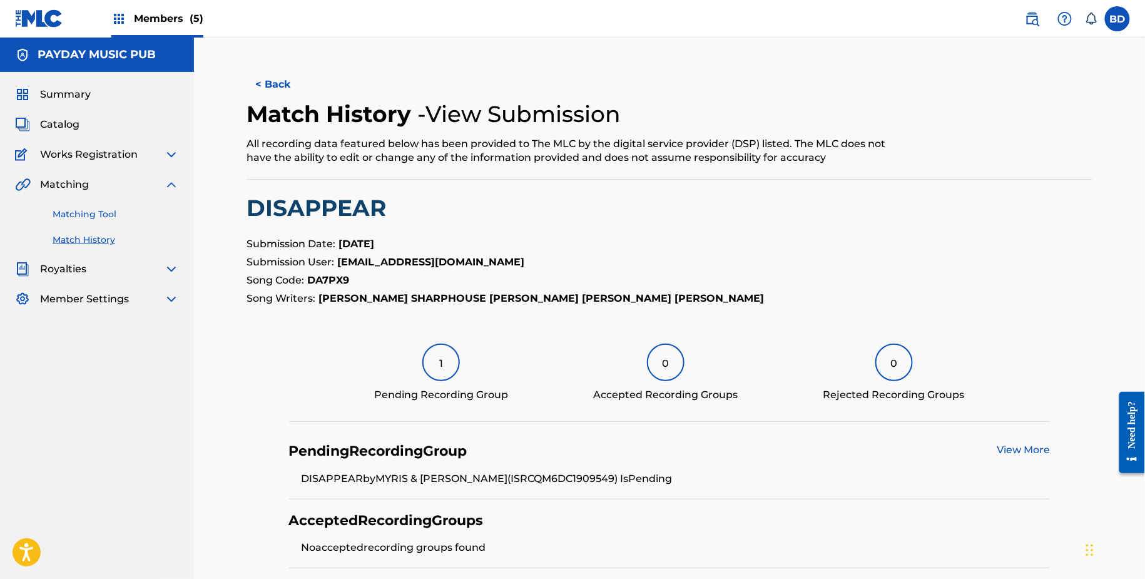
click at [116, 213] on link "Matching Tool" at bounding box center [116, 214] width 126 height 13
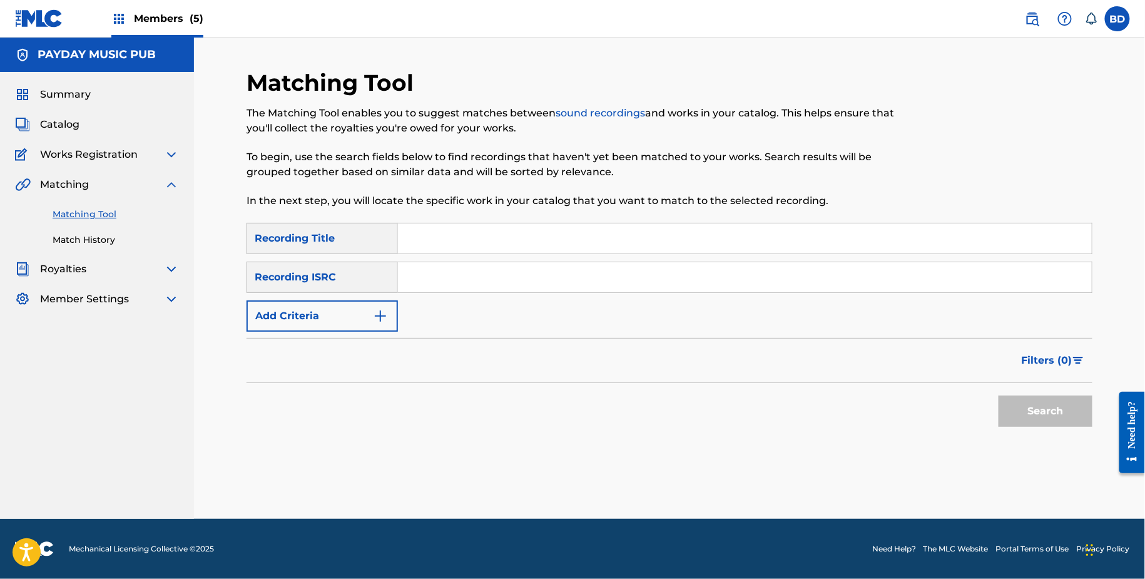
click at [515, 288] on input "Search Form" at bounding box center [745, 277] width 694 height 30
paste input "QM4TX2411034"
type input "QM4TX2411034"
click at [998, 395] on button "Search" at bounding box center [1045, 410] width 94 height 31
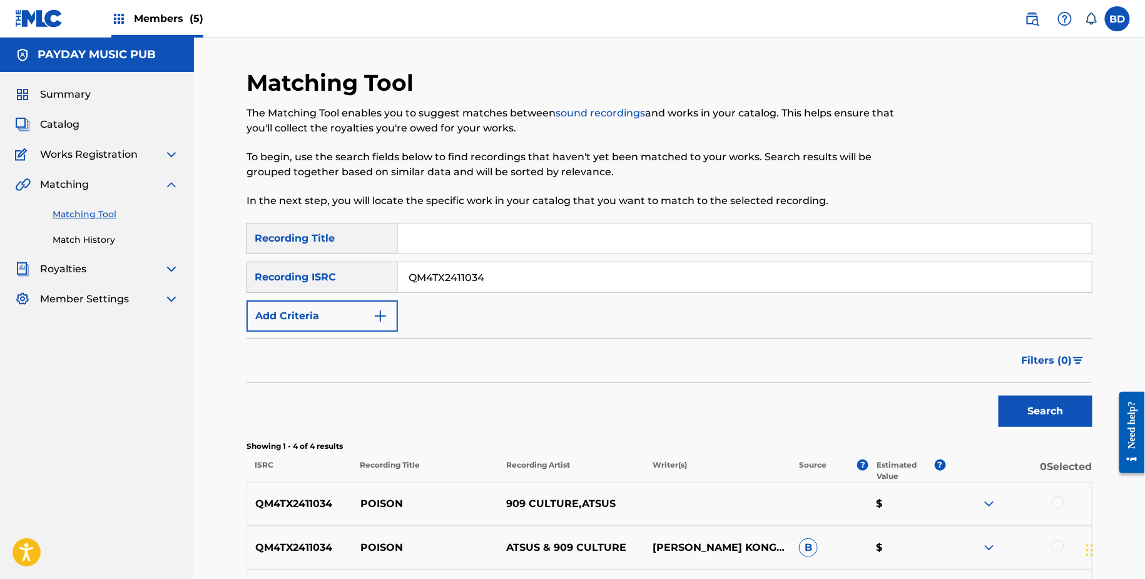
scroll to position [200, 0]
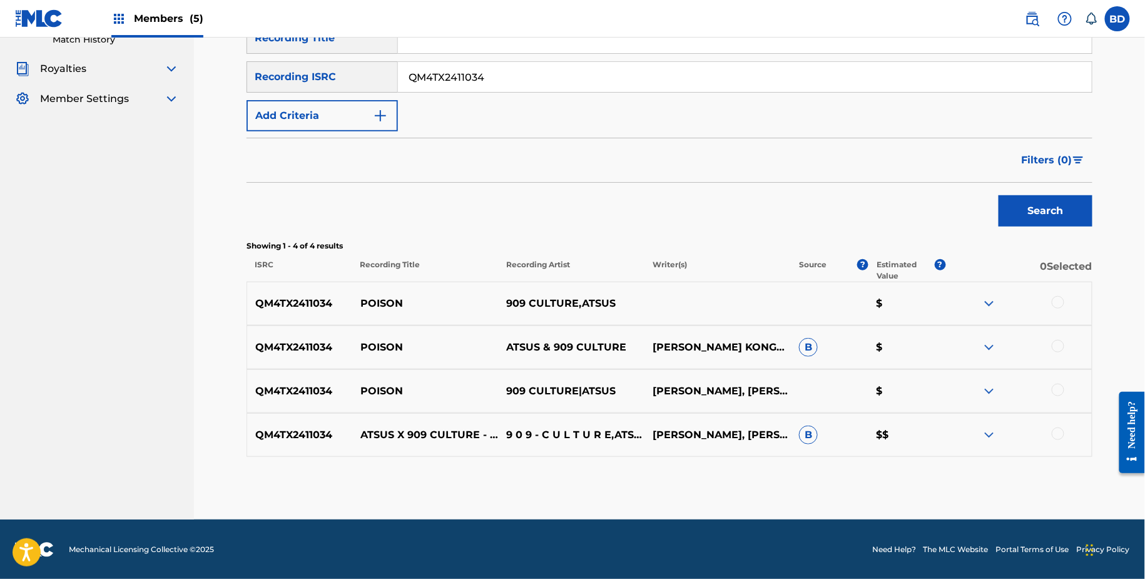
click at [988, 430] on img at bounding box center [988, 434] width 15 height 15
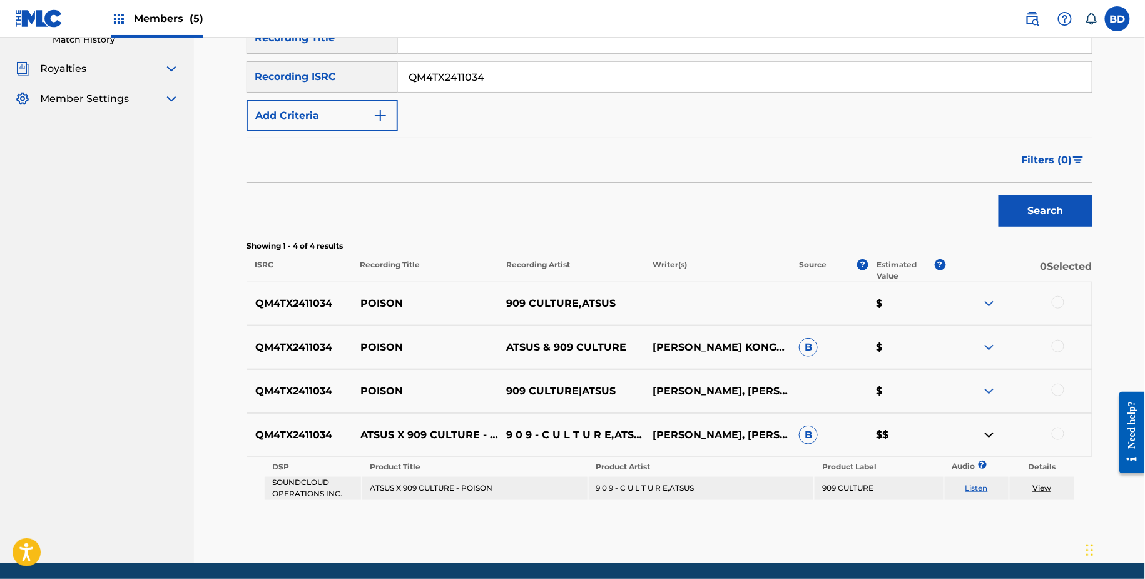
click at [988, 334] on div "QM4TX2411034 POISON ATSUS & 909 CULTURE JON KONGSHANE PEARCE B $" at bounding box center [669, 347] width 846 height 44
click at [988, 337] on div "QM4TX2411034 POISON ATSUS & 909 CULTURE JON KONGSHANE PEARCE B $" at bounding box center [669, 347] width 846 height 44
click at [987, 348] on img at bounding box center [988, 347] width 15 height 15
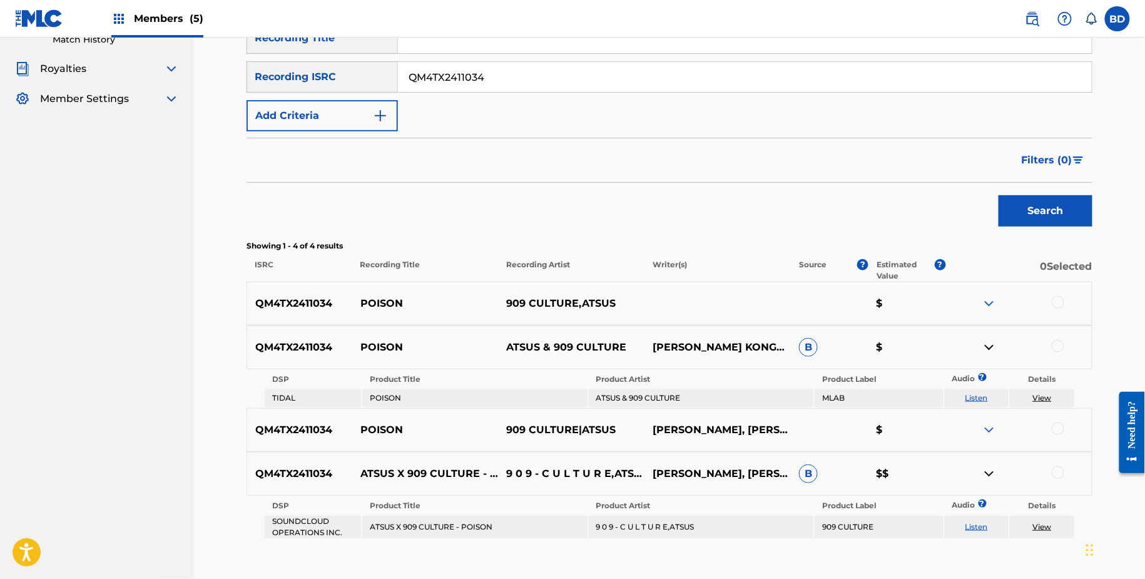
click at [373, 349] on p "POISON" at bounding box center [425, 347] width 146 height 15
copy p "POISON"
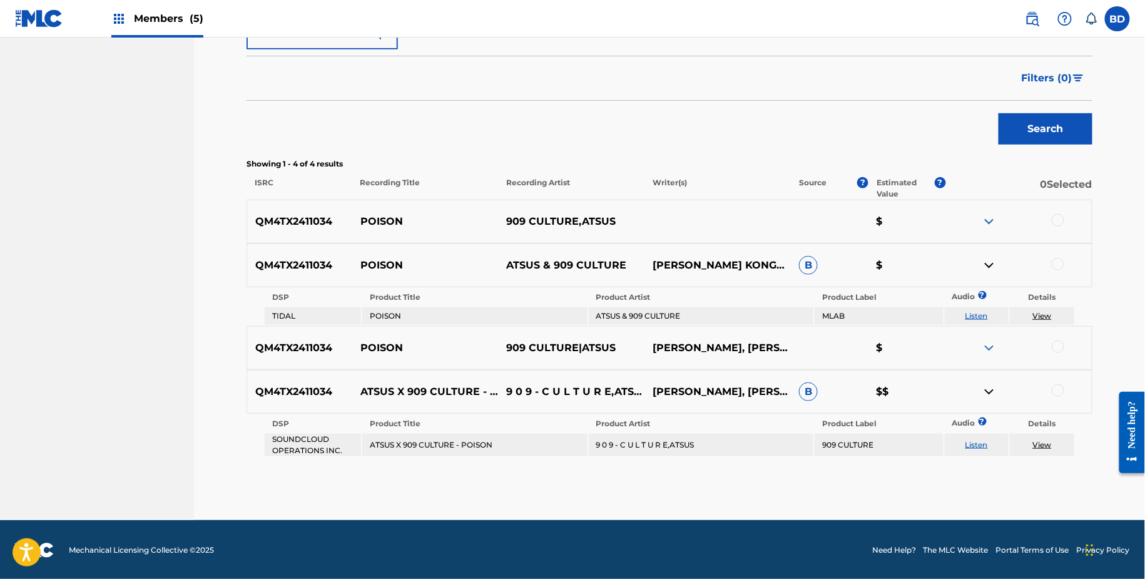
click at [1063, 255] on div "QM4TX2411034 POISON ATSUS & 909 CULTURE JON KONGSHANE PEARCE B $" at bounding box center [669, 265] width 846 height 44
click at [1063, 261] on div at bounding box center [1058, 264] width 13 height 13
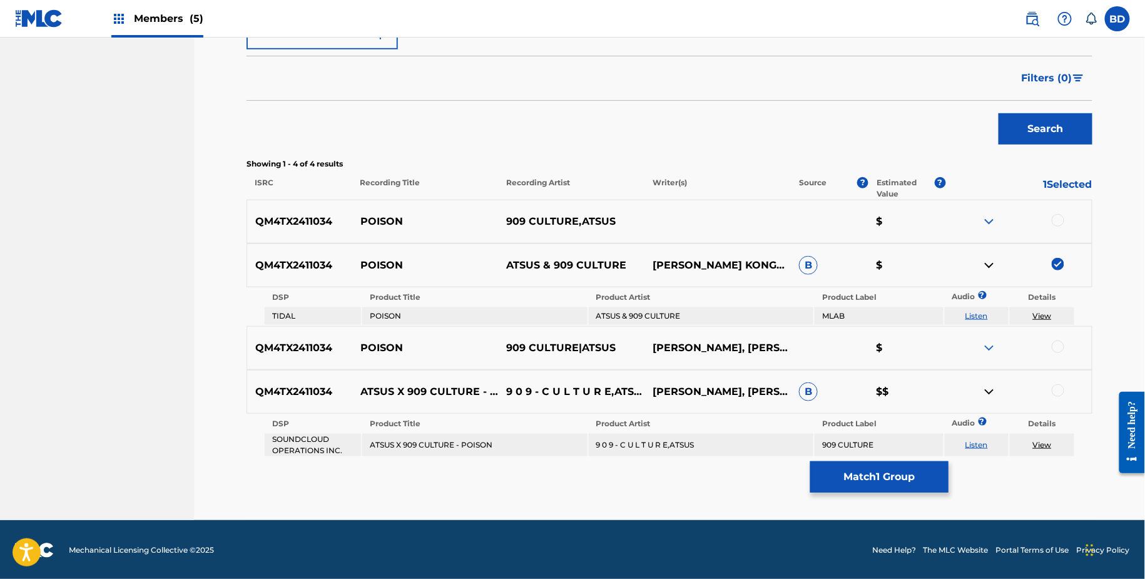
click at [990, 267] on img at bounding box center [988, 265] width 15 height 15
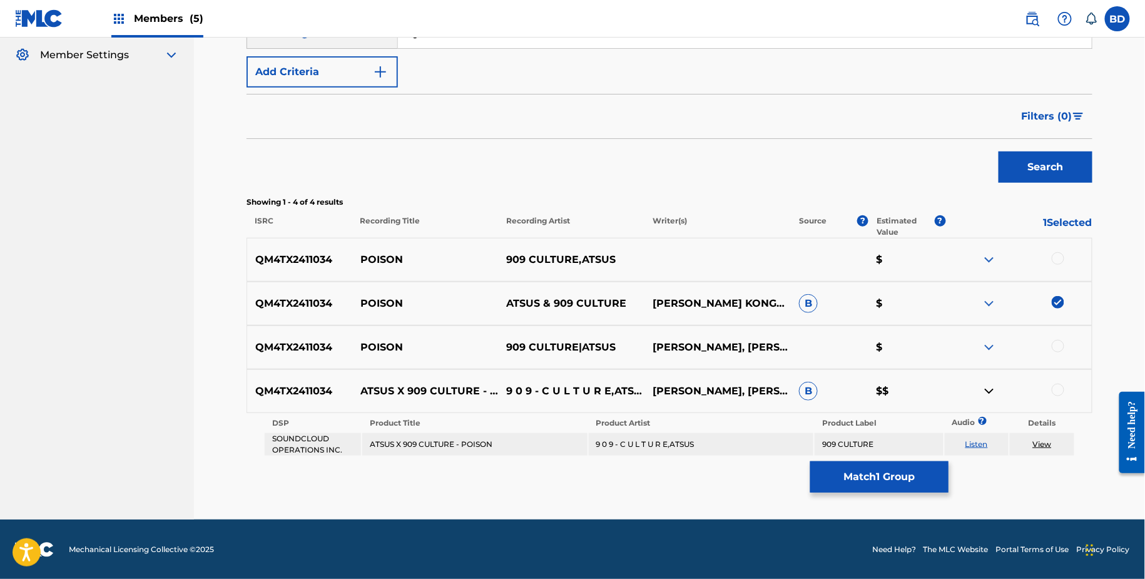
click at [413, 445] on td "ATSUS X 909 CULTURE - POISON" at bounding box center [474, 444] width 225 height 23
copy td "ATSUS X 909 CULTURE - POISON"
click at [625, 450] on td "9 0 9 - C U L T U R E,ATSUS" at bounding box center [701, 444] width 225 height 23
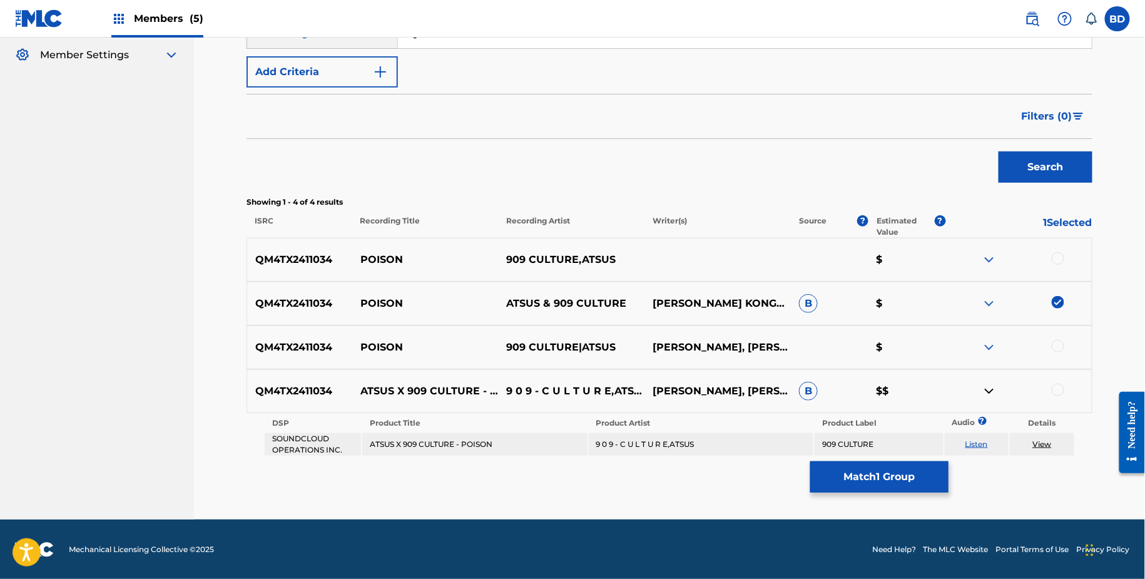
click at [625, 450] on td "9 0 9 - C U L T U R E,ATSUS" at bounding box center [701, 444] width 225 height 23
copy td "9 0 9 - C U L T U R E,ATSUS"
click at [1058, 384] on div at bounding box center [1058, 389] width 13 height 13
click at [1038, 439] on link "View" at bounding box center [1042, 443] width 19 height 9
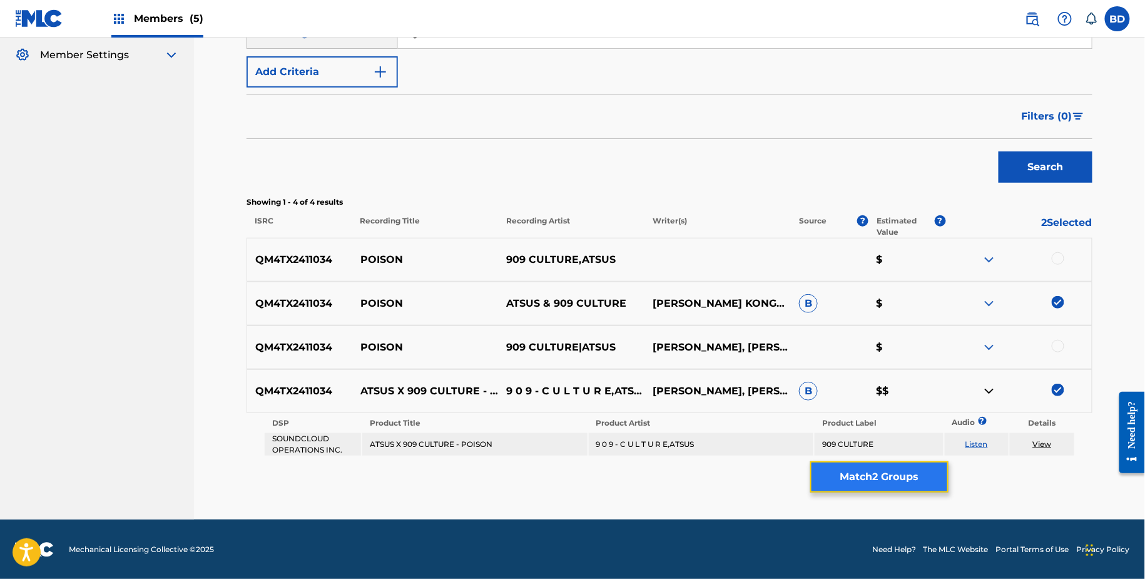
click at [831, 478] on button "Match 2 Groups" at bounding box center [879, 476] width 138 height 31
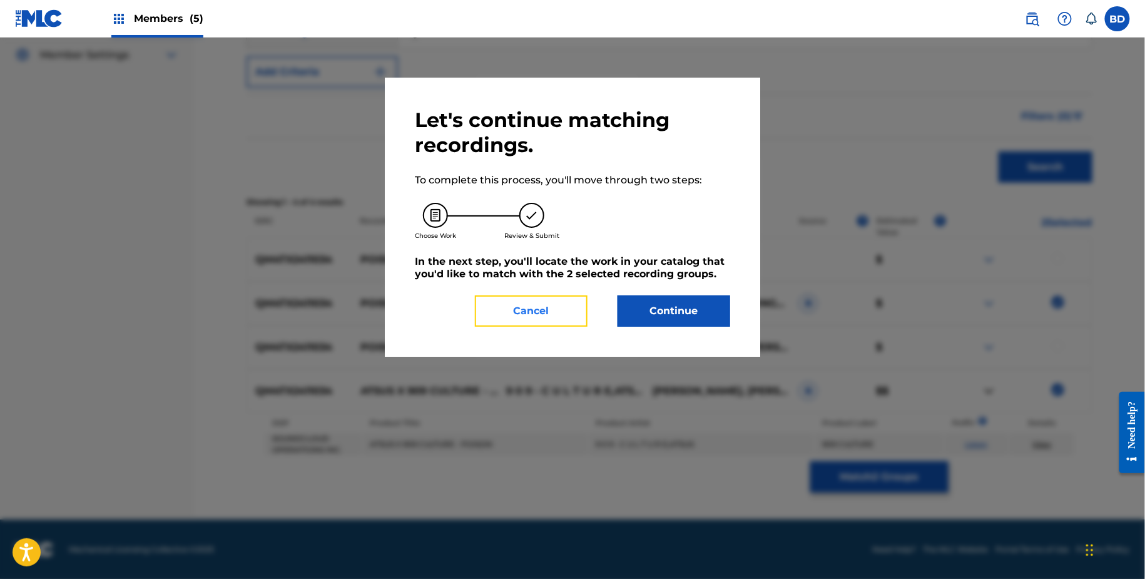
click at [525, 297] on button "Cancel" at bounding box center [531, 310] width 113 height 31
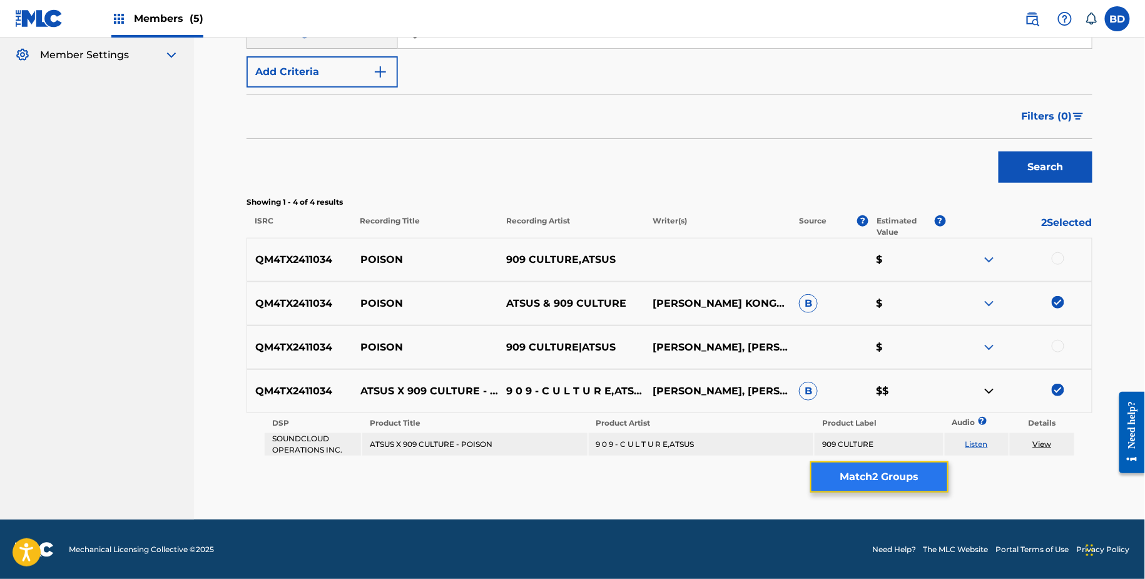
click at [819, 490] on button "Match 2 Groups" at bounding box center [879, 476] width 138 height 31
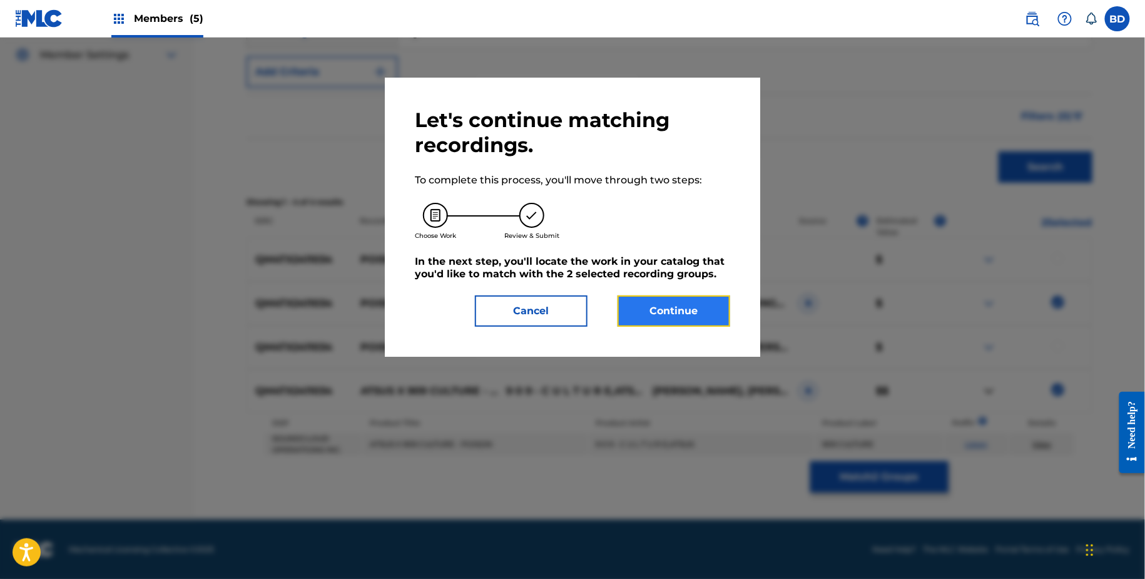
click at [671, 304] on button "Continue" at bounding box center [673, 310] width 113 height 31
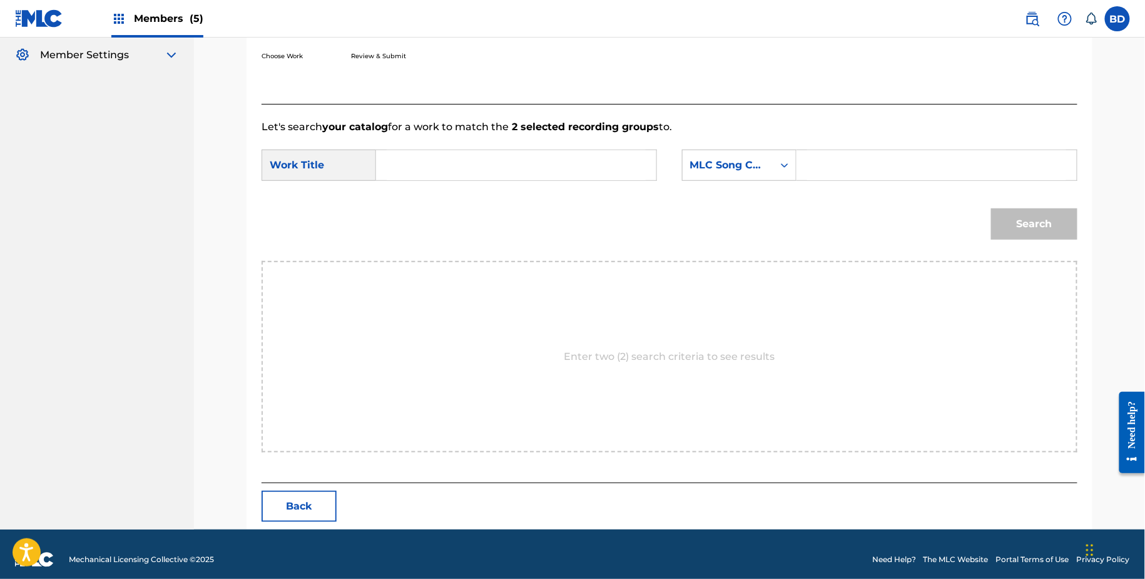
click at [806, 176] on div "Search Form" at bounding box center [936, 165] width 281 height 31
paste input "PN3BS3"
type input "PN3BS3"
click at [571, 165] on input "Search Form" at bounding box center [516, 165] width 259 height 30
type input "poison"
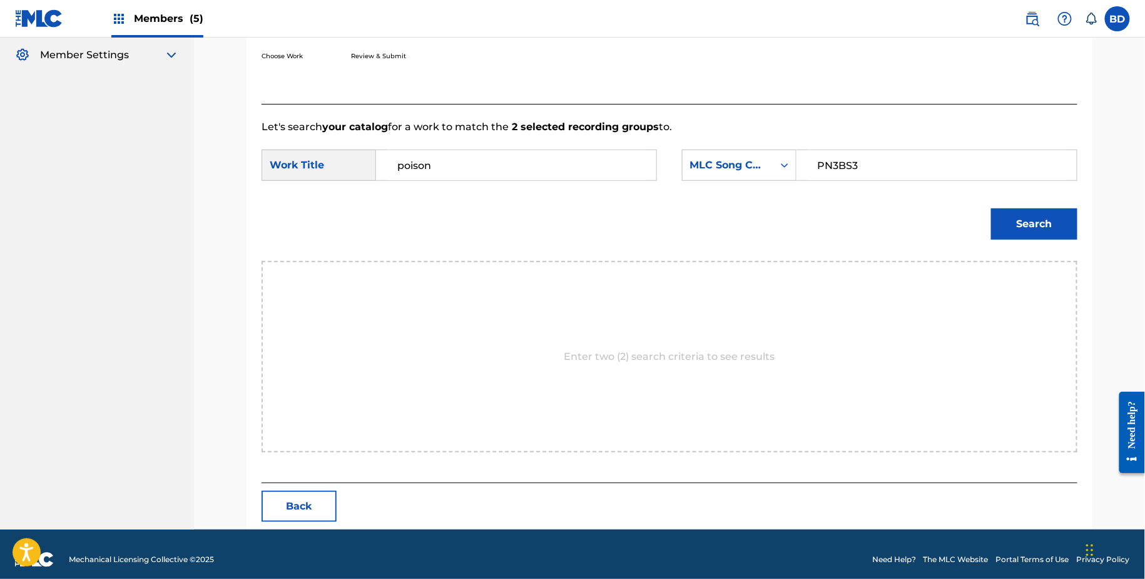
click at [991, 208] on button "Search" at bounding box center [1034, 223] width 86 height 31
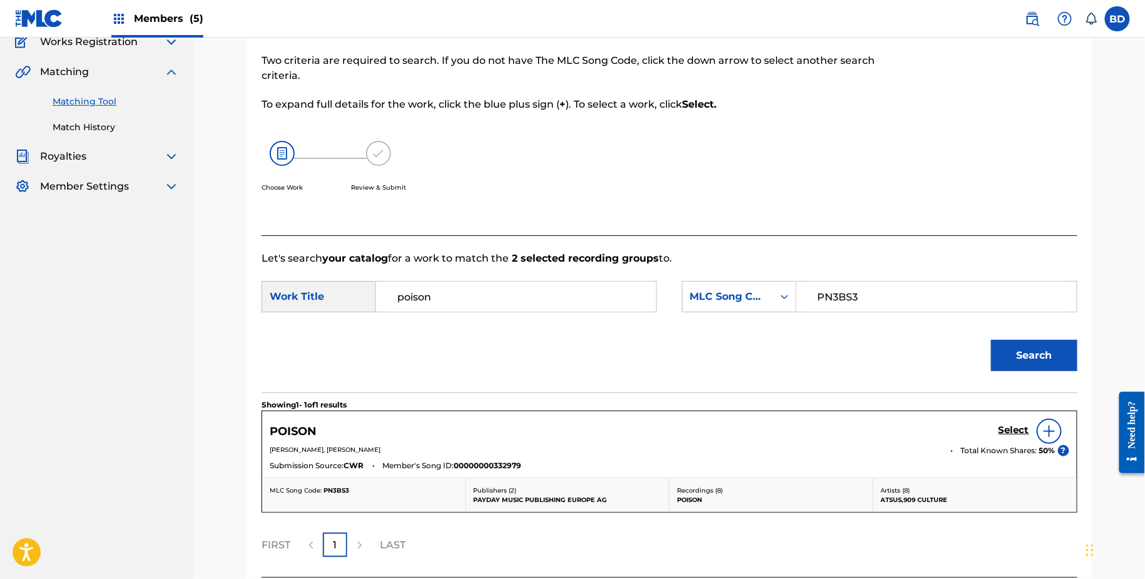
scroll to position [216, 0]
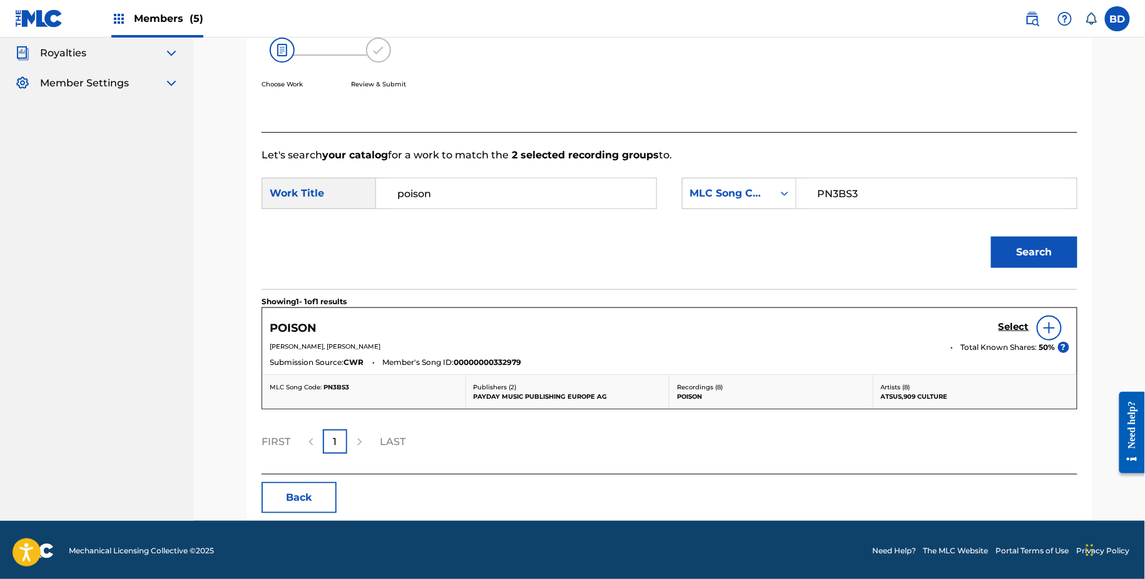
click at [998, 329] on div "POISON Select" at bounding box center [669, 327] width 799 height 25
click at [1007, 328] on h5 "Select" at bounding box center [1013, 327] width 31 height 12
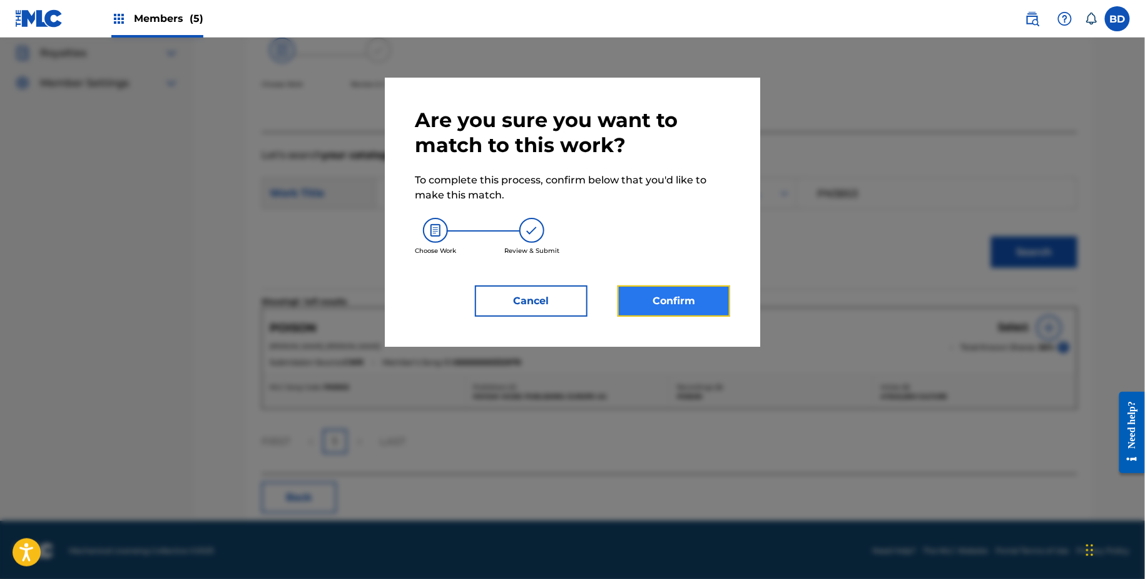
click at [721, 303] on button "Confirm" at bounding box center [673, 300] width 113 height 31
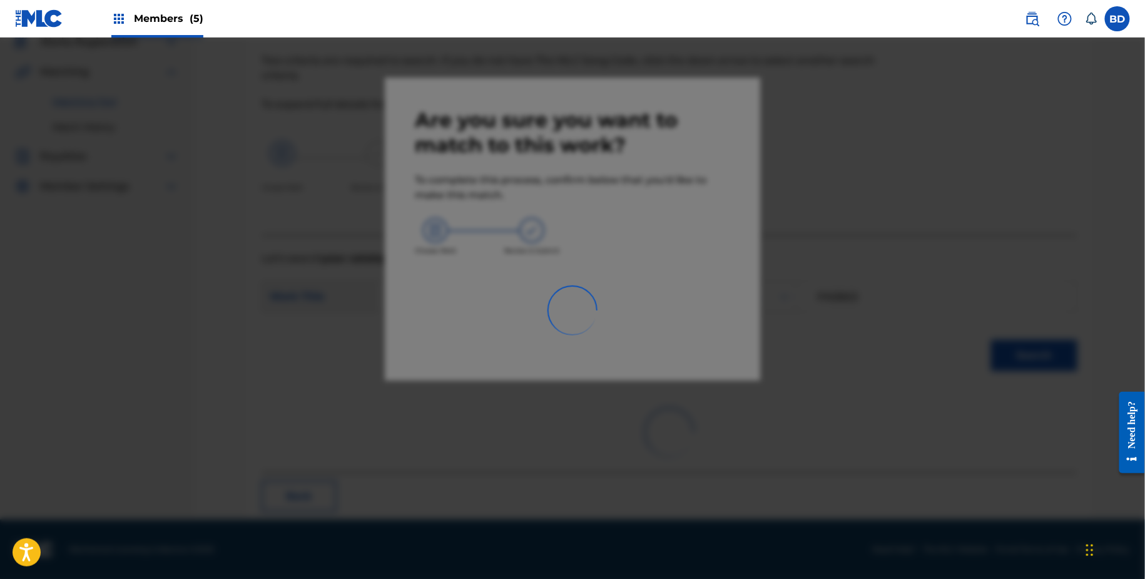
scroll to position [33, 0]
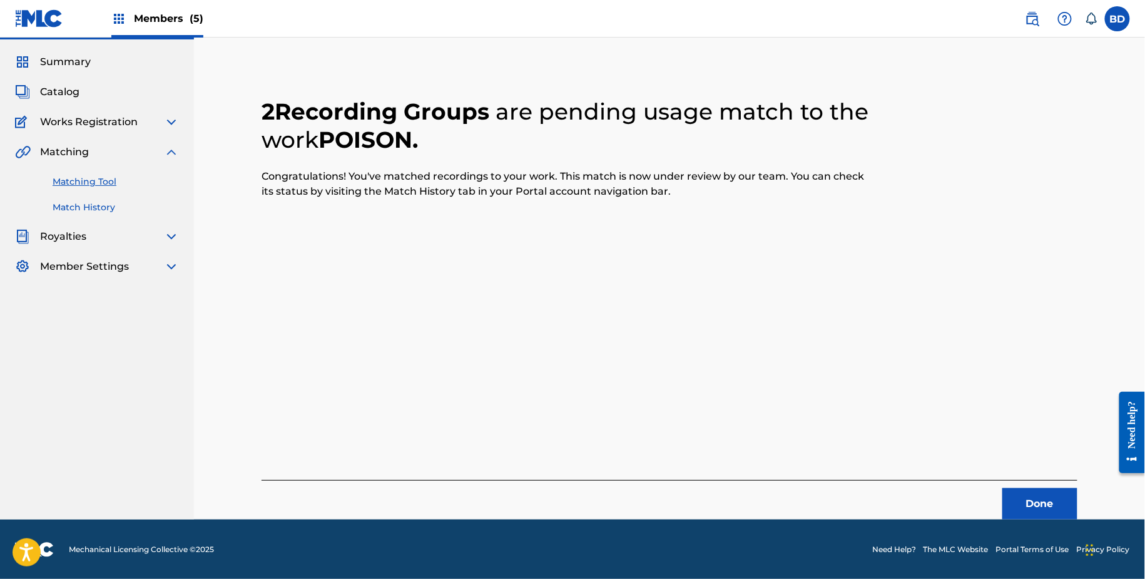
click at [123, 202] on link "Match History" at bounding box center [116, 207] width 126 height 13
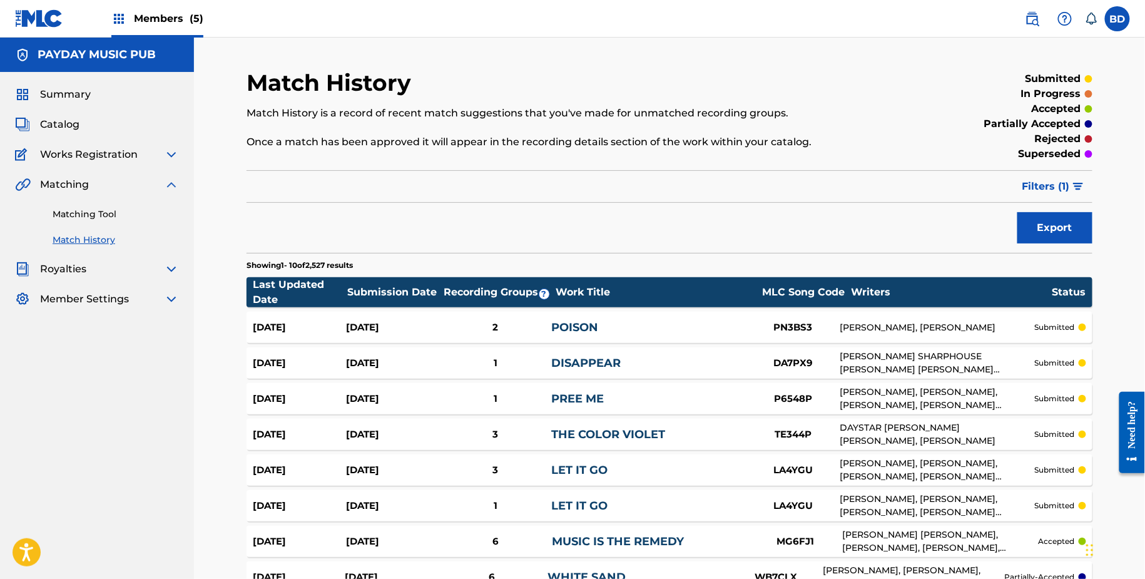
click at [555, 304] on div "Last Updated Date Submission Date Recording Groups ? Work Title MLC Song Code W…" at bounding box center [669, 292] width 846 height 30
click at [555, 319] on div "POISON" at bounding box center [648, 327] width 195 height 17
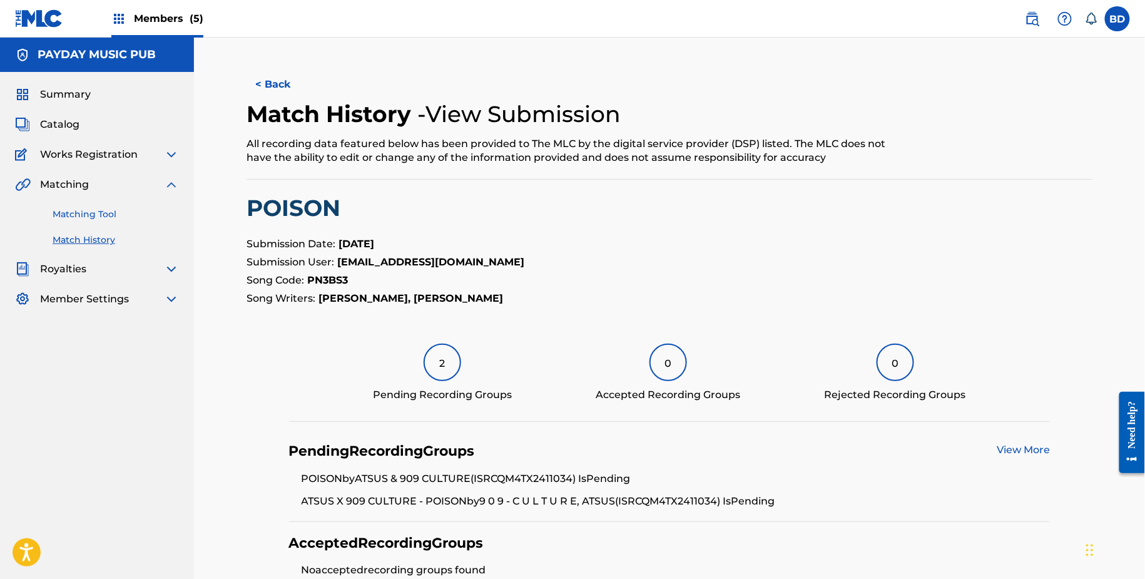
click at [92, 212] on link "Matching Tool" at bounding box center [116, 214] width 126 height 13
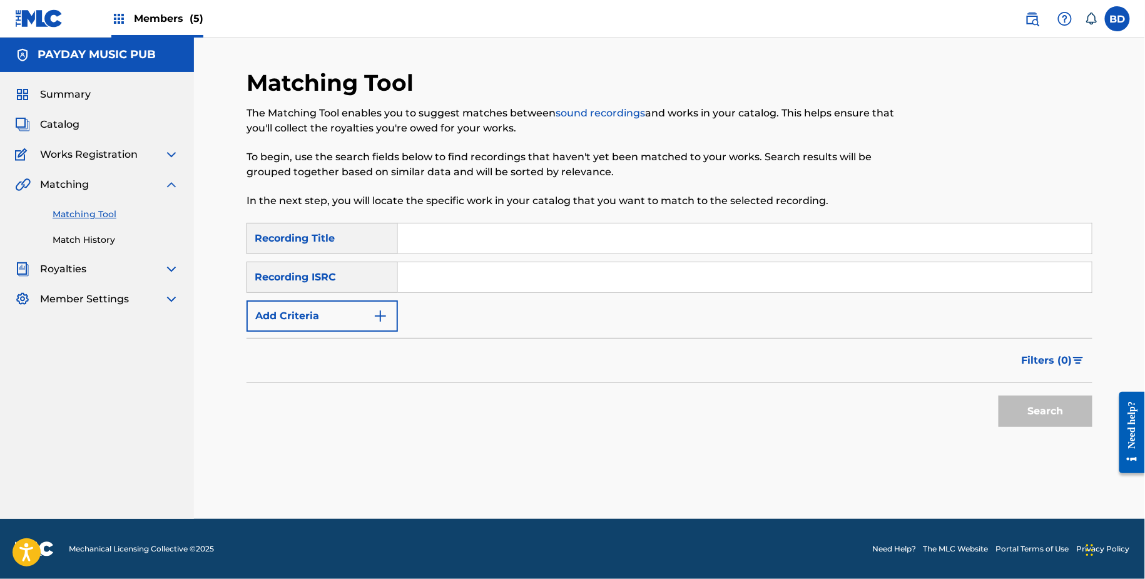
click at [576, 278] on input "Search Form" at bounding box center [745, 277] width 694 height 30
paste input "QM4DW1862318"
click at [998, 395] on button "Search" at bounding box center [1045, 410] width 94 height 31
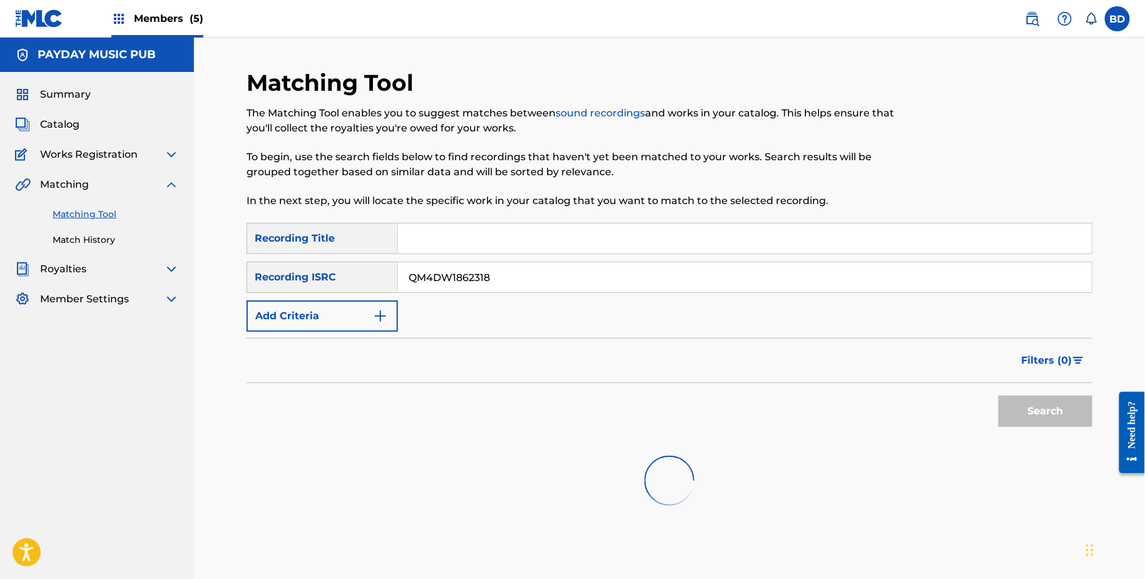
scroll to position [104, 0]
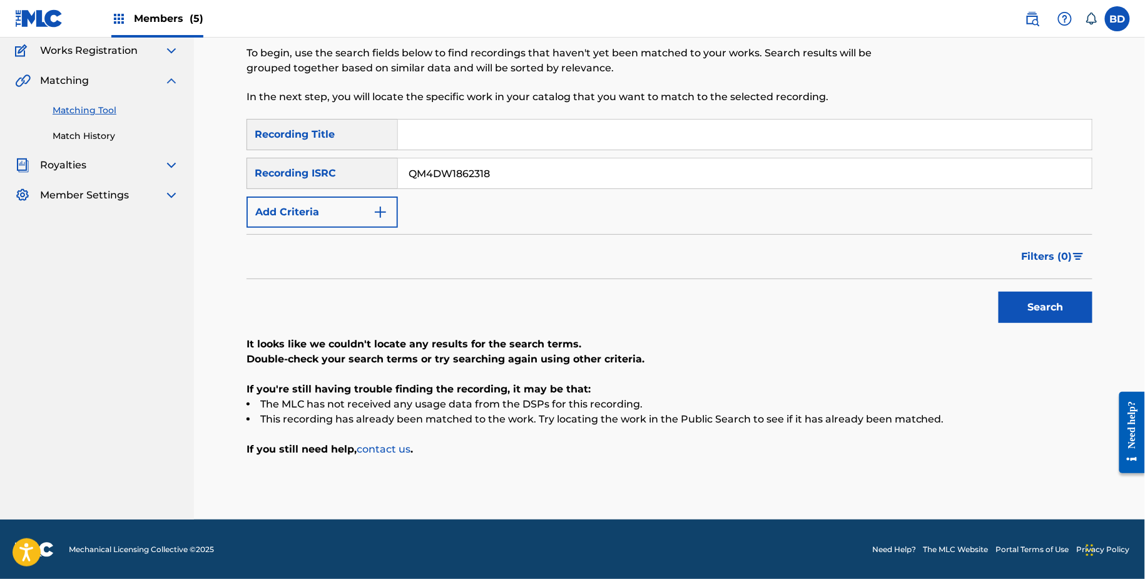
click at [464, 181] on input "QM4DW1862318" at bounding box center [745, 173] width 694 height 30
paste input "2K1847383"
click at [998, 292] on button "Search" at bounding box center [1045, 307] width 94 height 31
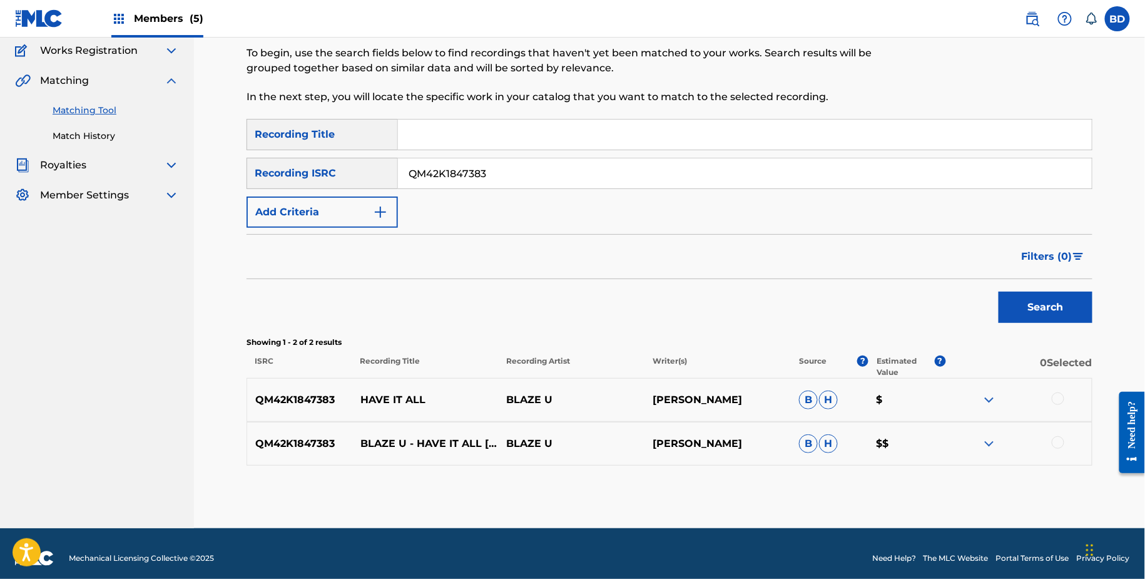
click at [990, 442] on img at bounding box center [988, 443] width 15 height 15
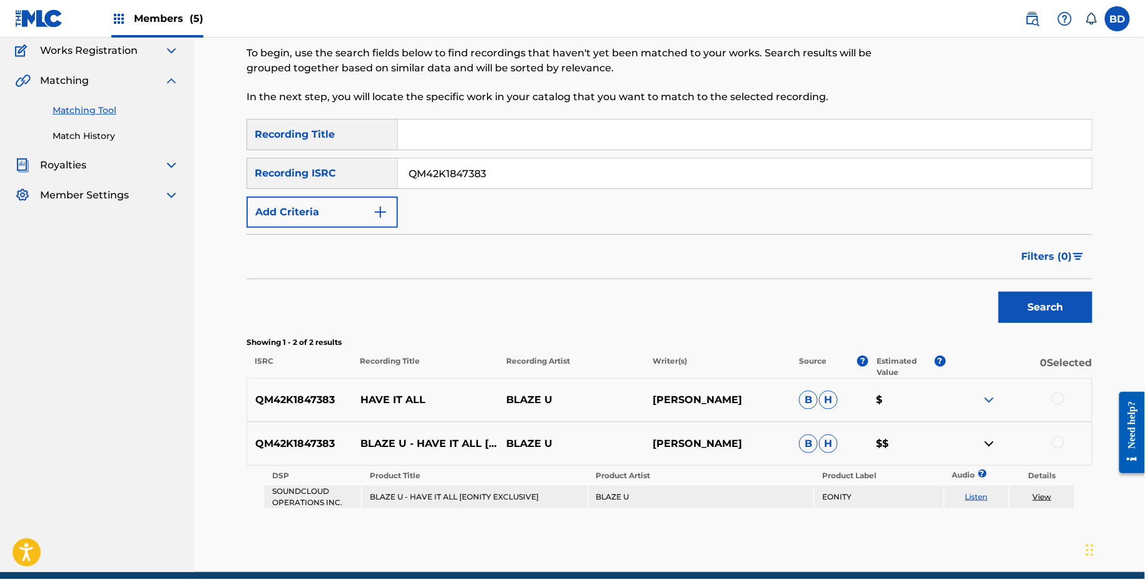
click at [990, 385] on div "QM42K1847383 HAVE IT ALL BLAZE U BENJAMIN DARM B H $" at bounding box center [669, 400] width 846 height 44
click at [990, 397] on img at bounding box center [988, 399] width 15 height 15
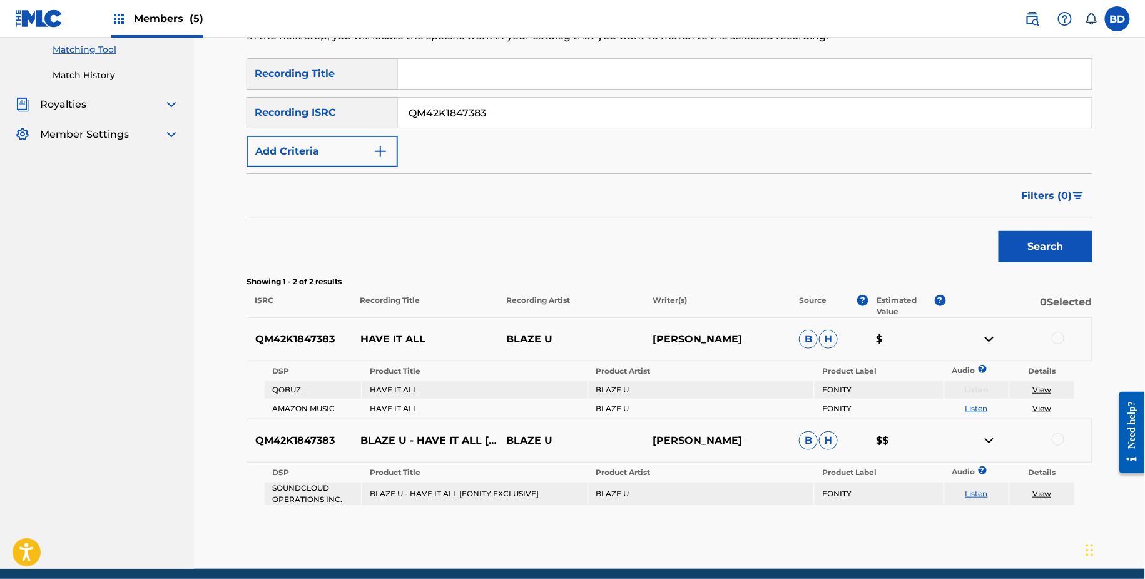
scroll to position [213, 0]
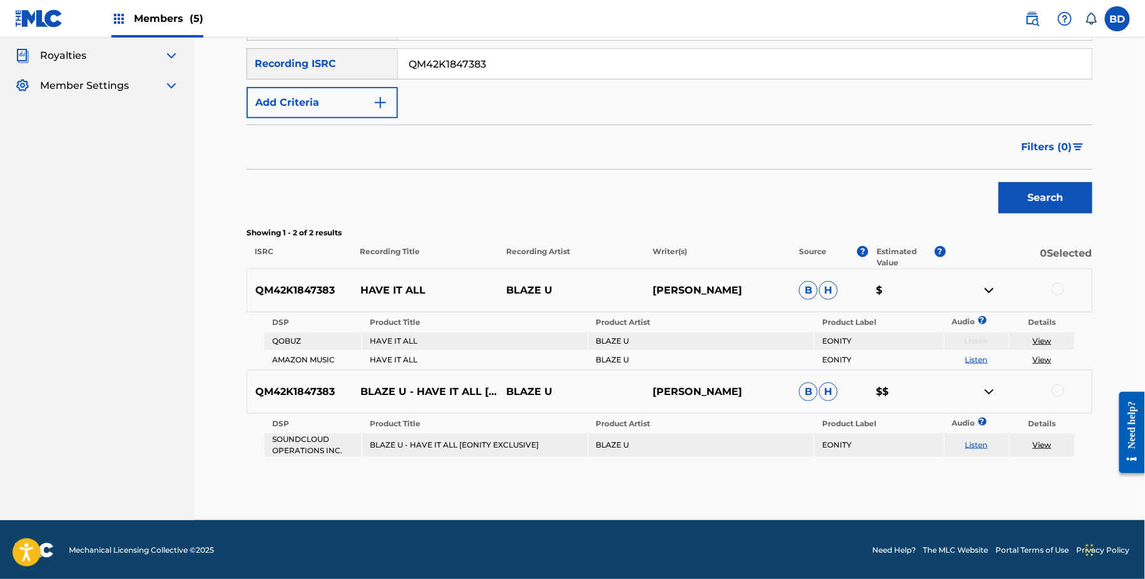
drag, startPoint x: 990, startPoint y: 397, endPoint x: 369, endPoint y: 278, distance: 631.8
click at [369, 277] on div "QM42K1847383 HAVE IT ALL BLAZE U BENJAMIN DARM B H $ DSP Product Title Product …" at bounding box center [669, 362] width 846 height 189
click at [372, 285] on p "HAVE IT ALL" at bounding box center [425, 290] width 146 height 15
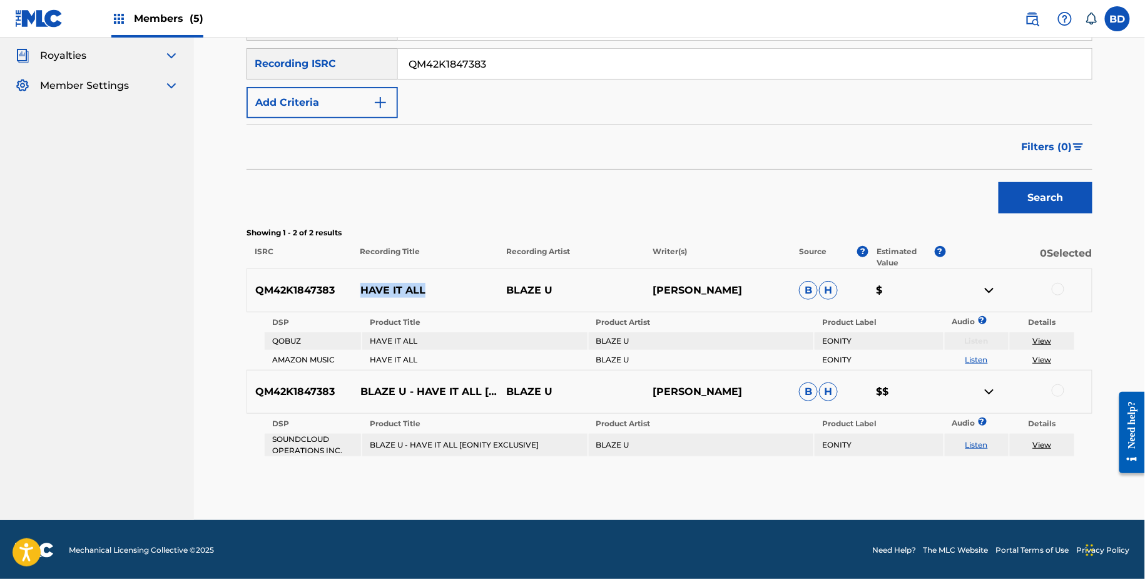
copy p "HAVE IT ALL"
click at [497, 61] on input "QM42K1847383" at bounding box center [745, 64] width 694 height 30
paste input "3DF2278194"
type input "QM3DF2278194"
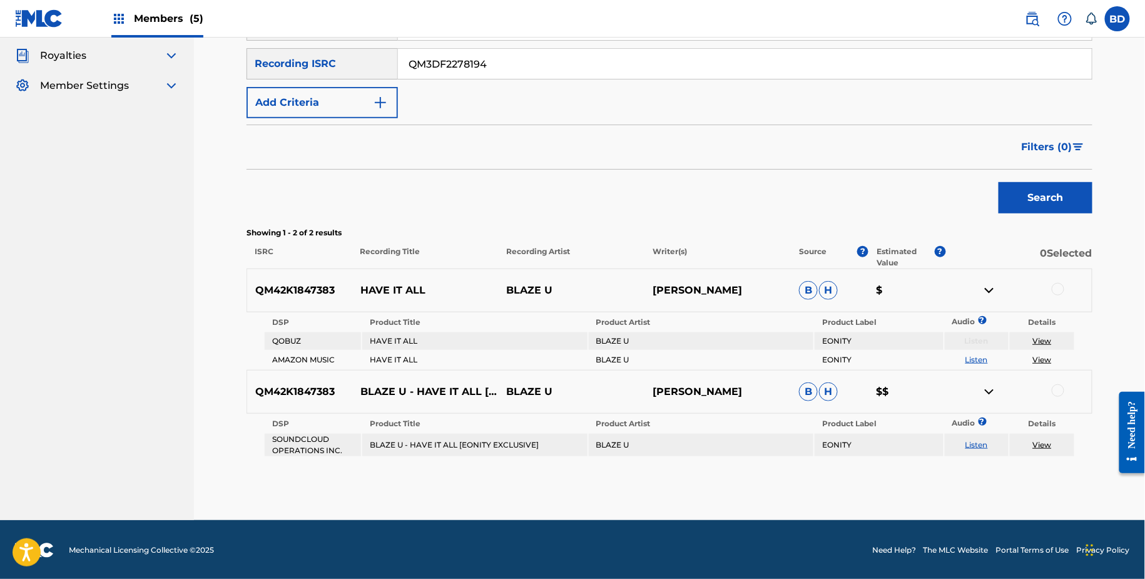
click at [998, 182] on button "Search" at bounding box center [1045, 197] width 94 height 31
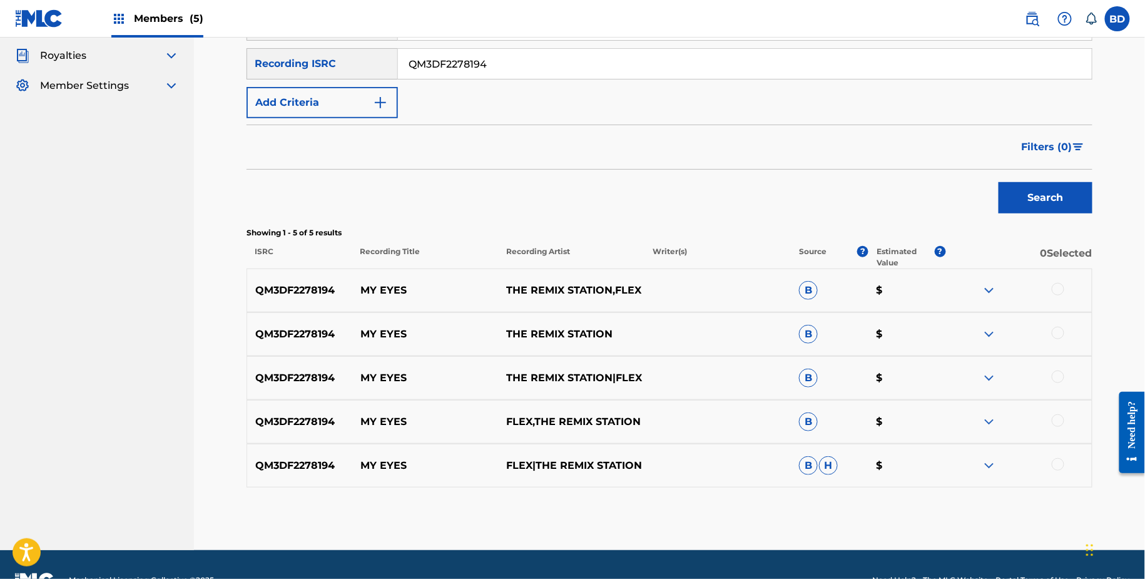
click at [380, 286] on p "MY EYES" at bounding box center [425, 290] width 146 height 15
copy p "MY EYES"
click at [992, 473] on div "QM3DF2278194 MY EYES FLEX|THE REMIX STATION B H $" at bounding box center [669, 466] width 846 height 44
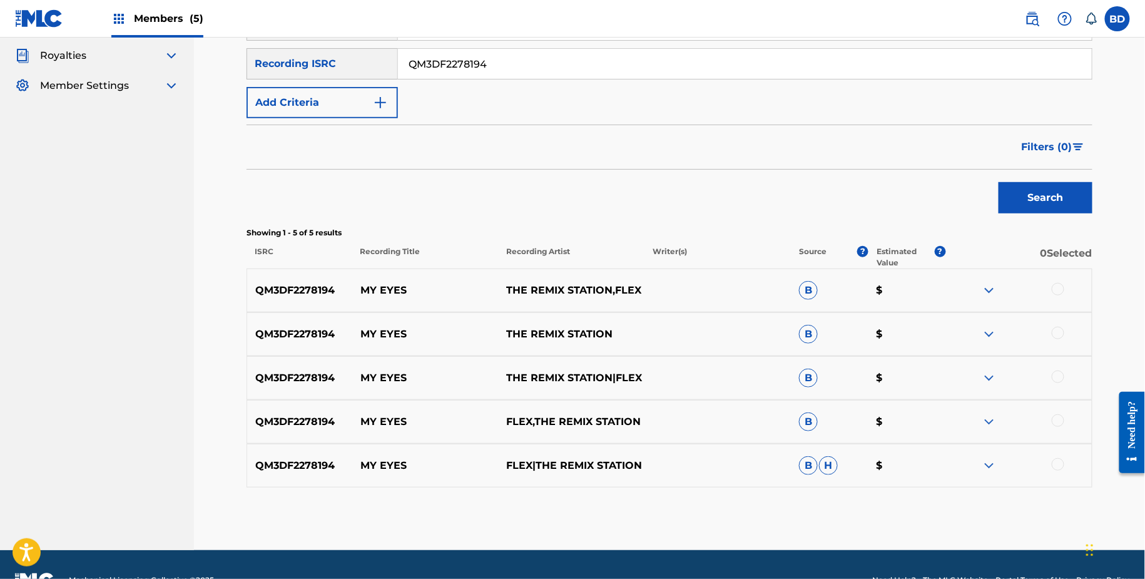
click at [991, 426] on img at bounding box center [988, 421] width 15 height 15
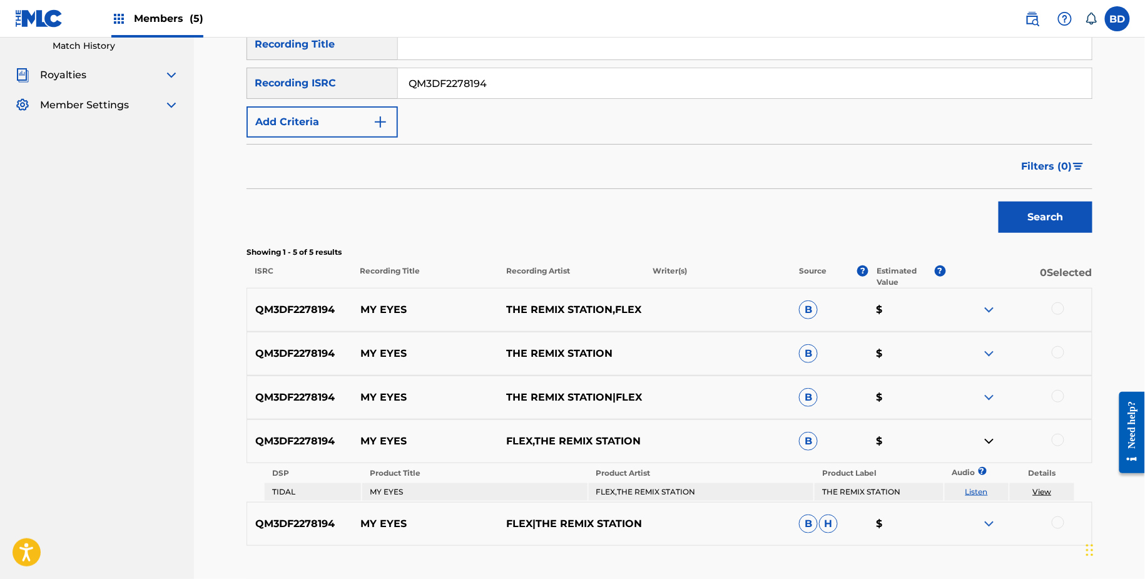
scroll to position [116, 0]
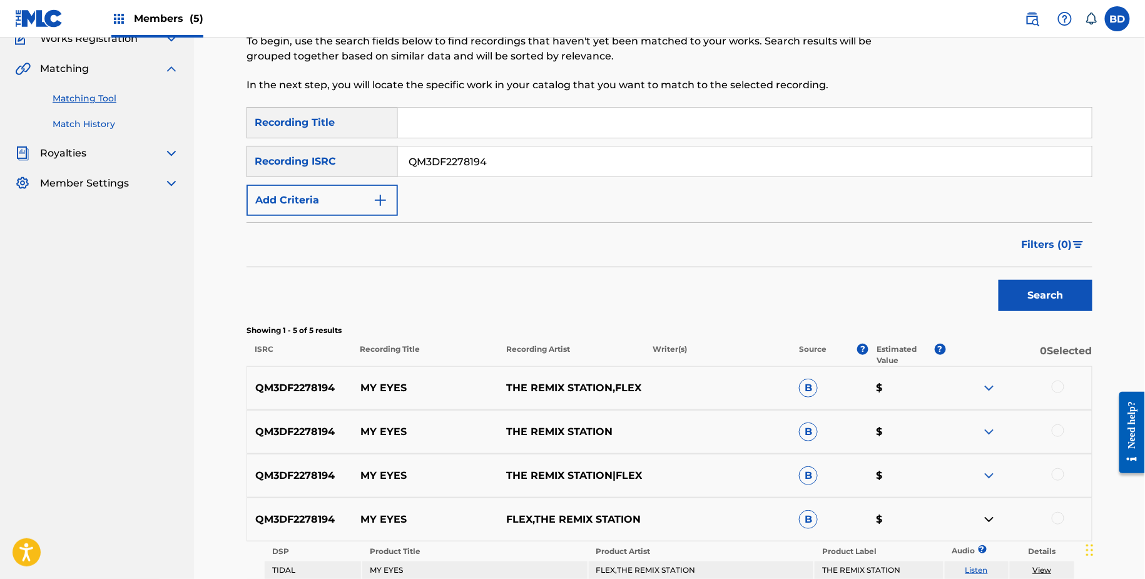
click at [81, 129] on link "Match History" at bounding box center [116, 124] width 126 height 13
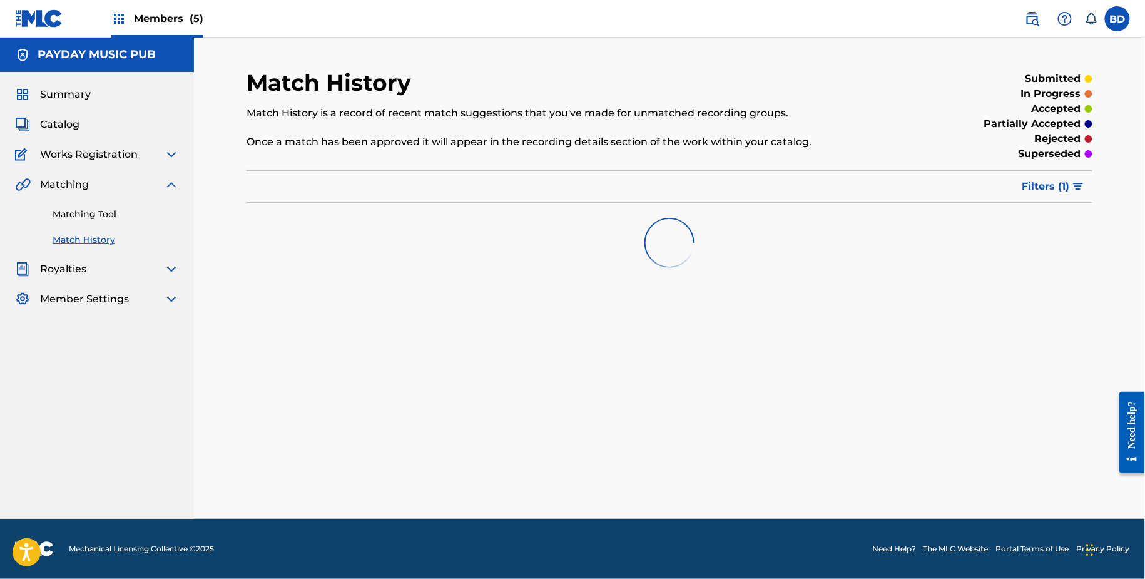
click at [1052, 185] on span "Filters ( 1 )" at bounding box center [1046, 186] width 48 height 15
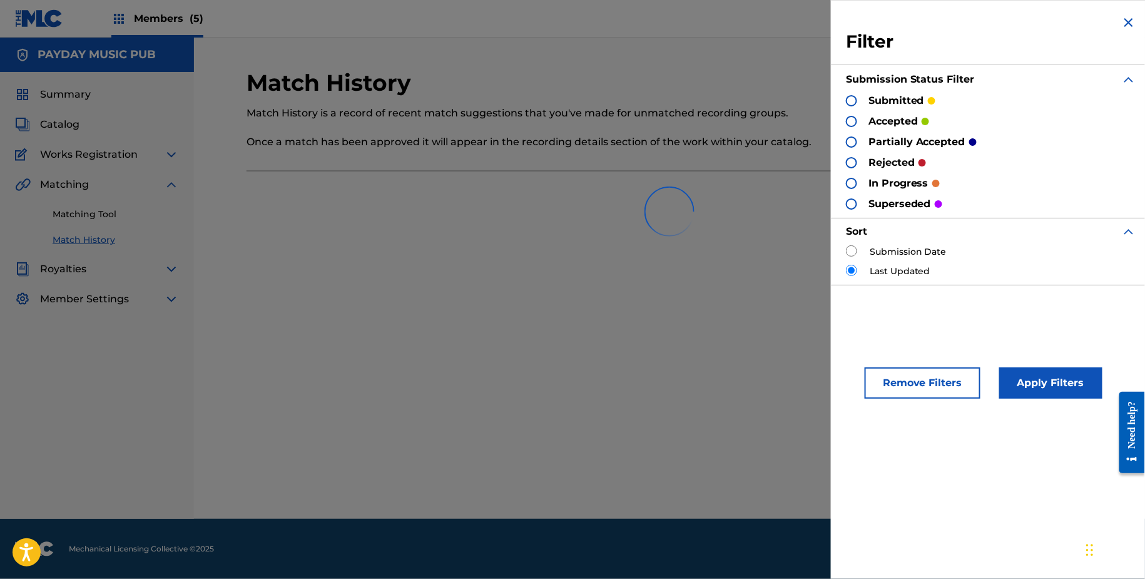
click at [853, 250] on div at bounding box center [669, 211] width 846 height 80
click at [855, 253] on input "radio" at bounding box center [851, 250] width 11 height 11
radio input "true"
click at [1043, 363] on div "Remove Filters Apply Filters" at bounding box center [991, 375] width 320 height 76
click at [1043, 380] on button "Apply Filters" at bounding box center [1050, 382] width 103 height 31
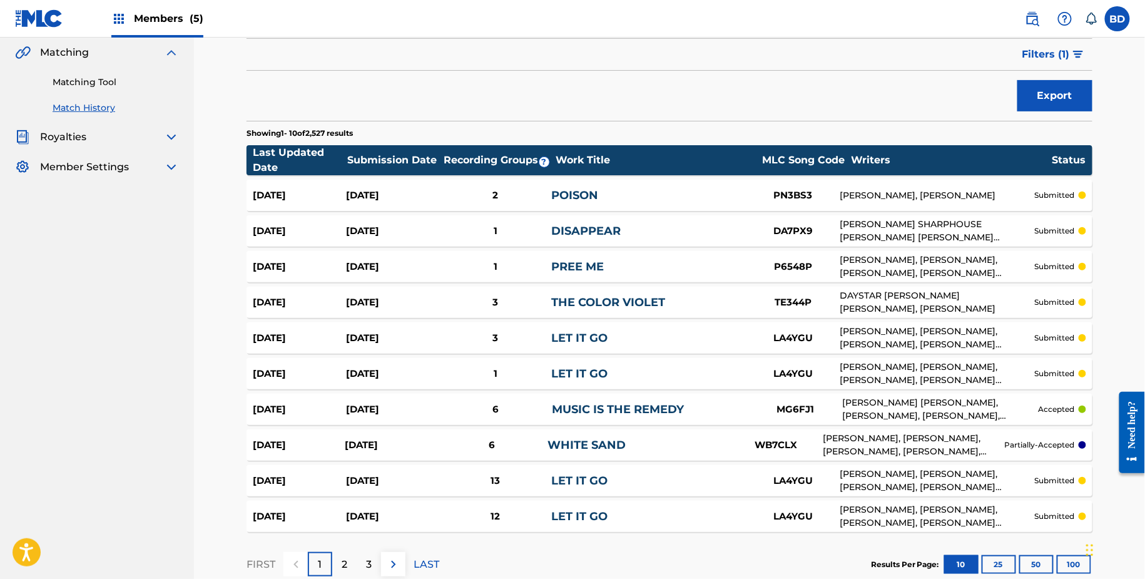
scroll to position [88, 0]
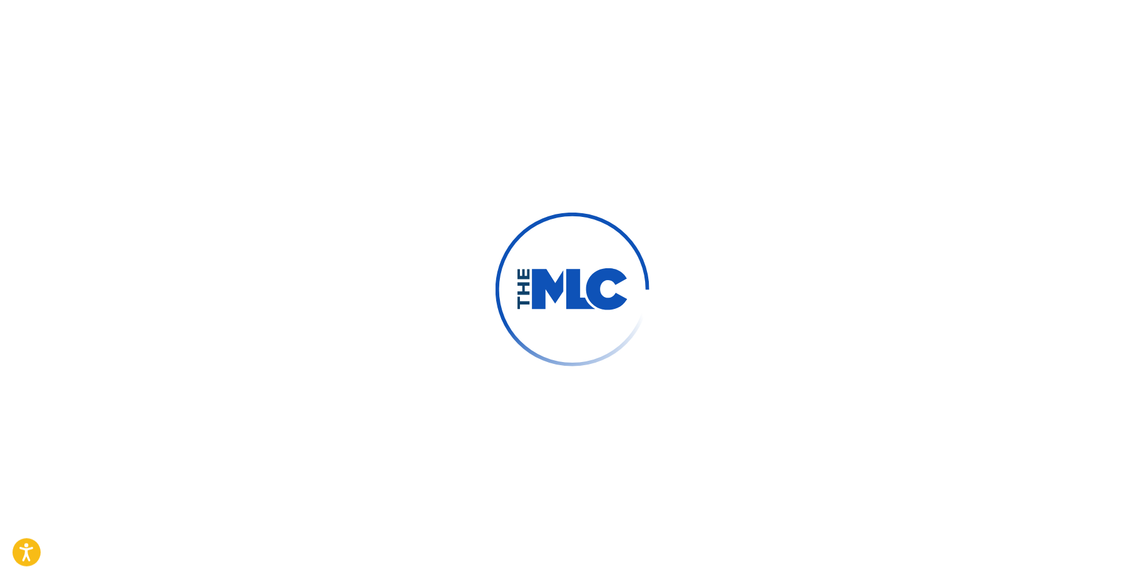
type input "[PERSON_NAME]"
type input "[EMAIL_ADDRESS][DOMAIN_NAME]"
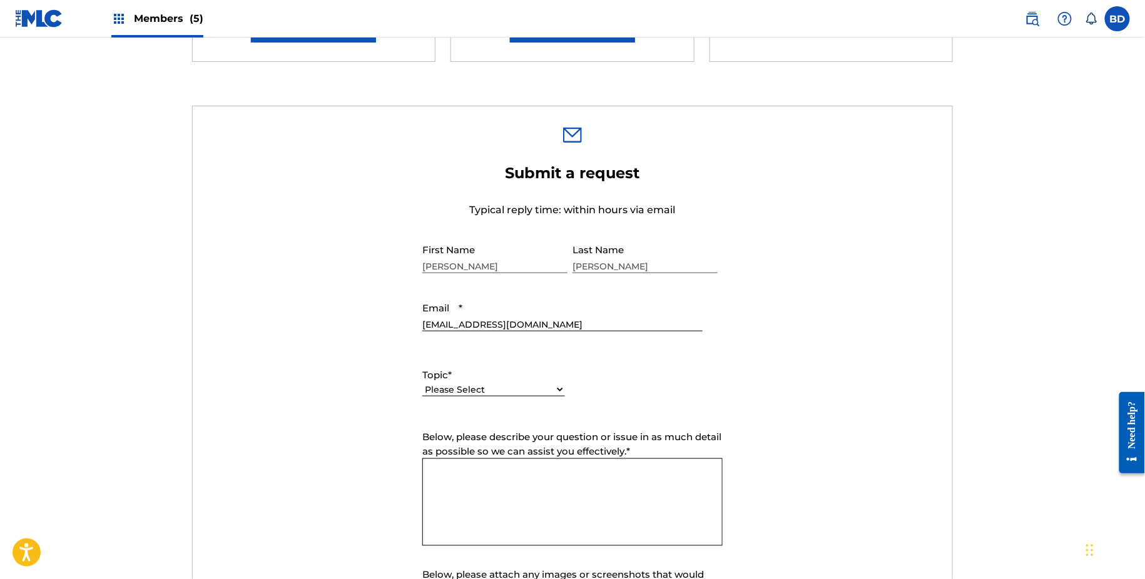
scroll to position [342, 0]
click at [519, 388] on select "Please Select I need help with my account I need help with managing my catalog …" at bounding box center [493, 389] width 143 height 13
select select "I need help with managing my catalog"
click at [422, 383] on select "Please Select I need help with my account I need help with managing my catalog …" at bounding box center [493, 389] width 143 height 13
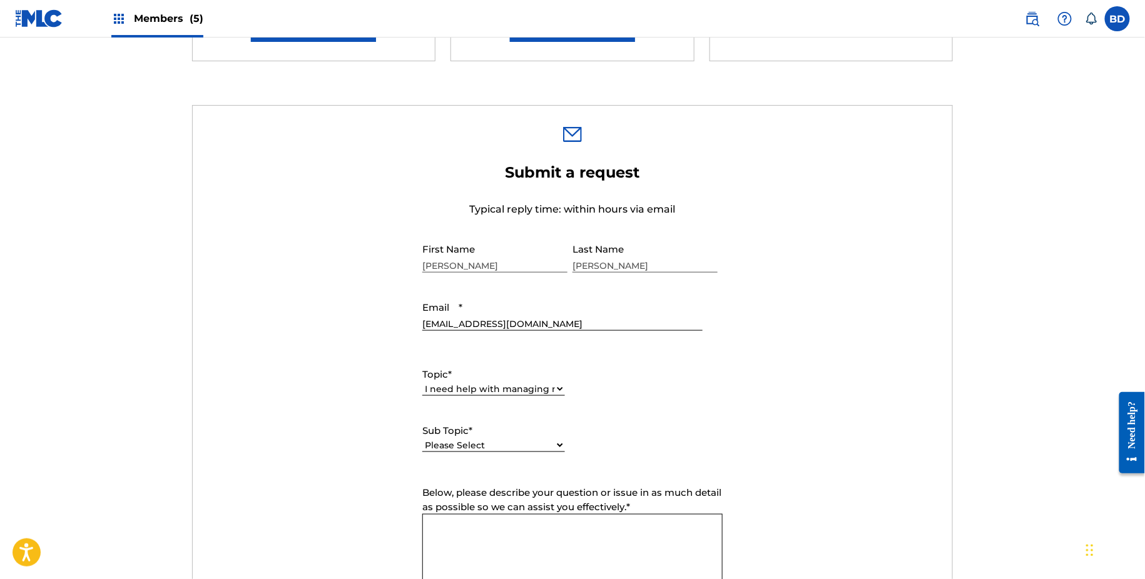
click at [524, 452] on div "Please Select I need help with CWR I need help registering my work(s) in The ML…" at bounding box center [493, 452] width 143 height 28
click at [534, 440] on select "Please Select I need help with CWR I need help registering my work(s) in The ML…" at bounding box center [493, 445] width 143 height 13
click at [422, 439] on select "Please Select I need help with CWR I need help registering my work(s) in The ML…" at bounding box center [493, 445] width 143 height 13
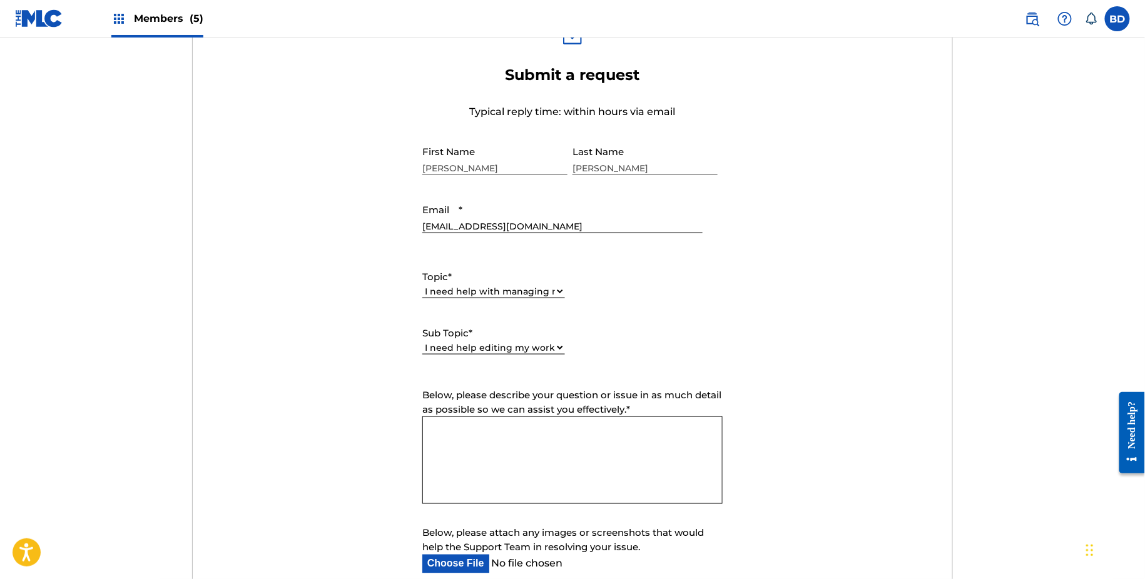
scroll to position [455, 0]
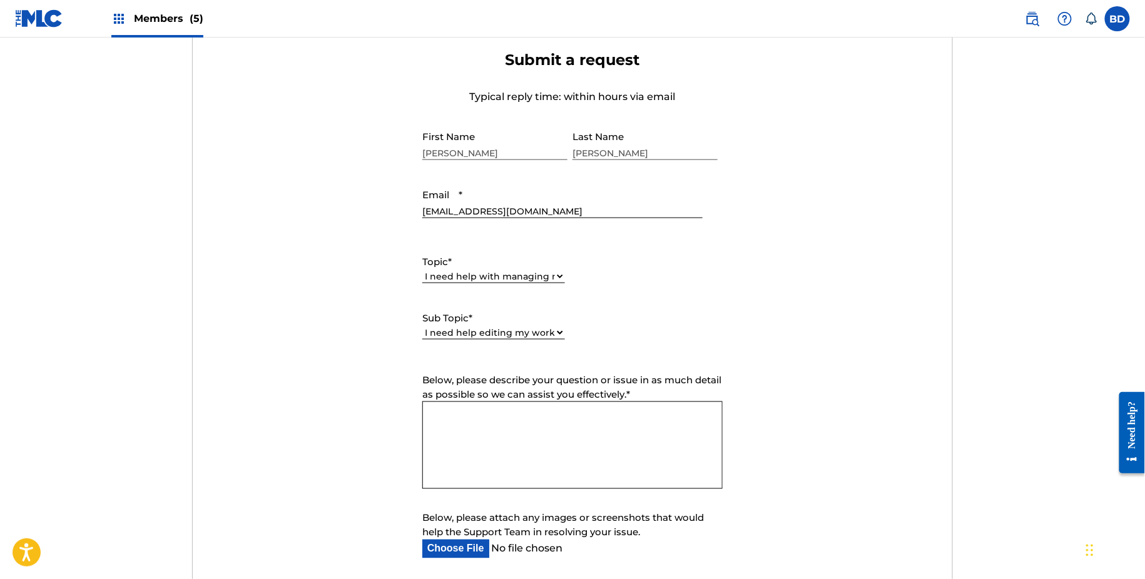
click at [523, 297] on div "Sub Topic * Please Select I need help with CWR I need help registering my work(…" at bounding box center [493, 325] width 143 height 56
click at [523, 329] on select "Please Select I need help with CWR I need help registering my work(s) in The ML…" at bounding box center [493, 333] width 143 height 13
select select "I need help with the Matching Tool"
click at [422, 327] on select "Please Select I need help with CWR I need help registering my work(s) in The ML…" at bounding box center [493, 333] width 143 height 13
click at [523, 425] on textarea "Below, please describe your question or issue in as much detail as possible so …" at bounding box center [572, 446] width 300 height 88
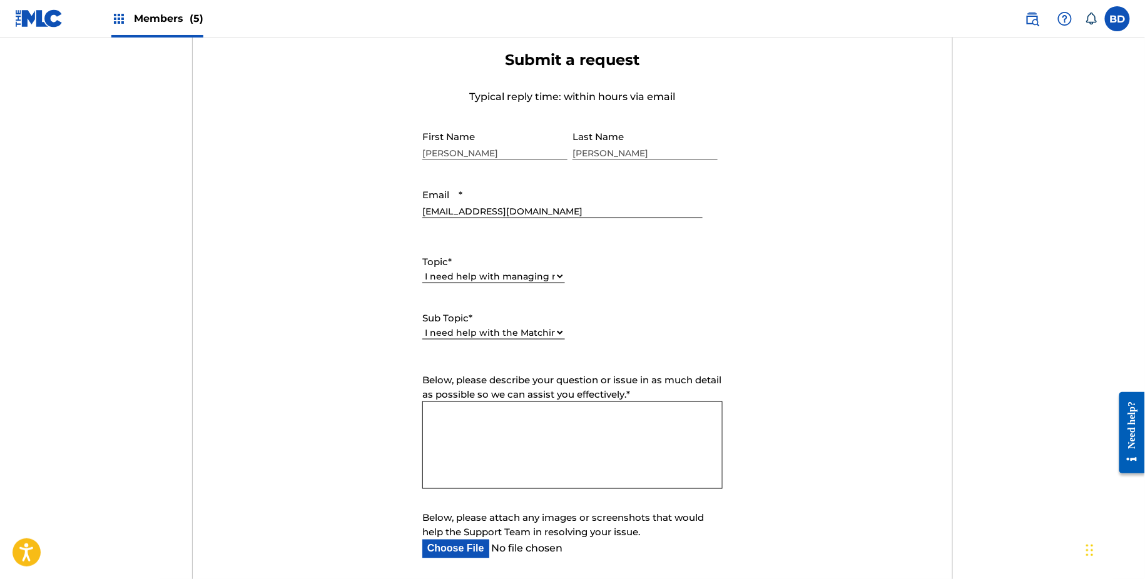
click at [486, 158] on div "[PERSON_NAME]" at bounding box center [494, 143] width 145 height 38
click at [497, 458] on textarea "Below, please describe your question or issue in as much detail as possible so …" at bounding box center [572, 446] width 300 height 88
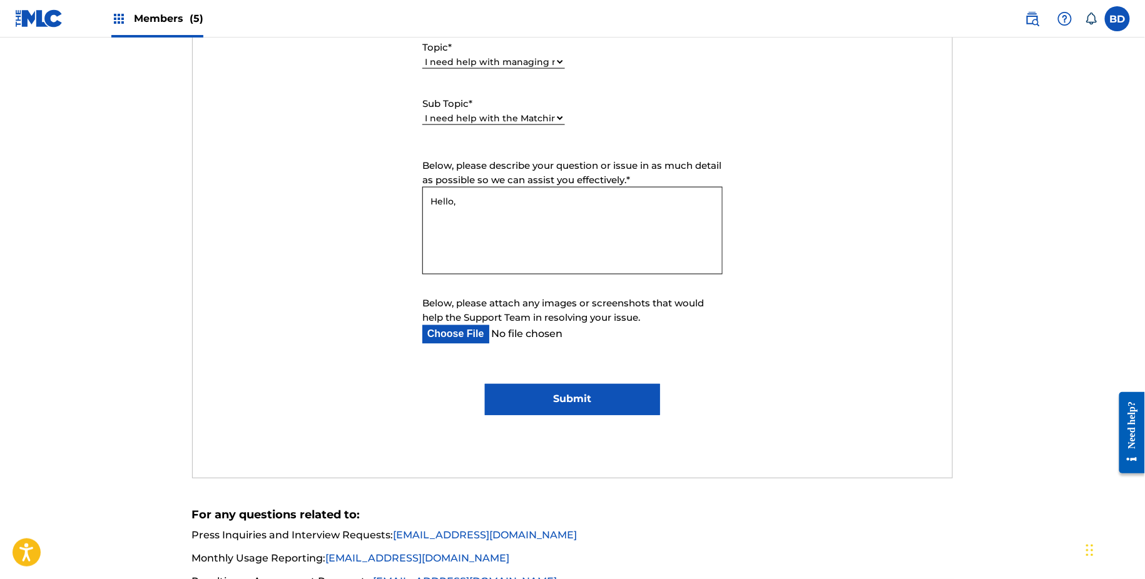
scroll to position [671, 0]
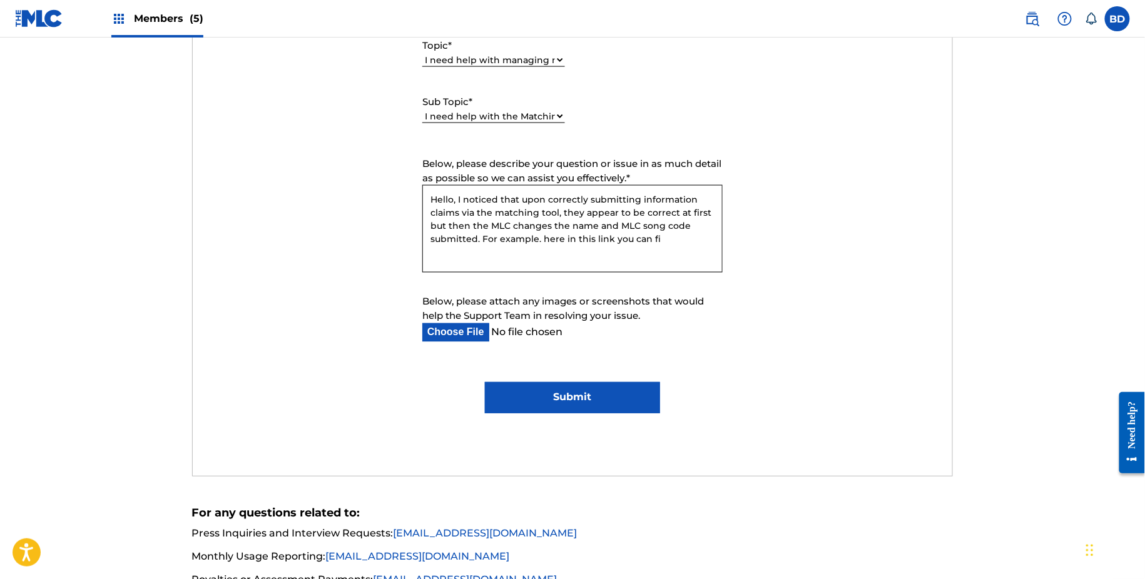
drag, startPoint x: 674, startPoint y: 235, endPoint x: 487, endPoint y: 240, distance: 187.1
click at [483, 238] on textarea "Hello, I noticed that upon correctly submitting information claims via the matc…" at bounding box center [572, 229] width 300 height 88
paste textarea "[URL][DOMAIN_NAME]"
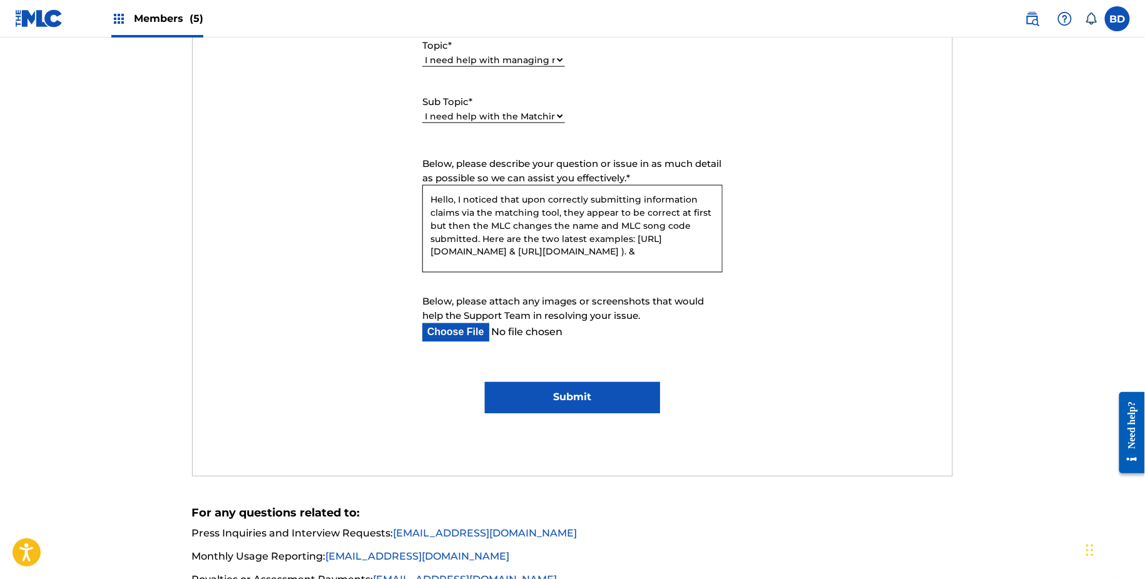
paste textarea "TE344P"
click at [511, 262] on textarea "Hello, I noticed that upon correctly submitting information claims via the matc…" at bounding box center [572, 229] width 300 height 88
paste textarea "P6548P"
click at [635, 262] on textarea "Hello, I noticed that upon correctly submitting information claims via the matc…" at bounding box center [572, 229] width 300 height 88
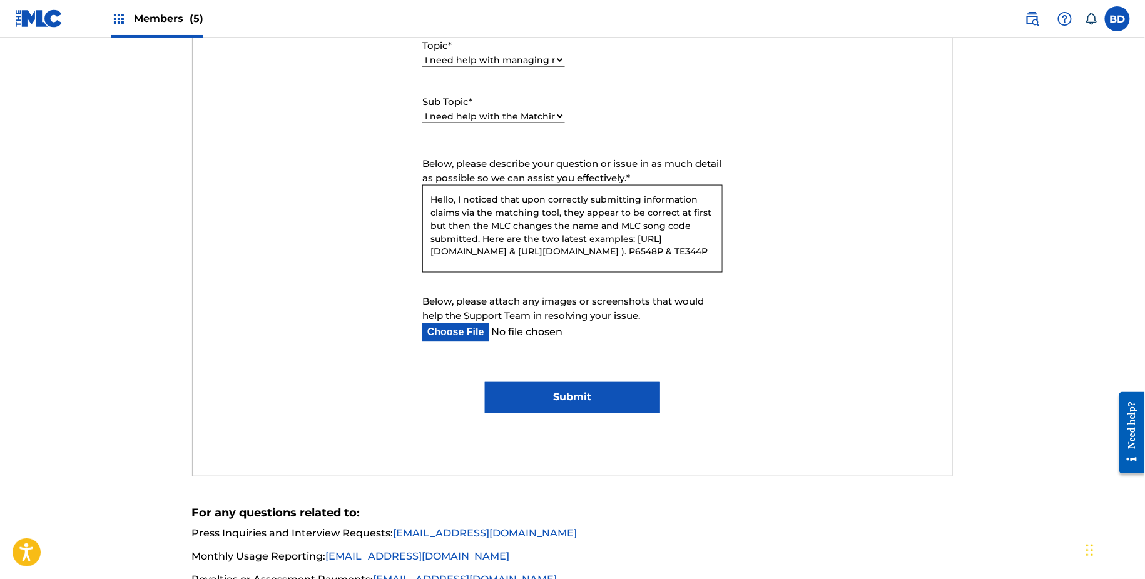
click at [509, 263] on textarea "Hello, I noticed that upon correctly submitting information claims via the matc…" at bounding box center [572, 229] width 300 height 88
click at [509, 266] on textarea "Hello, I noticed that upon correctly submitting information claims via the matc…" at bounding box center [572, 229] width 300 height 88
click at [626, 253] on textarea "Hello, I noticed that upon correctly submitting information claims via the matc…" at bounding box center [572, 229] width 300 height 88
click at [539, 258] on textarea "Hello, I noticed that upon correctly submitting information claims via the matc…" at bounding box center [572, 229] width 300 height 88
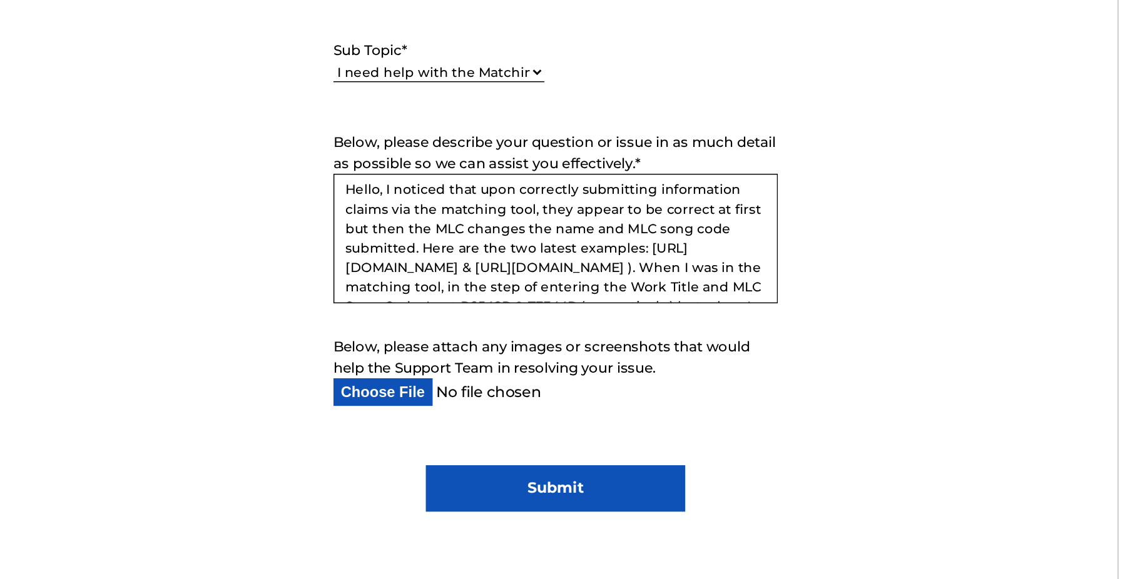
scroll to position [1, 0]
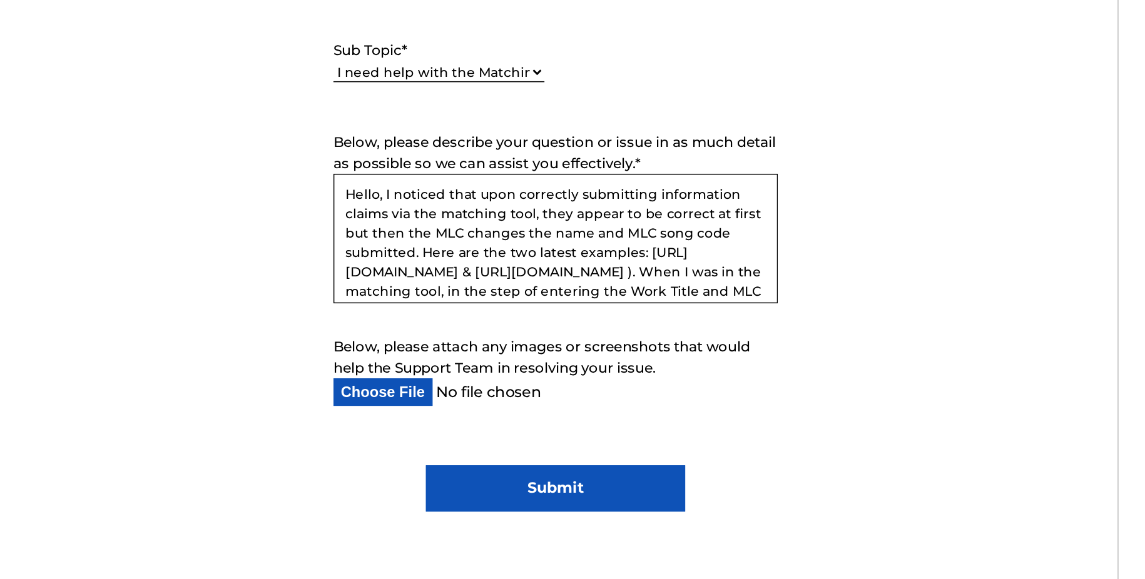
click at [647, 198] on textarea "Hello, I noticed that upon correctly submitting information claims via the matc…" at bounding box center [572, 229] width 300 height 88
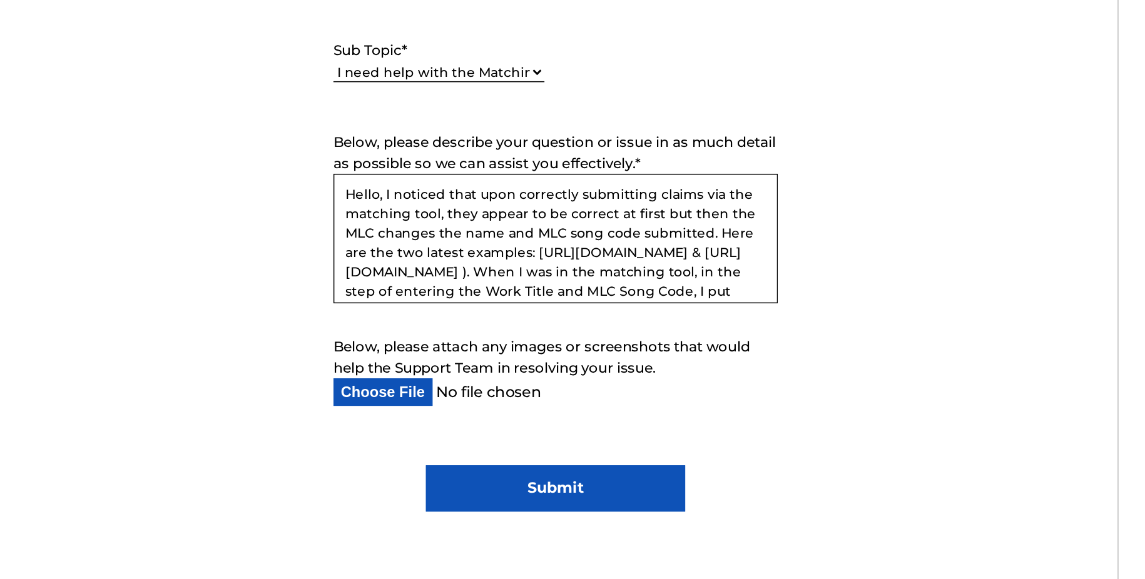
drag, startPoint x: 524, startPoint y: 197, endPoint x: 624, endPoint y: 213, distance: 101.9
click at [624, 213] on textarea "Hello, I noticed that upon correctly submitting claims via the matching tool, t…" at bounding box center [572, 229] width 300 height 88
drag, startPoint x: 609, startPoint y: 197, endPoint x: 647, endPoint y: 214, distance: 41.7
click at [647, 215] on textarea "Hello, I noticed that upon correctly submitting claims via the matching tool, t…" at bounding box center [572, 229] width 300 height 88
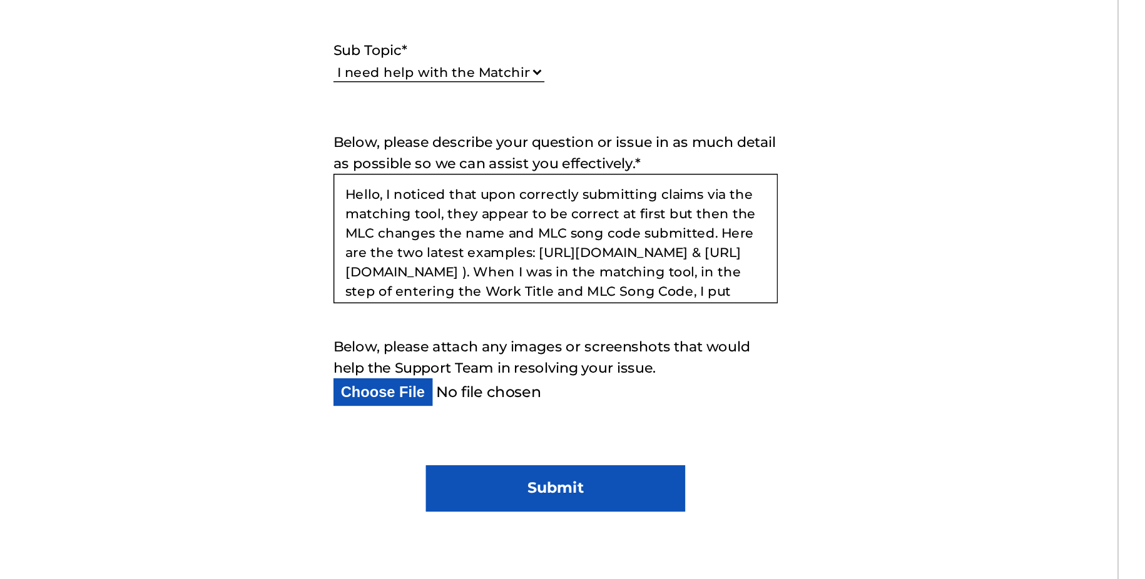
click at [647, 214] on textarea "Hello, I noticed that upon correctly submitting claims via the matching tool, t…" at bounding box center [572, 229] width 300 height 88
drag, startPoint x: 558, startPoint y: 212, endPoint x: 577, endPoint y: 227, distance: 24.5
click at [577, 227] on textarea "Hello, I noticed that upon correctly submitting claims via the matching tool, t…" at bounding box center [572, 229] width 300 height 88
drag, startPoint x: 574, startPoint y: 197, endPoint x: 619, endPoint y: 219, distance: 50.6
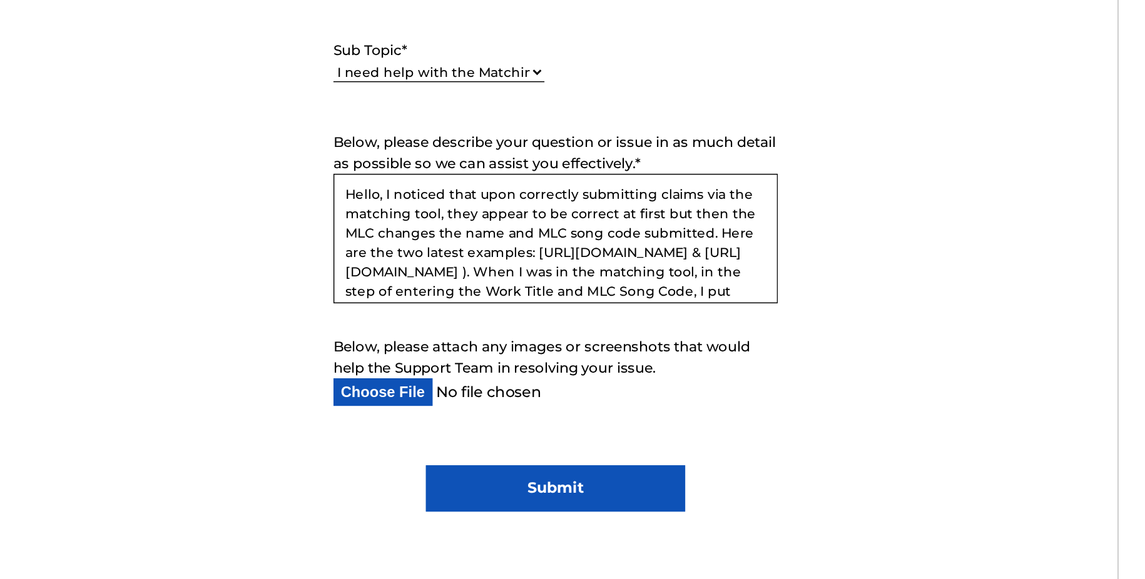
click at [619, 219] on textarea "Hello, I noticed that upon correctly submitting claims via the matching tool, t…" at bounding box center [572, 229] width 300 height 88
click at [633, 223] on textarea "Hello, I noticed that upon correctly submitting claims via the matching tool, t…" at bounding box center [572, 229] width 300 height 88
click at [629, 221] on textarea "Hello, I noticed that upon correctly submitting claims via the matching tool, t…" at bounding box center [572, 229] width 300 height 88
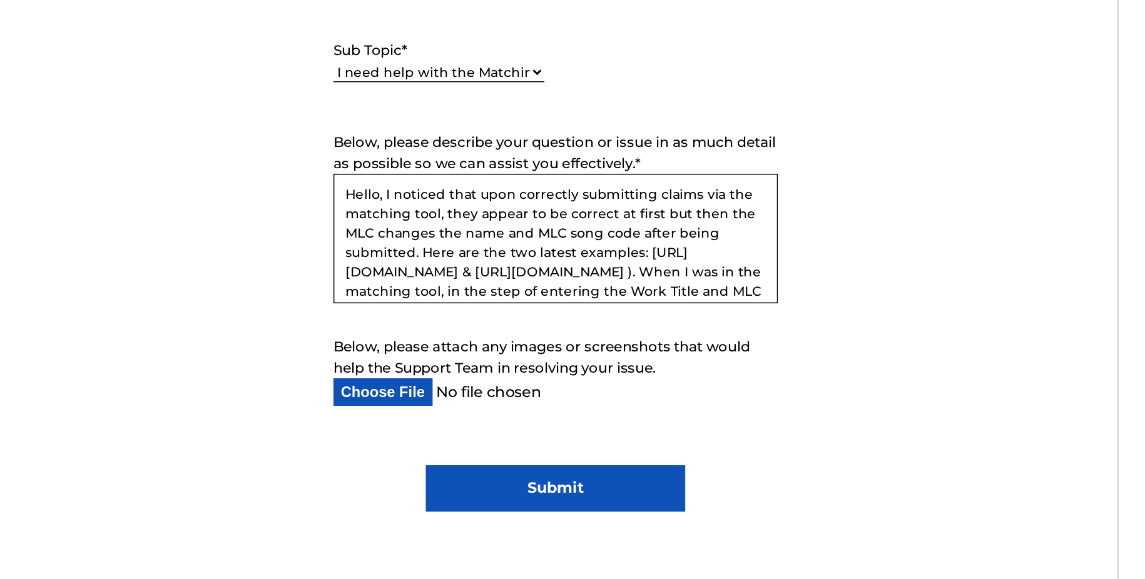
drag, startPoint x: 488, startPoint y: 226, endPoint x: 564, endPoint y: 245, distance: 78.4
click at [564, 245] on textarea "Hello, I noticed that upon correctly submitting claims via the matching tool, t…" at bounding box center [572, 229] width 300 height 88
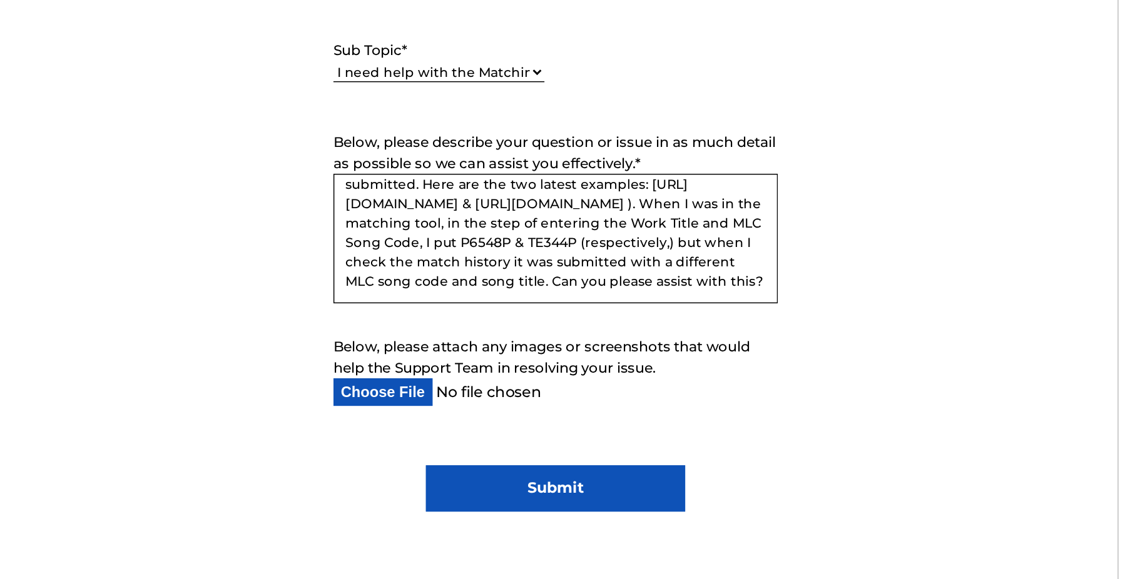
scroll to position [86, 0]
drag, startPoint x: 663, startPoint y: 209, endPoint x: 729, endPoint y: 223, distance: 67.1
click at [690, 211] on textarea "Hello, I noticed that upon correctly submitting claims via the matching tool, t…" at bounding box center [572, 229] width 300 height 88
drag, startPoint x: 734, startPoint y: 224, endPoint x: 726, endPoint y: 224, distance: 8.1
click at [734, 224] on form "Submit a request Typical reply time: within hours via email First Name Brian La…" at bounding box center [573, 123] width 760 height 579
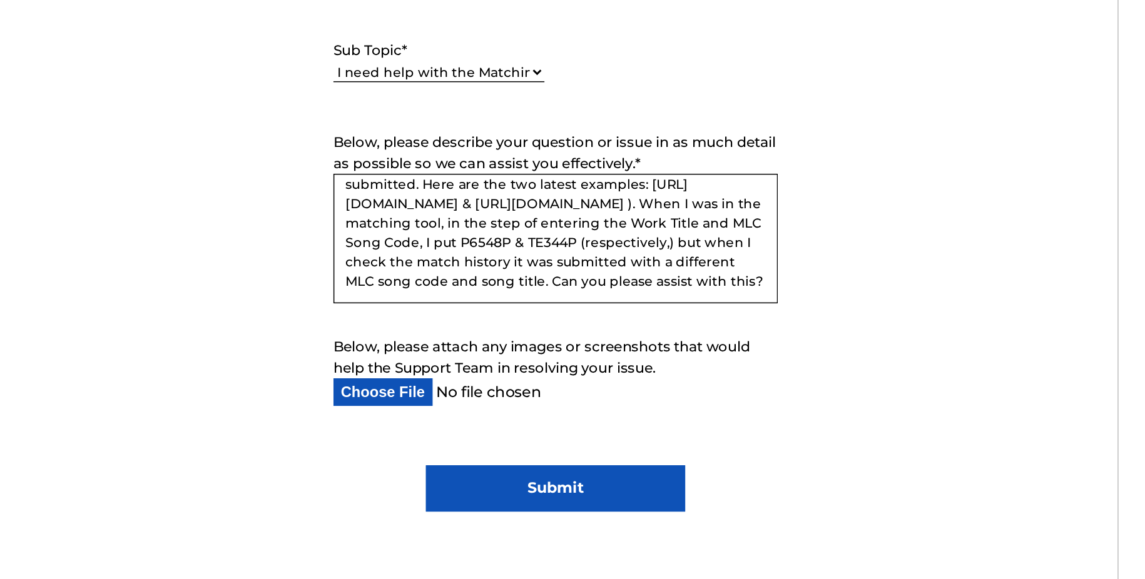
drag, startPoint x: 629, startPoint y: 201, endPoint x: 657, endPoint y: 210, distance: 29.1
click at [657, 210] on textarea "Hello, I noticed that upon correctly submitting claims via the matching tool, t…" at bounding box center [572, 229] width 300 height 88
click at [587, 205] on textarea "Hello, I noticed that upon correctly submitting claims via the matching tool, t…" at bounding box center [572, 229] width 300 height 88
drag, startPoint x: 513, startPoint y: 206, endPoint x: 627, endPoint y: 216, distance: 114.9
click at [639, 216] on textarea "Hello, I noticed that upon correctly submitting claims via the matching tool, t…" at bounding box center [572, 229] width 300 height 88
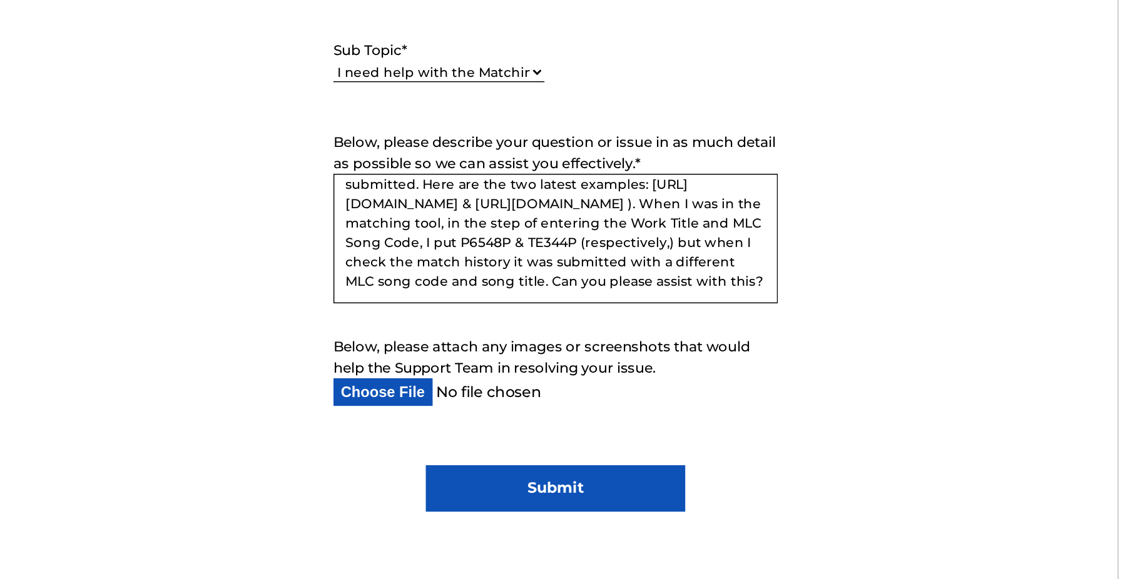
click at [620, 215] on textarea "Hello, I noticed that upon correctly submitting claims via the matching tool, t…" at bounding box center [572, 229] width 300 height 88
drag, startPoint x: 623, startPoint y: 205, endPoint x: 532, endPoint y: 231, distance: 94.3
click at [532, 231] on textarea "Hello, I noticed that upon correctly submitting claims via the matching tool, t…" at bounding box center [572, 229] width 300 height 88
drag, startPoint x: 534, startPoint y: 213, endPoint x: 618, endPoint y: 229, distance: 85.9
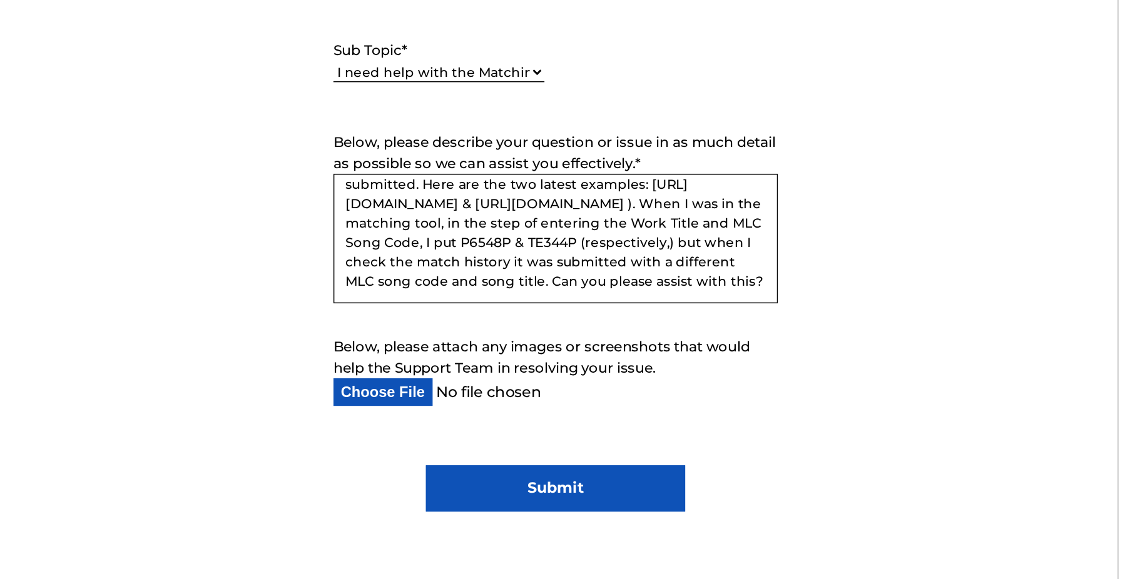
click at [617, 229] on textarea "Hello, I noticed that upon correctly submitting claims via the matching tool, t…" at bounding box center [572, 229] width 300 height 88
click at [618, 229] on textarea "Hello, I noticed that upon correctly submitting claims via the matching tool, t…" at bounding box center [572, 229] width 300 height 88
drag, startPoint x: 617, startPoint y: 208, endPoint x: 626, endPoint y: 243, distance: 36.3
click at [627, 243] on textarea "Hello, I noticed that upon correctly submitting claims via the matching tool, t…" at bounding box center [572, 229] width 300 height 88
click at [626, 243] on textarea "Hello, I noticed that upon correctly submitting claims via the matching tool, t…" at bounding box center [572, 229] width 300 height 88
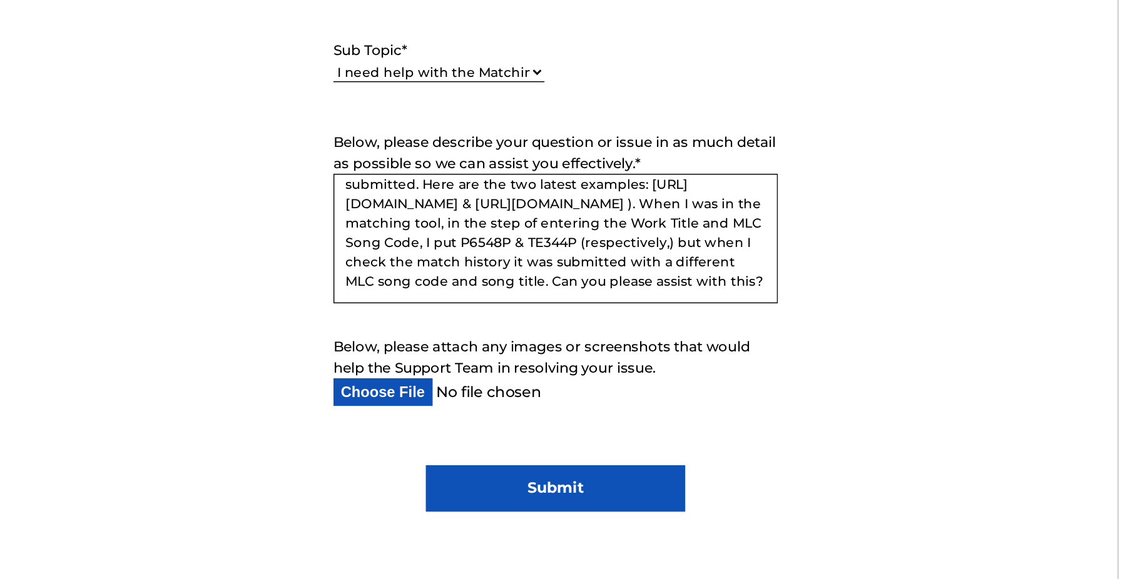
click at [449, 241] on textarea "Hello, I noticed that upon correctly submitting claims via the matching tool, t…" at bounding box center [572, 229] width 300 height 88
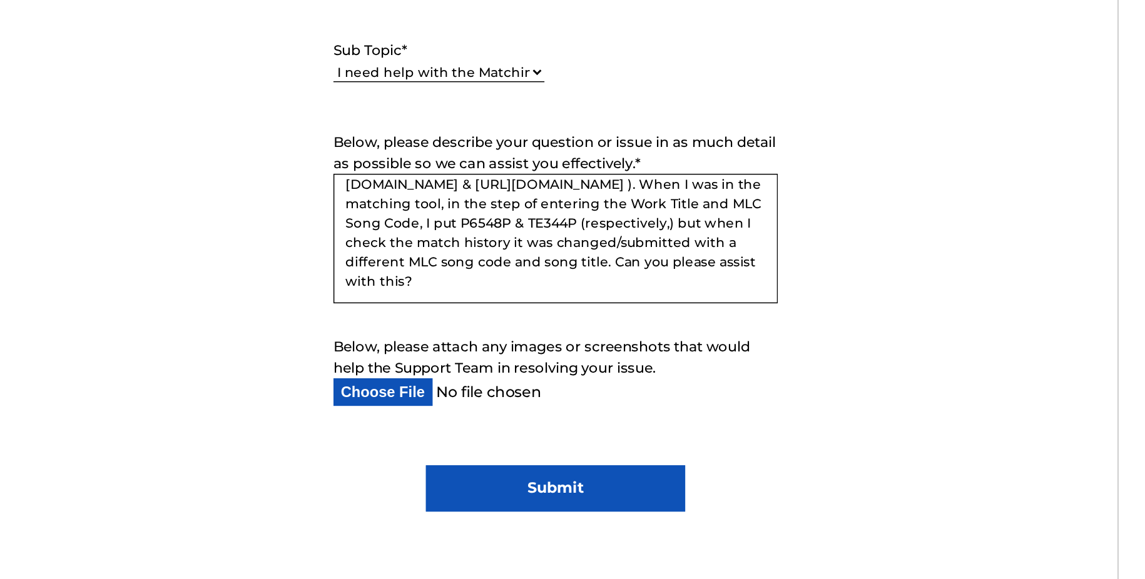
click at [556, 228] on textarea "Hello, I noticed that upon correctly submitting claims via the matching tool, t…" at bounding box center [572, 229] width 300 height 88
drag, startPoint x: 570, startPoint y: 246, endPoint x: 669, endPoint y: 247, distance: 98.8
click at [669, 247] on textarea "Hello, I noticed that upon correctly submitting claims via the matching tool, t…" at bounding box center [572, 229] width 300 height 88
drag, startPoint x: 669, startPoint y: 250, endPoint x: 581, endPoint y: 244, distance: 88.4
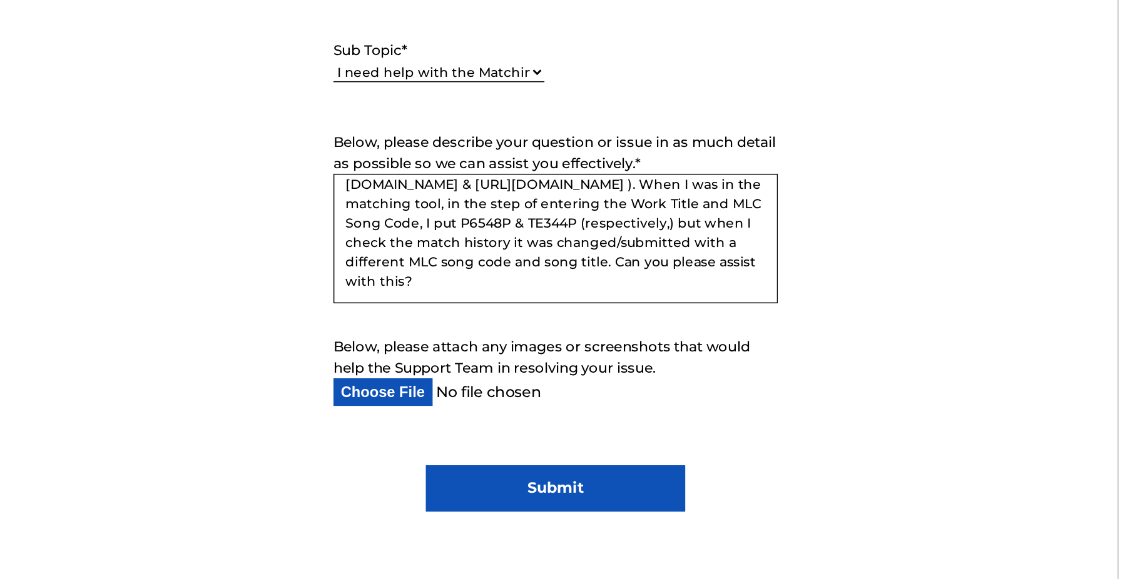
click at [661, 250] on textarea "Hello, I noticed that upon correctly submitting claims via the matching tool, t…" at bounding box center [572, 229] width 300 height 88
drag, startPoint x: 581, startPoint y: 244, endPoint x: 612, endPoint y: 275, distance: 44.7
click at [612, 275] on form "Submit a request Typical reply time: within hours via email First Name Brian La…" at bounding box center [573, 123] width 760 height 579
click at [616, 255] on textarea "Hello, I noticed that upon correctly submitting claims via the matching tool, t…" at bounding box center [572, 229] width 300 height 88
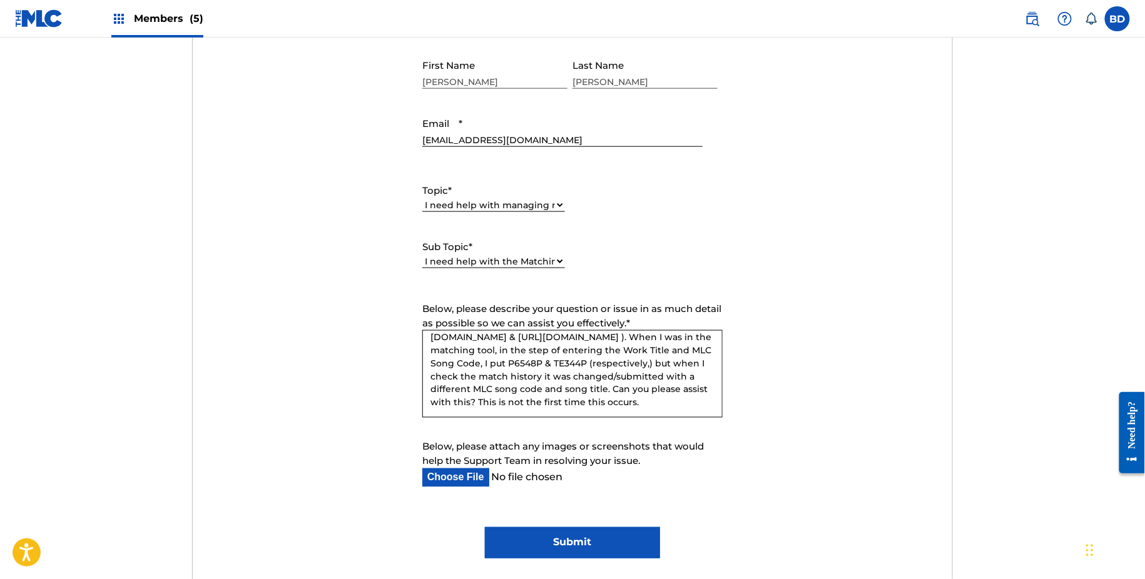
scroll to position [0, 0]
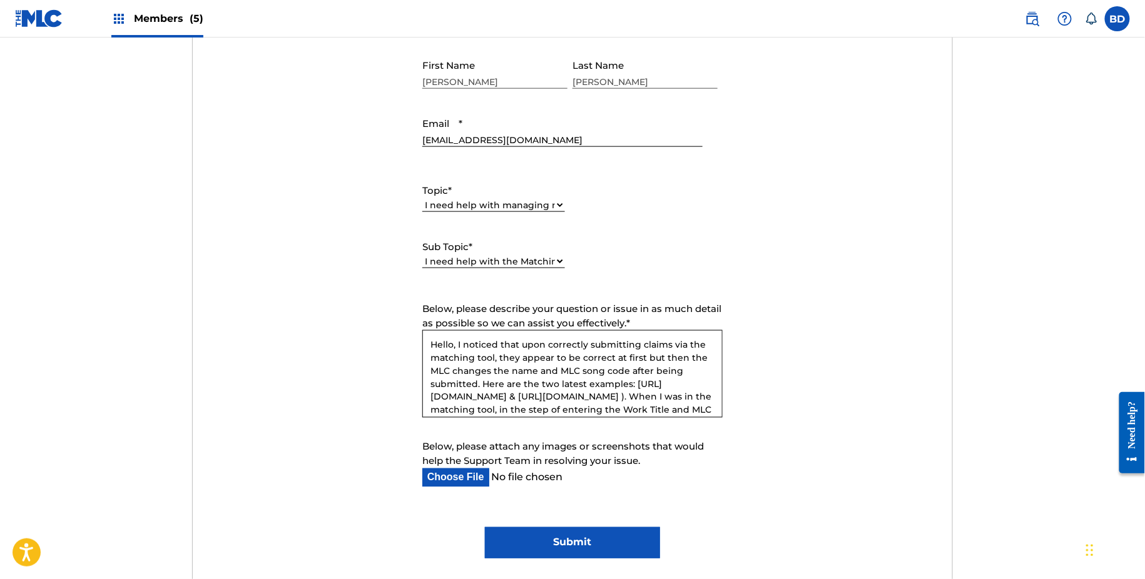
drag, startPoint x: 520, startPoint y: 411, endPoint x: 378, endPoint y: 212, distance: 244.0
click at [378, 211] on form "Submit a request Typical reply time: within hours via email First Name Brian La…" at bounding box center [573, 268] width 760 height 579
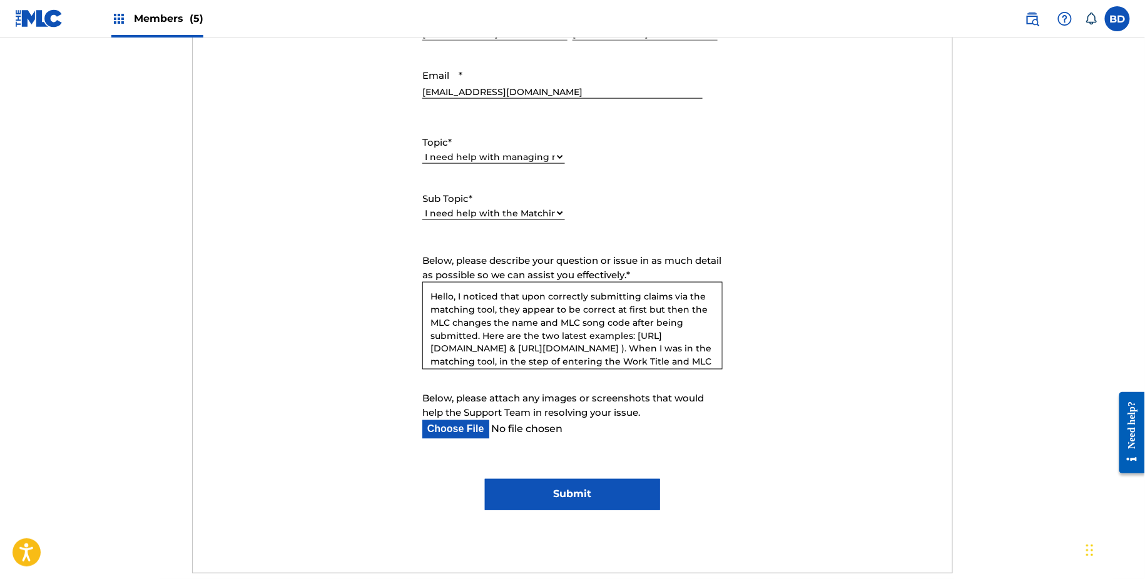
scroll to position [591, 0]
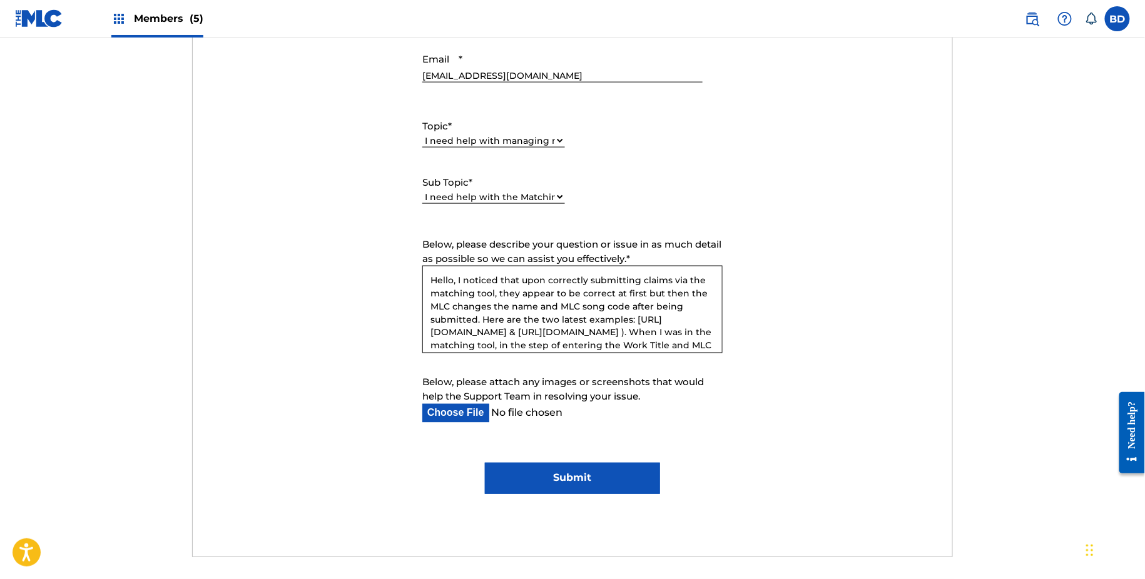
type textarea "Hello, I noticed that upon correctly submitting claims via the matching tool, t…"
click at [538, 474] on input "Submit" at bounding box center [572, 478] width 175 height 31
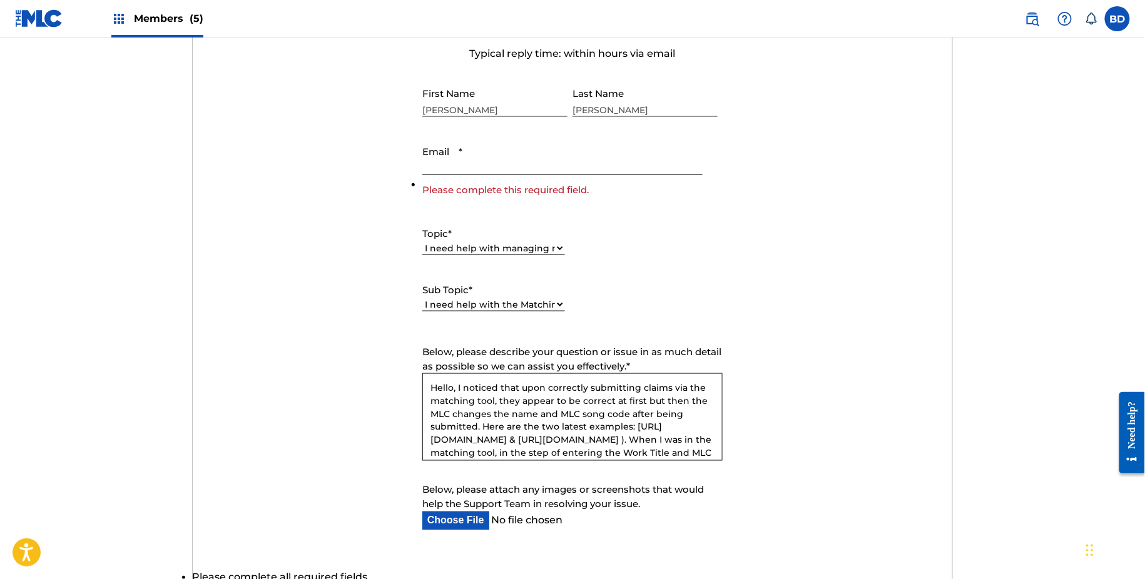
scroll to position [495, 0]
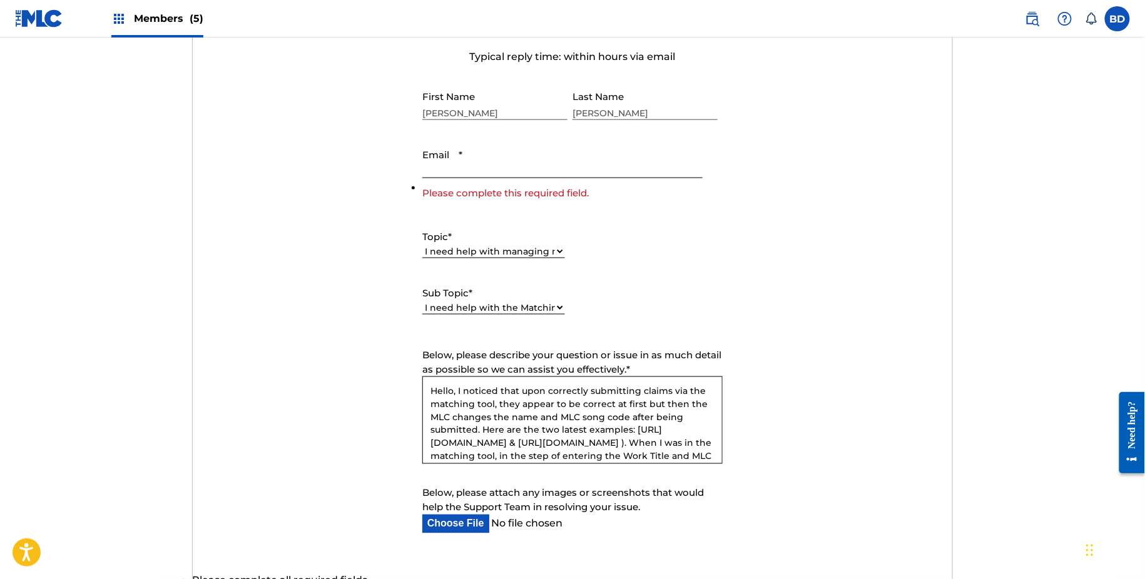
click at [529, 175] on input "Email *" at bounding box center [562, 161] width 280 height 36
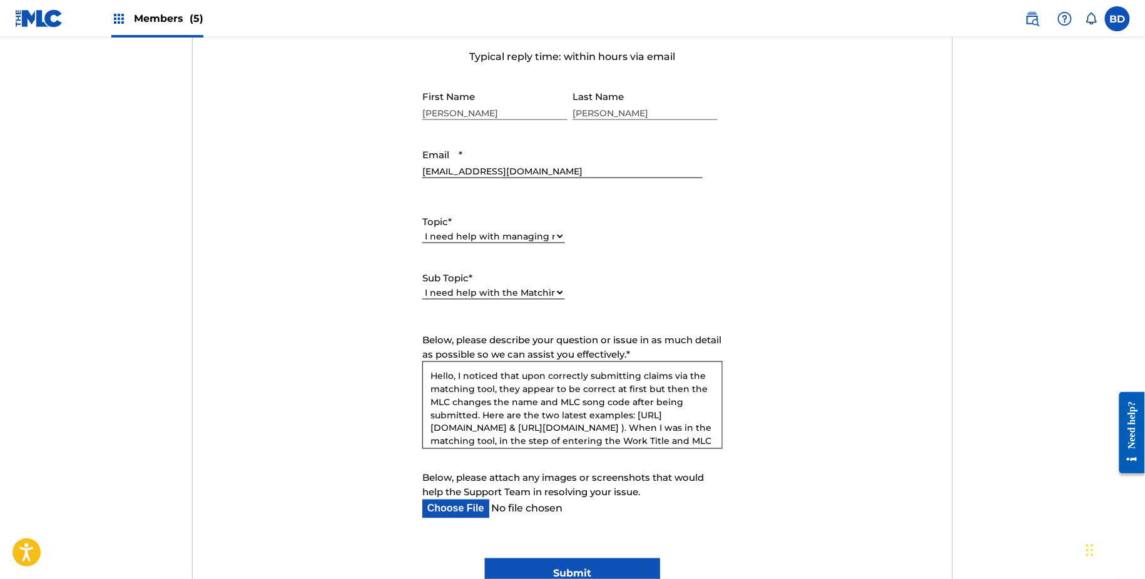
type input "[EMAIL_ADDRESS][DOMAIN_NAME]"
click at [341, 230] on form "Submit a request Typical reply time: within hours via email First Name Brian La…" at bounding box center [573, 300] width 760 height 579
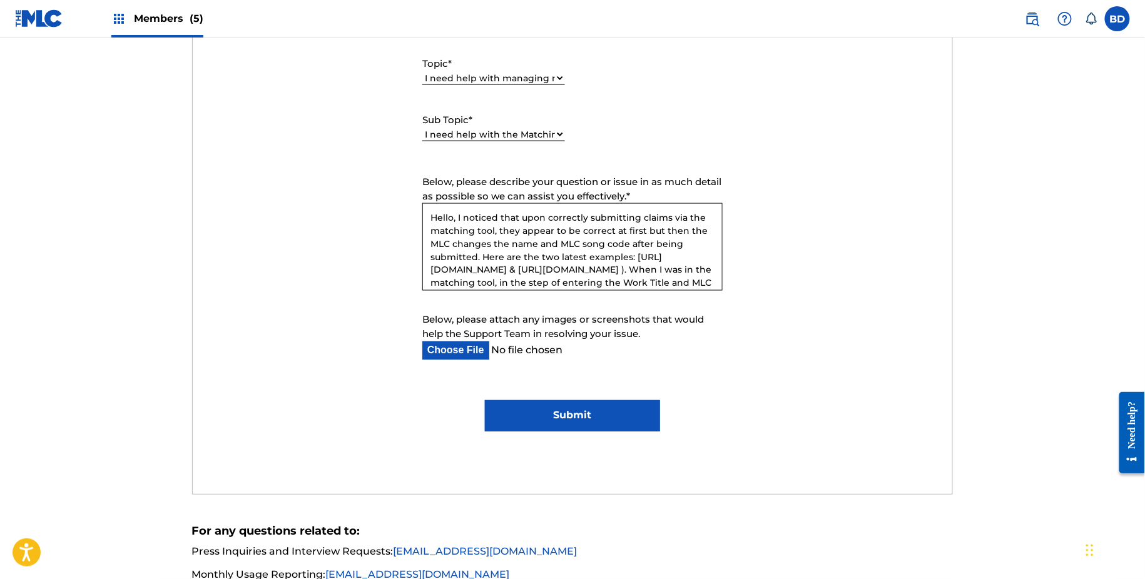
scroll to position [99, 0]
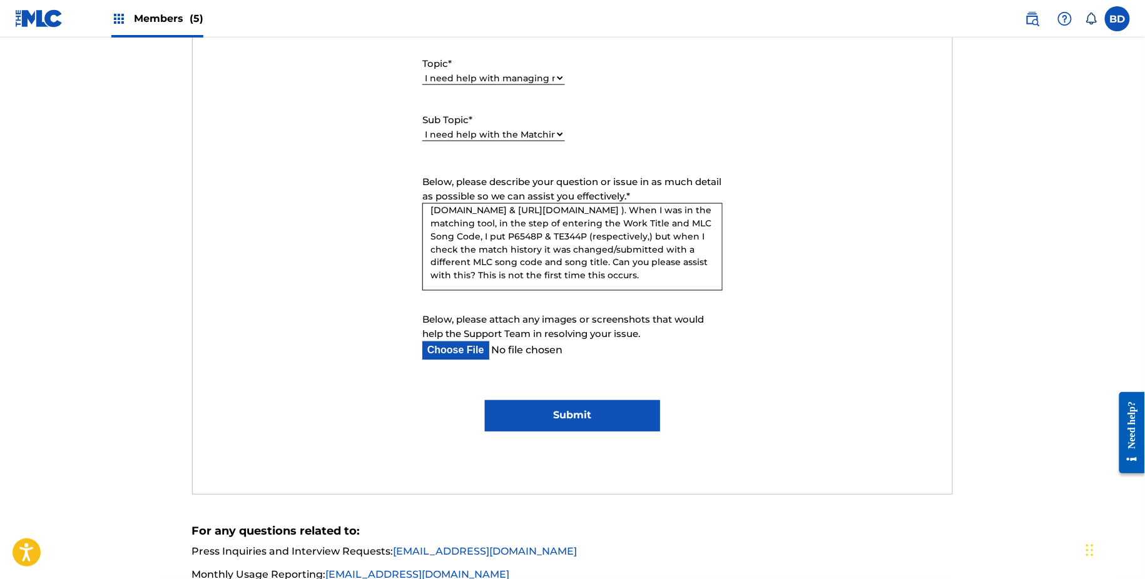
drag, startPoint x: 429, startPoint y: 219, endPoint x: 589, endPoint y: 314, distance: 186.2
click at [589, 316] on form "Submit a request Typical reply time: within hours via email First Name Brian La…" at bounding box center [573, 141] width 760 height 579
click at [726, 345] on fieldset "Below, please attach any images or screenshots that would help the Support Team…" at bounding box center [572, 336] width 313 height 47
click at [632, 420] on input "Submit" at bounding box center [572, 415] width 175 height 31
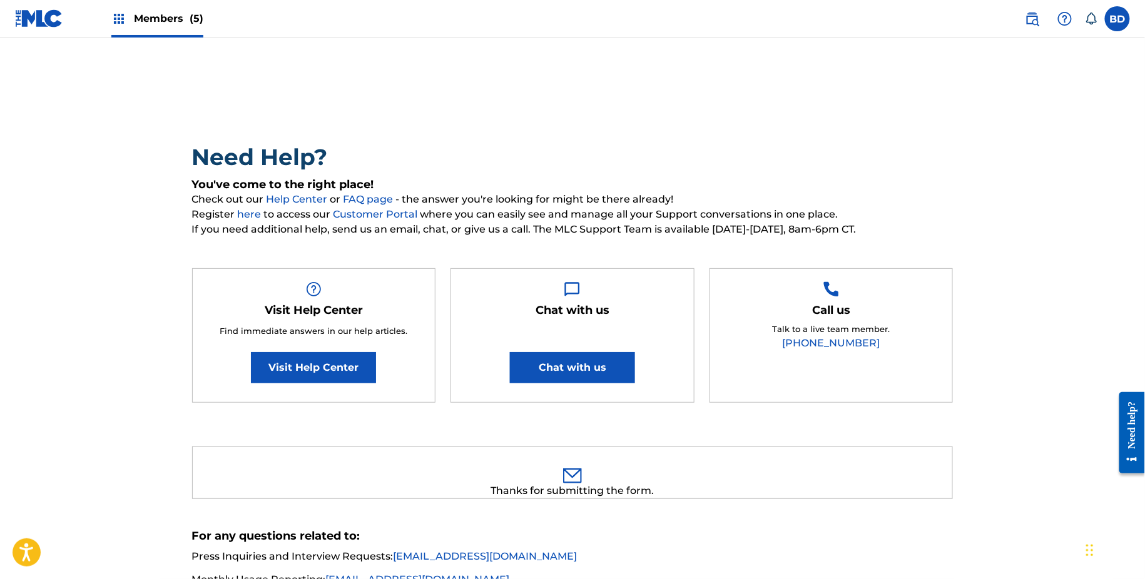
scroll to position [0, 0]
click at [567, 373] on button "Chat with us" at bounding box center [572, 368] width 125 height 31
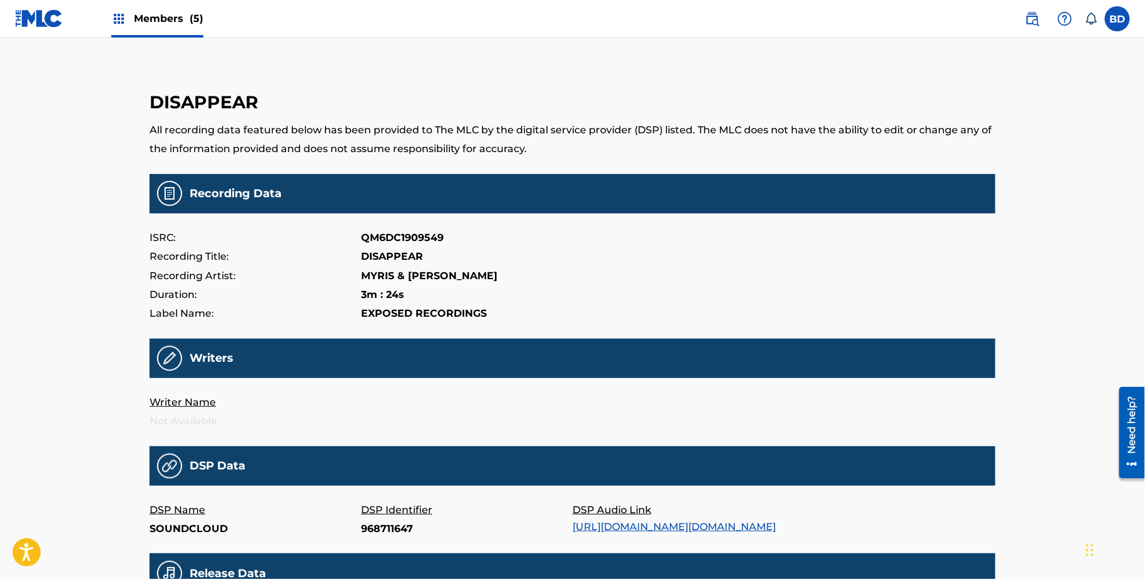
click at [387, 534] on p "968711647" at bounding box center [466, 528] width 211 height 19
copy p "968711647"
click at [385, 530] on p "B08QRGL3QK" at bounding box center [466, 528] width 211 height 19
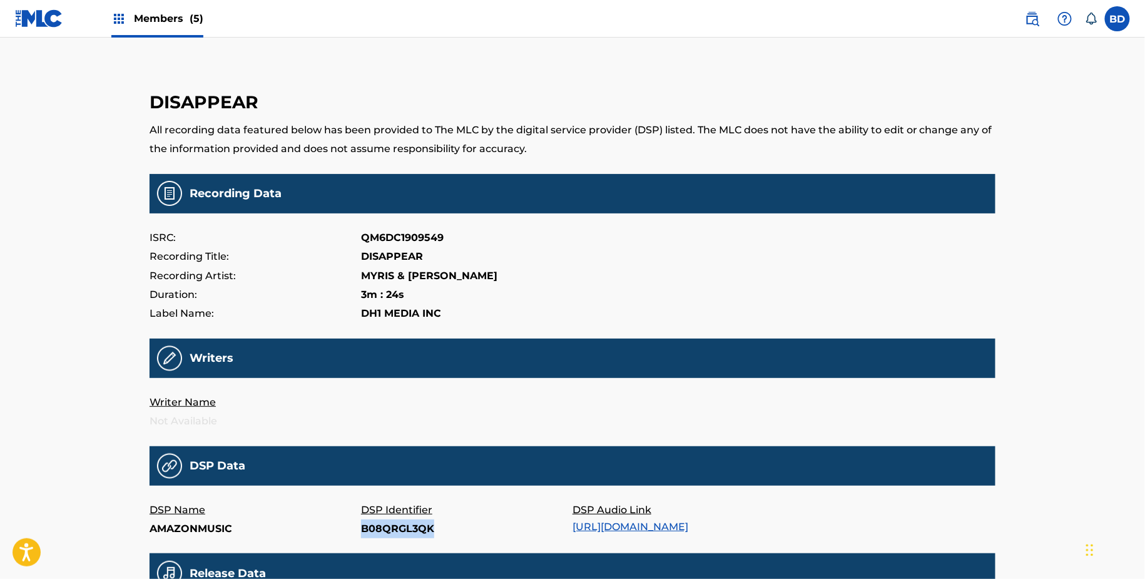
click at [385, 530] on p "B08QRGL3QK" at bounding box center [466, 528] width 211 height 19
copy p "B08QRGL3QK"
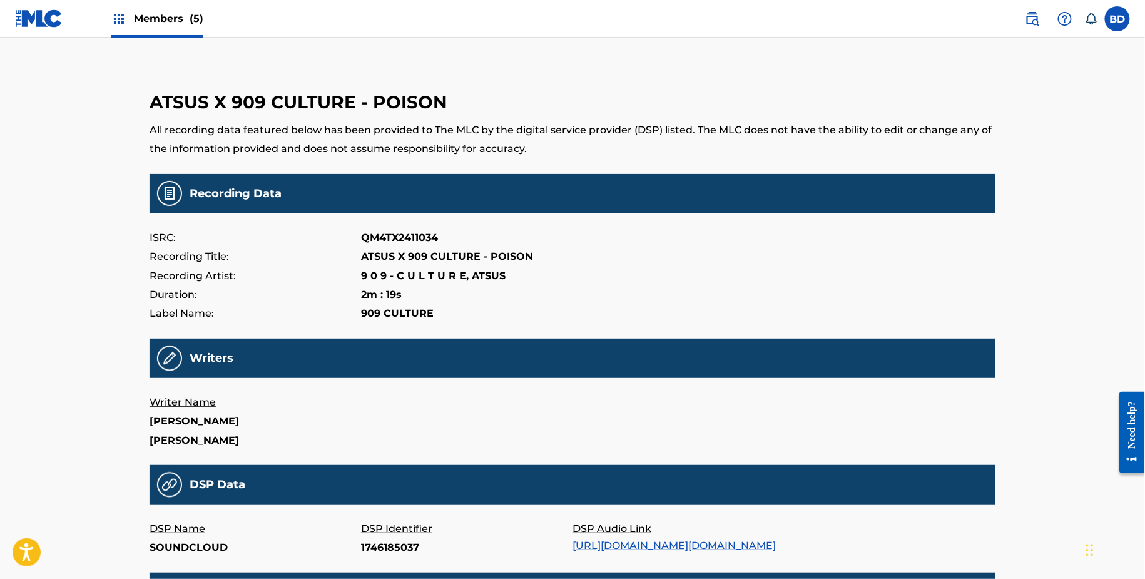
click at [375, 557] on div "DSP Identifier 1746185037" at bounding box center [466, 538] width 211 height 38
click at [375, 545] on p "1746185037" at bounding box center [466, 547] width 211 height 19
copy p "1746185037"
